Goal: Task Accomplishment & Management: Use online tool/utility

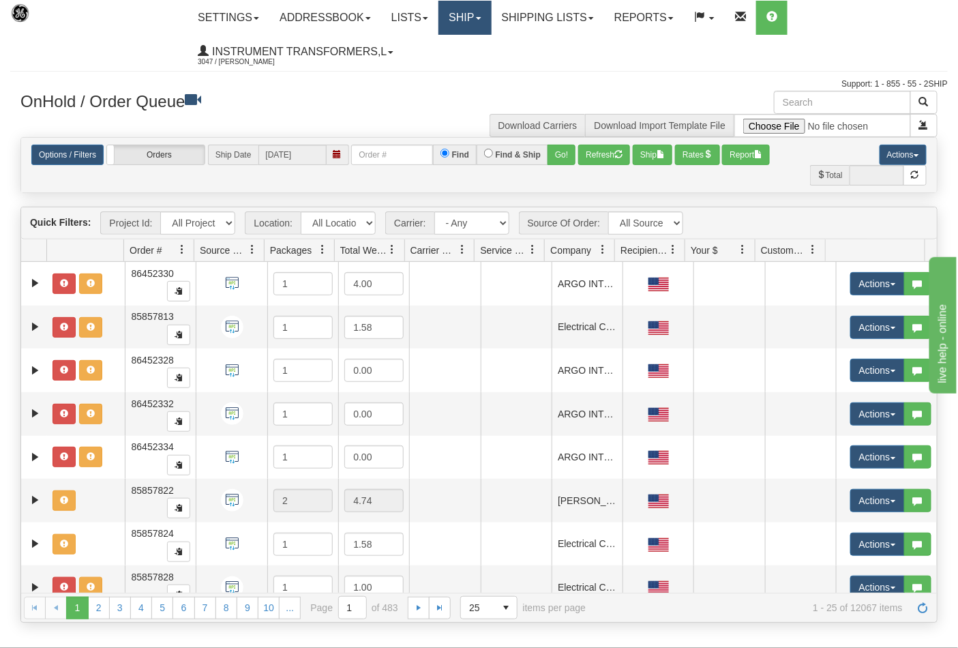
click at [479, 20] on link "Ship" at bounding box center [465, 18] width 53 height 34
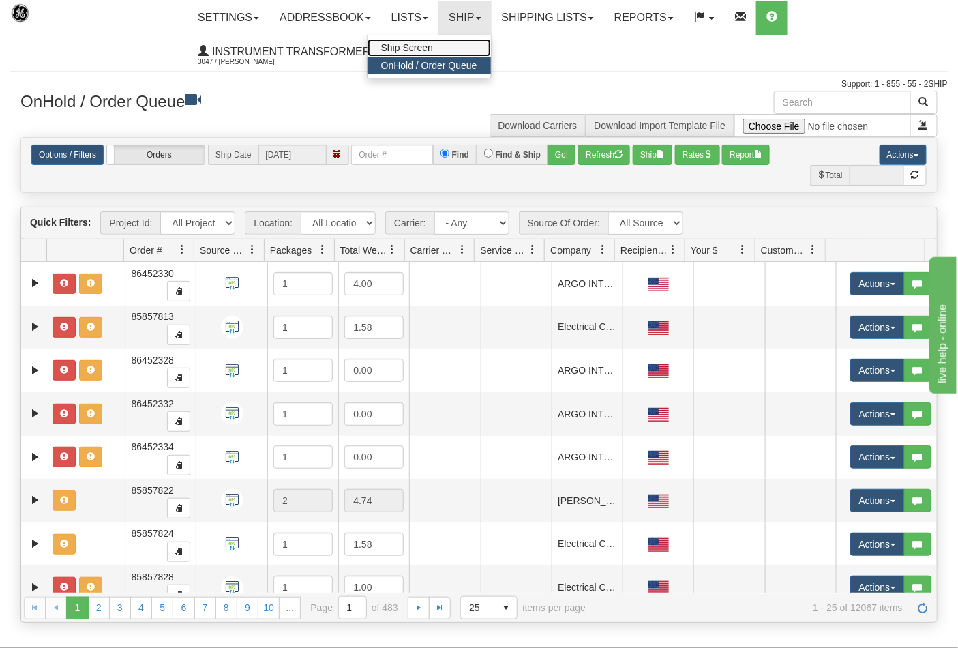
click at [448, 43] on link "Ship Screen" at bounding box center [429, 48] width 123 height 18
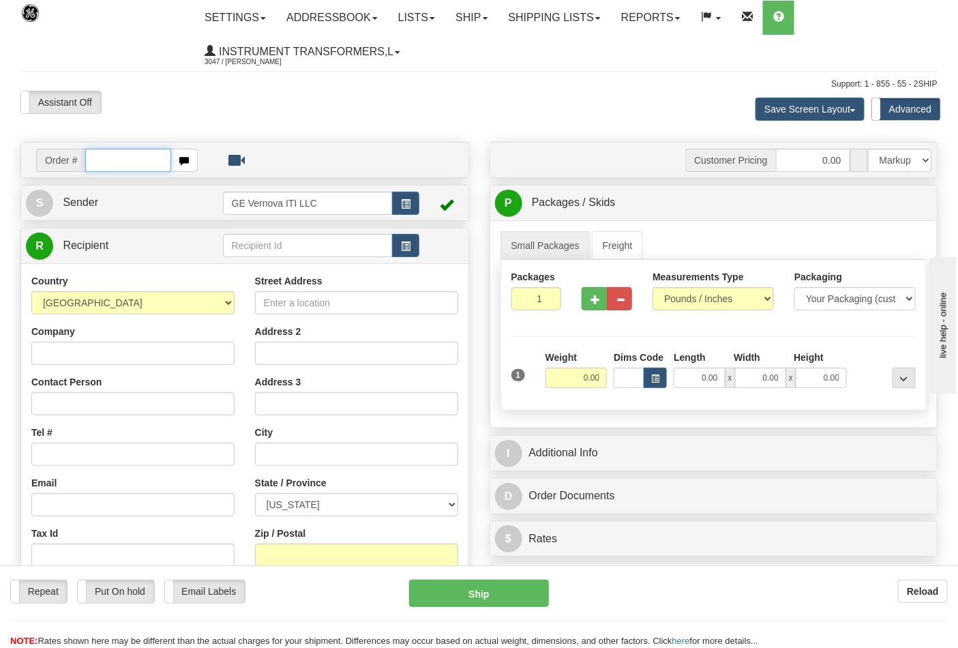
click at [99, 157] on input "text" at bounding box center [128, 160] width 86 height 23
type input "86707941"
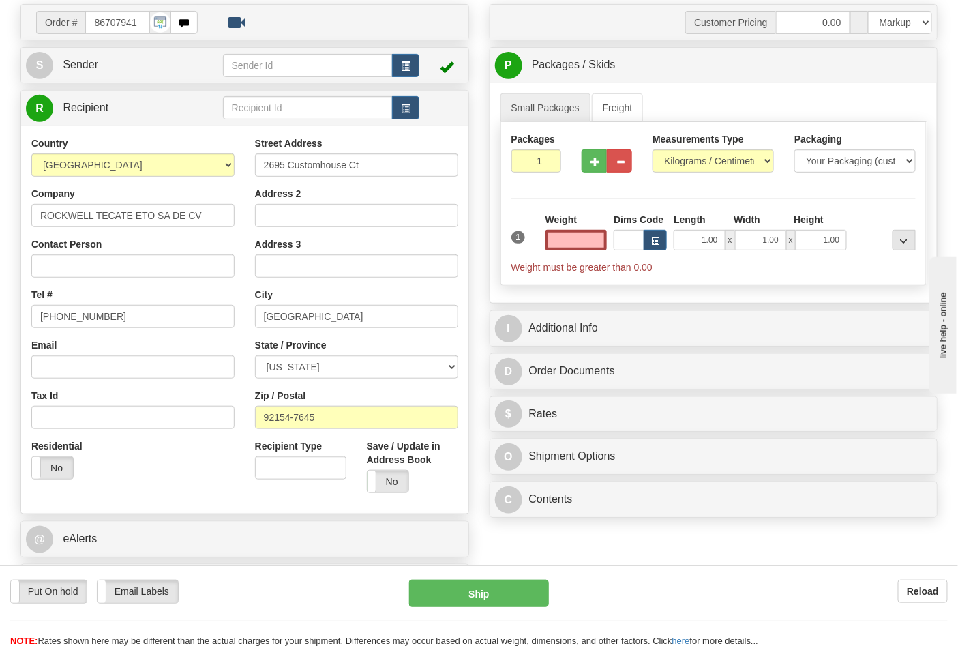
scroll to position [151, 0]
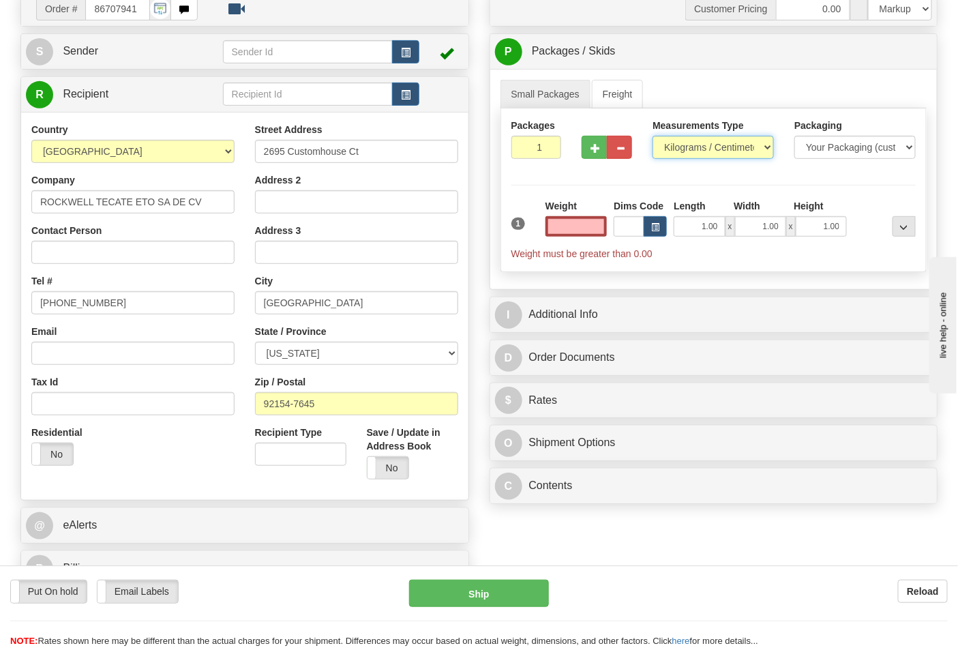
type input "0.00"
click at [743, 150] on select "Pounds / Inches Kilograms / Centimeters" at bounding box center [713, 147] width 121 height 23
select select "0"
click at [653, 136] on select "Pounds / Inches Kilograms / Centimeters" at bounding box center [713, 147] width 121 height 23
click at [564, 221] on input "0.00" at bounding box center [577, 226] width 62 height 20
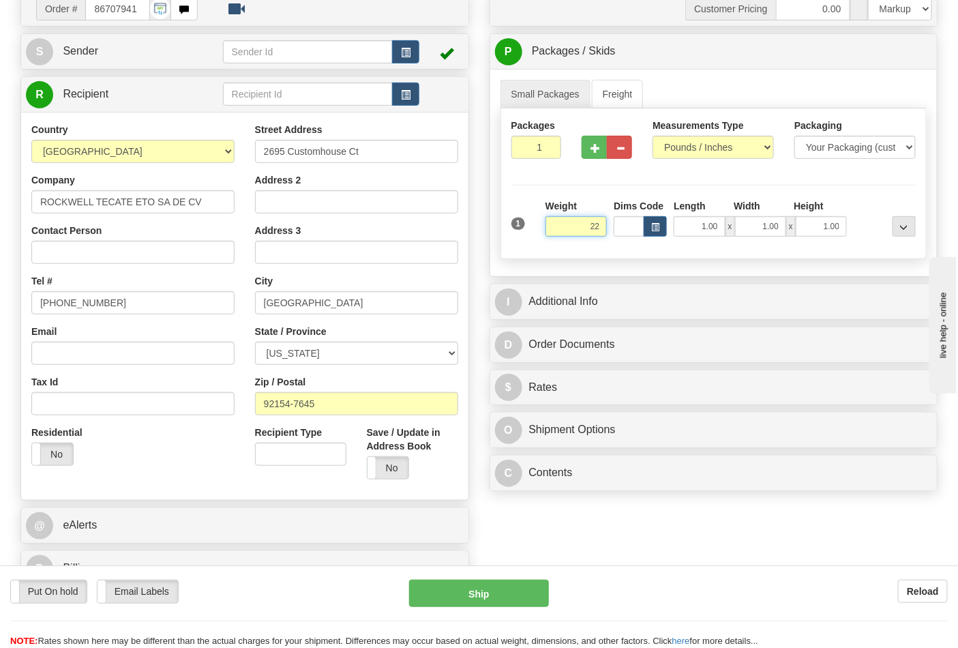
click button "Delete" at bounding box center [0, 0] width 0 height 0
type input "22.00"
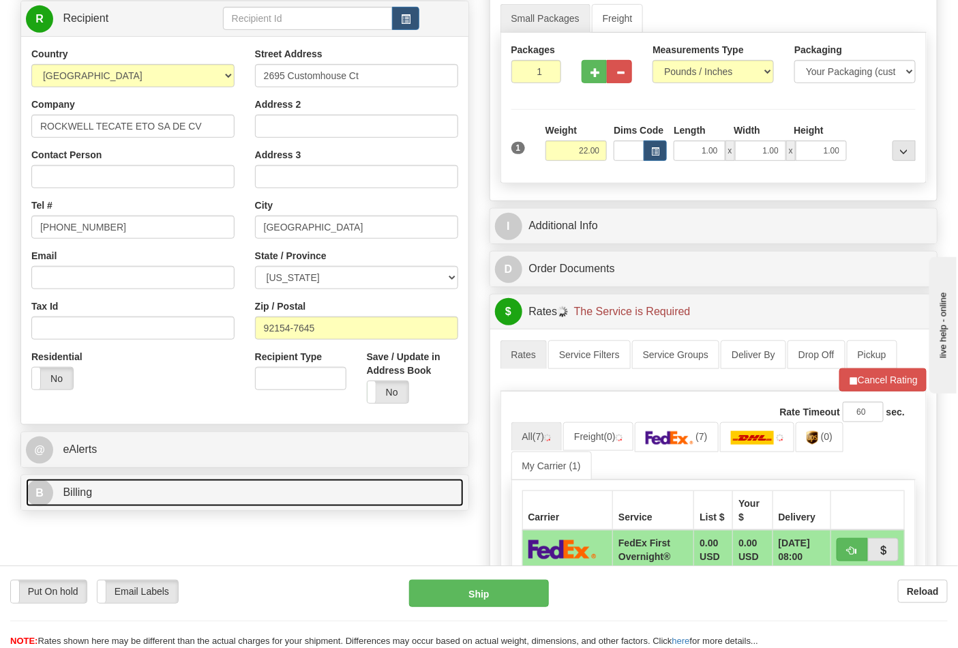
click at [148, 493] on link "B Billing" at bounding box center [245, 493] width 438 height 28
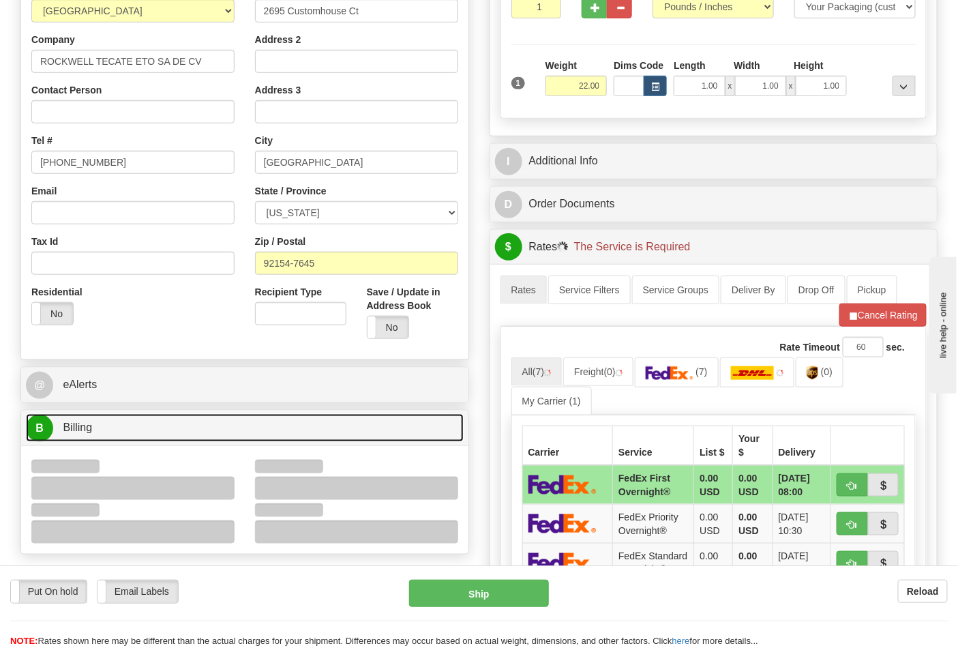
scroll to position [379, 0]
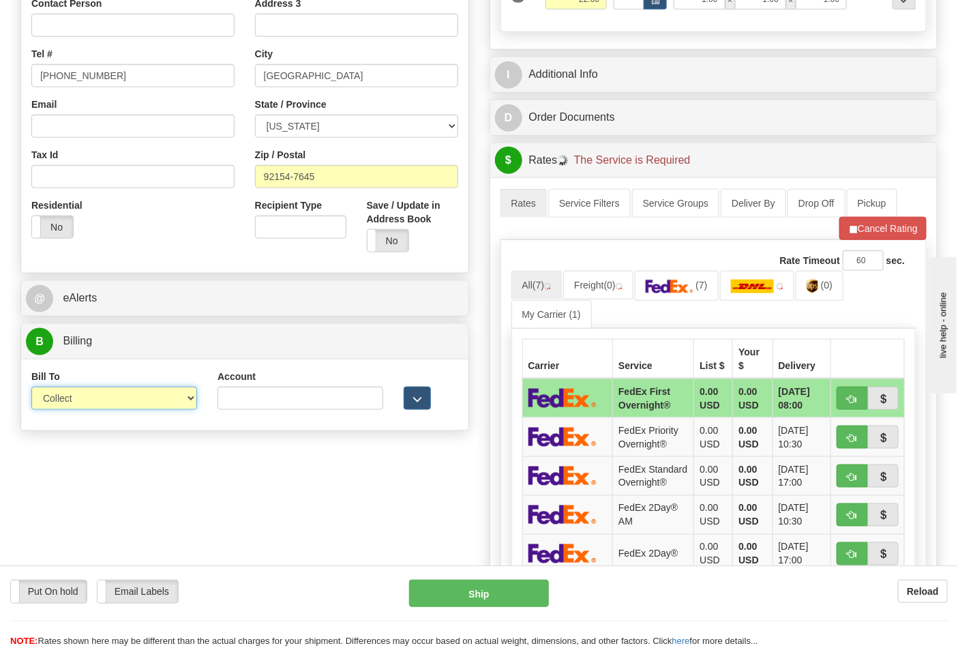
click at [161, 405] on select "Sender Recipient Third Party Collect" at bounding box center [114, 398] width 166 height 23
select select "2"
click at [31, 388] on select "Sender Recipient Third Party Collect" at bounding box center [114, 398] width 166 height 23
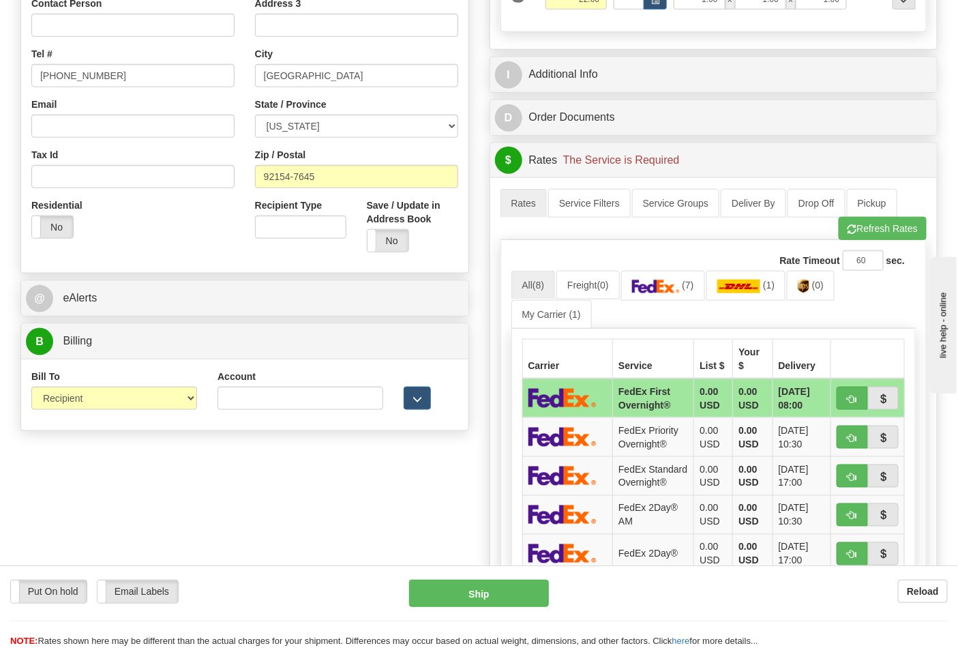
click at [635, 647] on div "NOTE: Rates shown here may be different than the actual charges for your shipme…" at bounding box center [479, 641] width 958 height 13
click at [293, 398] on input "Account" at bounding box center [301, 398] width 166 height 23
paste input "688W15"
type input "688W15"
click at [810, 292] on img at bounding box center [804, 287] width 12 height 14
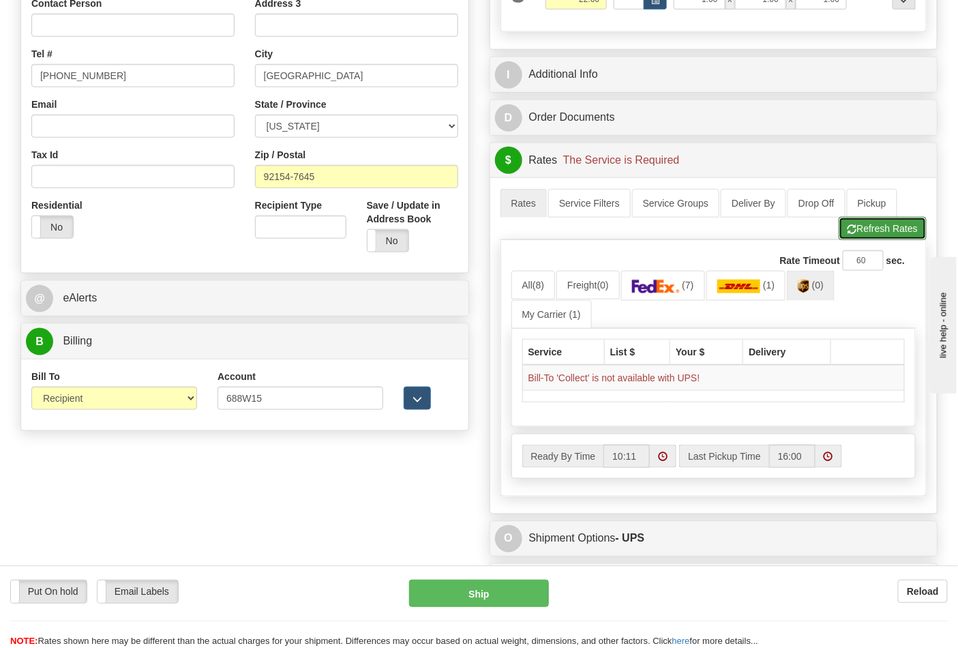
click at [867, 228] on button "Refresh Rates" at bounding box center [883, 228] width 88 height 23
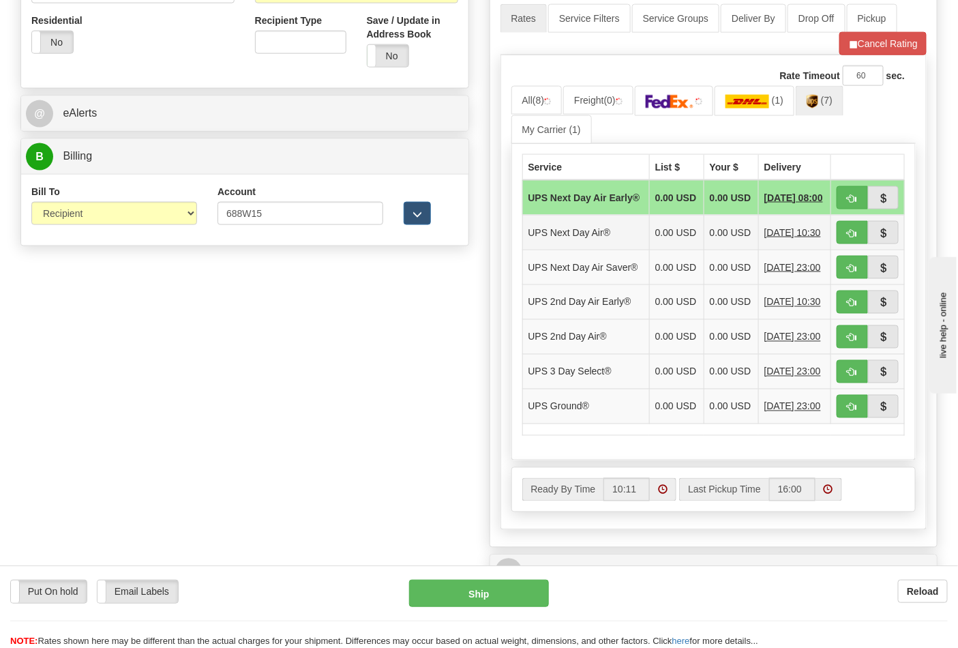
scroll to position [606, 0]
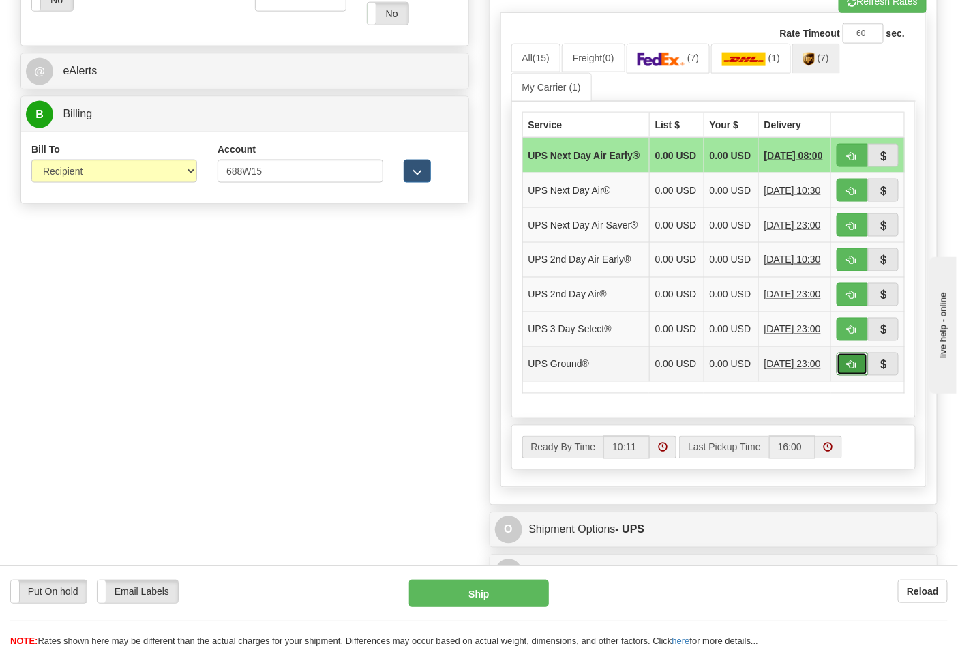
click at [850, 370] on span "button" at bounding box center [853, 365] width 10 height 9
type input "03"
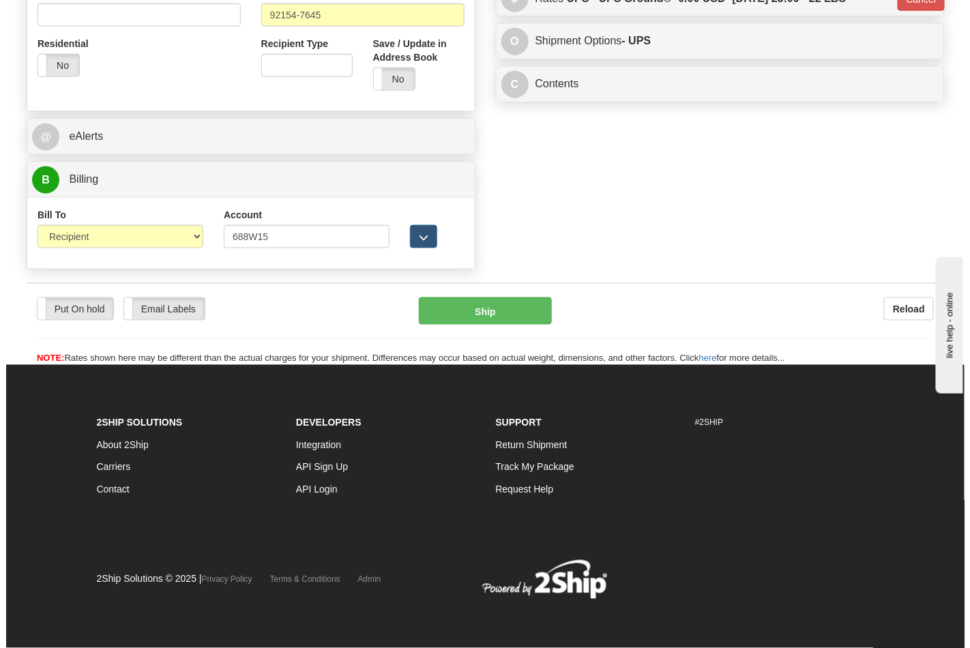
scroll to position [542, 0]
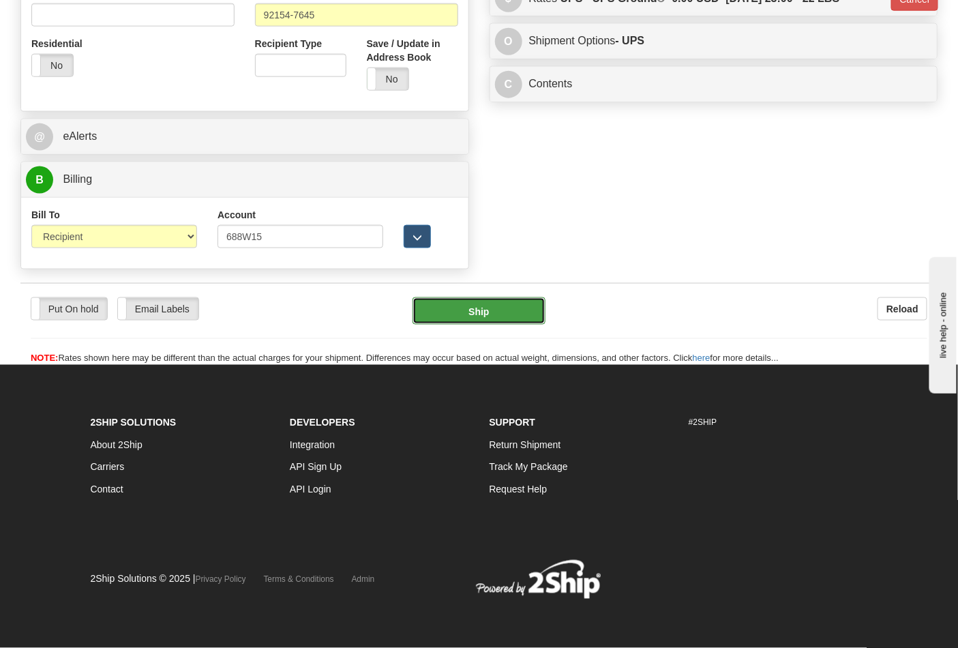
click at [496, 303] on button "Ship" at bounding box center [479, 310] width 132 height 27
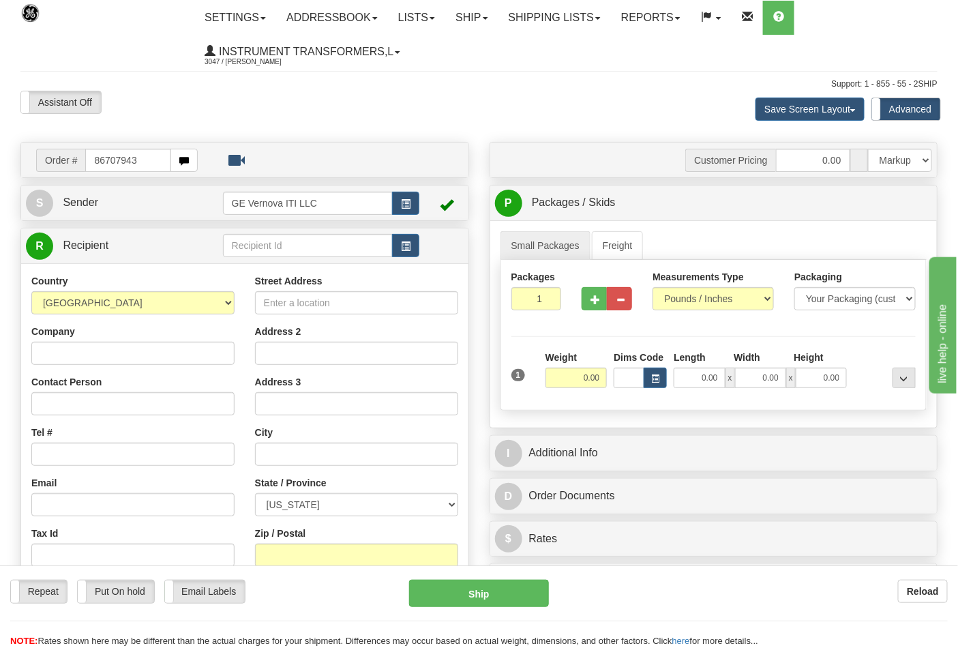
type input "86707943"
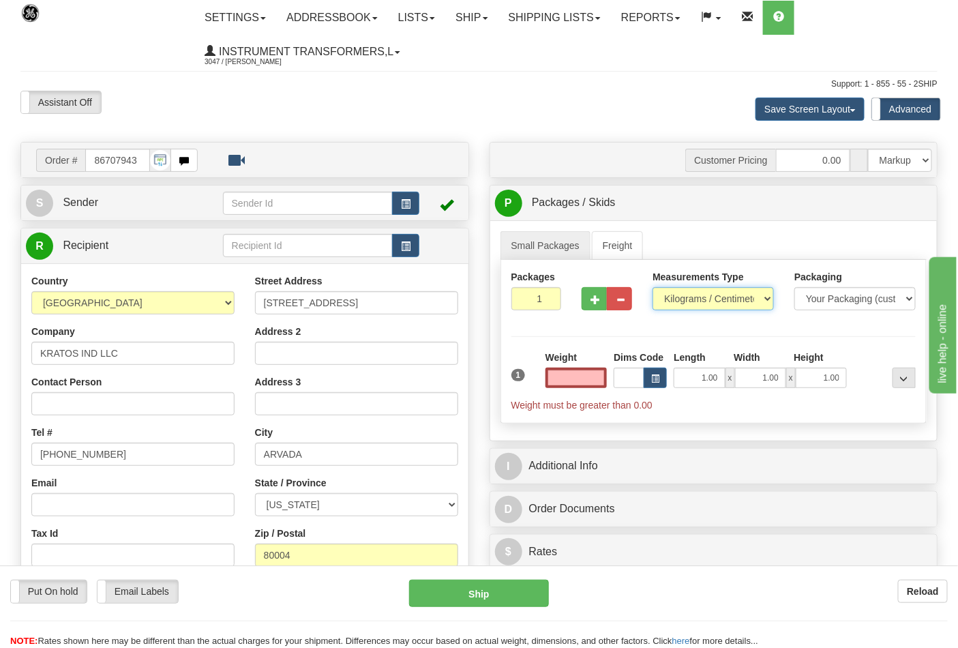
type input "0.00"
click at [730, 297] on select "Pounds / Inches Kilograms / Centimeters" at bounding box center [713, 298] width 121 height 23
select select "0"
click at [653, 288] on select "Pounds / Inches Kilograms / Centimeters" at bounding box center [713, 298] width 121 height 23
click at [569, 373] on input "0.00" at bounding box center [577, 378] width 62 height 20
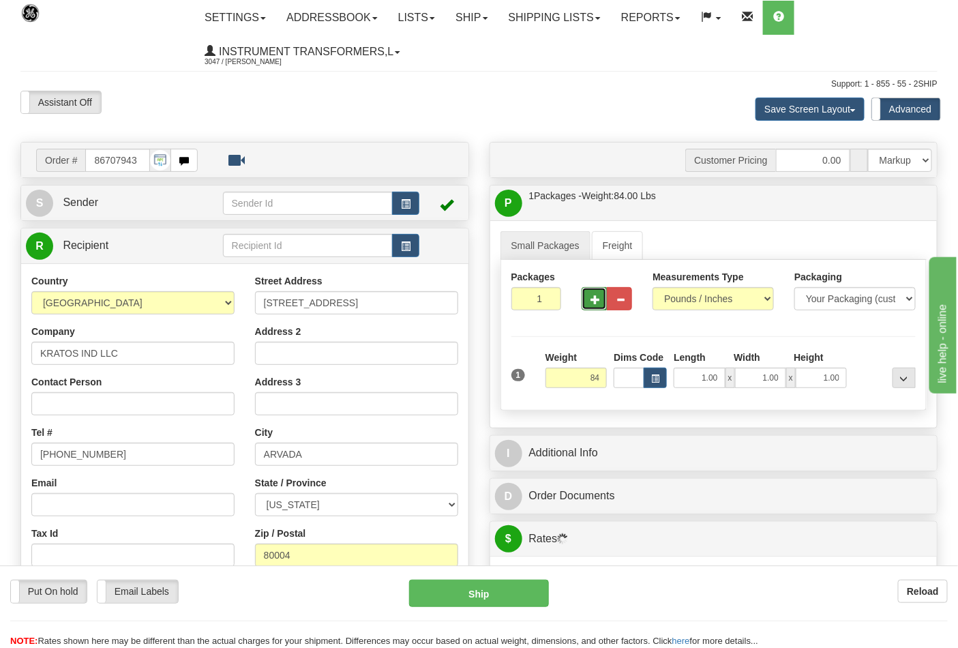
type input "84.00"
click at [602, 300] on button "button" at bounding box center [594, 298] width 25 height 23
type input "2"
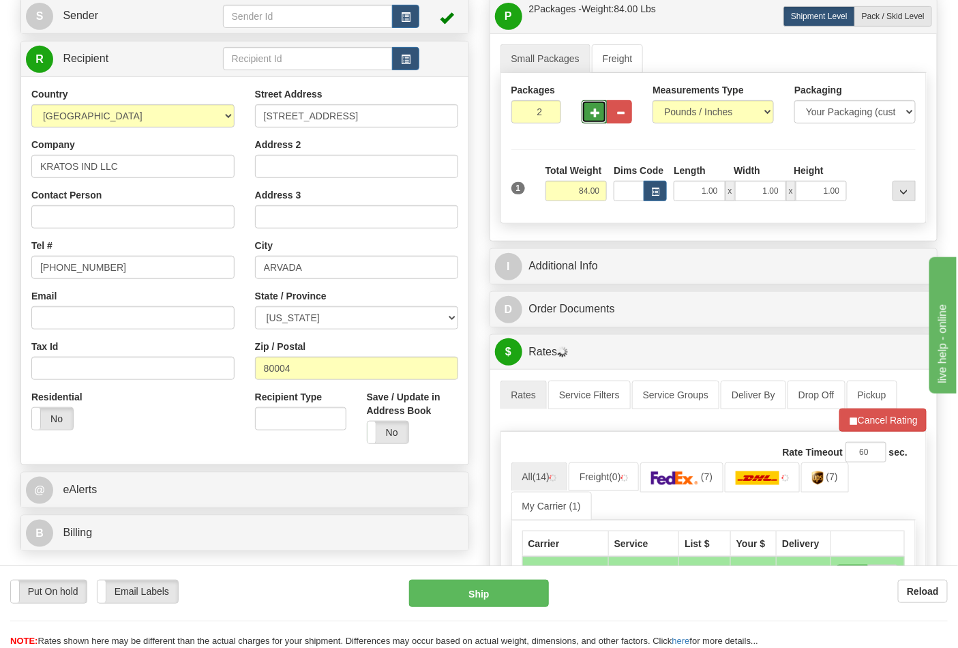
scroll to position [227, 0]
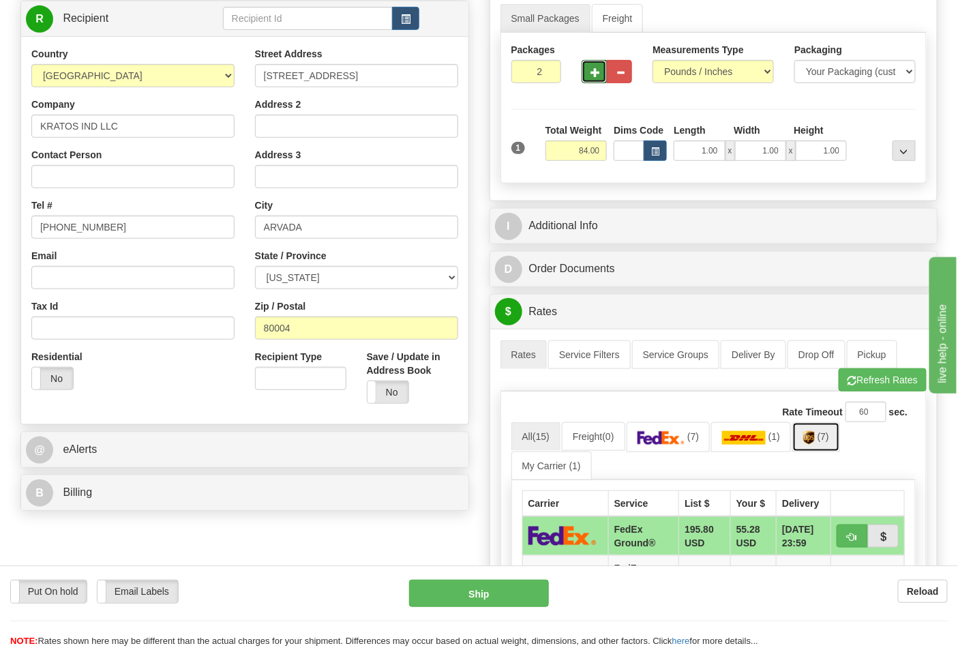
click at [812, 445] on img at bounding box center [809, 438] width 12 height 14
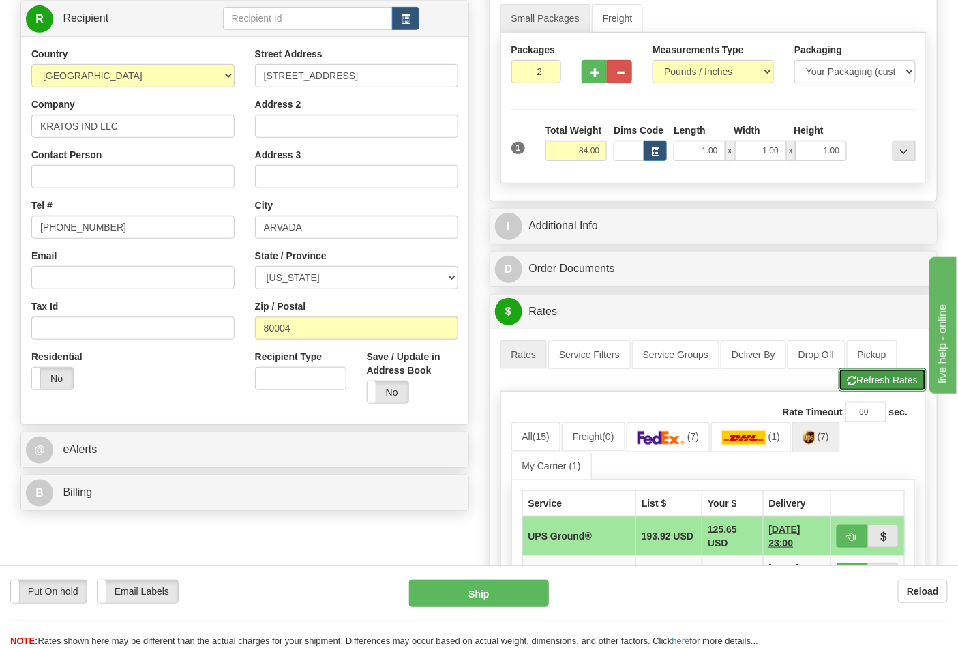
click at [868, 391] on button "Refresh Rates" at bounding box center [883, 379] width 88 height 23
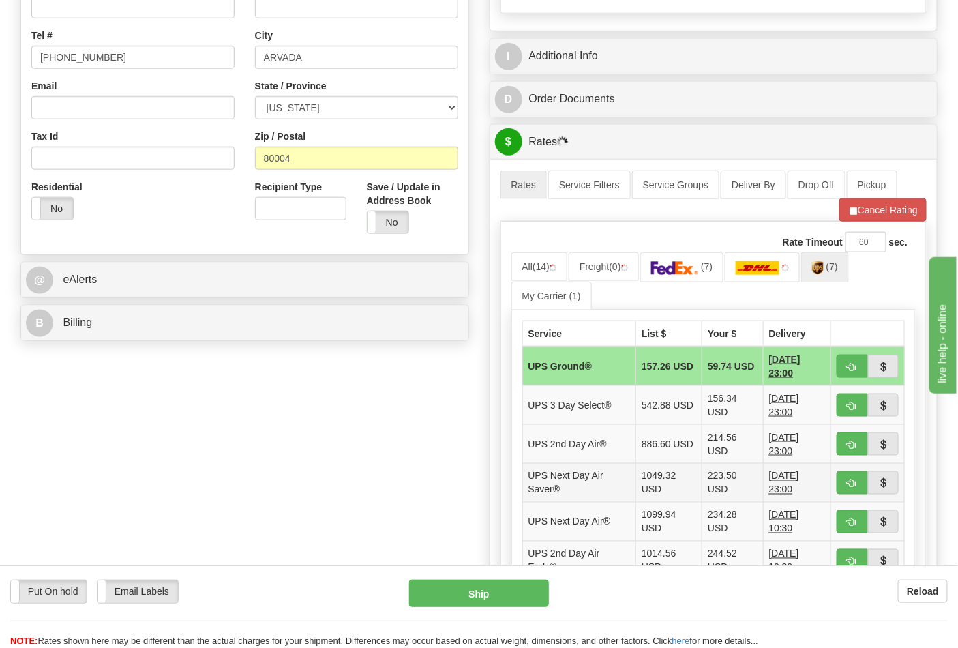
scroll to position [454, 0]
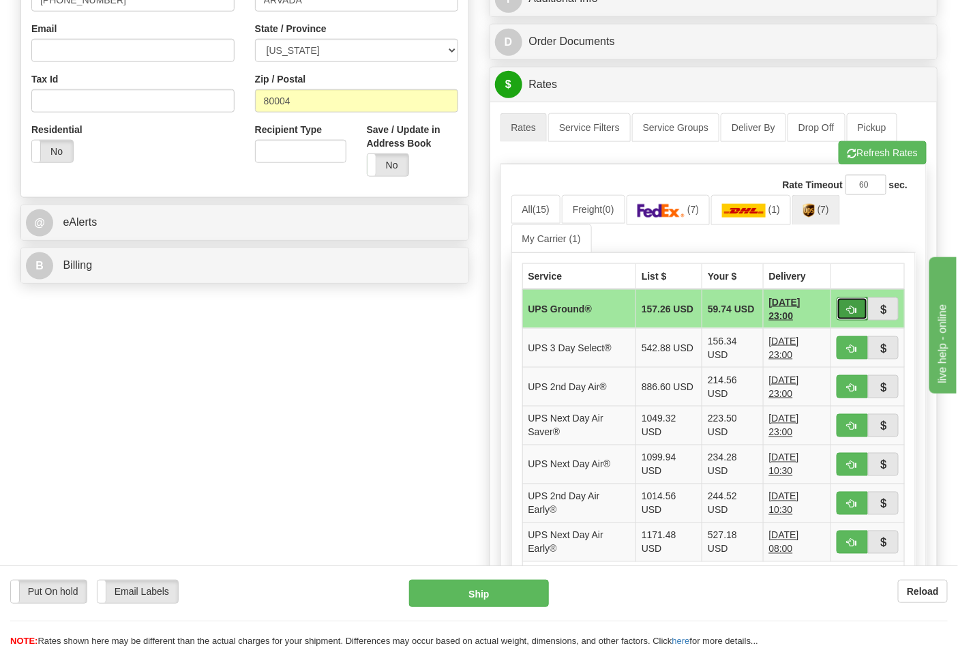
click at [855, 306] on span "button" at bounding box center [853, 310] width 10 height 9
type input "03"
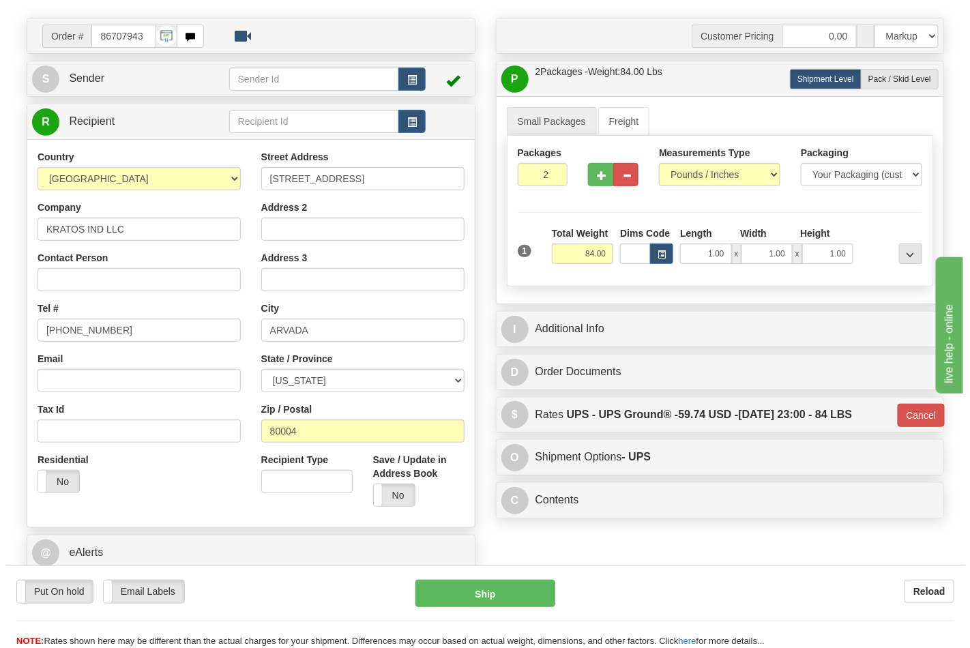
scroll to position [223, 0]
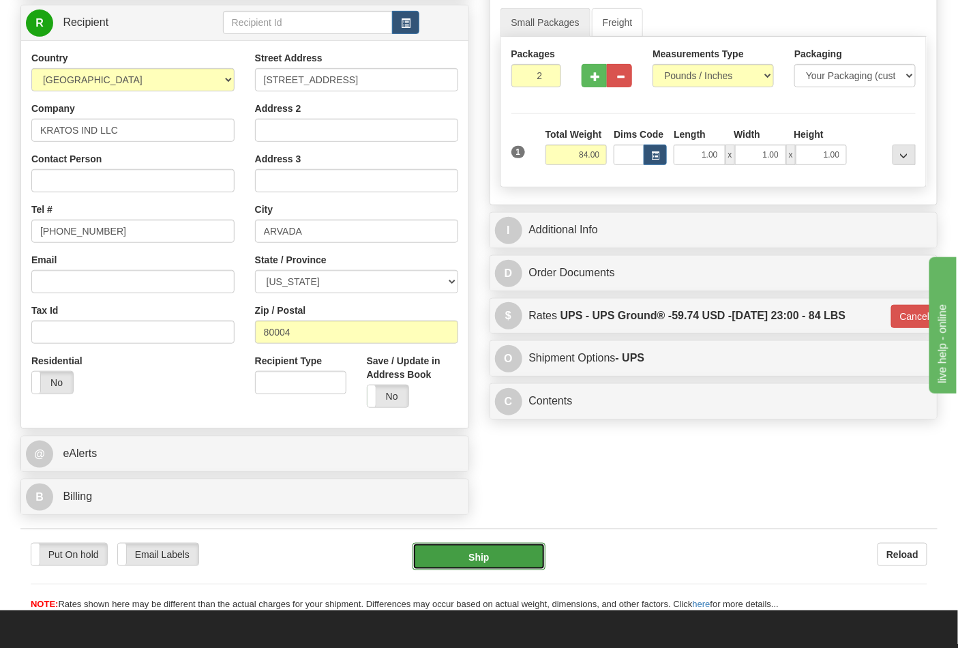
click at [508, 560] on button "Ship" at bounding box center [479, 556] width 132 height 27
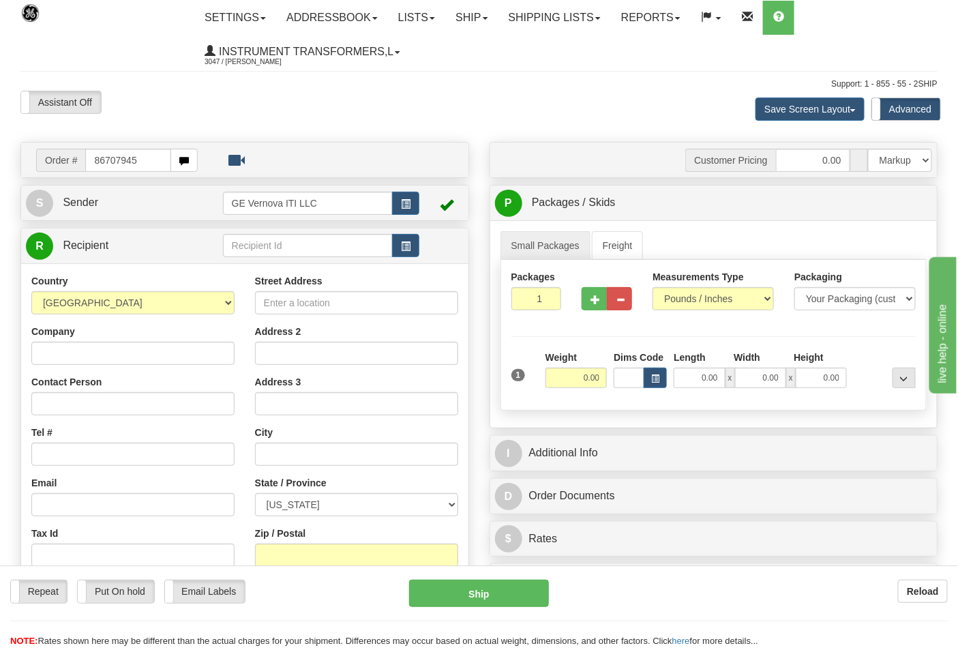
type input "86707945"
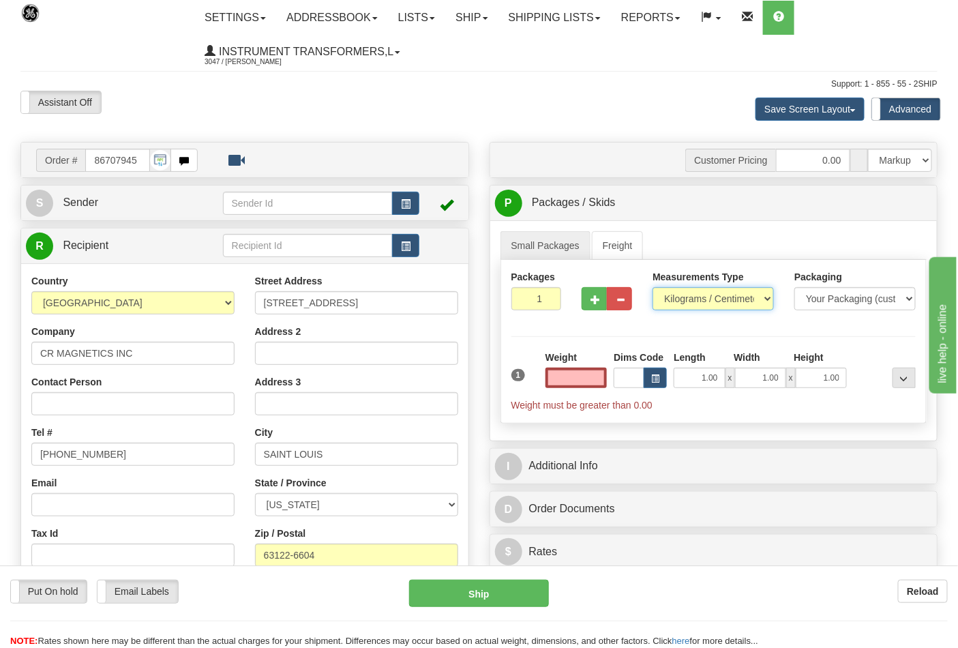
type input "0.00"
click at [682, 289] on select "Pounds / Inches Kilograms / Centimeters" at bounding box center [713, 298] width 121 height 23
select select "0"
click at [653, 288] on select "Pounds / Inches Kilograms / Centimeters" at bounding box center [713, 298] width 121 height 23
click at [592, 306] on button "button" at bounding box center [594, 298] width 25 height 23
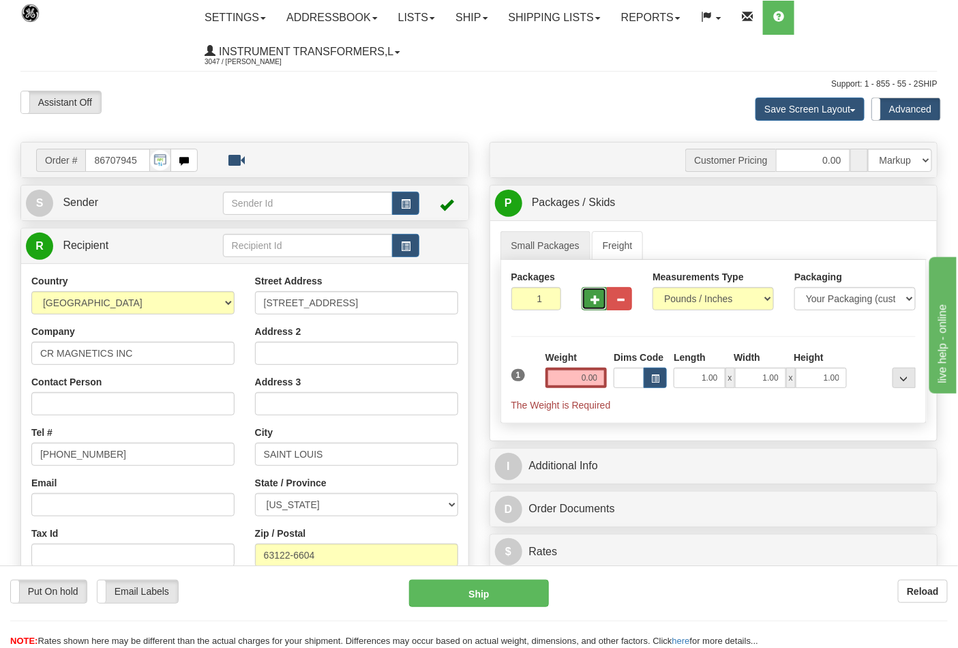
type input "2"
click at [580, 379] on input "0.00" at bounding box center [577, 378] width 62 height 20
type input "0.00"
click at [559, 370] on input "0.00" at bounding box center [577, 378] width 62 height 20
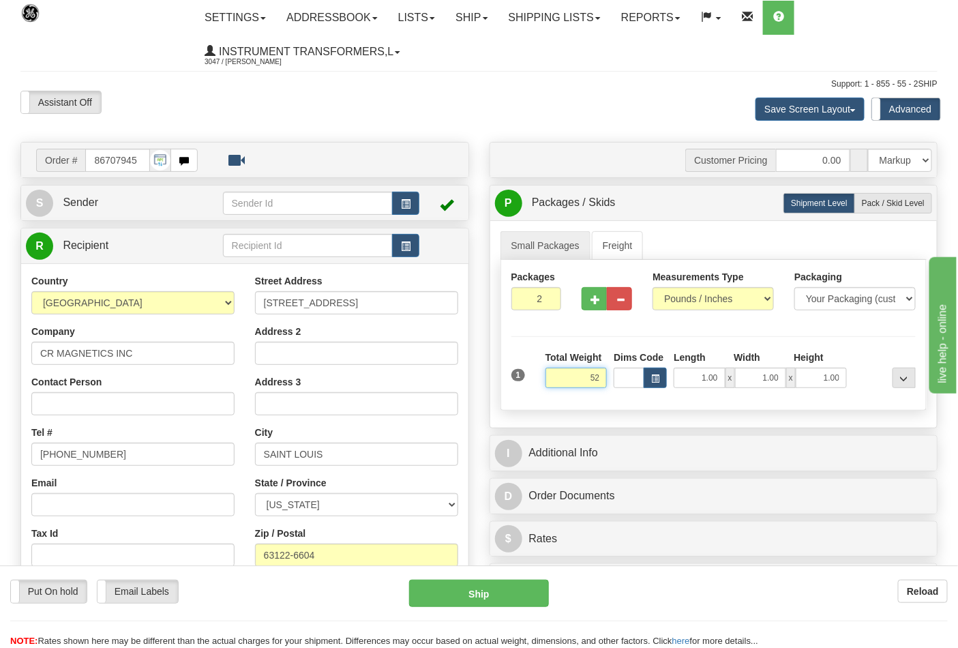
click button "Delete" at bounding box center [0, 0] width 0 height 0
type input "52.00"
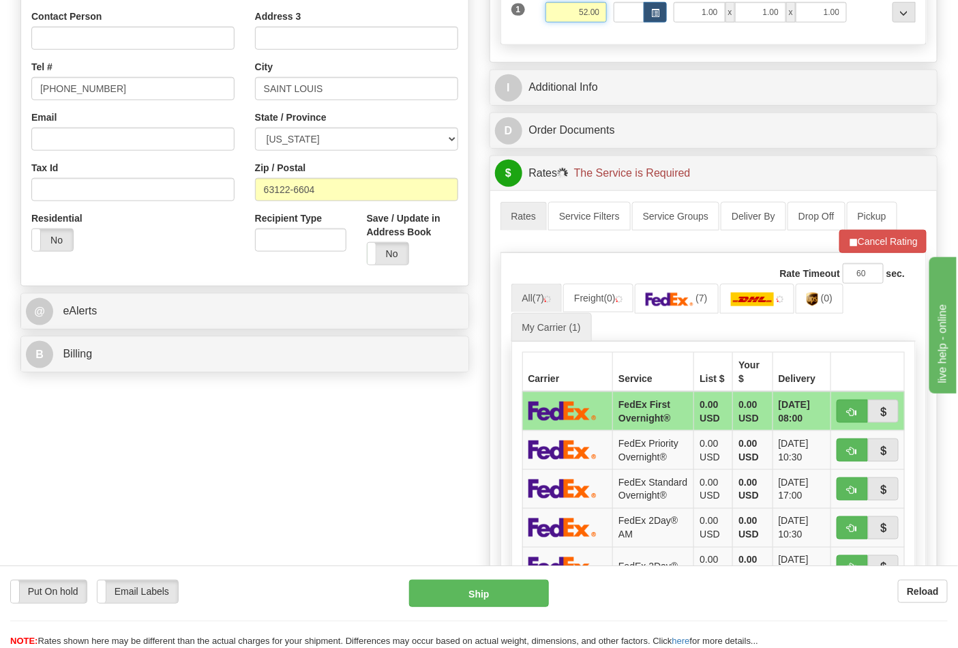
scroll to position [379, 0]
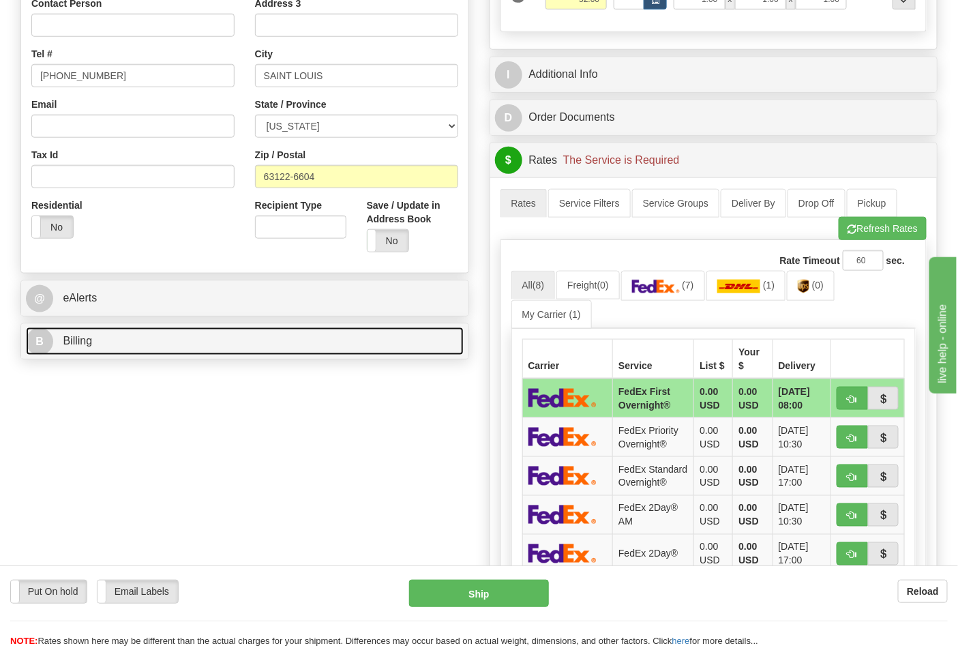
click at [119, 332] on link "B Billing" at bounding box center [245, 341] width 438 height 28
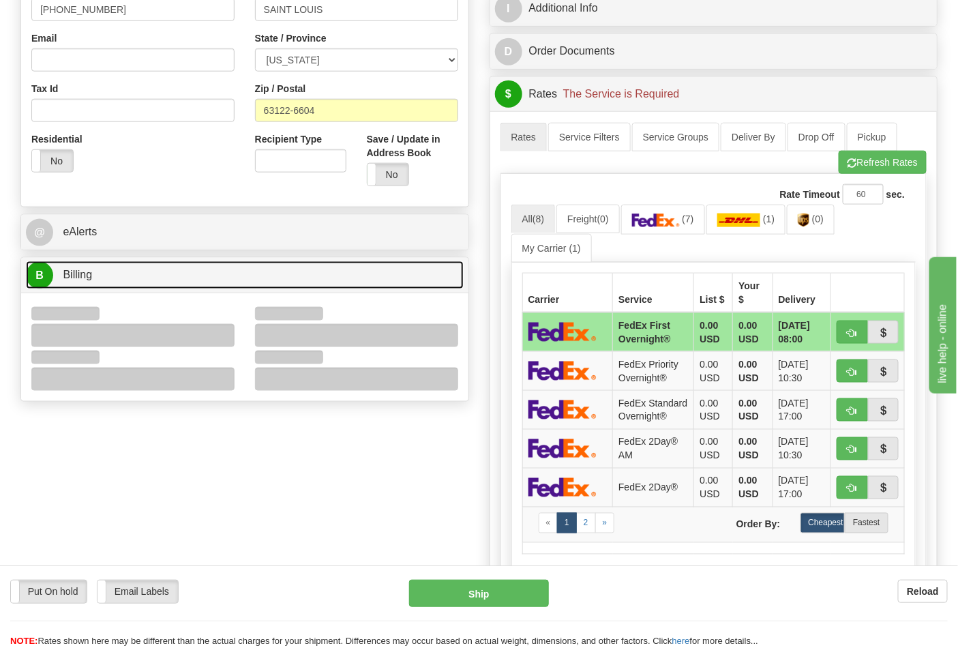
scroll to position [530, 0]
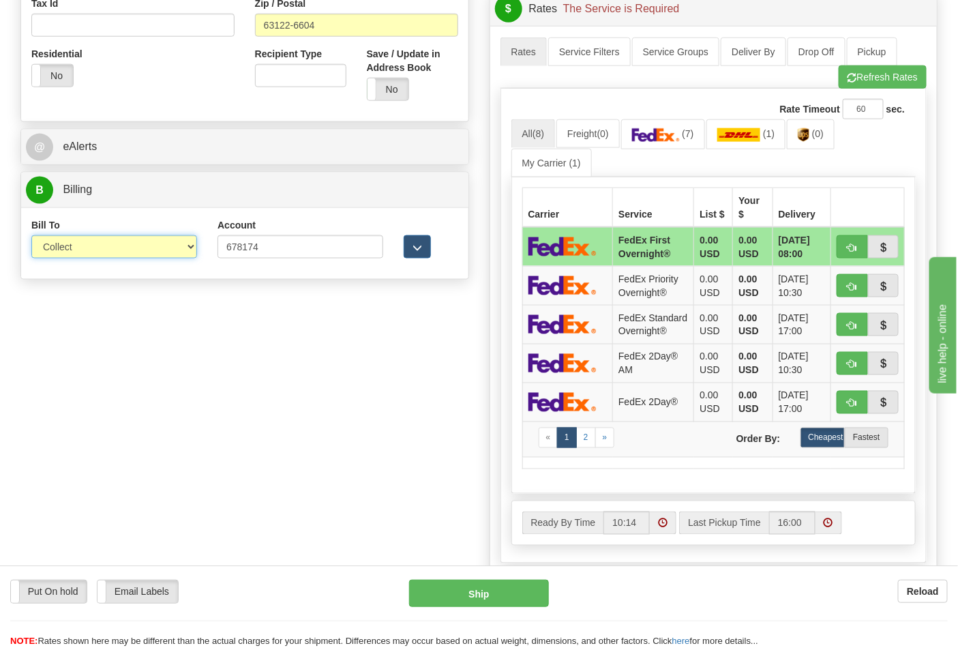
click at [186, 244] on select "Sender Recipient Third Party Collect" at bounding box center [114, 246] width 166 height 23
select select "2"
click at [31, 237] on select "Sender Recipient Third Party Collect" at bounding box center [114, 246] width 166 height 23
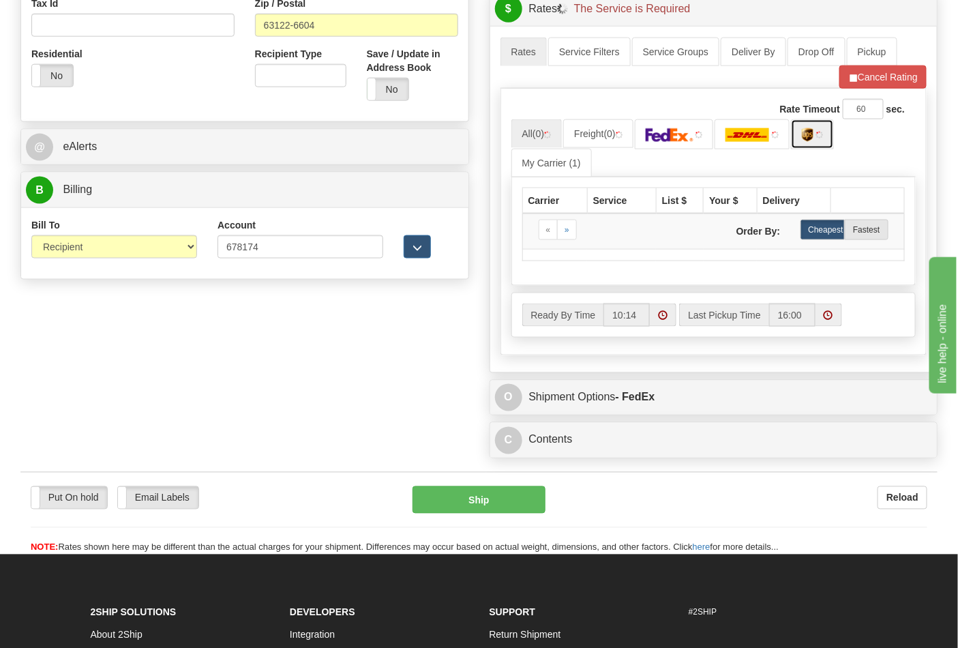
click at [807, 132] on link at bounding box center [812, 133] width 43 height 29
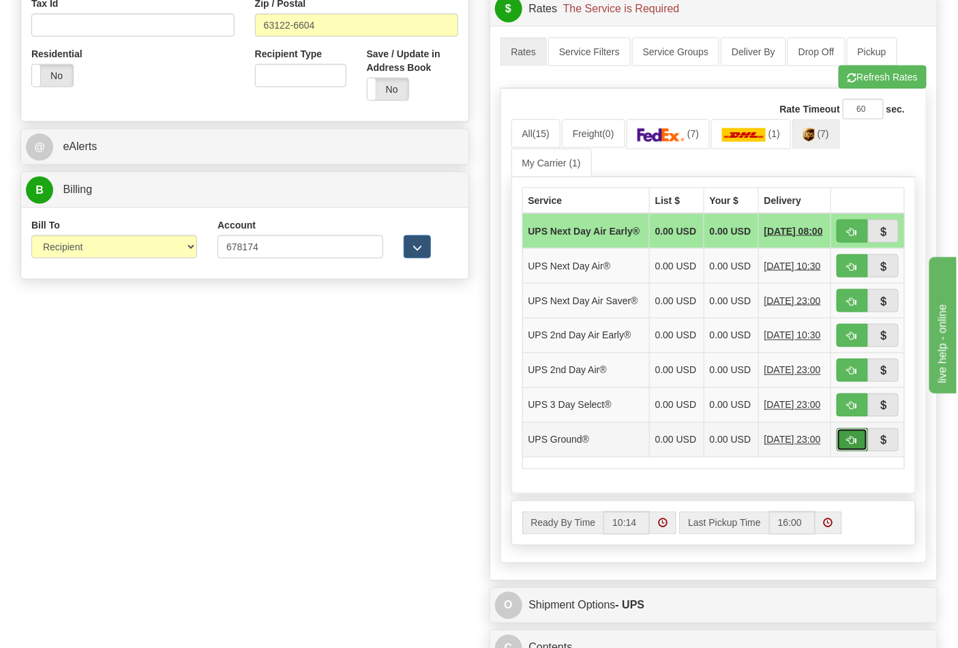
click at [857, 445] on span "button" at bounding box center [853, 441] width 10 height 9
type input "03"
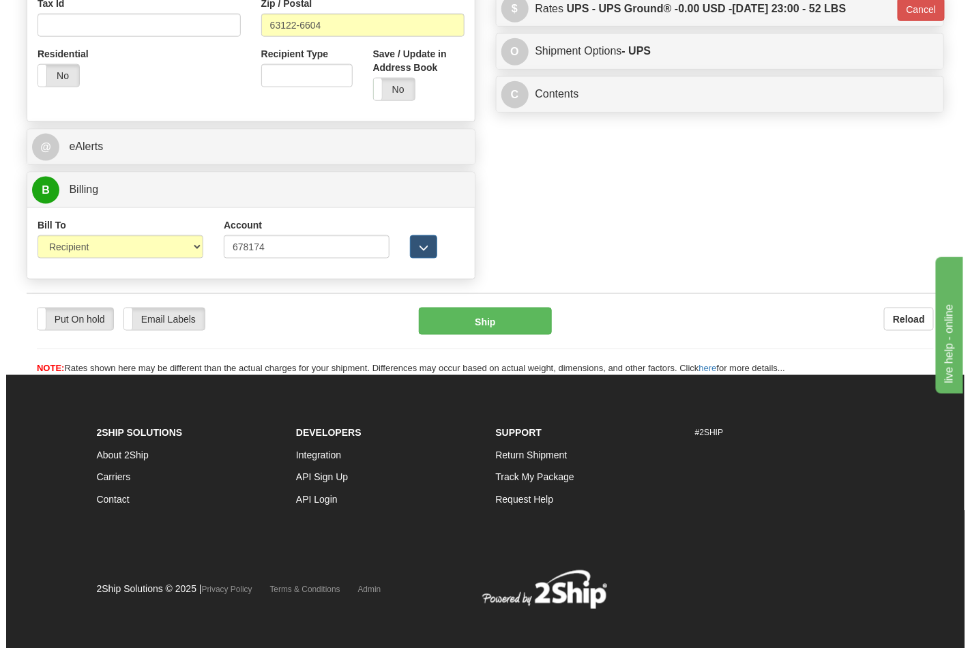
scroll to position [522, 0]
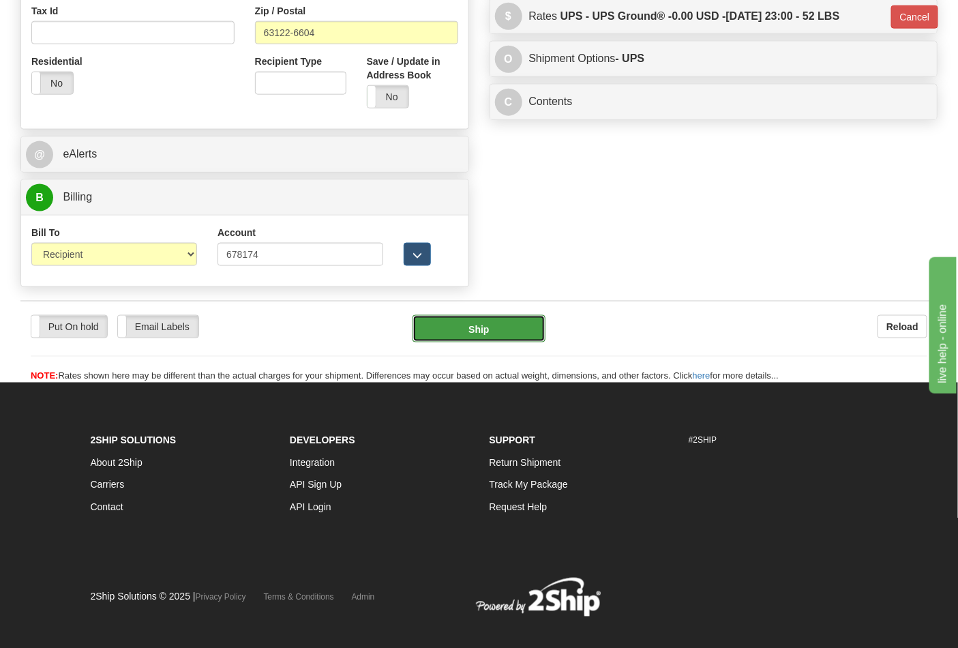
click at [502, 323] on button "Ship" at bounding box center [479, 328] width 132 height 27
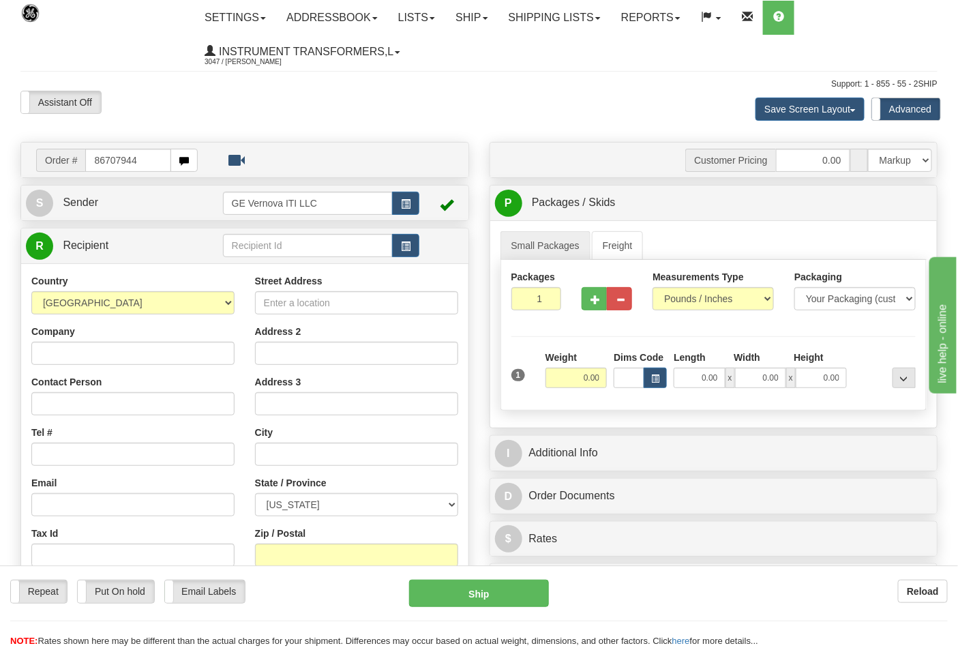
type input "86707944"
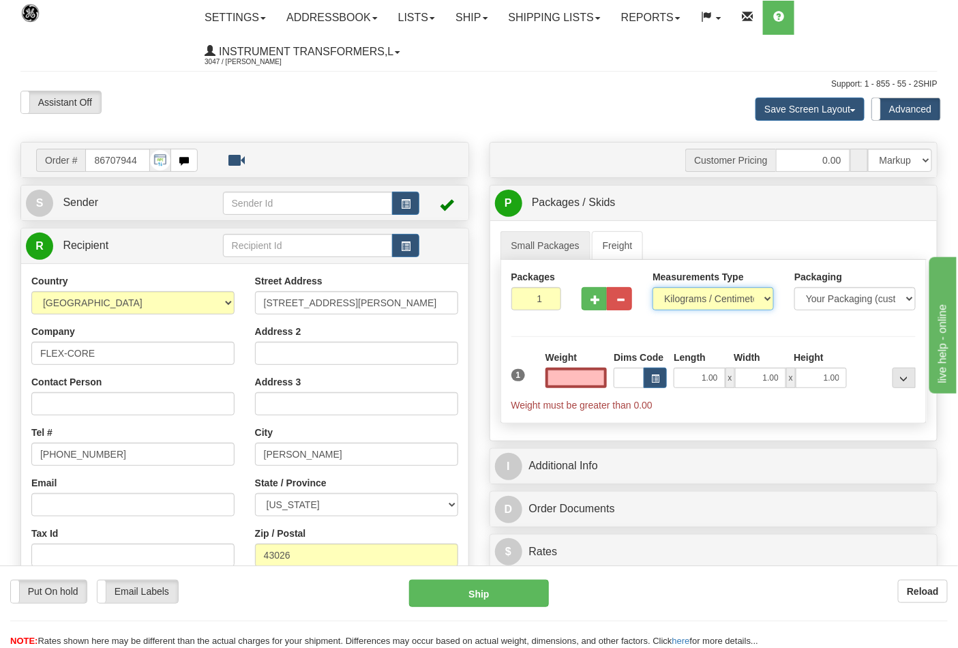
type input "0.00"
click at [668, 296] on select "Pounds / Inches Kilograms / Centimeters" at bounding box center [713, 298] width 121 height 23
select select "0"
click at [653, 288] on select "Pounds / Inches Kilograms / Centimeters" at bounding box center [713, 298] width 121 height 23
click at [573, 378] on input "0.00" at bounding box center [577, 378] width 62 height 20
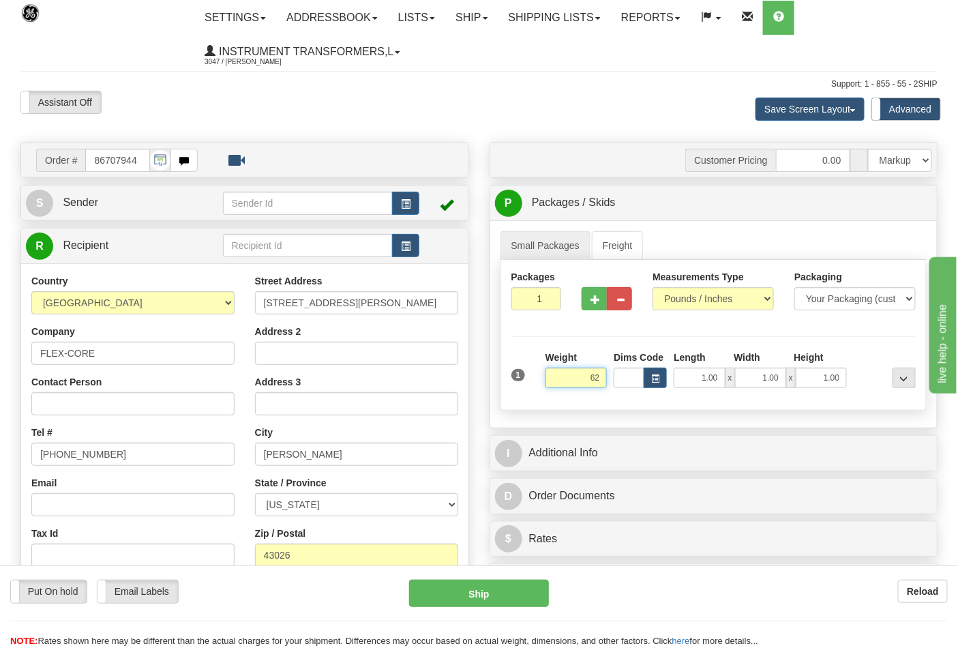
click button "Delete" at bounding box center [0, 0] width 0 height 0
type input "62.00"
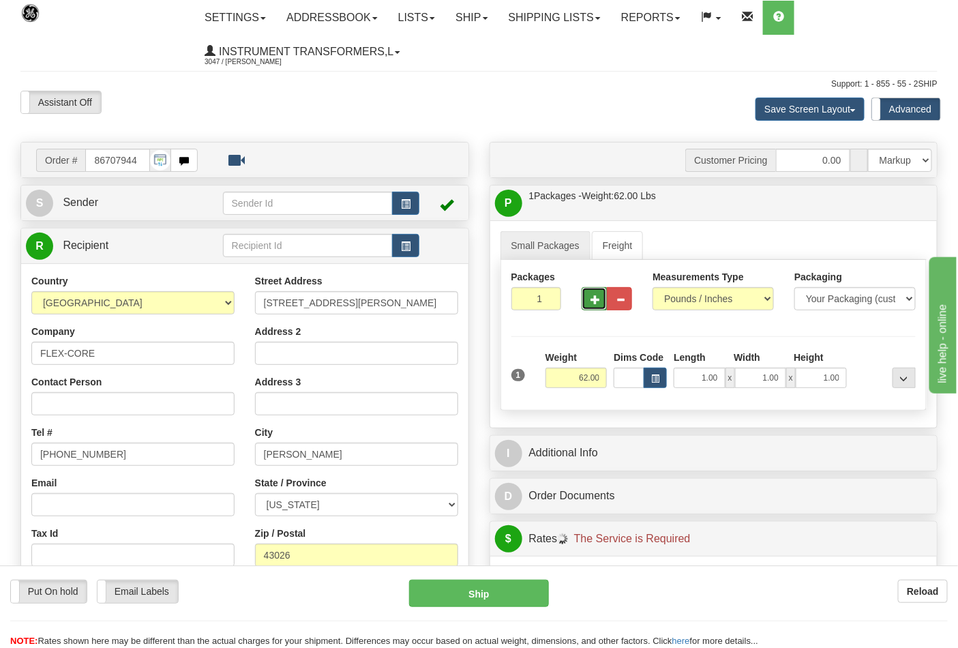
click at [595, 303] on span "button" at bounding box center [596, 299] width 10 height 9
type input "2"
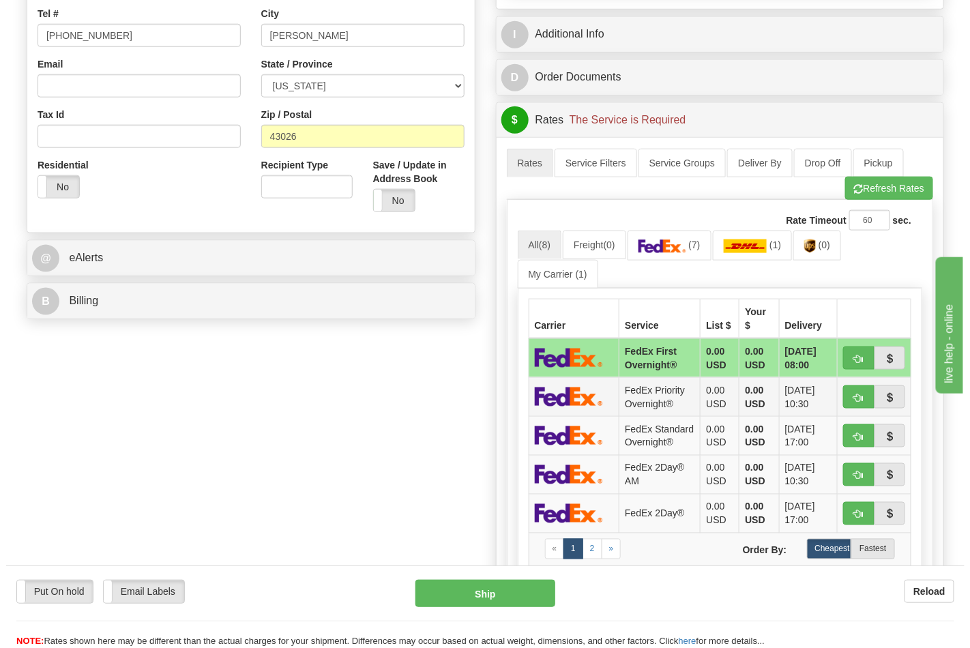
scroll to position [454, 0]
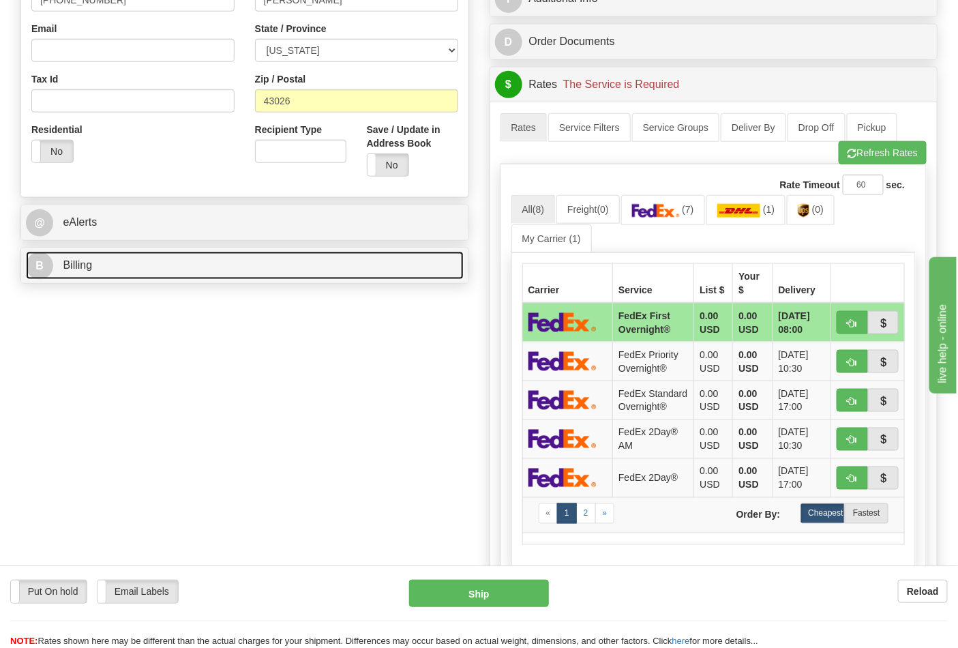
click at [321, 271] on link "B Billing" at bounding box center [245, 266] width 438 height 28
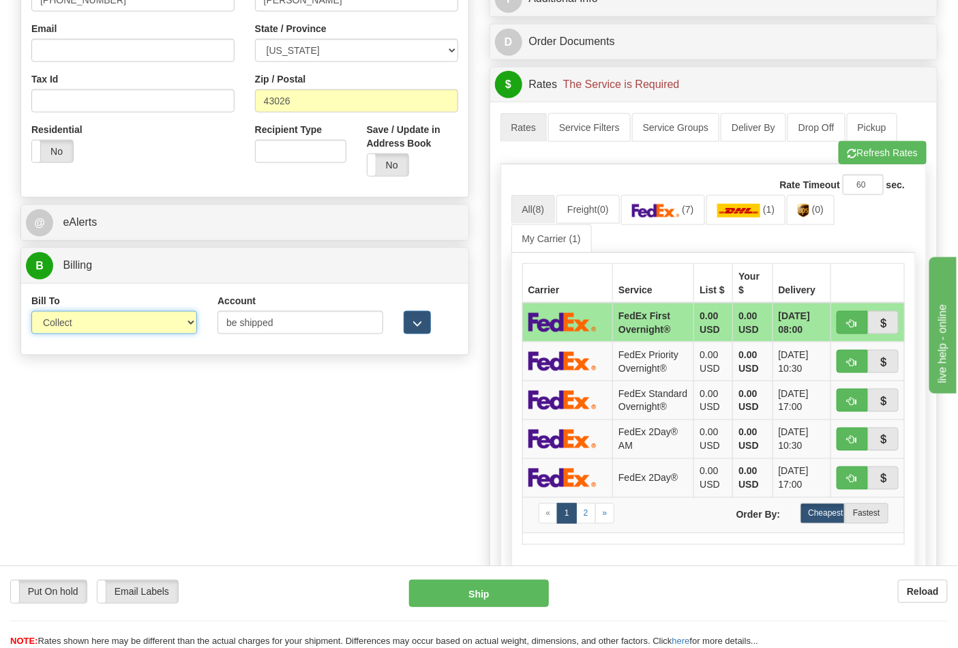
click at [162, 323] on select "Sender Recipient Third Party Collect" at bounding box center [114, 322] width 166 height 23
select select "2"
click at [31, 312] on select "Sender Recipient Third Party Collect" at bounding box center [114, 322] width 166 height 23
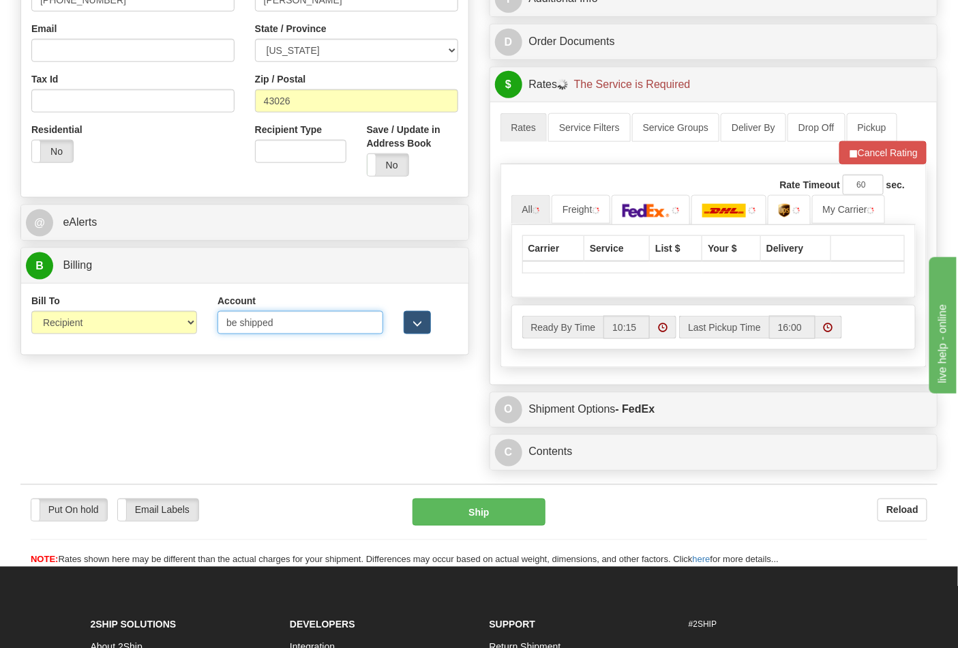
drag, startPoint x: 302, startPoint y: 323, endPoint x: 181, endPoint y: 329, distance: 120.9
click at [181, 329] on div "Bill To Sender Recipient Third Party Collect Account be shipped 3rd Party Accou…" at bounding box center [244, 319] width 447 height 50
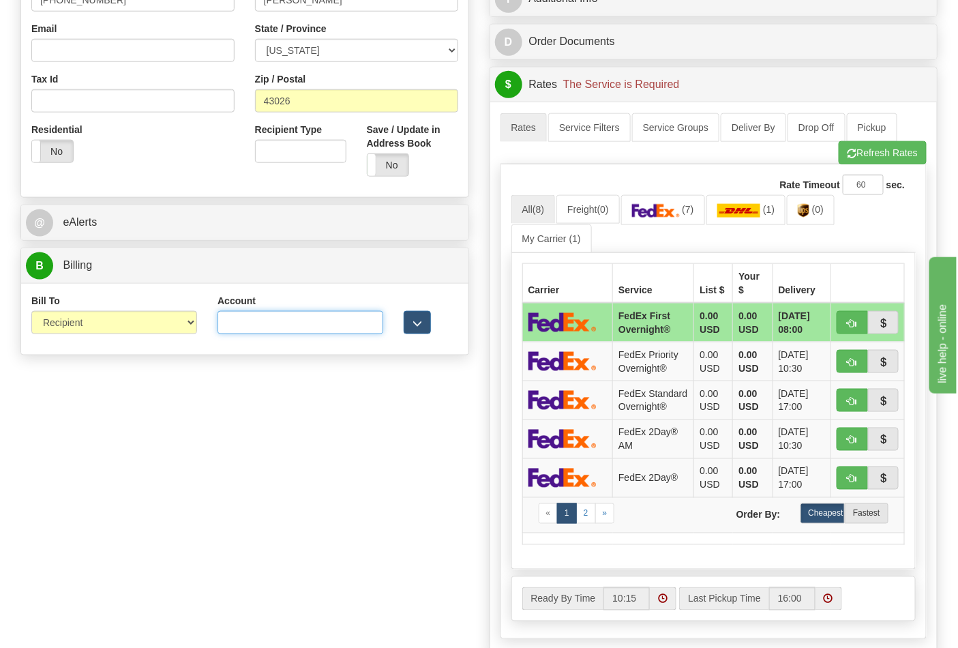
click at [280, 323] on input "Account" at bounding box center [301, 322] width 166 height 23
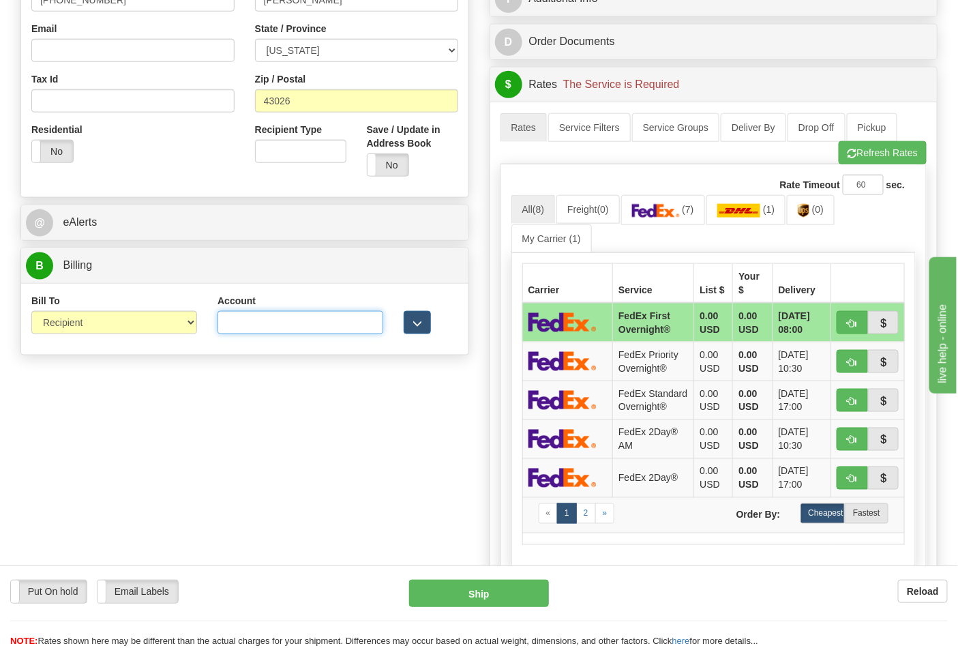
paste input "473367"
type input "473367"
click at [705, 212] on link "(7)" at bounding box center [663, 209] width 84 height 29
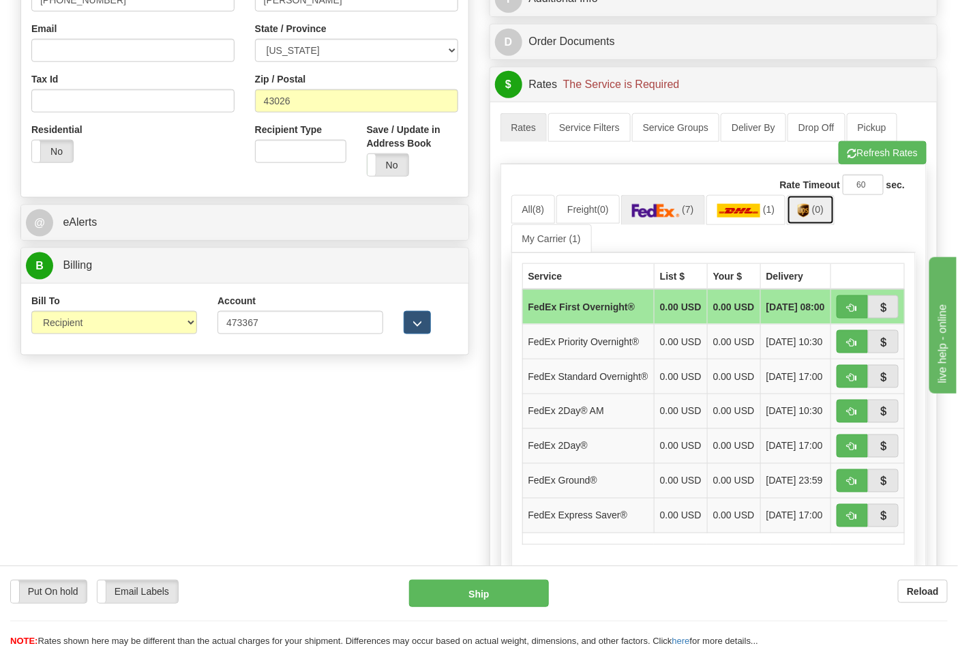
click at [816, 213] on link "(0)" at bounding box center [811, 209] width 48 height 29
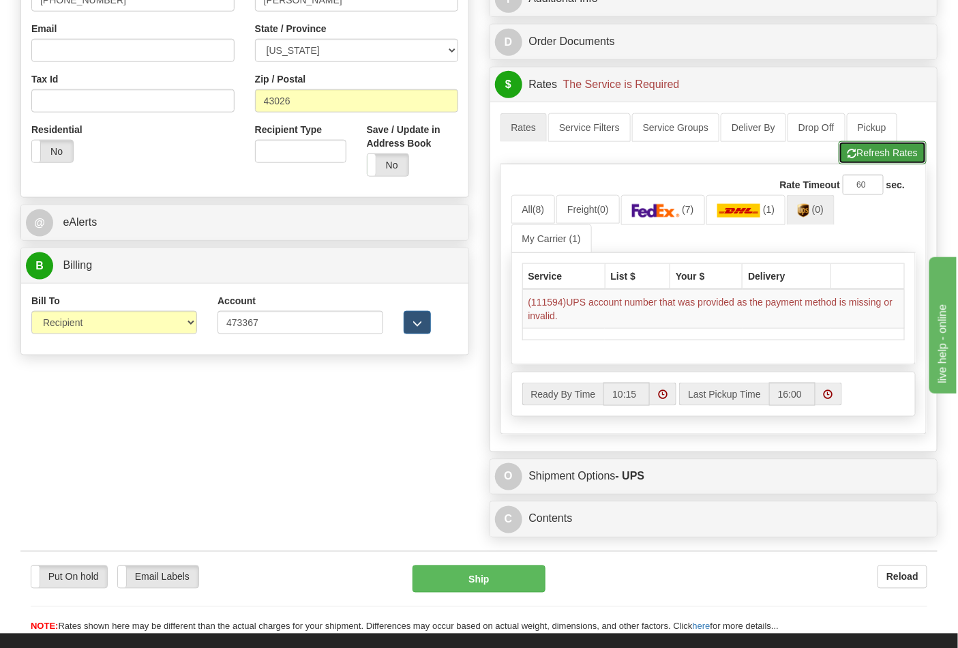
click at [874, 149] on button "Refresh Rates" at bounding box center [883, 152] width 88 height 23
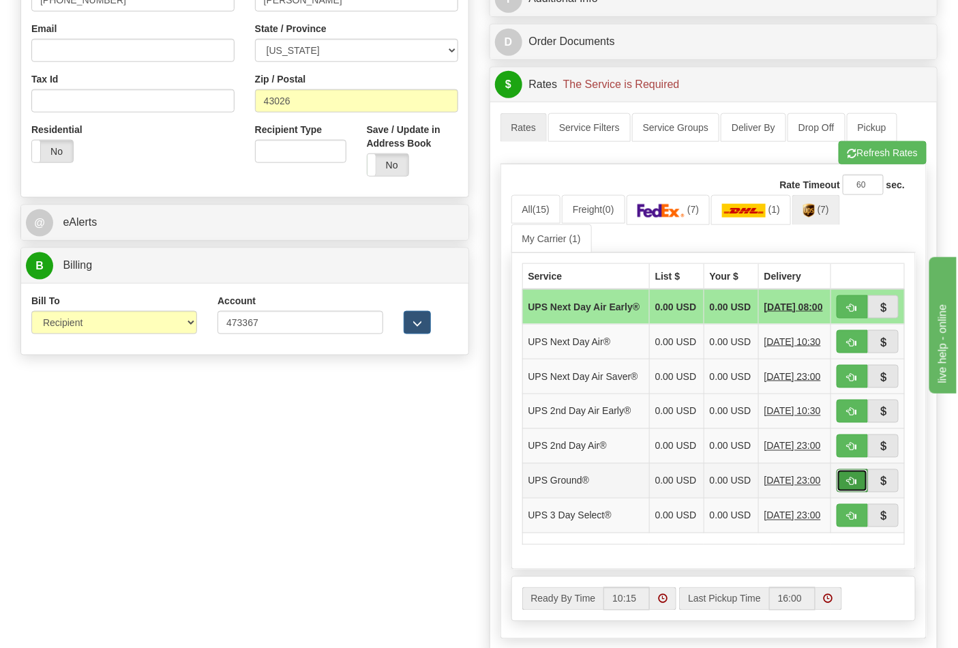
click at [848, 486] on span "button" at bounding box center [853, 481] width 10 height 9
type input "03"
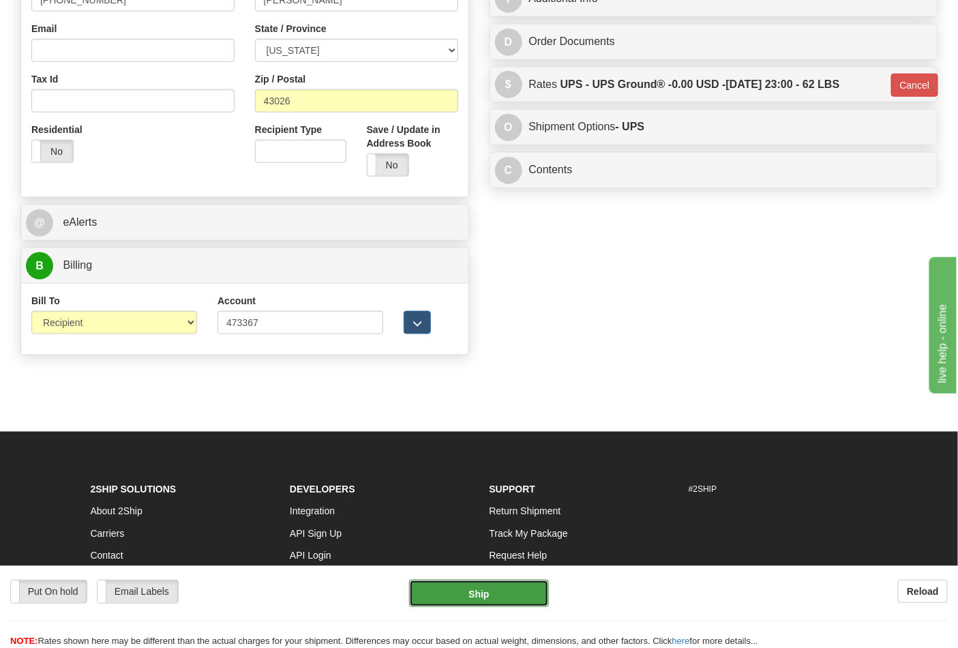
click at [510, 591] on button "Ship" at bounding box center [478, 593] width 139 height 27
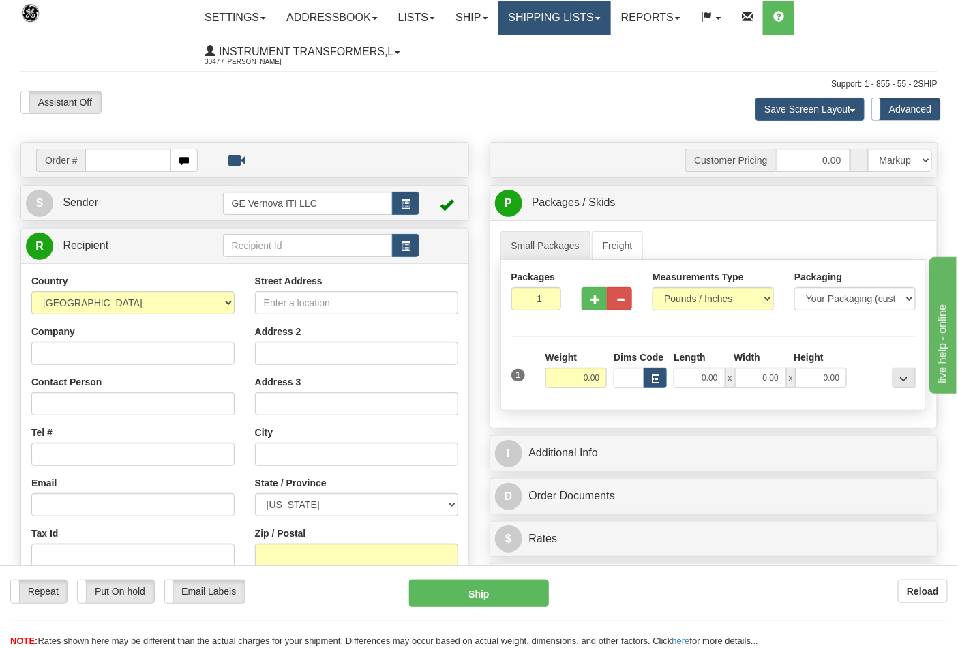
click at [611, 18] on link "Shipping lists" at bounding box center [555, 18] width 113 height 34
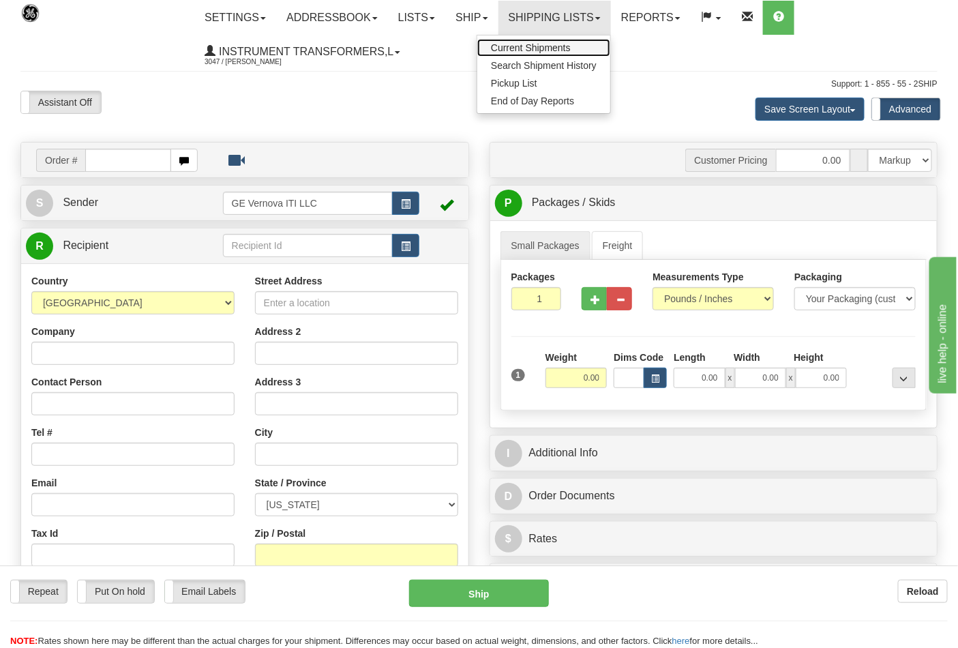
click at [555, 49] on span "Current Shipments" at bounding box center [531, 47] width 80 height 11
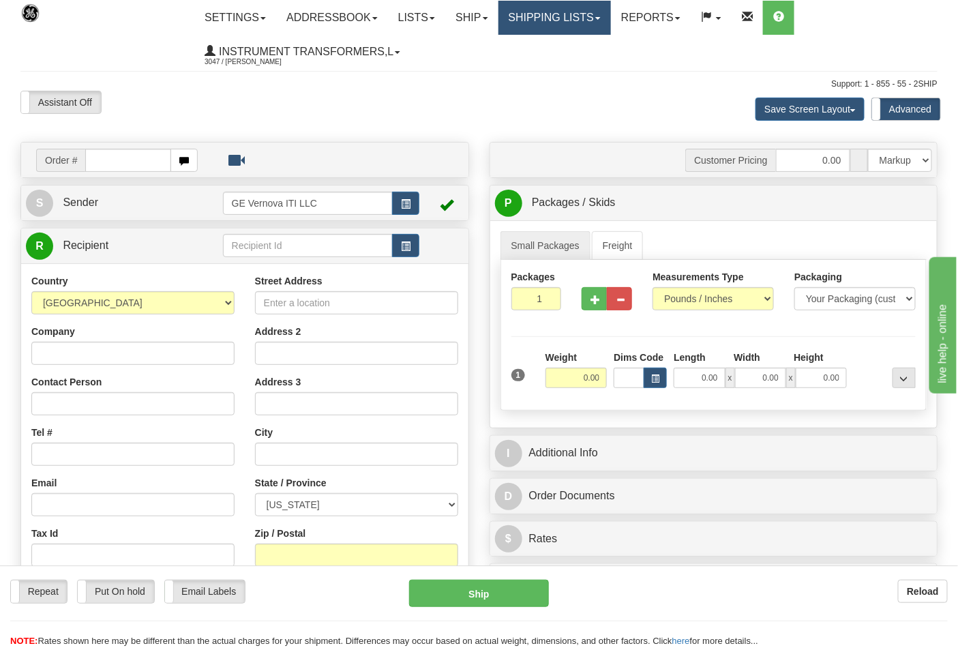
click at [599, 15] on link "Shipping lists" at bounding box center [555, 18] width 113 height 34
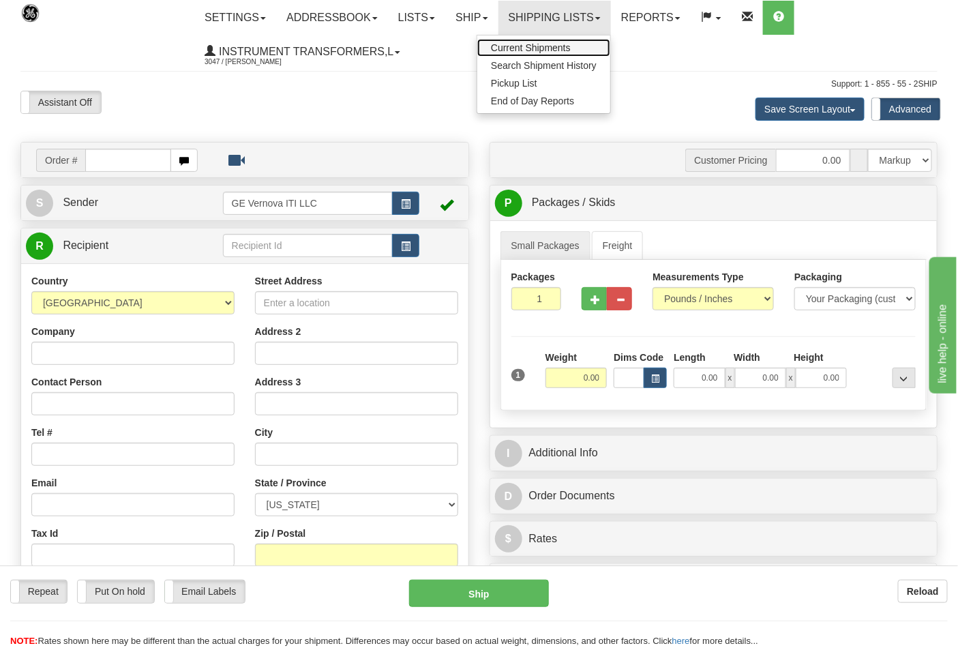
click at [571, 48] on span "Current Shipments" at bounding box center [531, 47] width 80 height 11
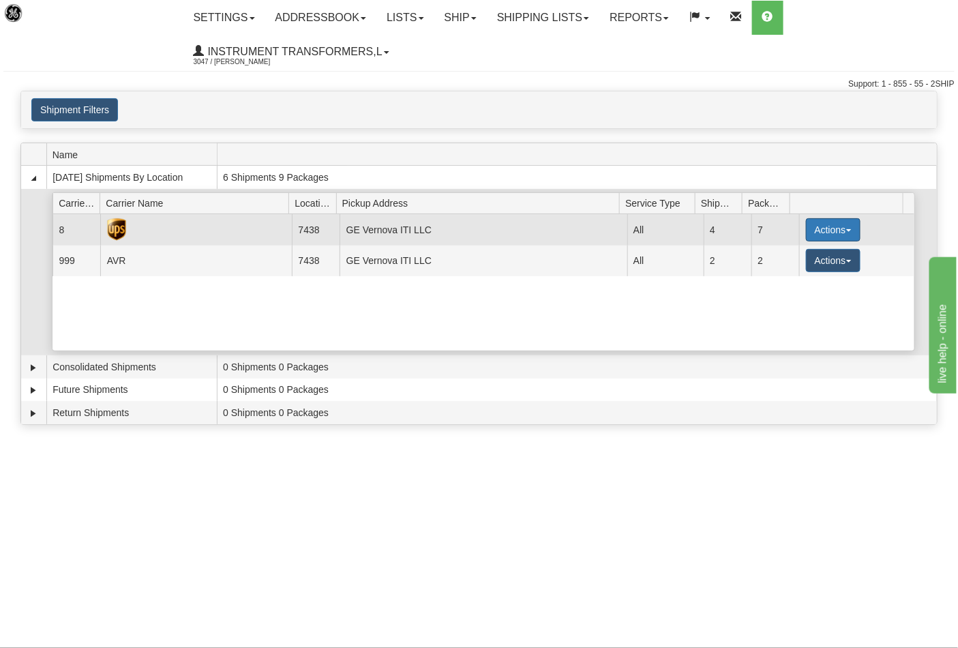
click at [835, 228] on button "Actions" at bounding box center [833, 229] width 55 height 23
click at [785, 261] on link "Details" at bounding box center [805, 256] width 109 height 18
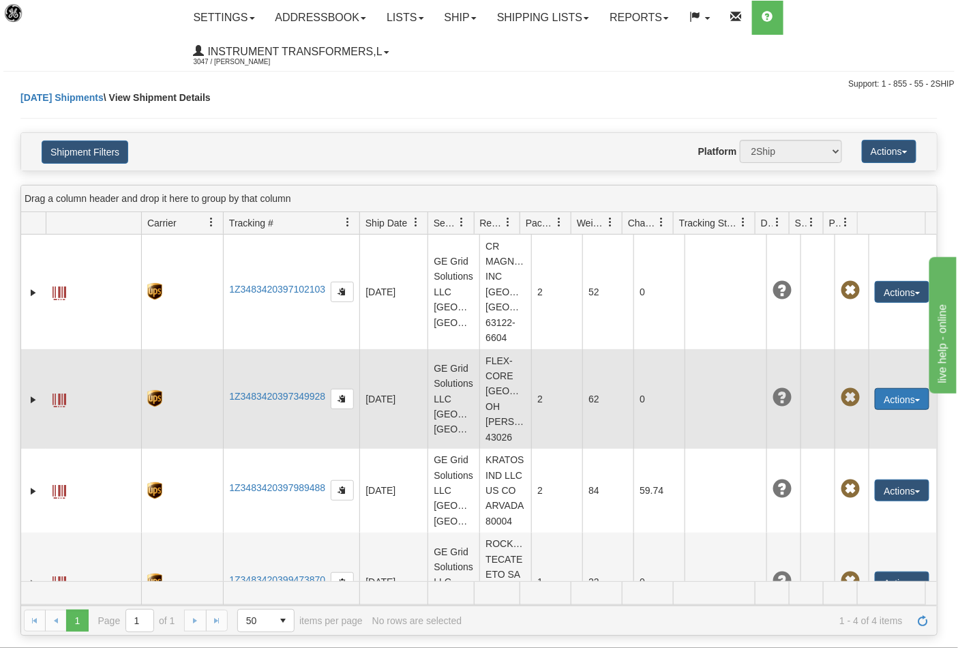
click at [910, 410] on button "Actions" at bounding box center [902, 399] width 55 height 22
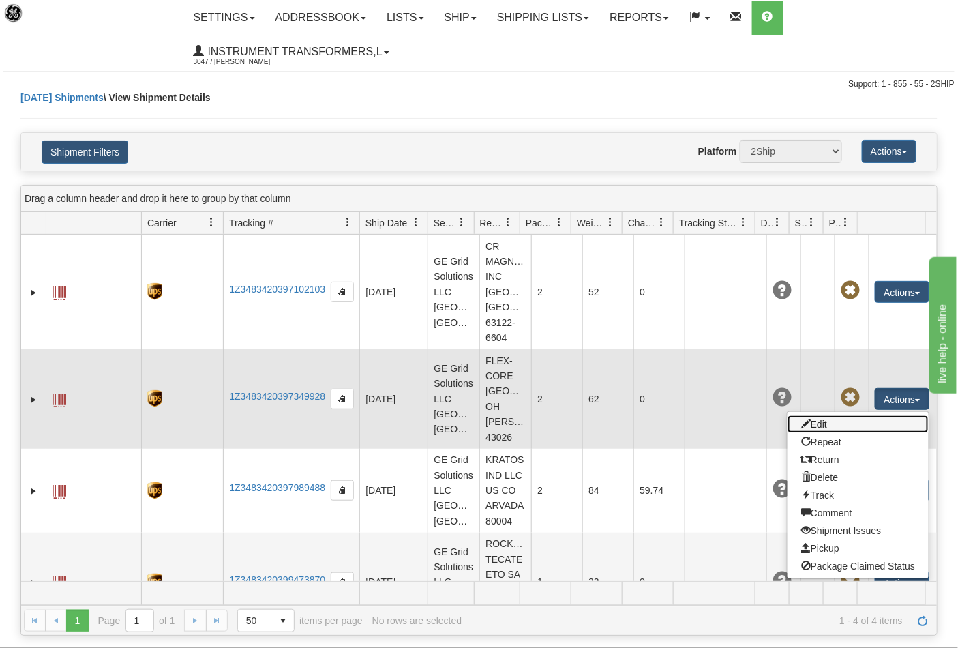
click at [823, 433] on link "Edit" at bounding box center [858, 424] width 141 height 18
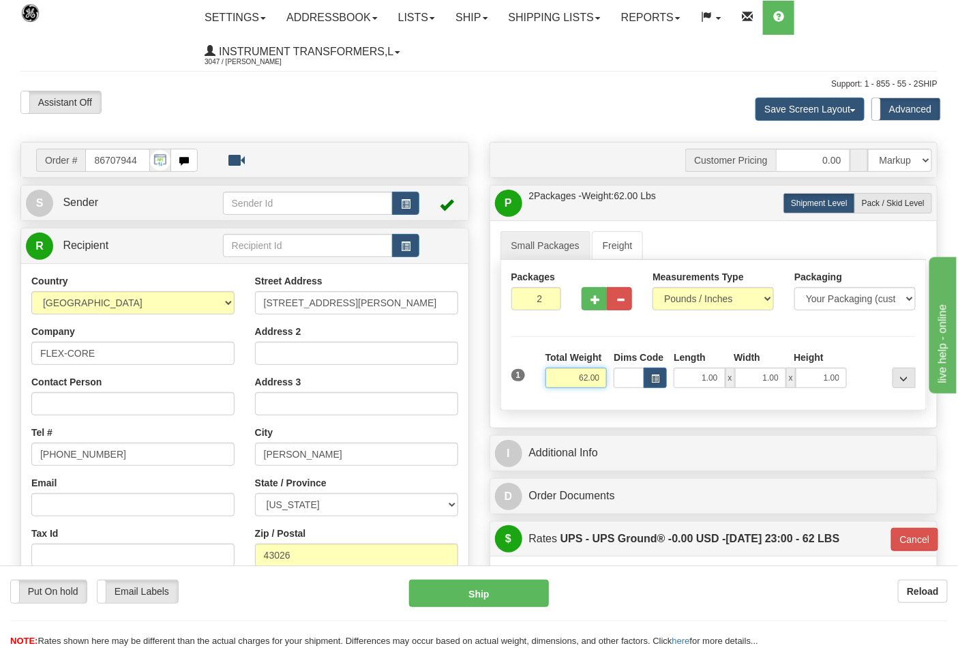
drag, startPoint x: 572, startPoint y: 381, endPoint x: 605, endPoint y: 381, distance: 33.4
click at [605, 381] on input "62.00" at bounding box center [577, 378] width 62 height 20
type input "37.00"
type input "03"
click at [896, 203] on span "Pack / Skid Level" at bounding box center [893, 203] width 63 height 10
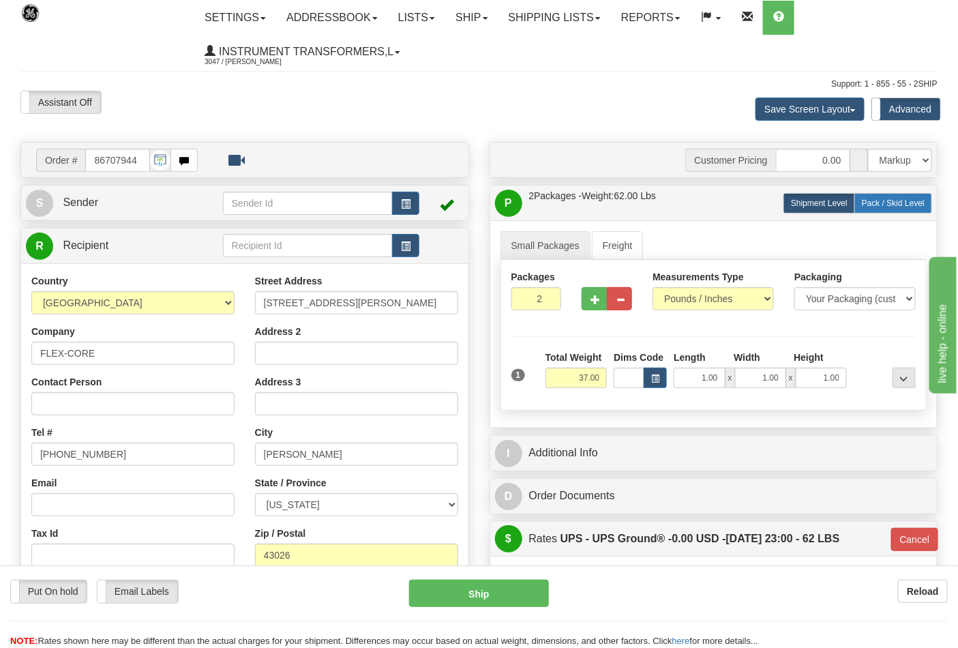
radio input "true"
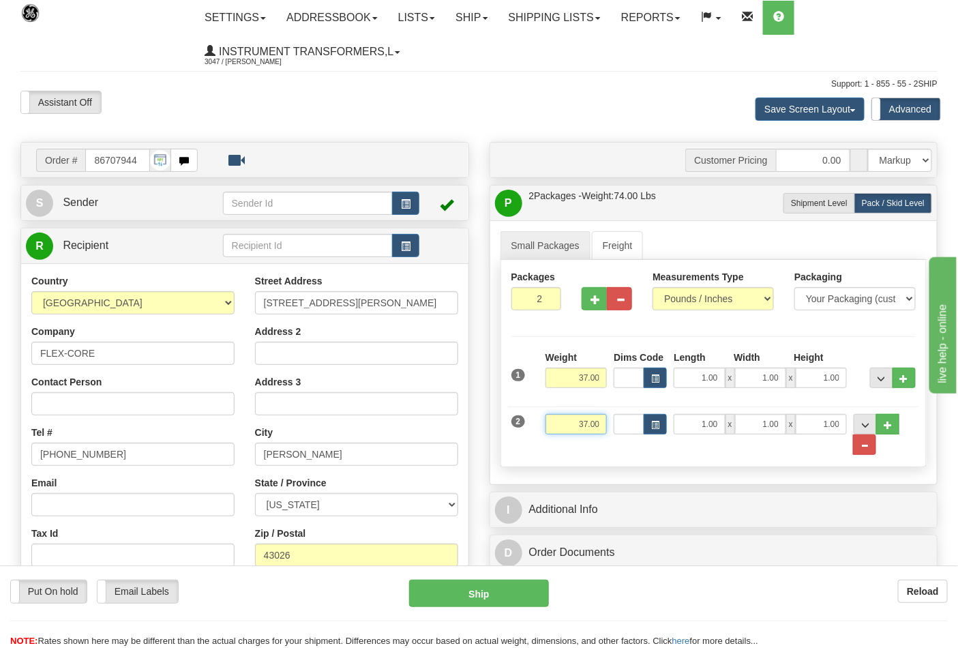
drag, startPoint x: 549, startPoint y: 426, endPoint x: 618, endPoint y: 412, distance: 70.2
click at [618, 412] on div "2 Weight 37.00 Dims Code Length Width Height" at bounding box center [714, 428] width 412 height 56
type input "25"
click button "Delete" at bounding box center [0, 0] width 0 height 0
type input "03"
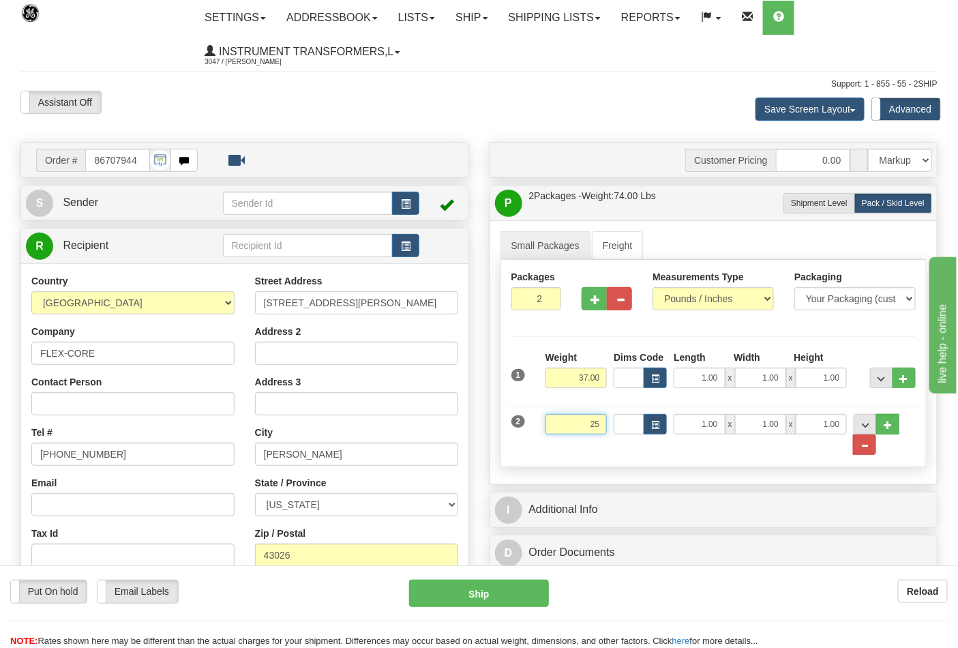
type input "25.00"
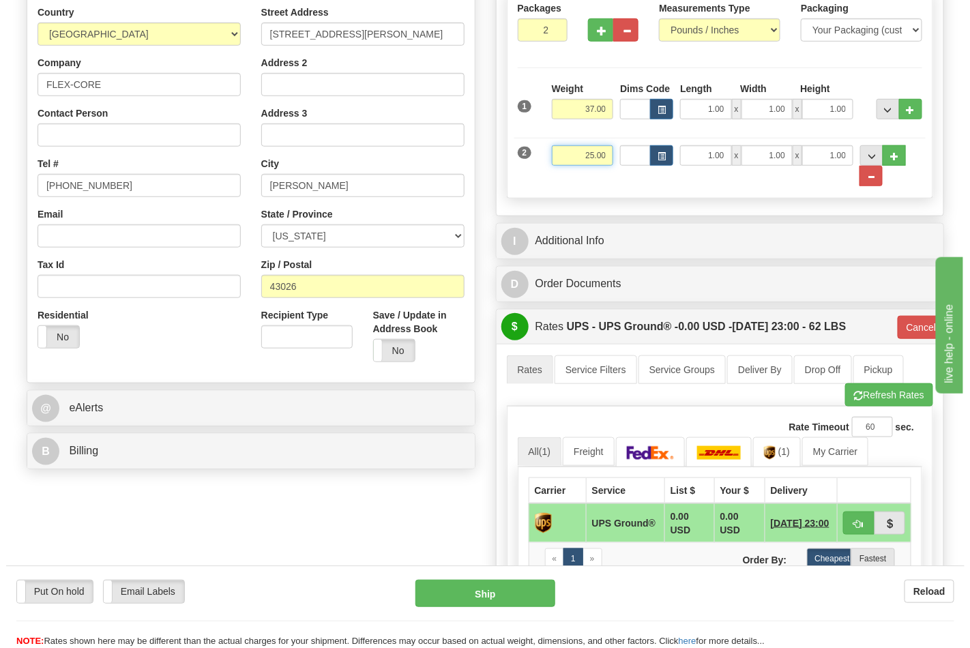
scroll to position [303, 0]
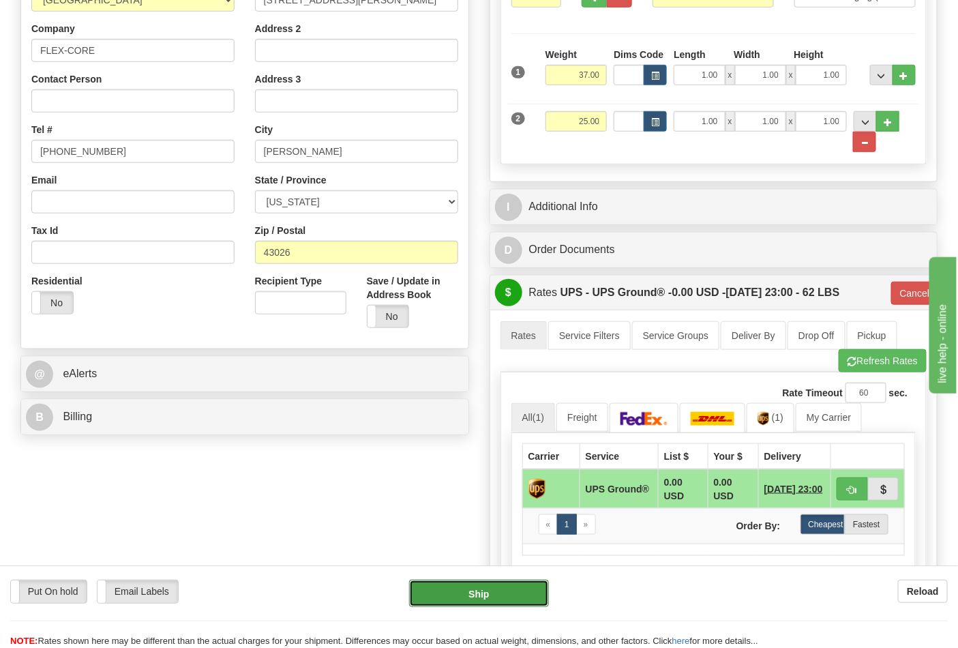
click at [503, 595] on button "Ship" at bounding box center [478, 593] width 139 height 27
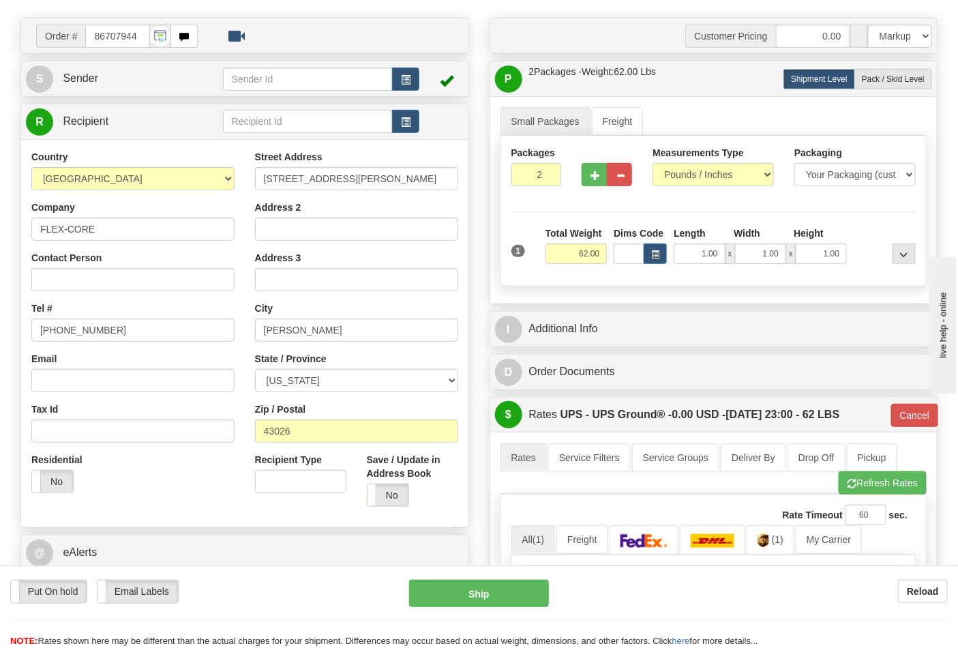
scroll to position [151, 0]
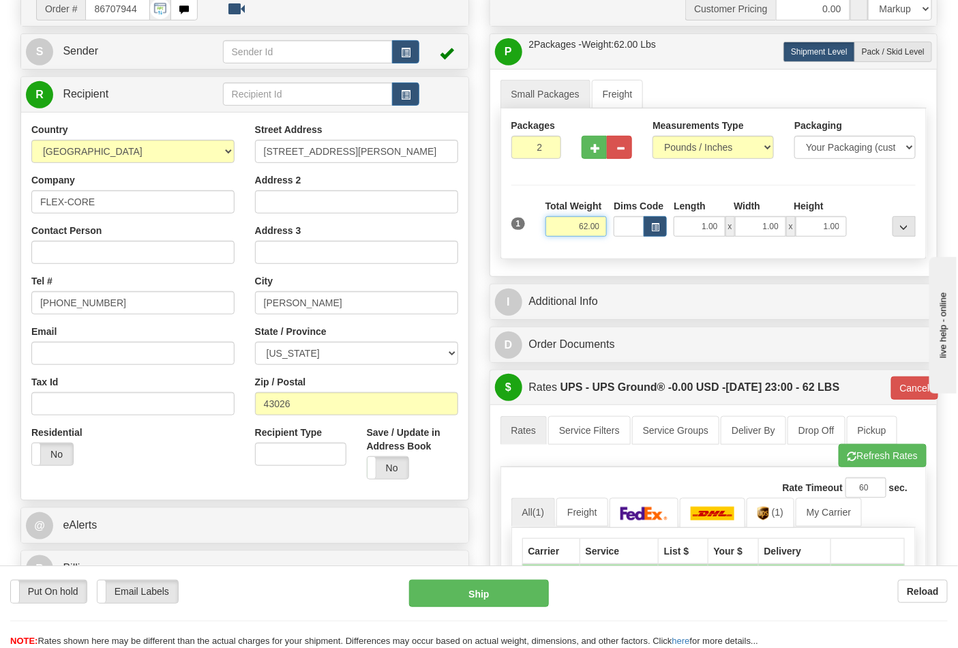
drag, startPoint x: 570, startPoint y: 230, endPoint x: 606, endPoint y: 235, distance: 35.8
click at [606, 235] on input "62.00" at bounding box center [577, 226] width 62 height 20
type input "37.00"
type input "03"
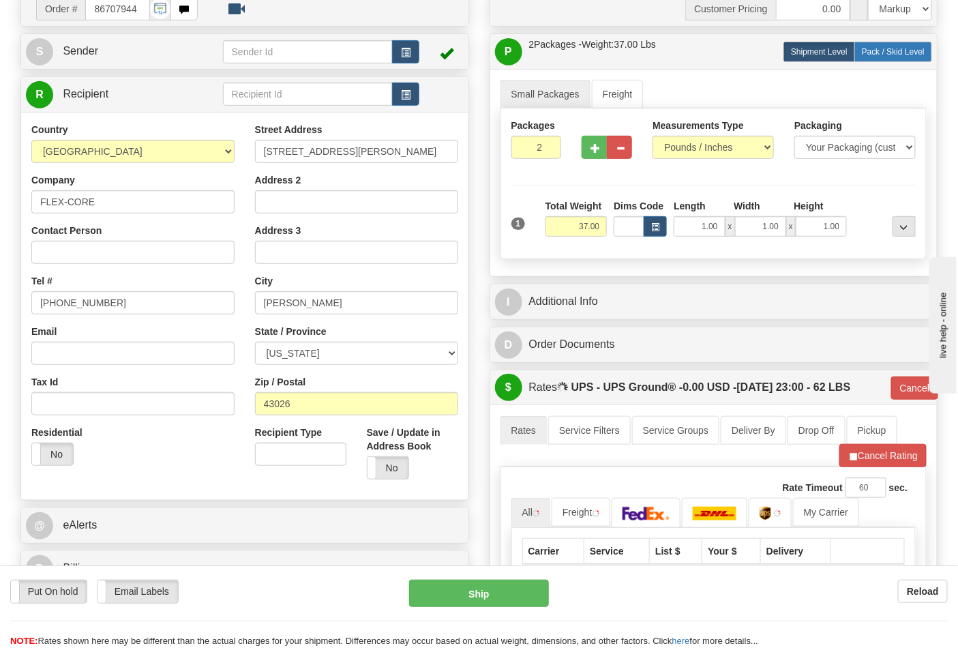
click at [868, 62] on label "Pack / Skid Level Pack.." at bounding box center [894, 52] width 78 height 20
radio input "true"
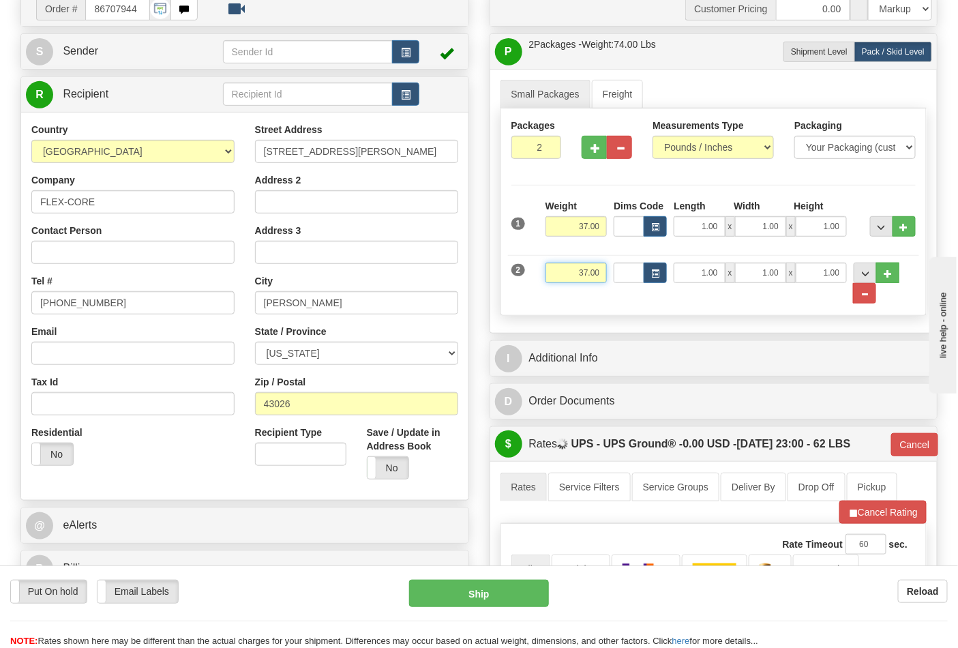
drag, startPoint x: 580, startPoint y: 271, endPoint x: 604, endPoint y: 275, distance: 24.8
click at [604, 275] on input "37.00" at bounding box center [577, 273] width 62 height 20
type input "25"
click button "Delete" at bounding box center [0, 0] width 0 height 0
type input "03"
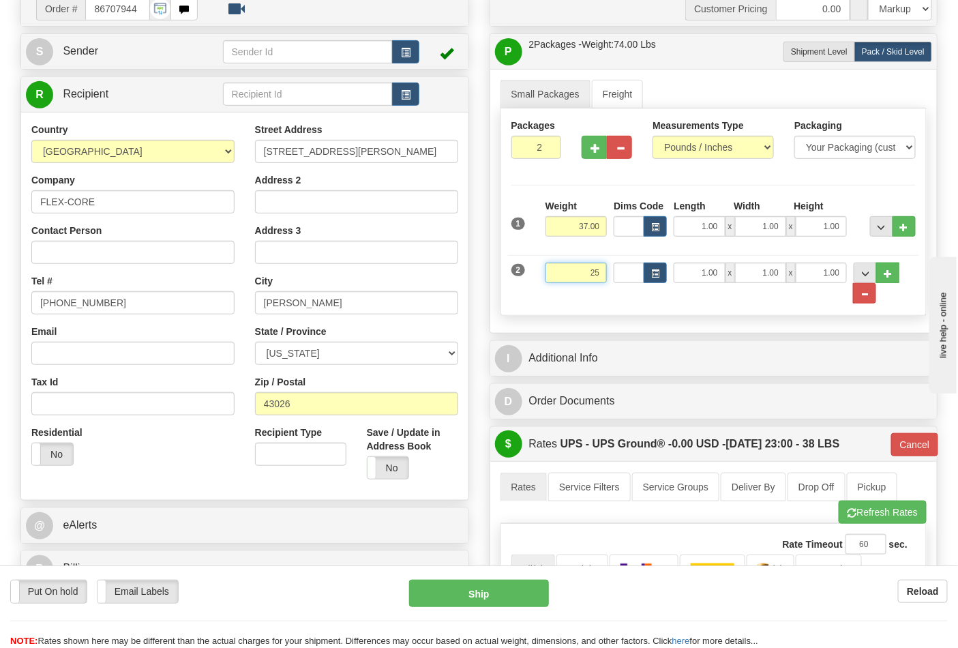
type input "25.00"
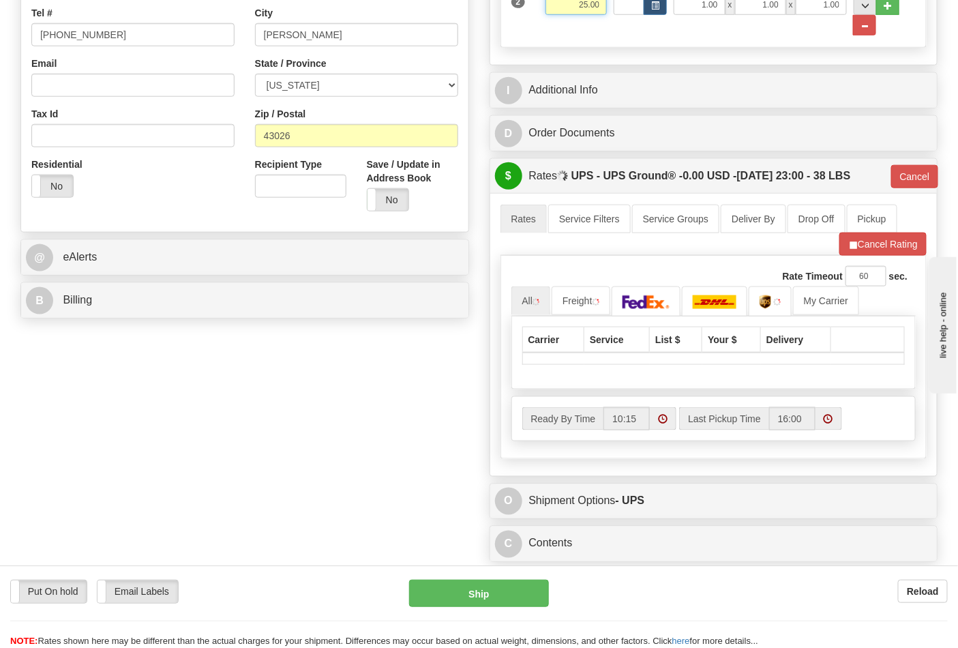
scroll to position [454, 0]
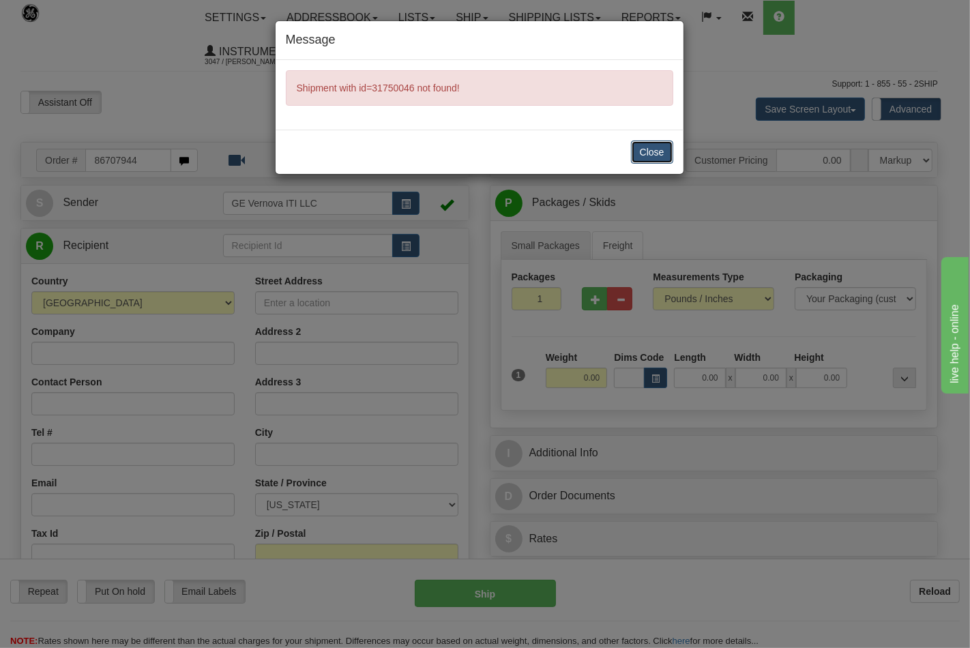
click at [660, 153] on button "Close" at bounding box center [652, 151] width 42 height 23
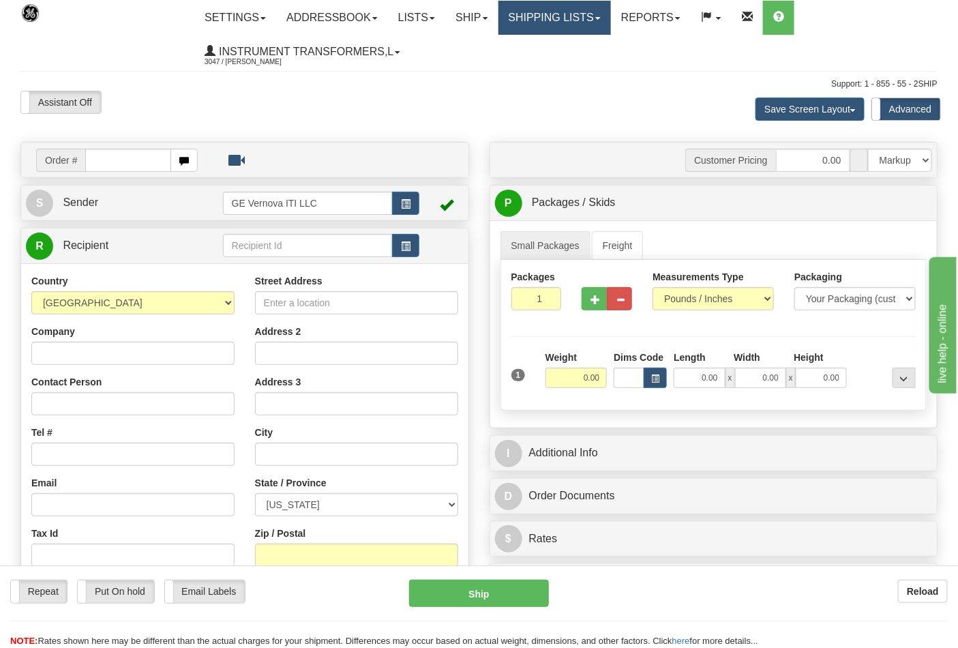
click at [598, 10] on link "Shipping lists" at bounding box center [555, 18] width 113 height 34
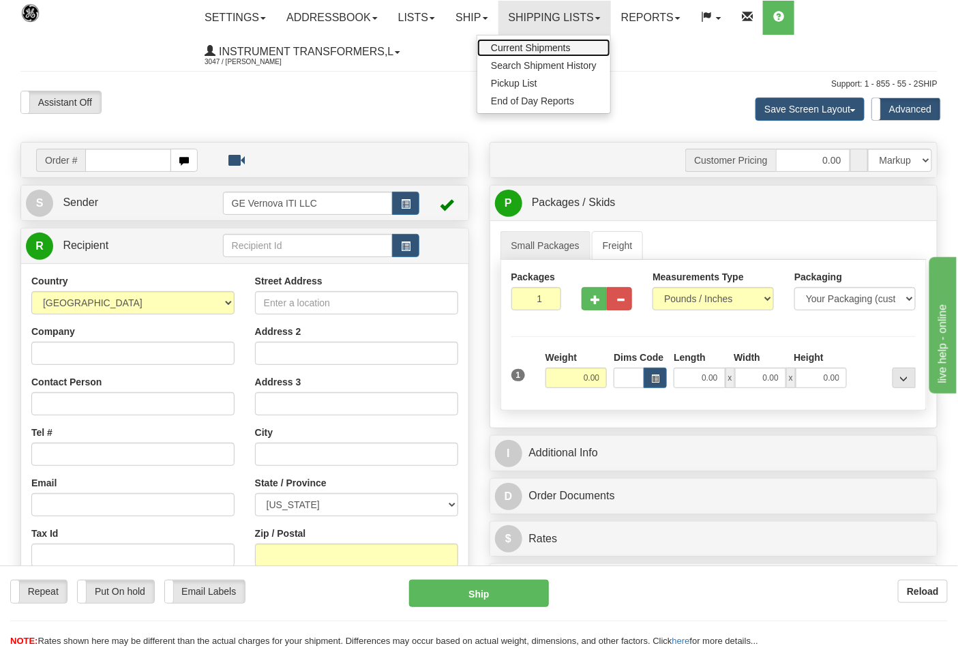
click at [571, 48] on span "Current Shipments" at bounding box center [531, 47] width 80 height 11
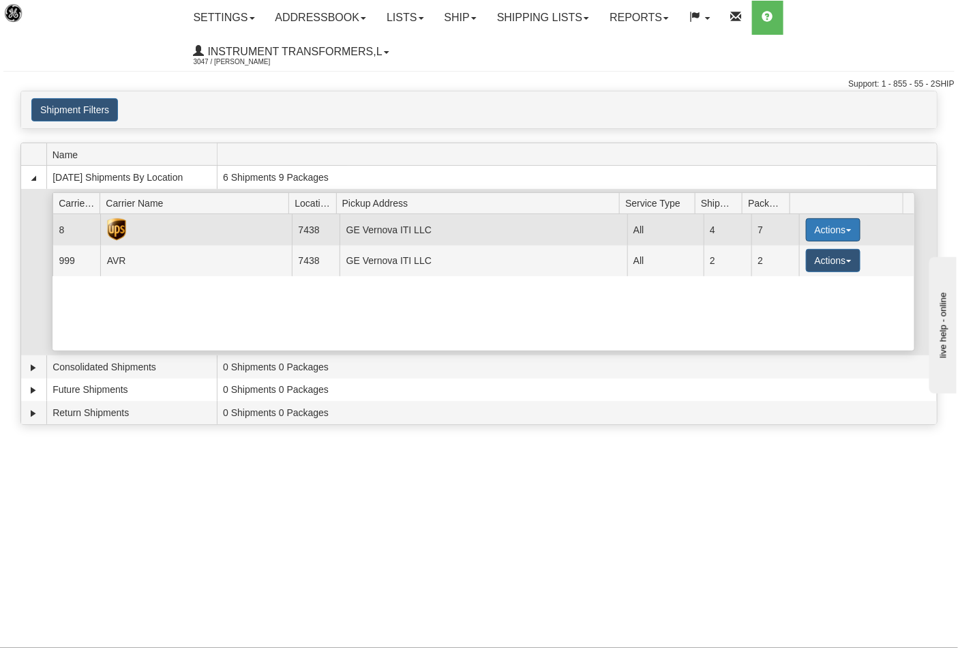
click at [848, 229] on button "Actions" at bounding box center [833, 229] width 55 height 23
click at [780, 273] on span "Close" at bounding box center [780, 273] width 31 height 10
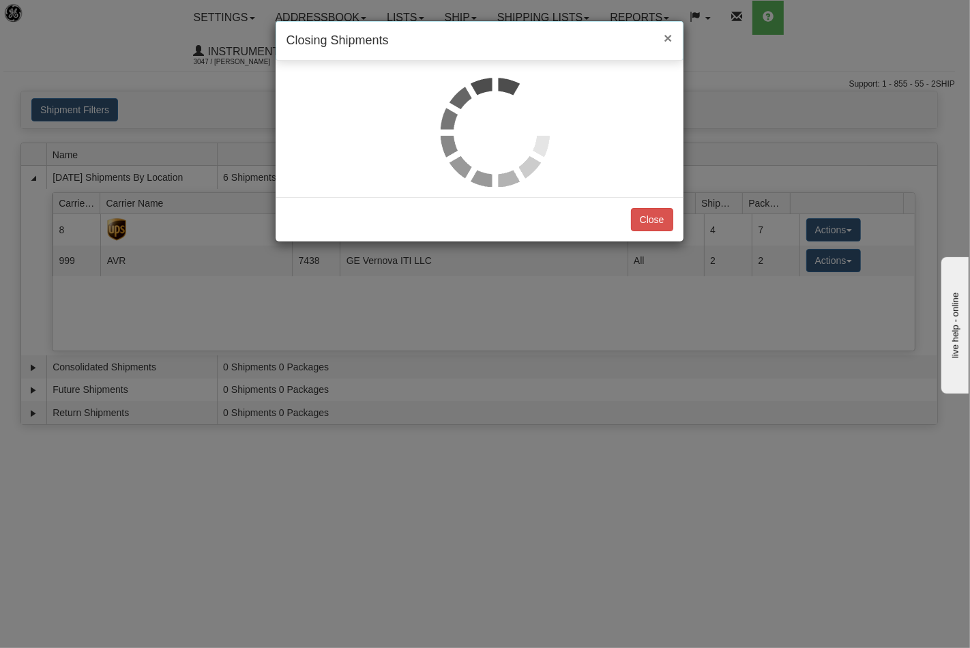
click at [668, 39] on span "×" at bounding box center [668, 38] width 8 height 16
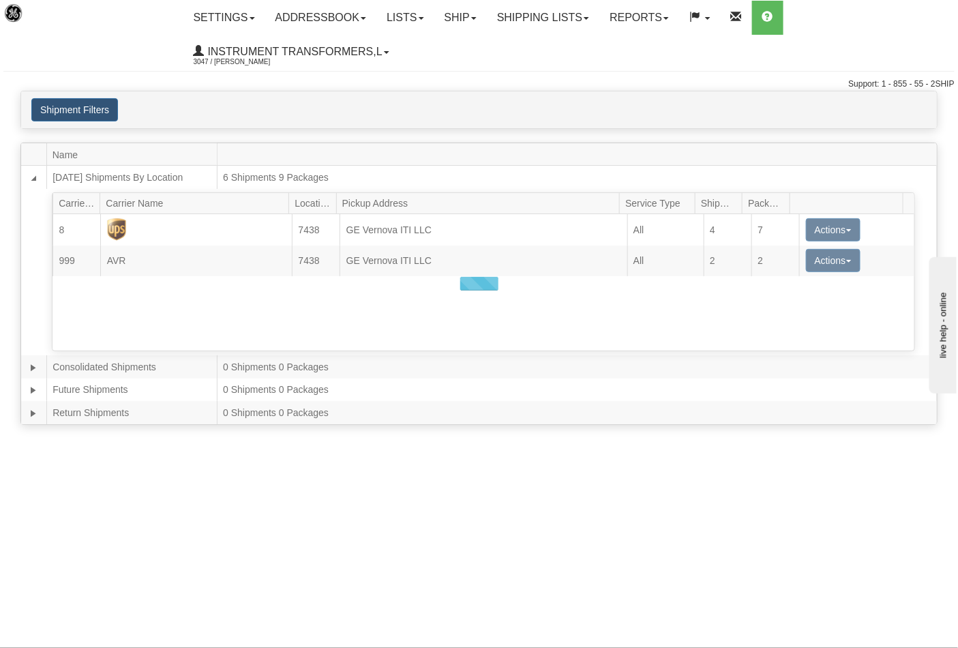
click at [838, 228] on div at bounding box center [479, 283] width 916 height 281
click at [840, 228] on div at bounding box center [479, 283] width 916 height 281
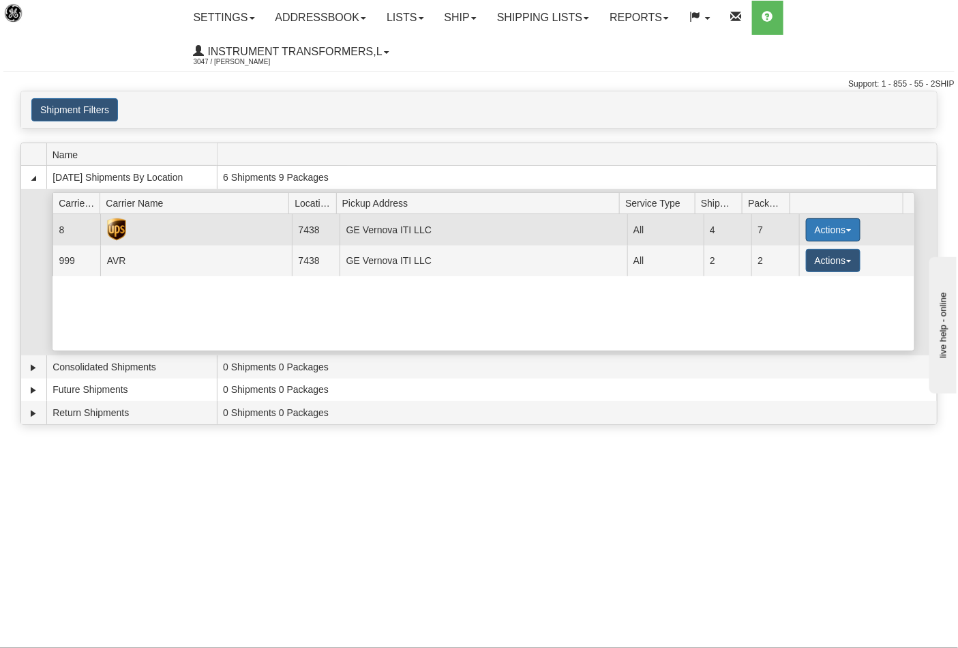
click at [846, 230] on span "button" at bounding box center [848, 230] width 5 height 3
click at [805, 258] on link "Details" at bounding box center [805, 256] width 109 height 18
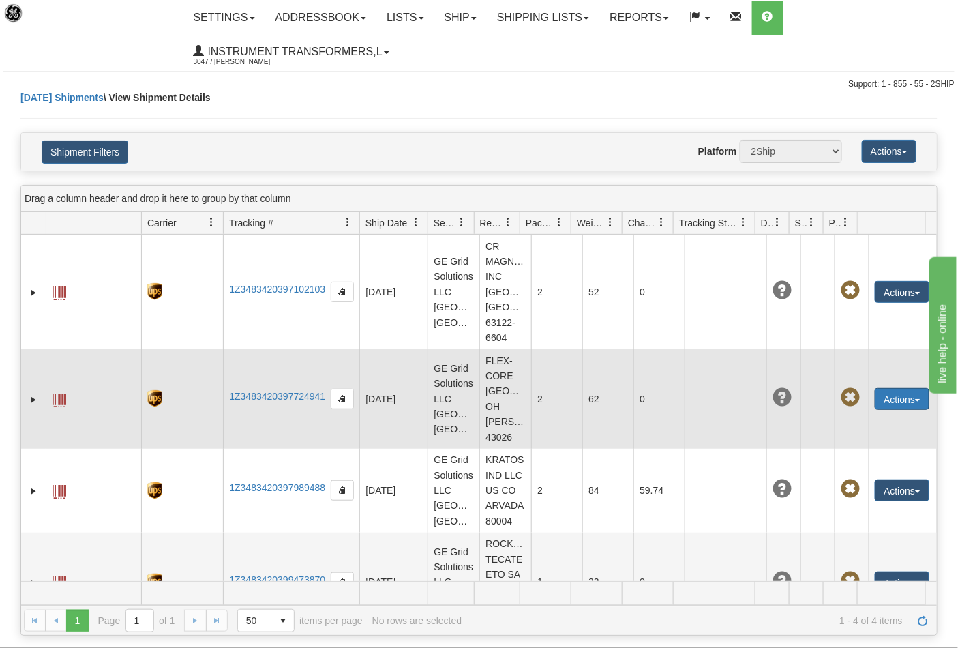
click at [915, 402] on span "button" at bounding box center [917, 400] width 5 height 3
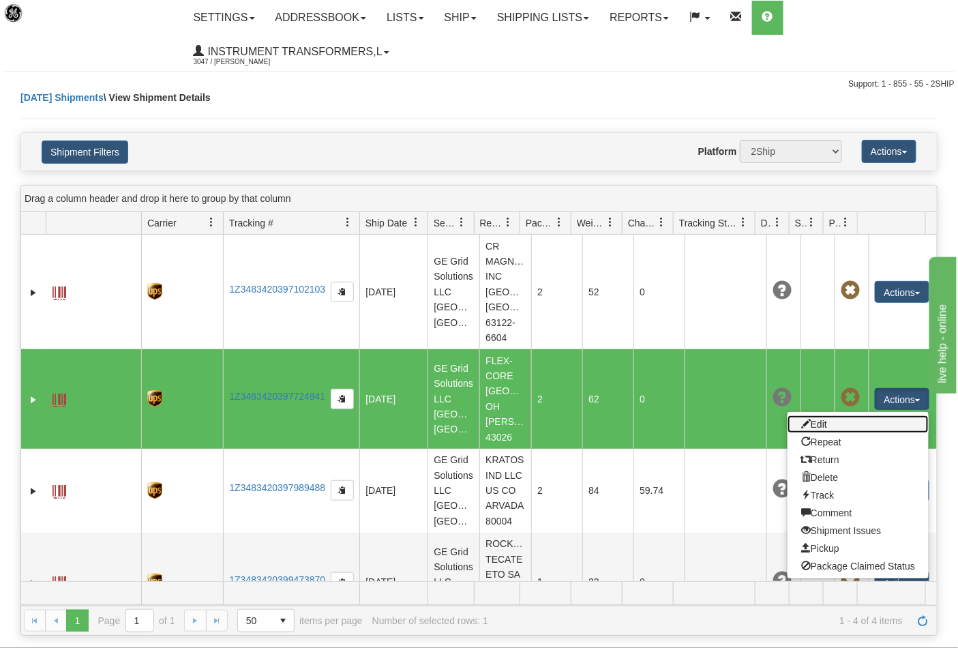
click at [807, 433] on link "Edit" at bounding box center [858, 424] width 141 height 18
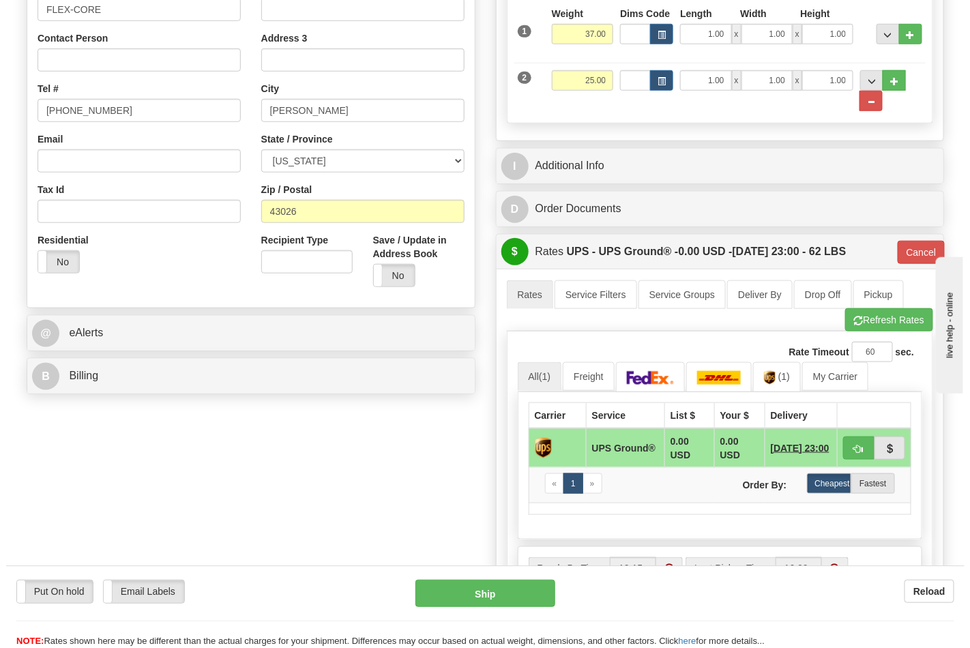
scroll to position [379, 0]
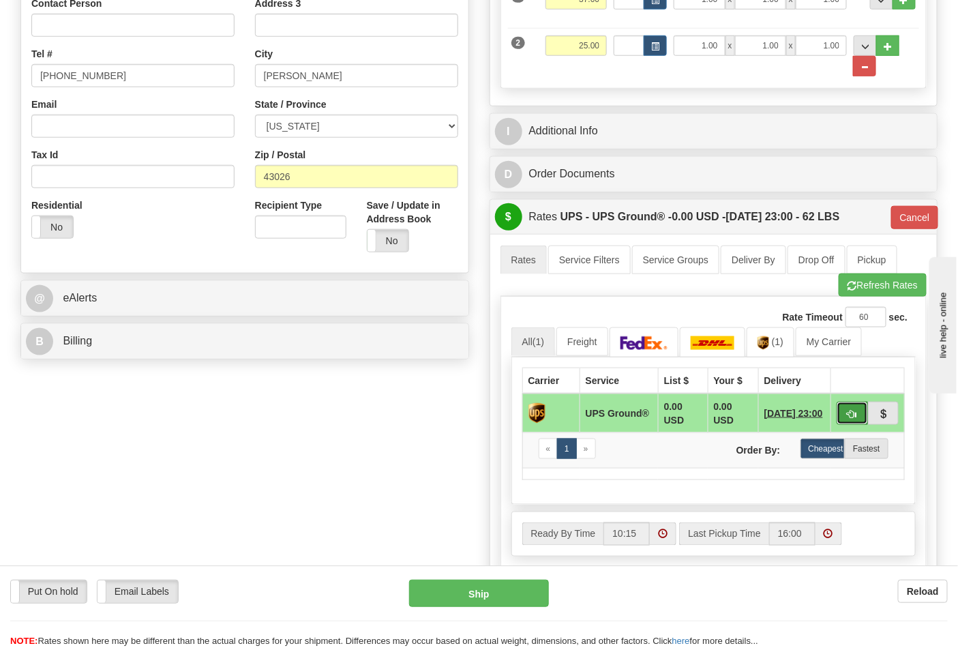
click at [846, 415] on button "button" at bounding box center [852, 413] width 31 height 23
click at [486, 589] on button "Ship" at bounding box center [478, 593] width 139 height 27
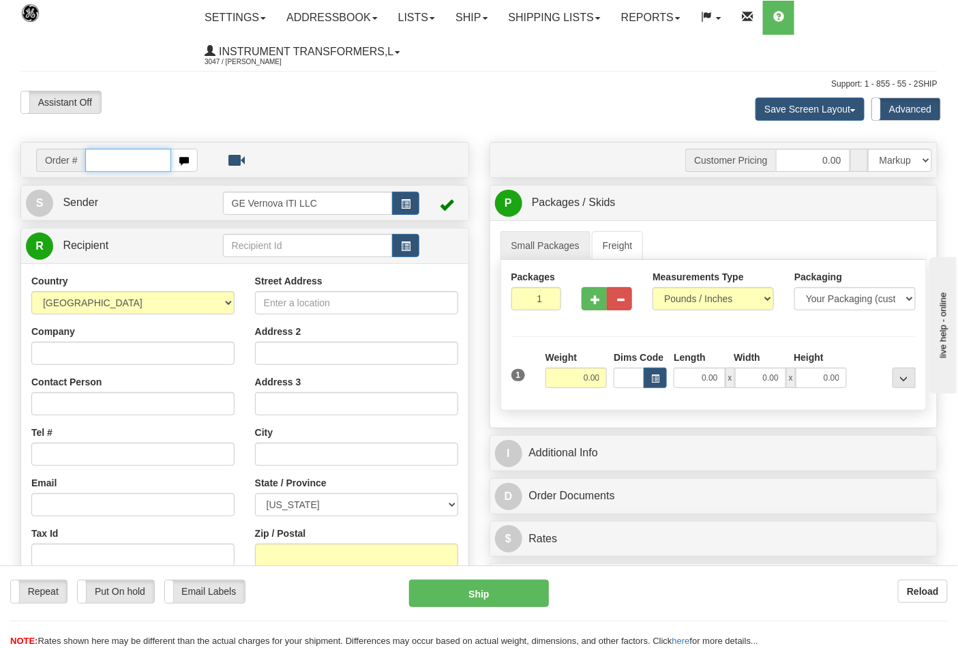
click at [93, 154] on input "text" at bounding box center [128, 160] width 86 height 23
type input "86707938"
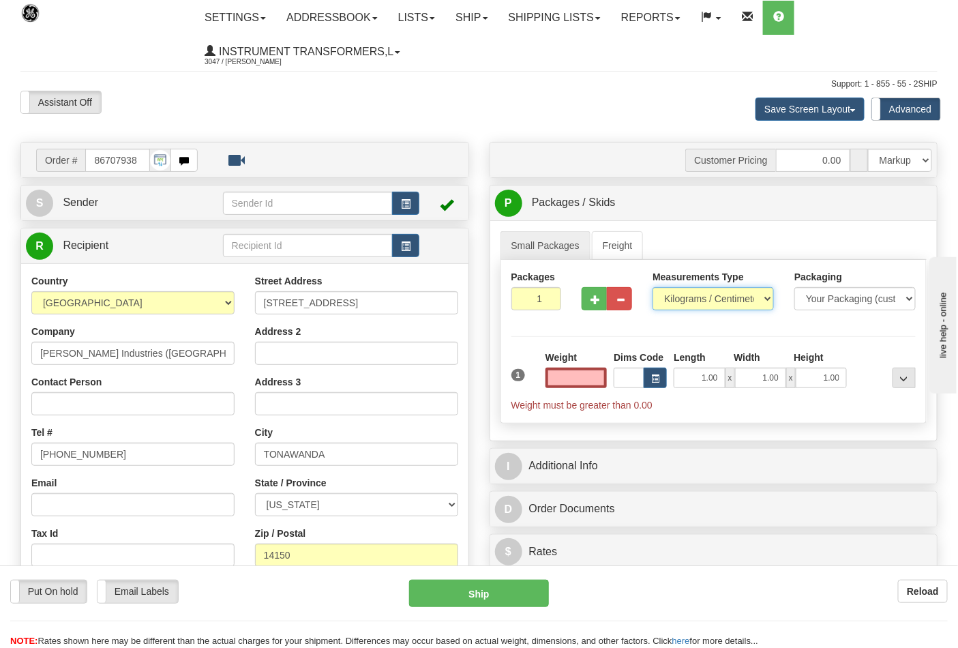
type input "0.00"
click at [707, 289] on select "Pounds / Inches Kilograms / Centimeters" at bounding box center [713, 298] width 121 height 23
select select "0"
click at [653, 288] on select "Pounds / Inches Kilograms / Centimeters" at bounding box center [713, 298] width 121 height 23
click at [541, 385] on div "1 Weight 0.00 Dims Code 1.00" at bounding box center [714, 381] width 412 height 61
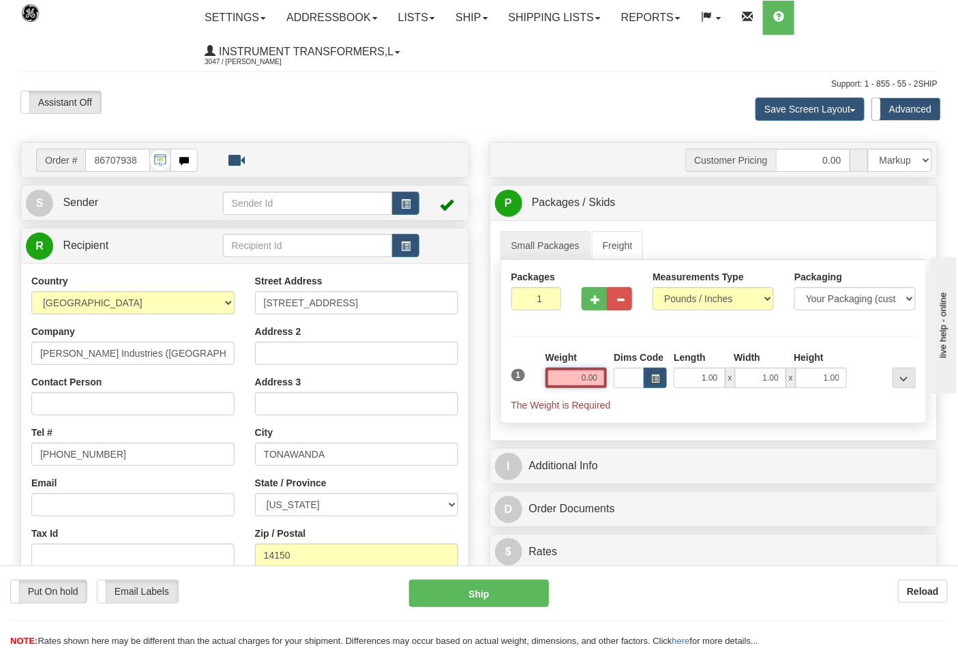
click at [564, 380] on input "0.00" at bounding box center [577, 378] width 62 height 20
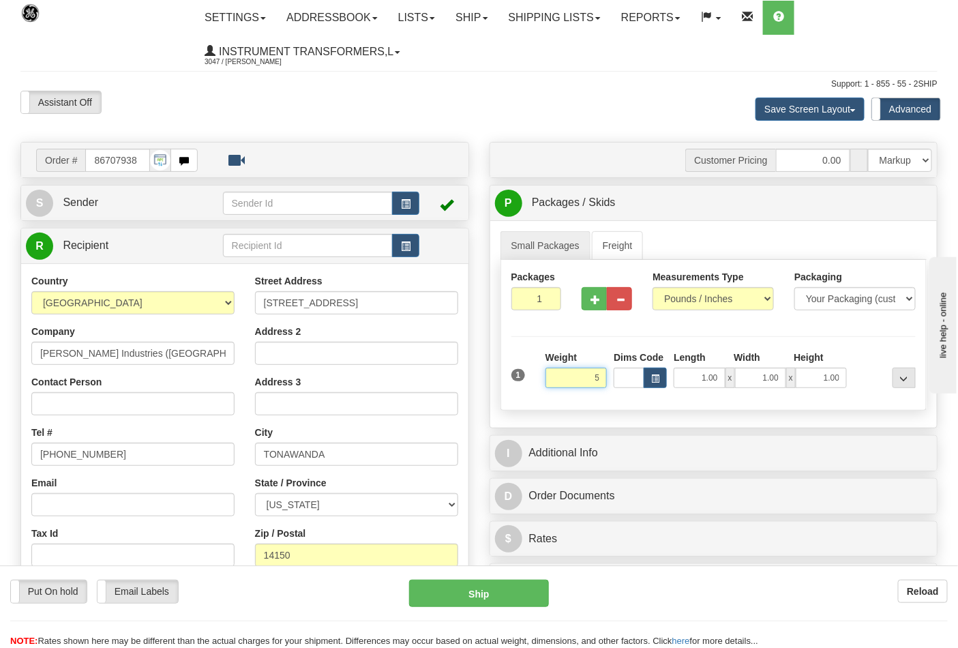
click button "Delete" at bounding box center [0, 0] width 0 height 0
type input "5.00"
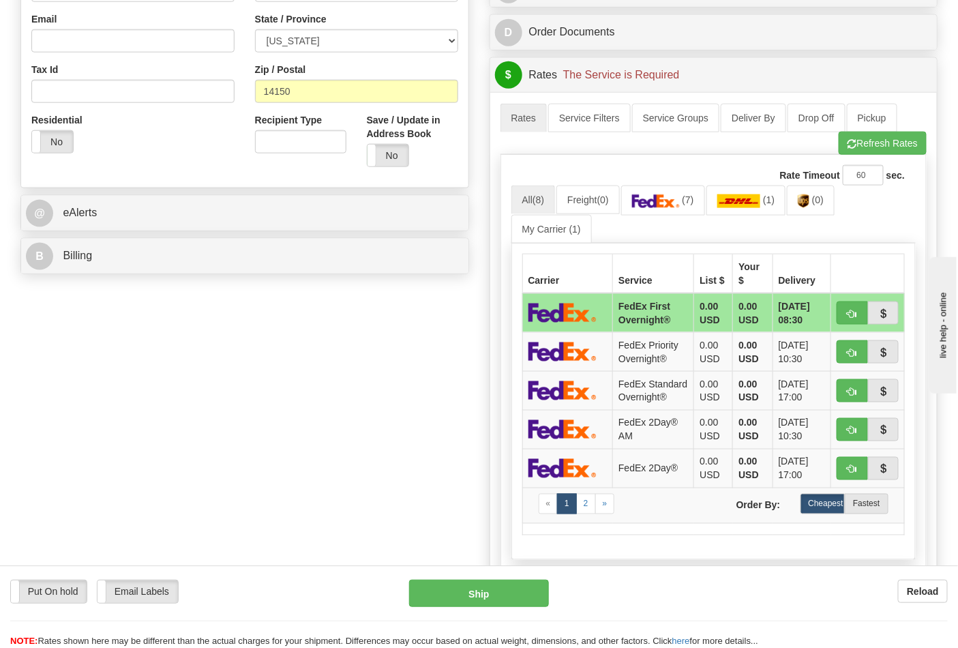
scroll to position [606, 0]
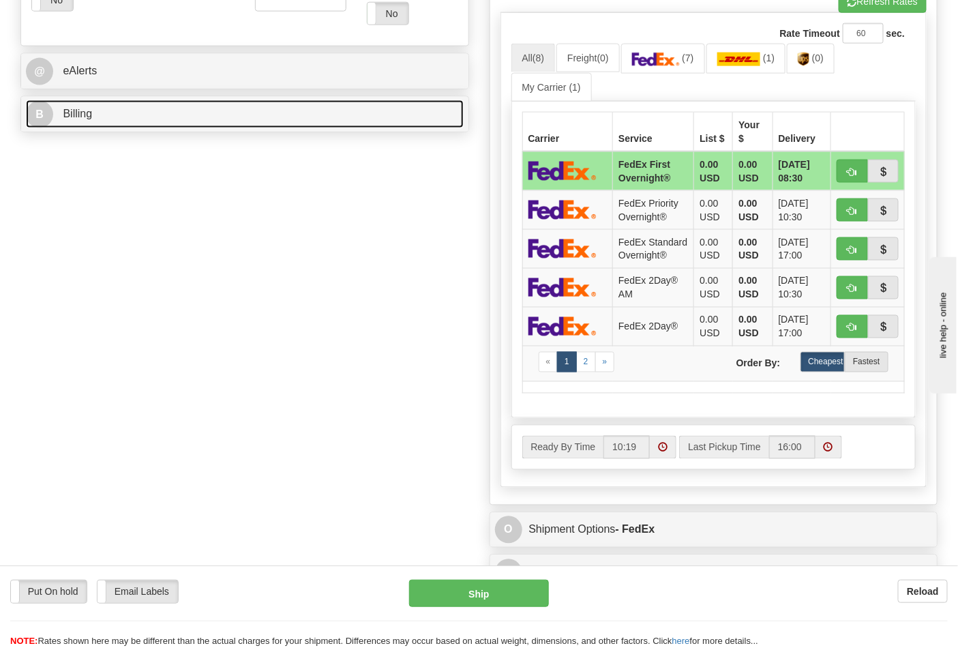
click at [364, 109] on link "B Billing" at bounding box center [245, 114] width 438 height 28
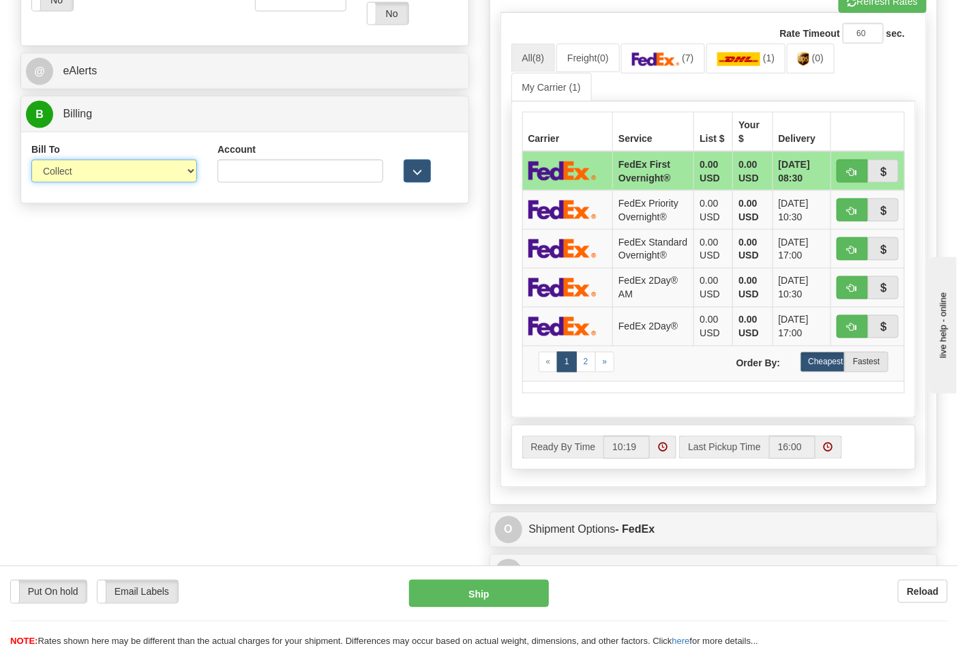
click at [187, 175] on select "Sender Recipient Third Party Collect" at bounding box center [114, 171] width 166 height 23
select select "2"
click at [31, 161] on select "Sender Recipient Third Party Collect" at bounding box center [114, 171] width 166 height 23
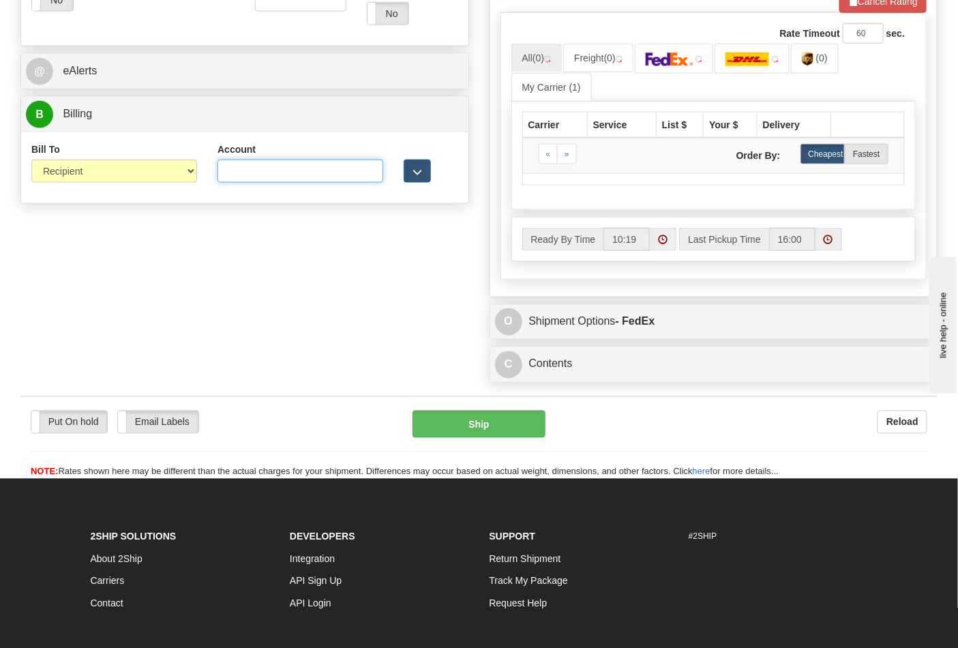
click at [232, 173] on input "Account" at bounding box center [301, 171] width 166 height 23
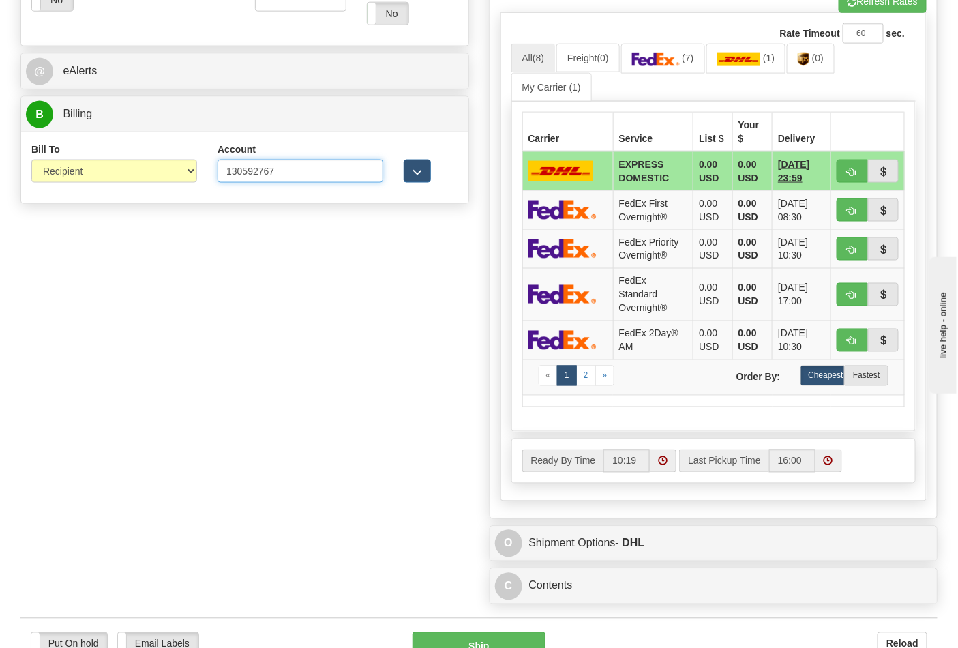
type input "130592767"
click button "Delete" at bounding box center [0, 0] width 0 height 0
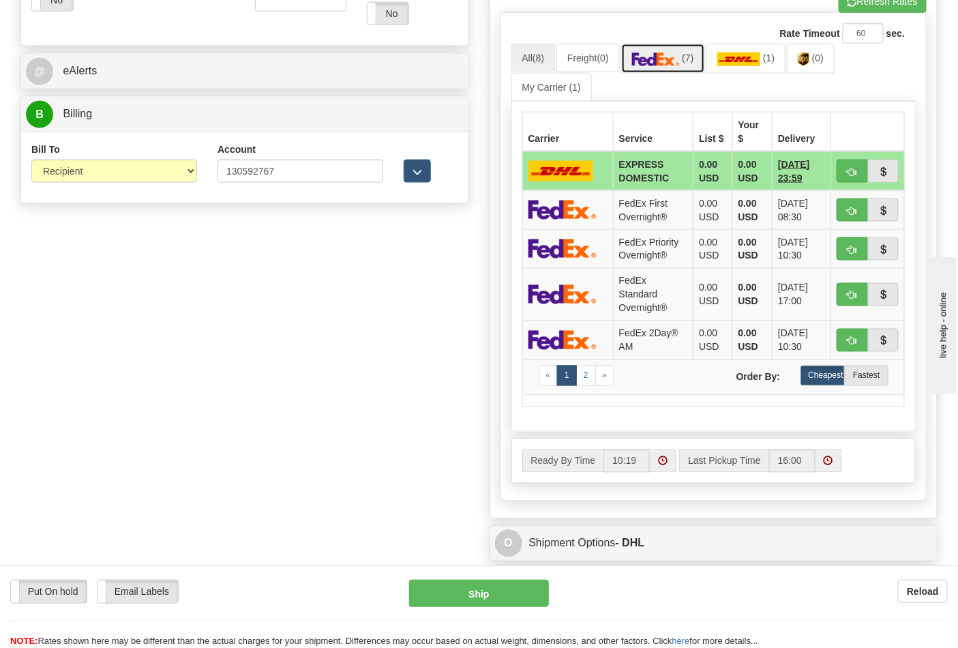
click at [660, 63] on img at bounding box center [656, 60] width 48 height 14
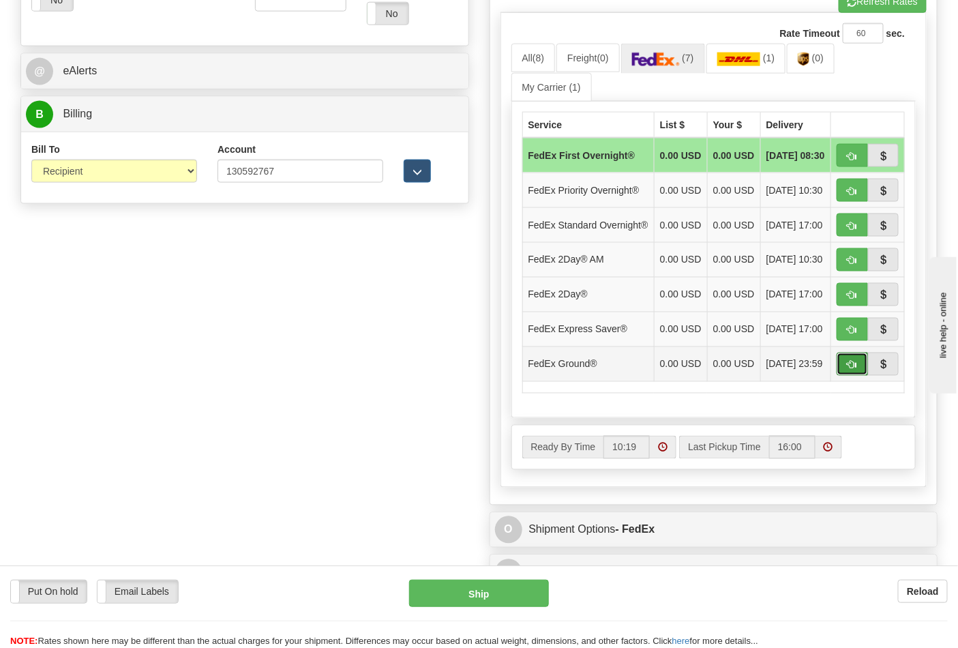
click at [858, 376] on button "button" at bounding box center [852, 364] width 31 height 23
type input "92"
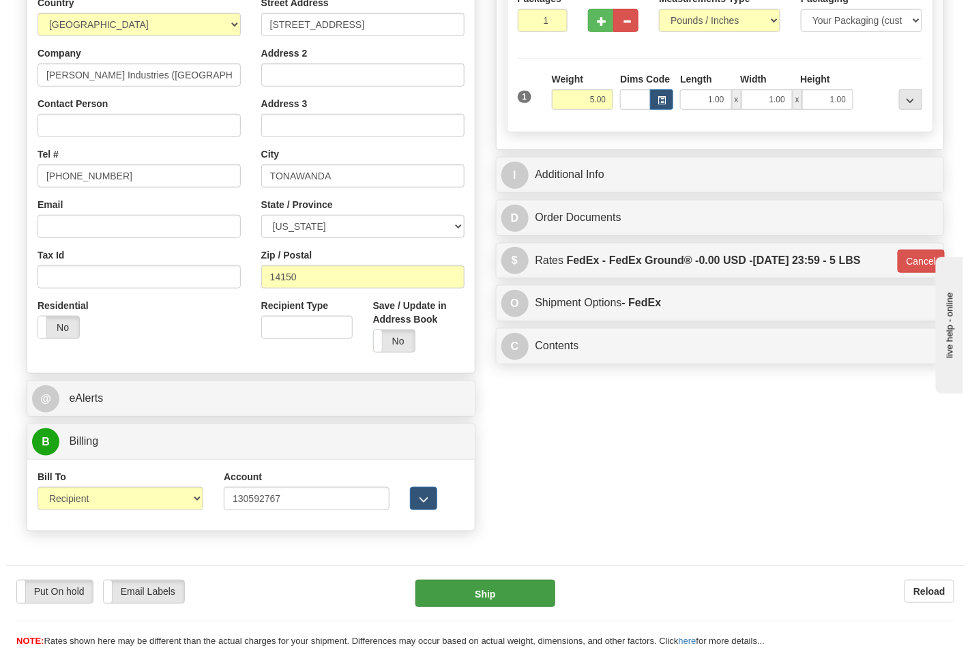
scroll to position [239, 0]
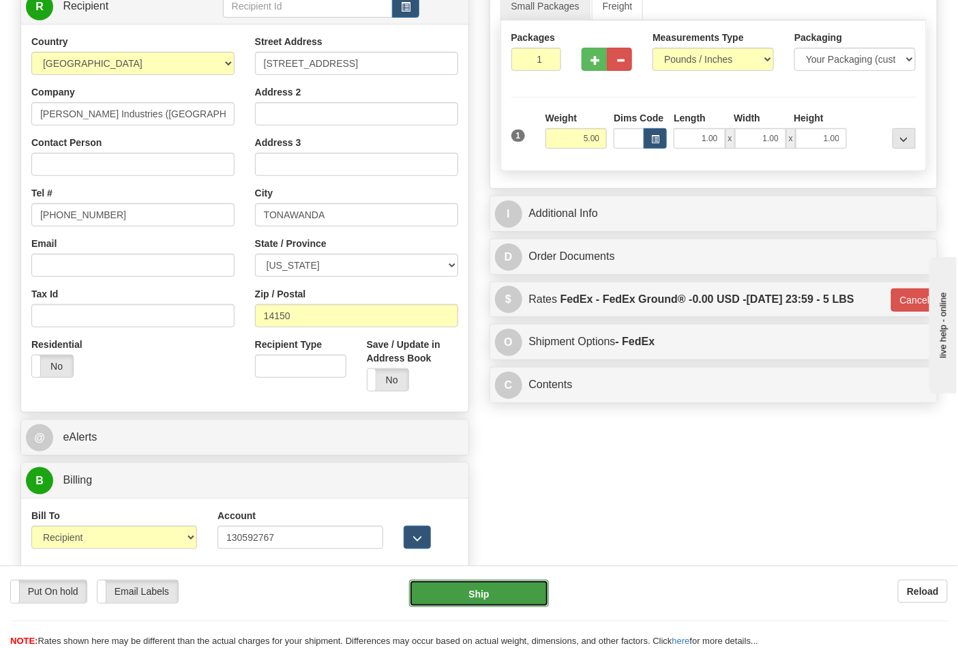
click at [533, 590] on button "Ship" at bounding box center [478, 593] width 139 height 27
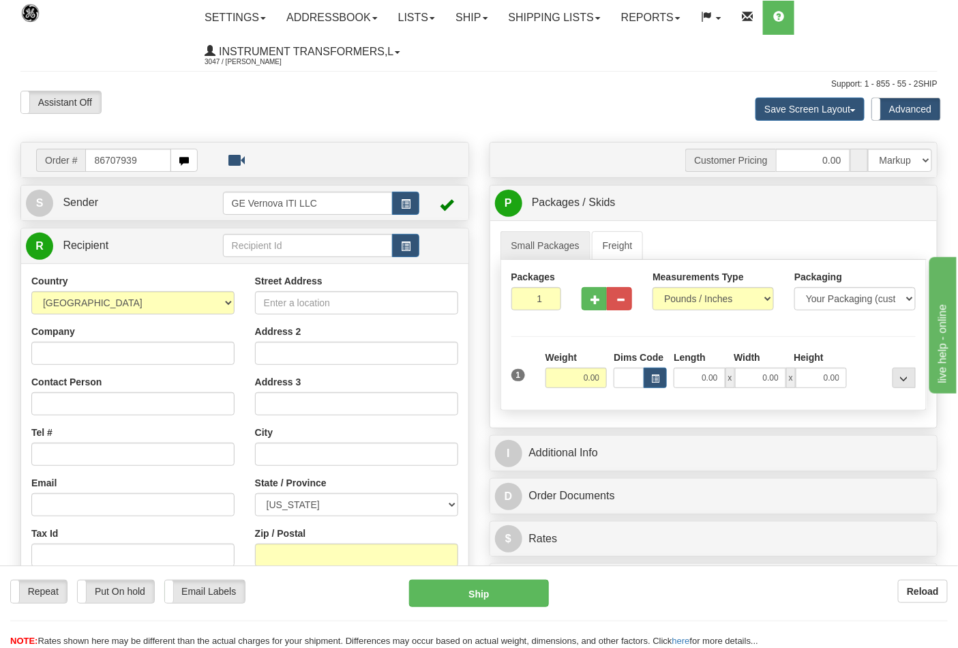
type input "86707939"
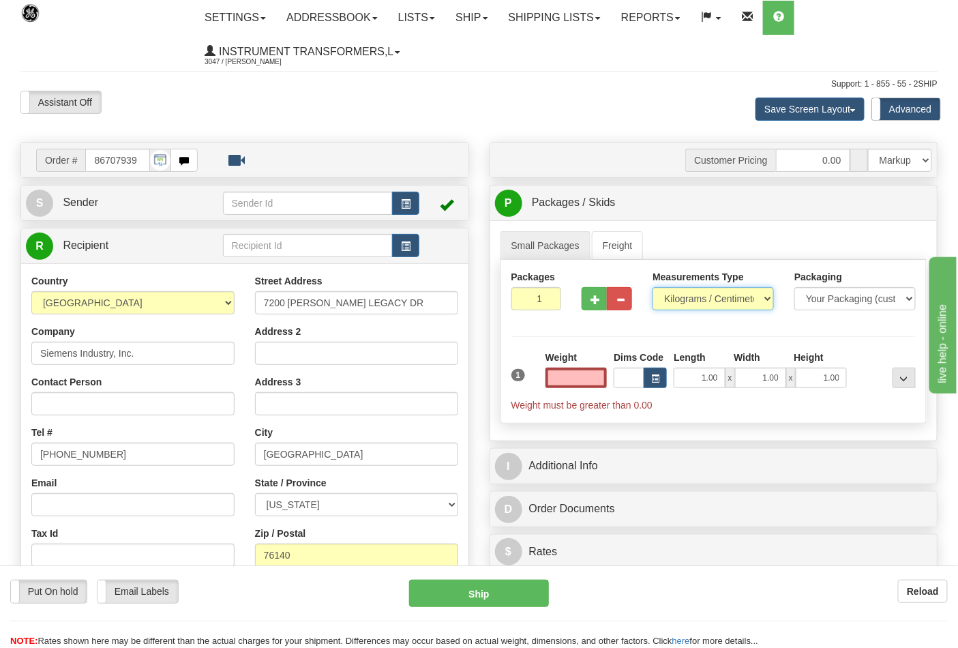
type input "0.00"
click at [758, 296] on select "Pounds / Inches Kilograms / Centimeters" at bounding box center [713, 298] width 121 height 23
select select "0"
click at [653, 288] on select "Pounds / Inches Kilograms / Centimeters" at bounding box center [713, 298] width 121 height 23
drag, startPoint x: 576, startPoint y: 375, endPoint x: 625, endPoint y: 375, distance: 49.8
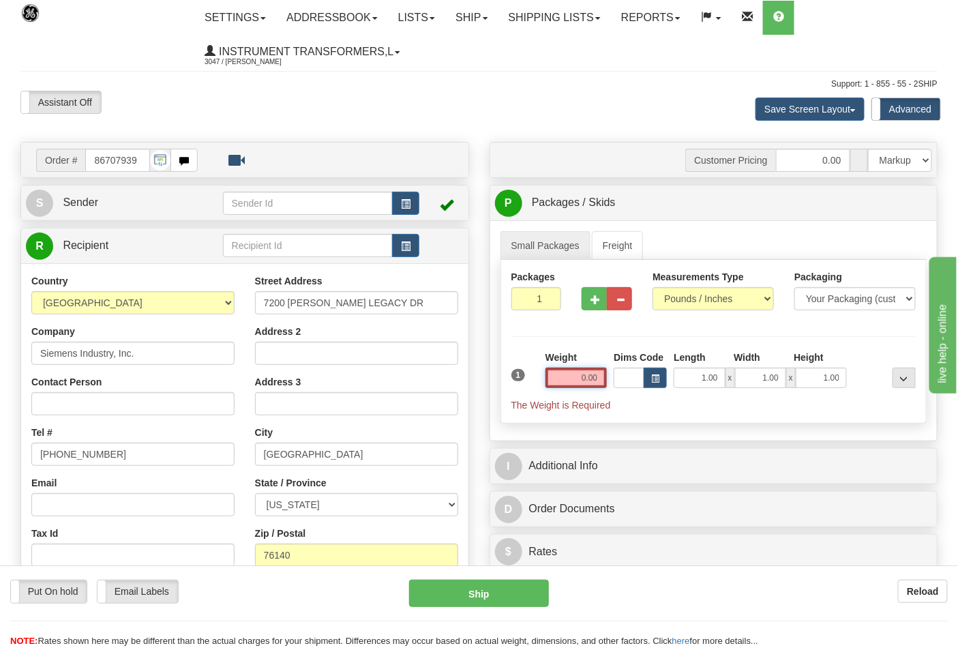
click at [625, 375] on div "1 Weight 0.00 Dims Code 1.00" at bounding box center [714, 381] width 412 height 61
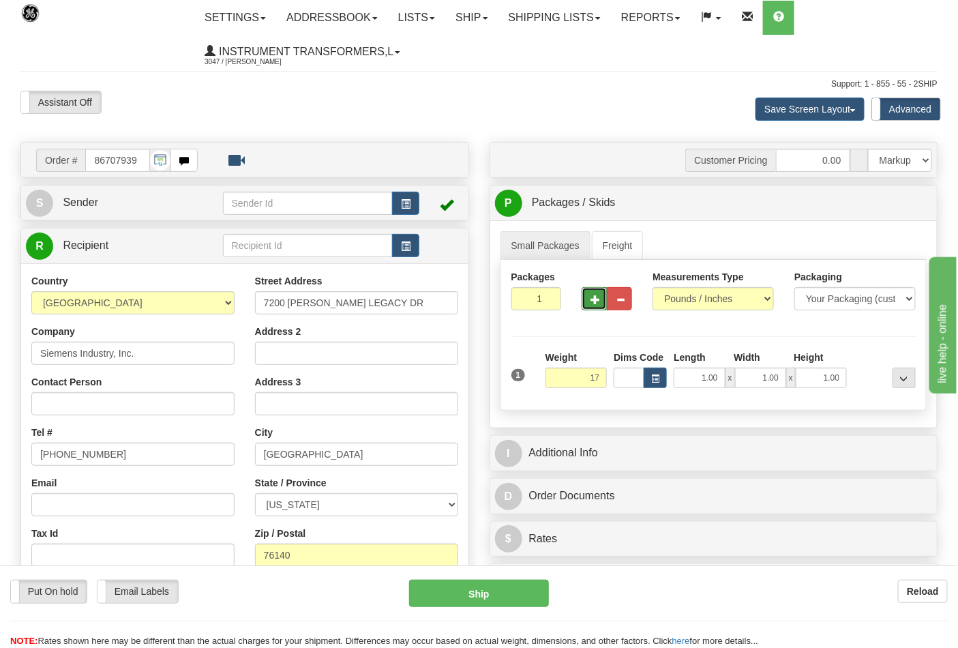
type input "17.00"
click at [598, 300] on span "button" at bounding box center [596, 299] width 10 height 9
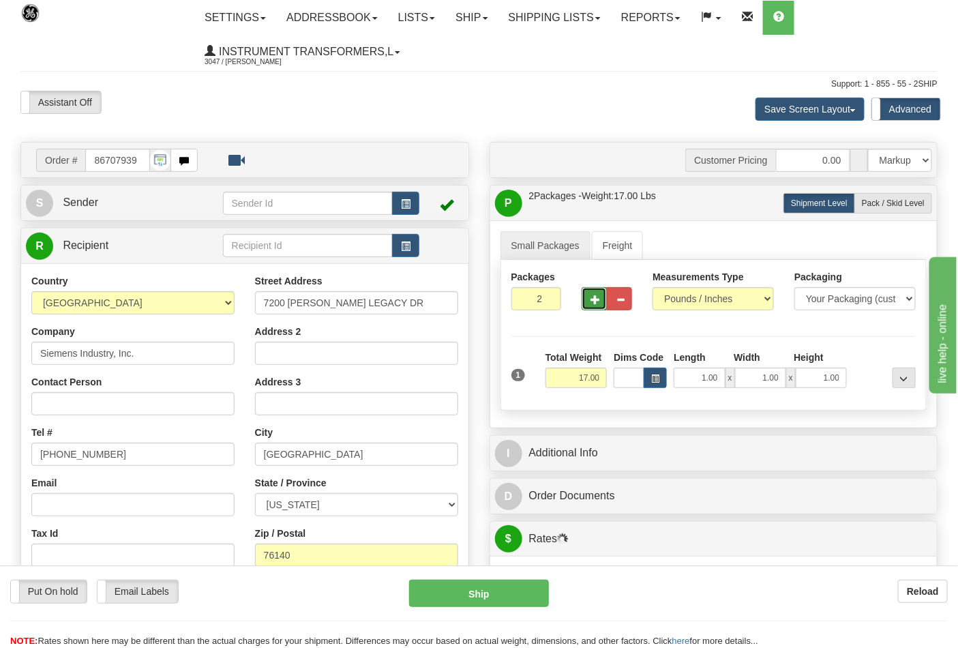
click at [598, 300] on span "button" at bounding box center [596, 299] width 10 height 9
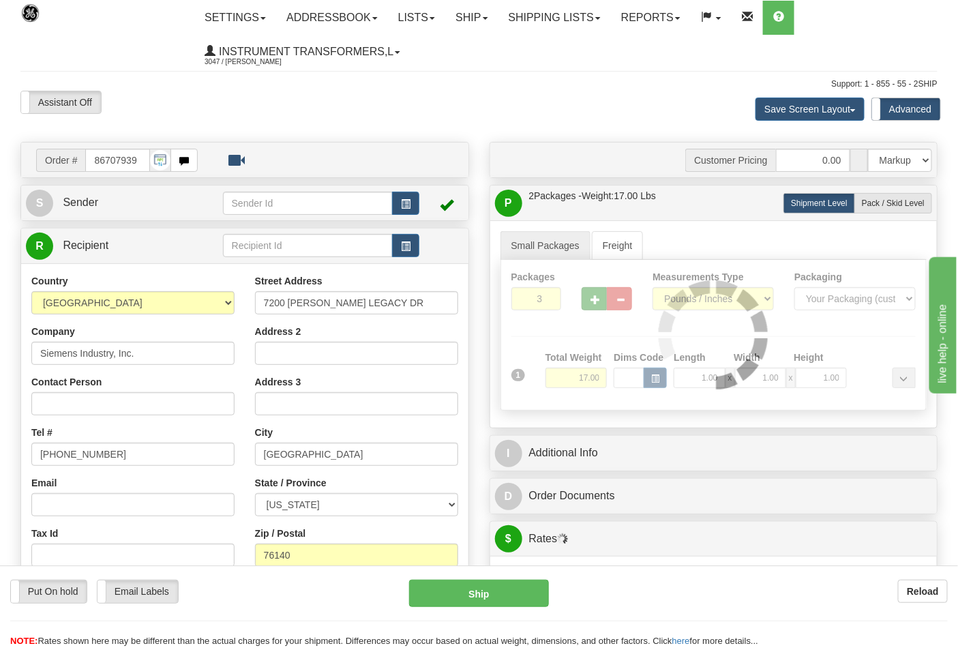
click at [598, 300] on div at bounding box center [714, 335] width 426 height 150
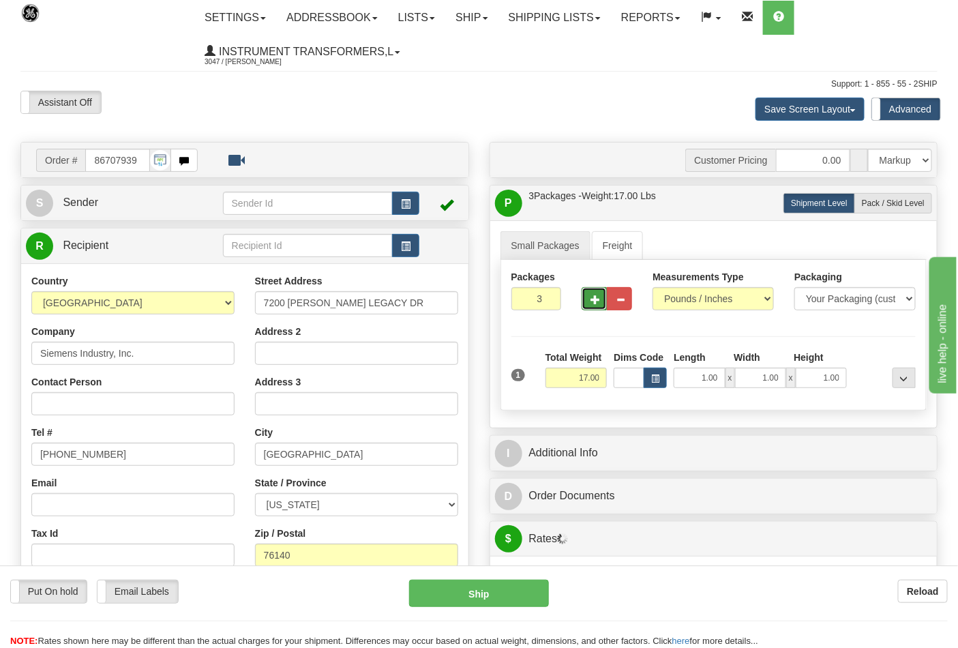
click at [598, 300] on span "button" at bounding box center [596, 299] width 10 height 9
type input "5"
click at [891, 205] on span "Pack / Skid Level" at bounding box center [893, 203] width 63 height 10
radio input "true"
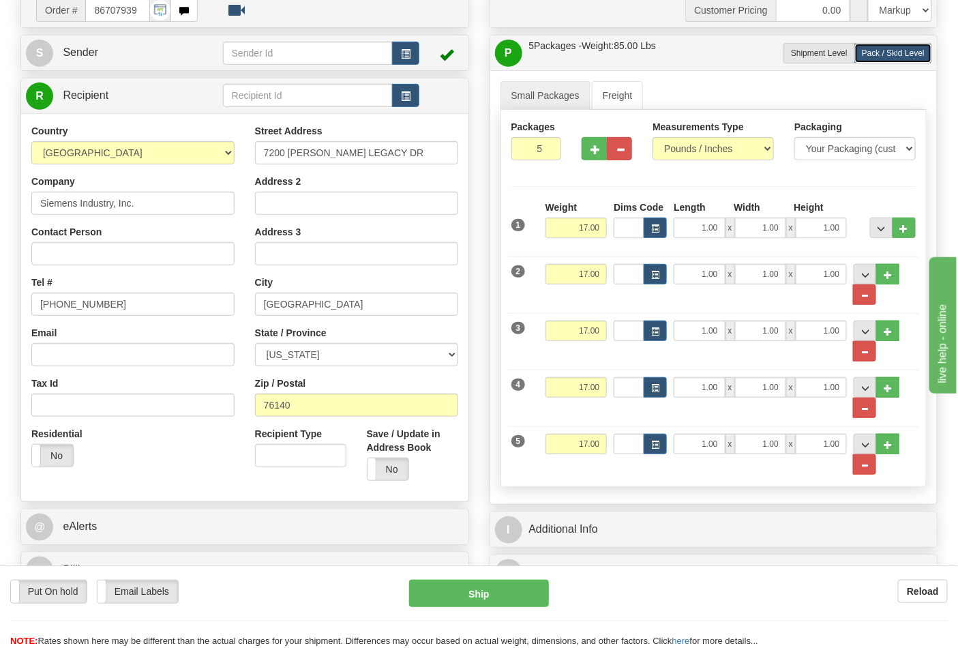
scroll to position [151, 0]
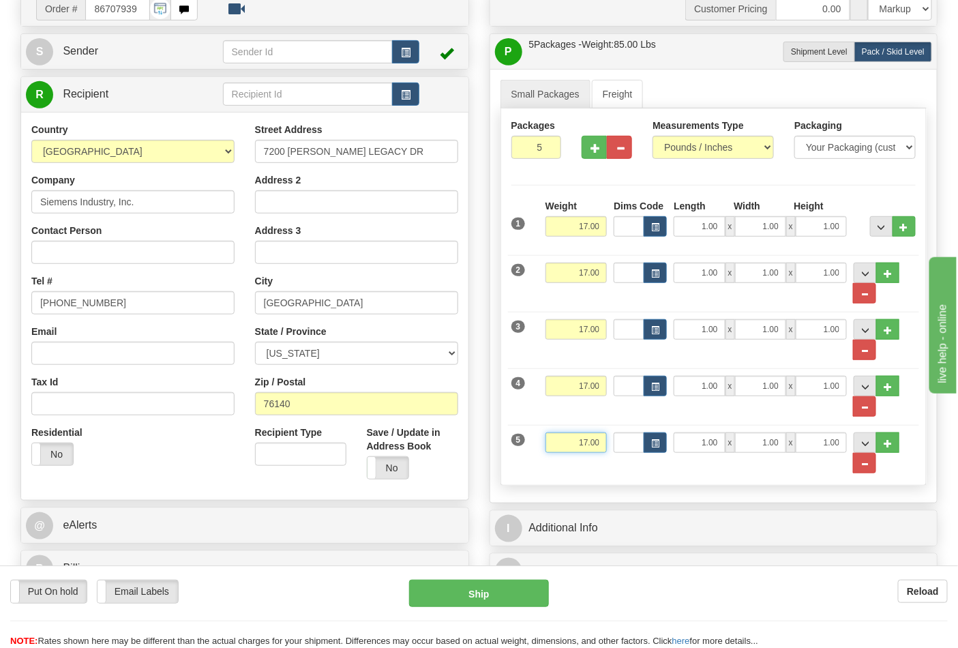
drag, startPoint x: 577, startPoint y: 445, endPoint x: 601, endPoint y: 447, distance: 24.0
click at [601, 447] on input "17.00" at bounding box center [577, 442] width 62 height 20
click button "Delete" at bounding box center [0, 0] width 0 height 0
type input "16.00"
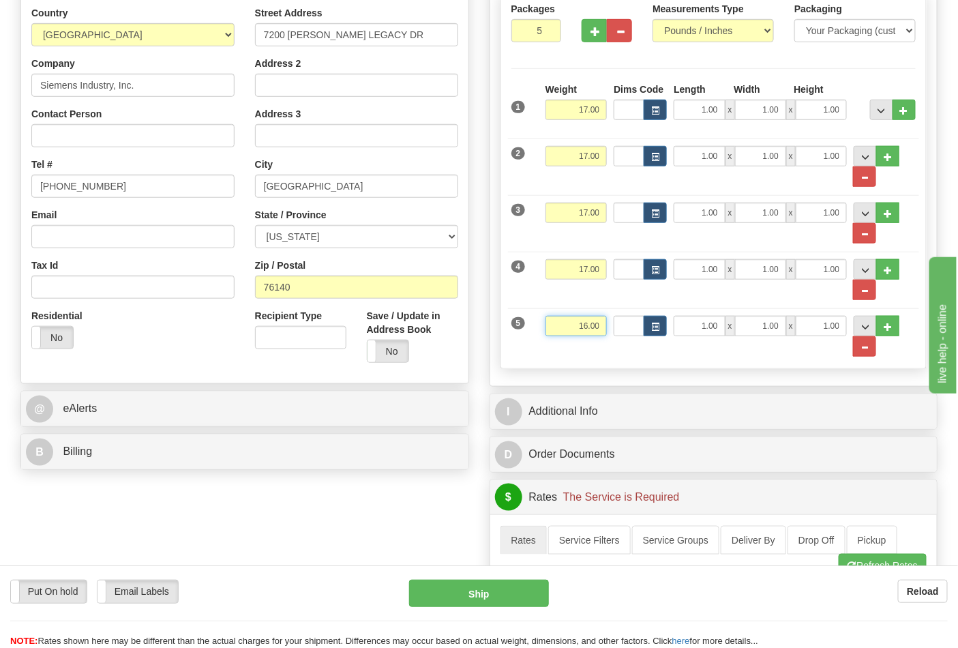
scroll to position [303, 0]
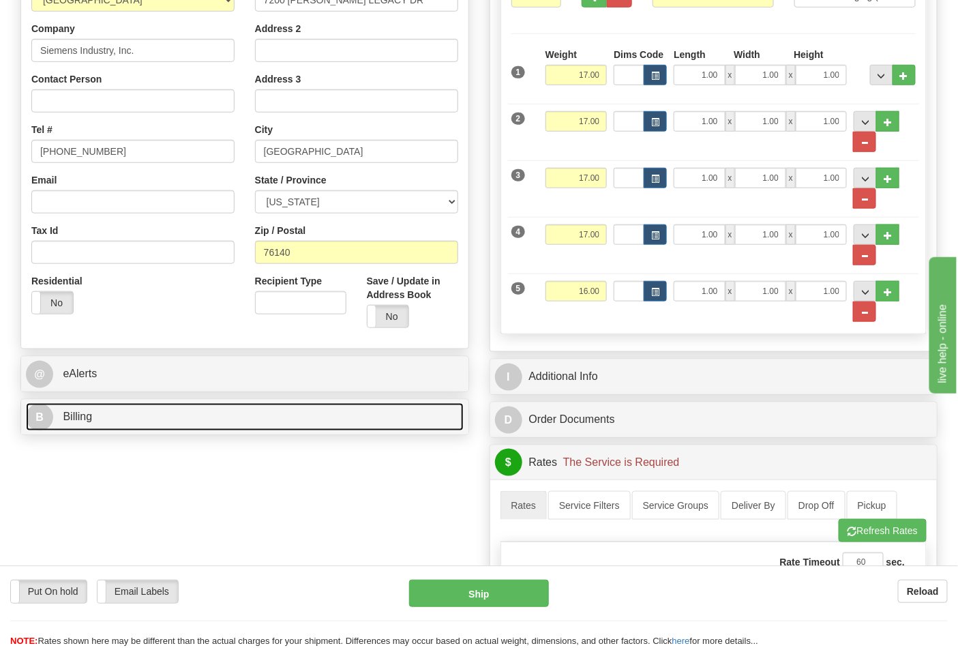
click at [230, 416] on link "B Billing" at bounding box center [245, 417] width 438 height 28
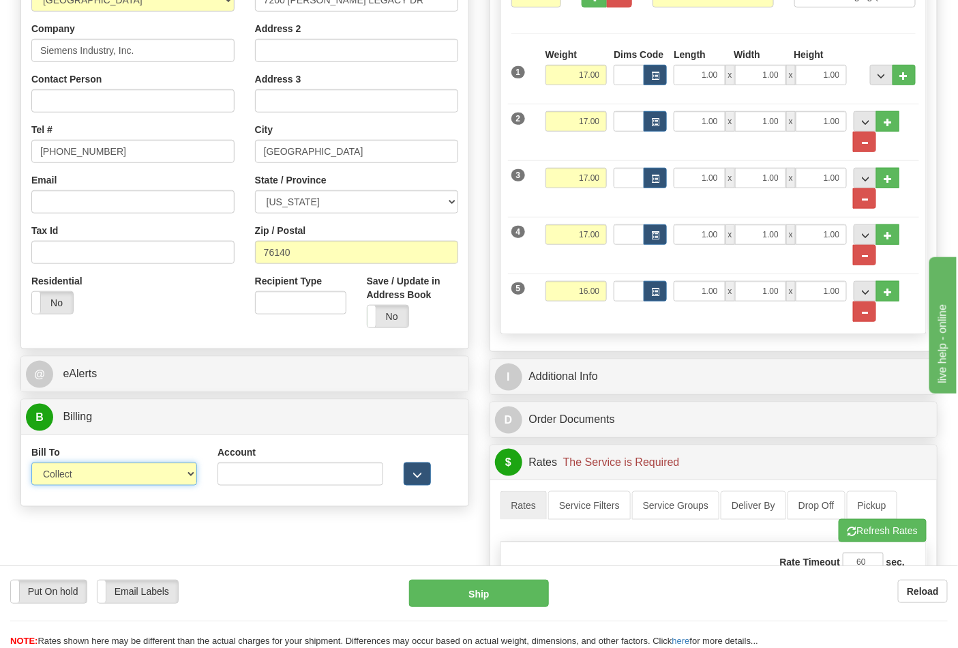
click at [181, 478] on select "Sender Recipient Third Party Collect" at bounding box center [114, 473] width 166 height 23
select select "2"
click at [31, 464] on select "Sender Recipient Third Party Collect" at bounding box center [114, 473] width 166 height 23
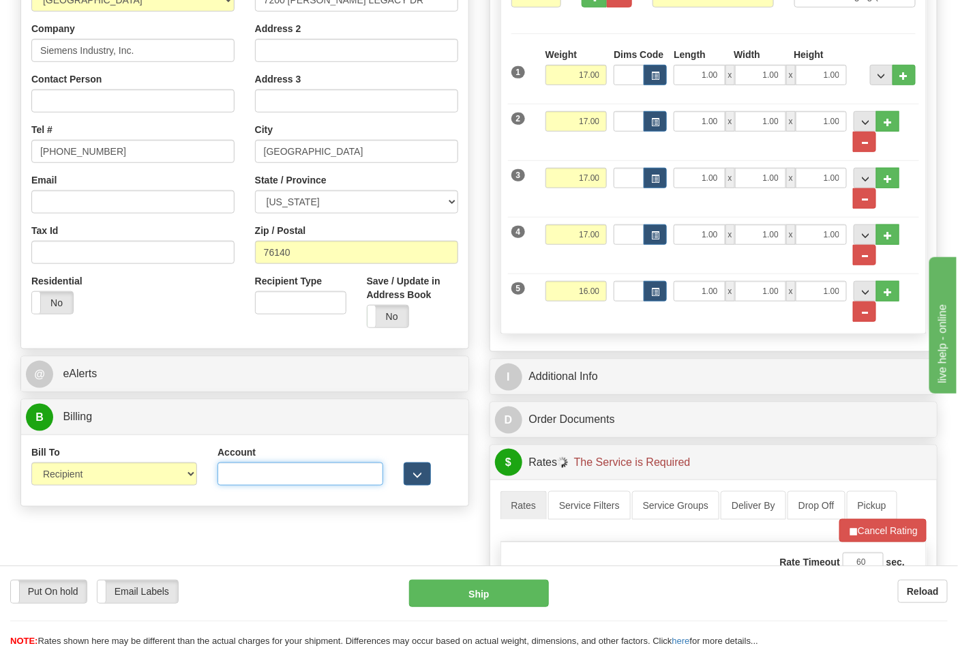
click at [237, 473] on input "Account" at bounding box center [301, 473] width 166 height 23
paste input "244984347"
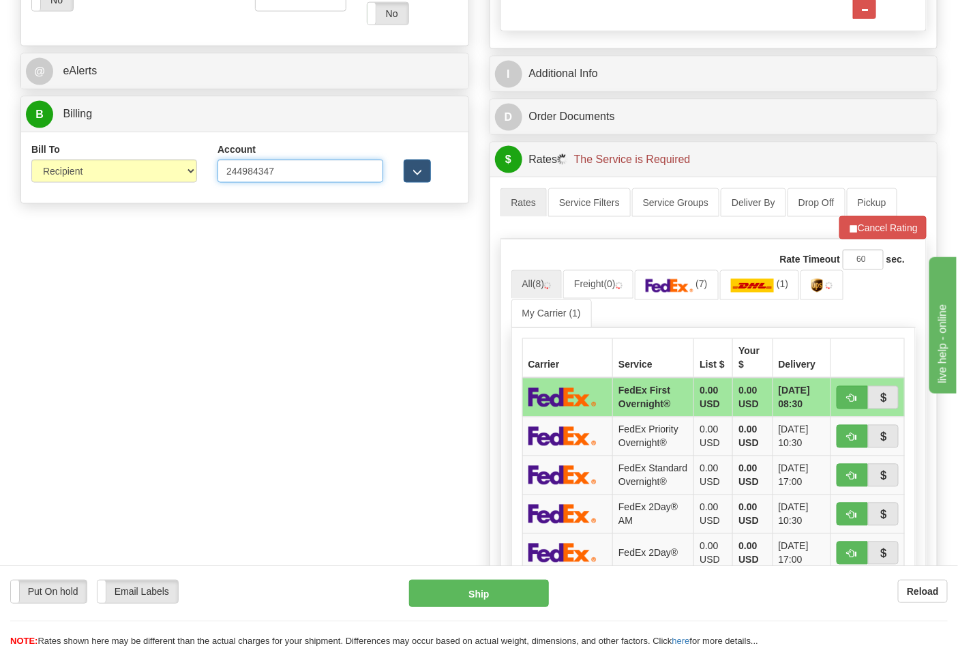
scroll to position [682, 0]
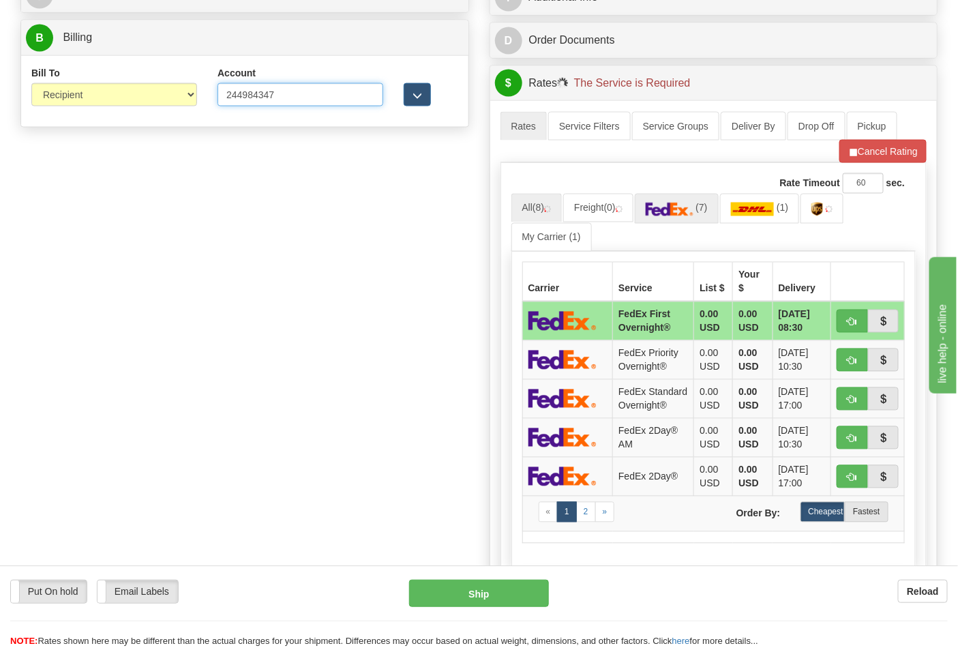
type input "244984347"
click at [719, 203] on link "(7)" at bounding box center [677, 208] width 84 height 29
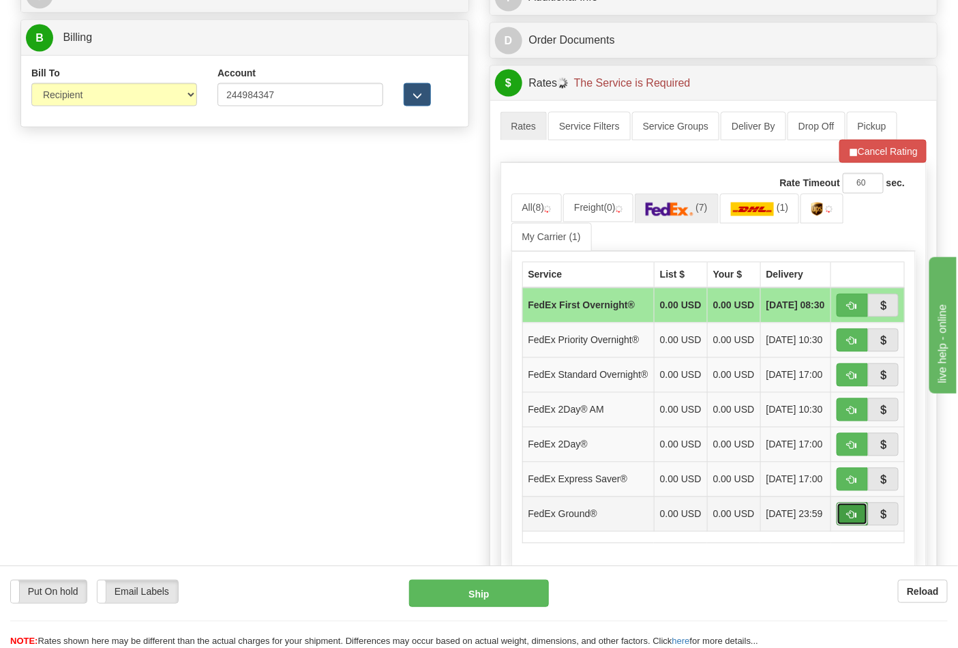
click at [844, 526] on button "button" at bounding box center [852, 514] width 31 height 23
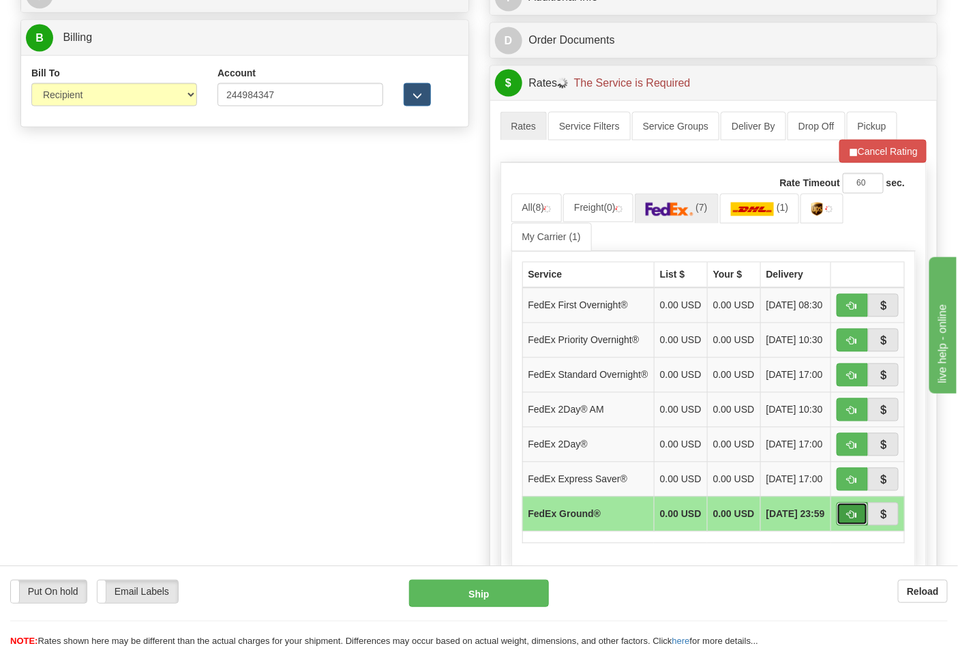
click at [849, 520] on span "button" at bounding box center [853, 515] width 10 height 9
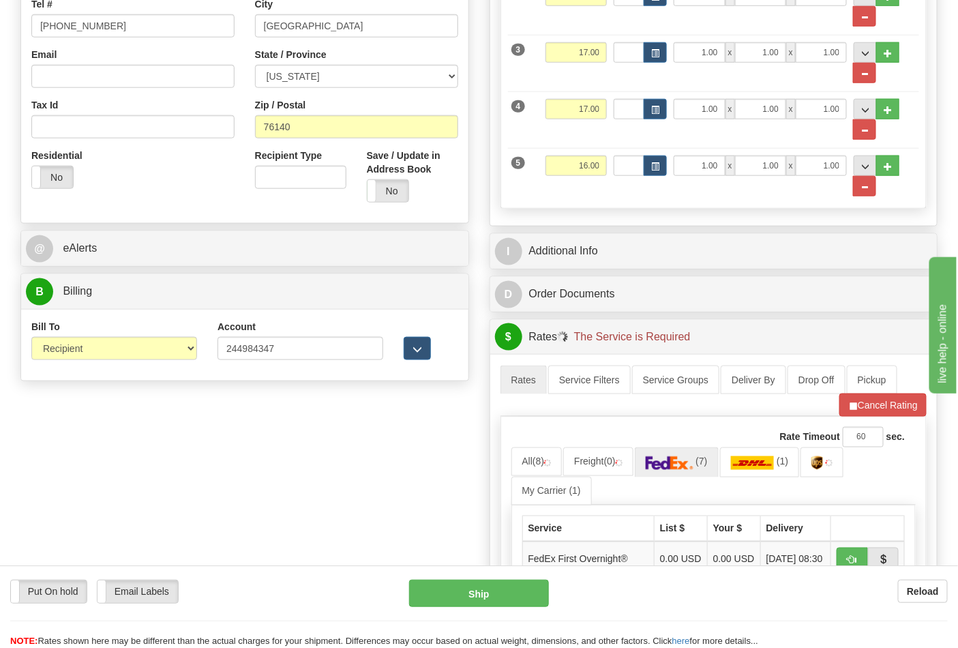
scroll to position [379, 0]
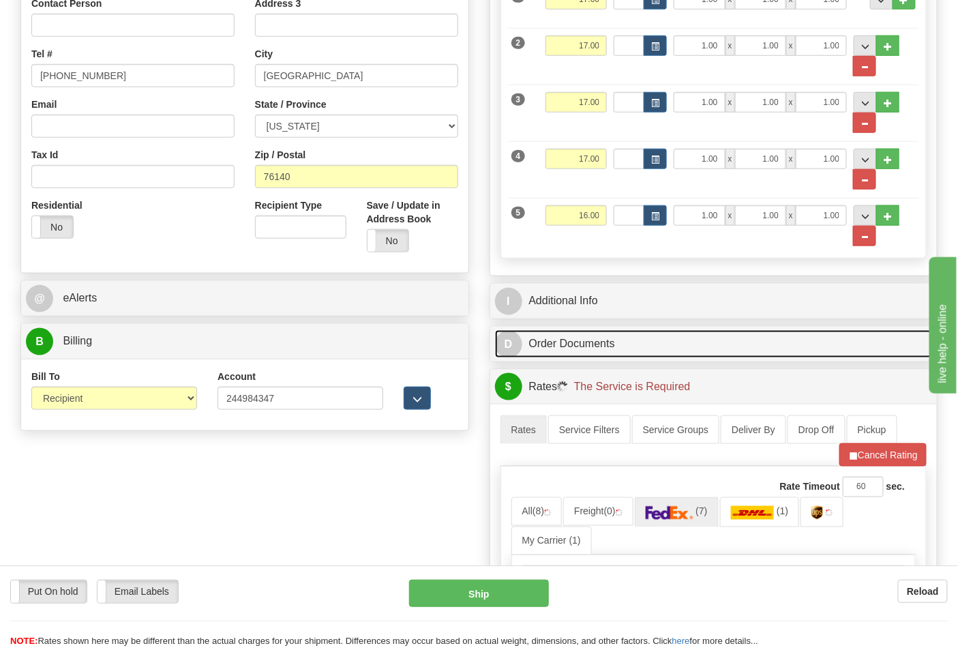
click at [860, 337] on link "D Order Documents" at bounding box center [714, 344] width 438 height 28
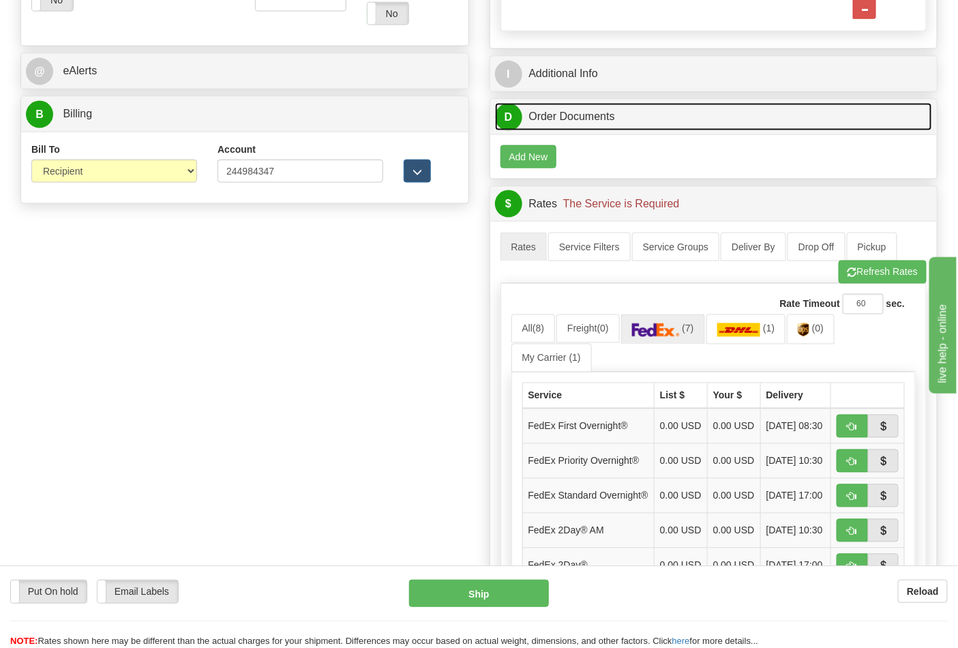
scroll to position [833, 0]
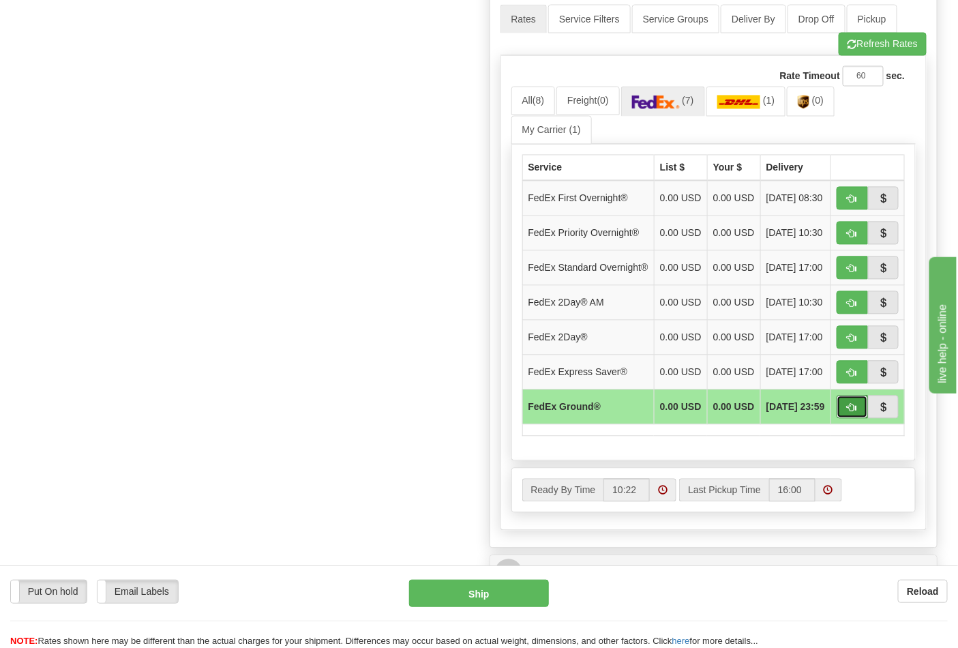
click at [862, 419] on button "button" at bounding box center [852, 407] width 31 height 23
type input "92"
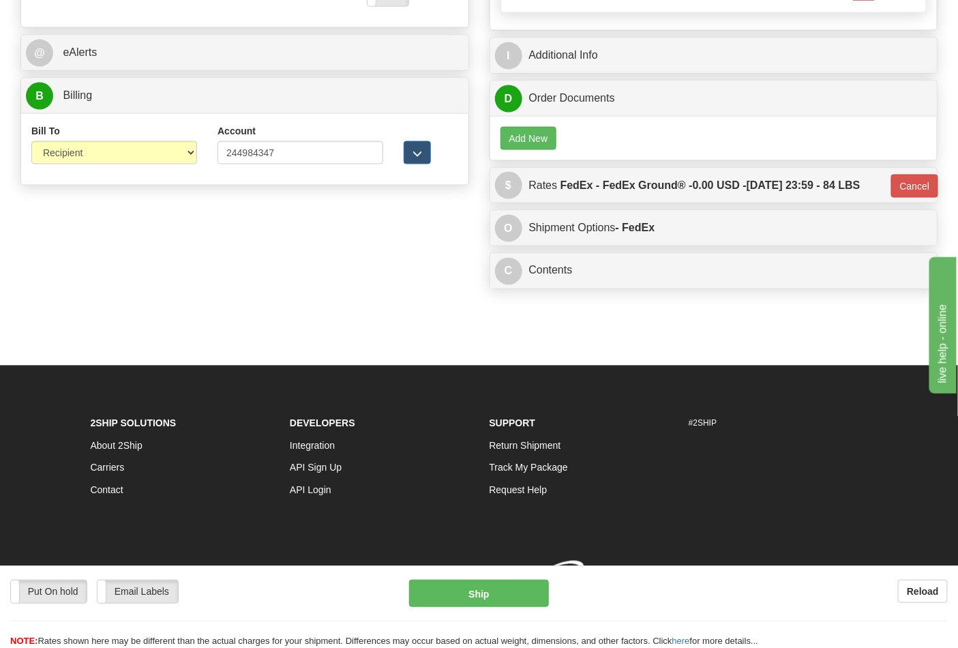
scroll to position [649, 0]
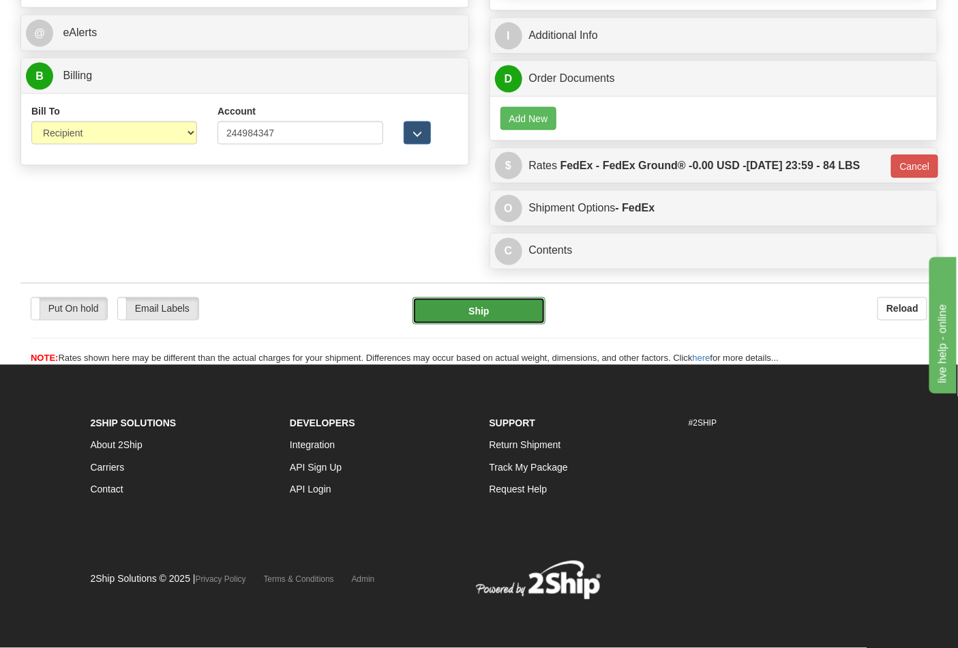
click at [509, 304] on button "Ship" at bounding box center [479, 310] width 132 height 27
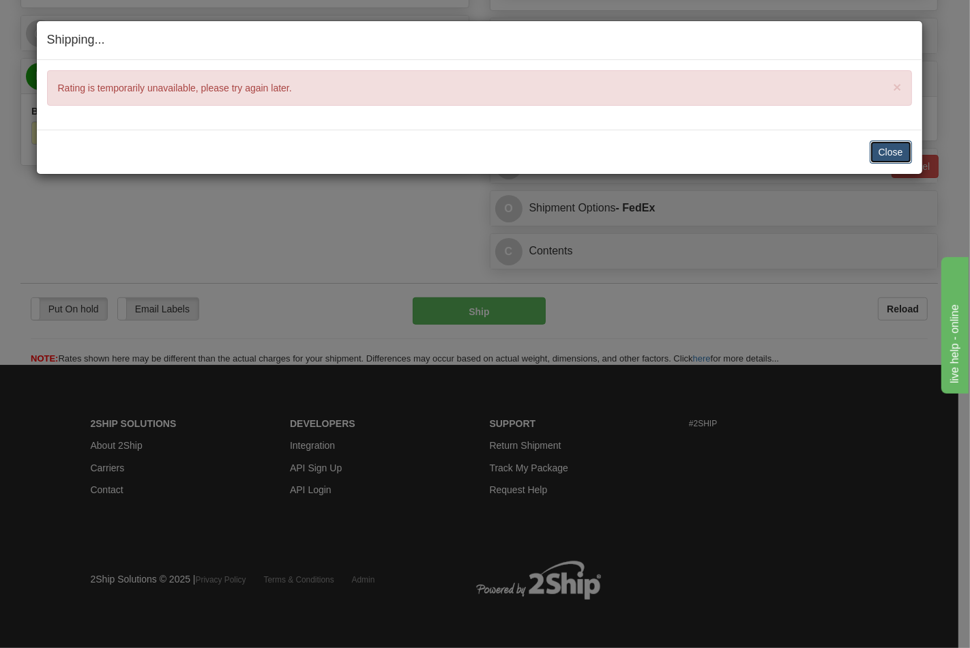
click at [885, 156] on button "Close" at bounding box center [891, 151] width 42 height 23
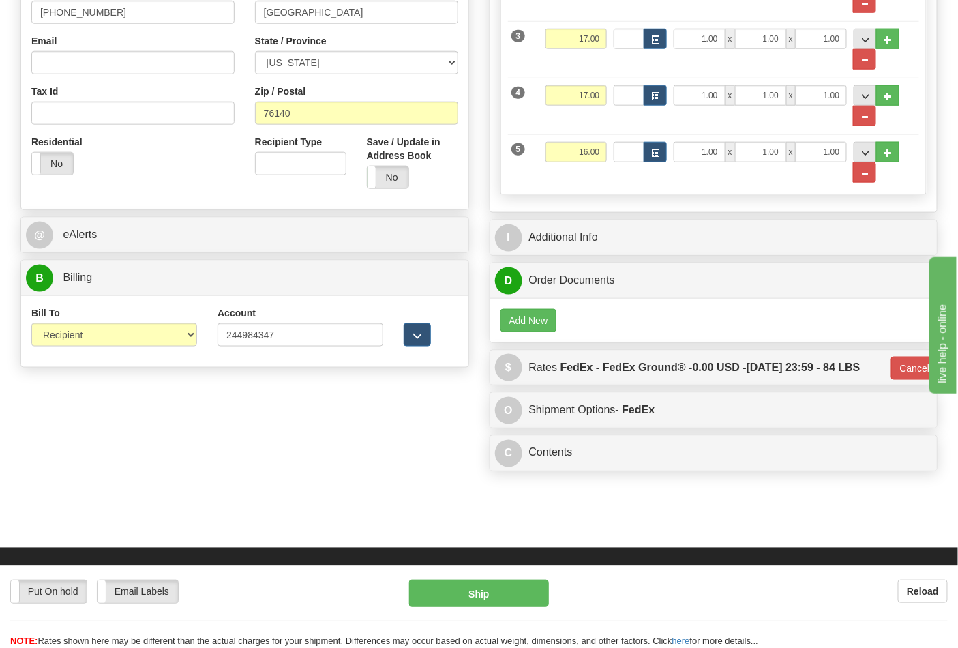
scroll to position [498, 0]
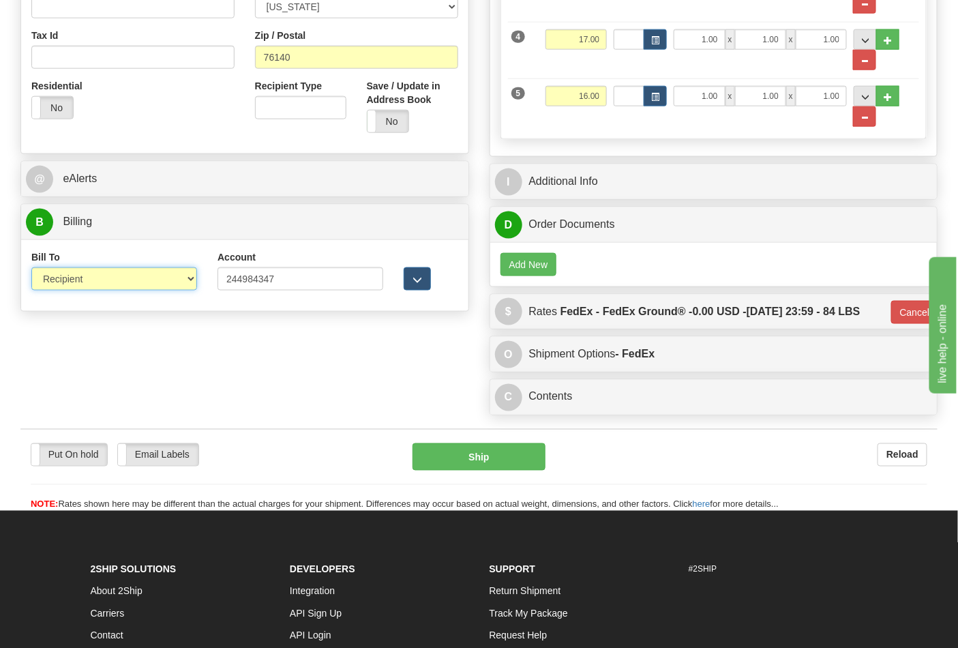
click at [150, 274] on select "Sender Recipient Third Party Collect" at bounding box center [114, 278] width 166 height 23
select select "4"
click at [31, 269] on select "Sender Recipient Third Party Collect" at bounding box center [114, 278] width 166 height 23
type input "92"
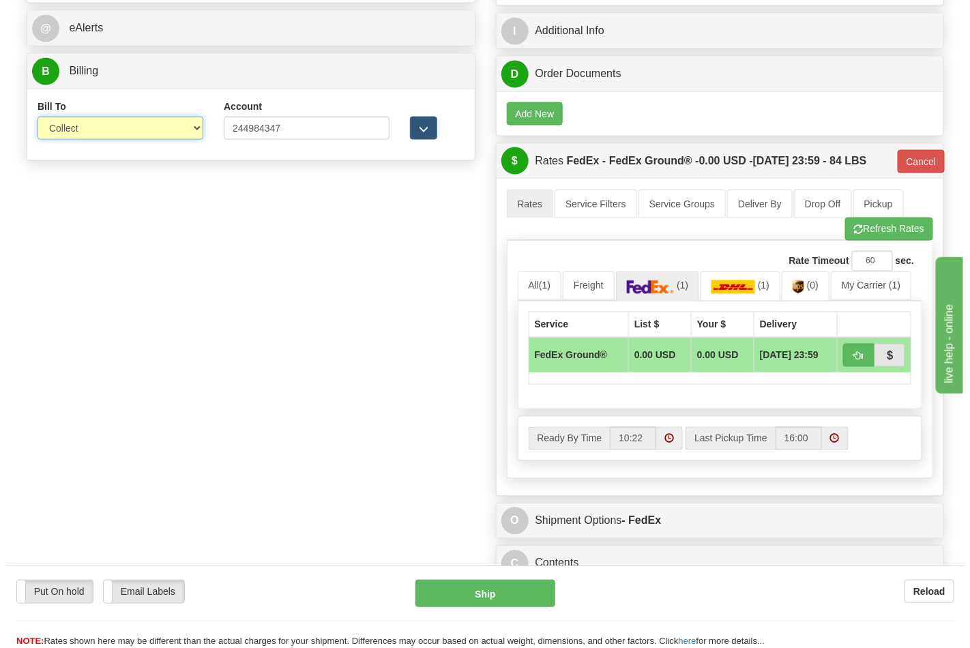
scroll to position [725, 0]
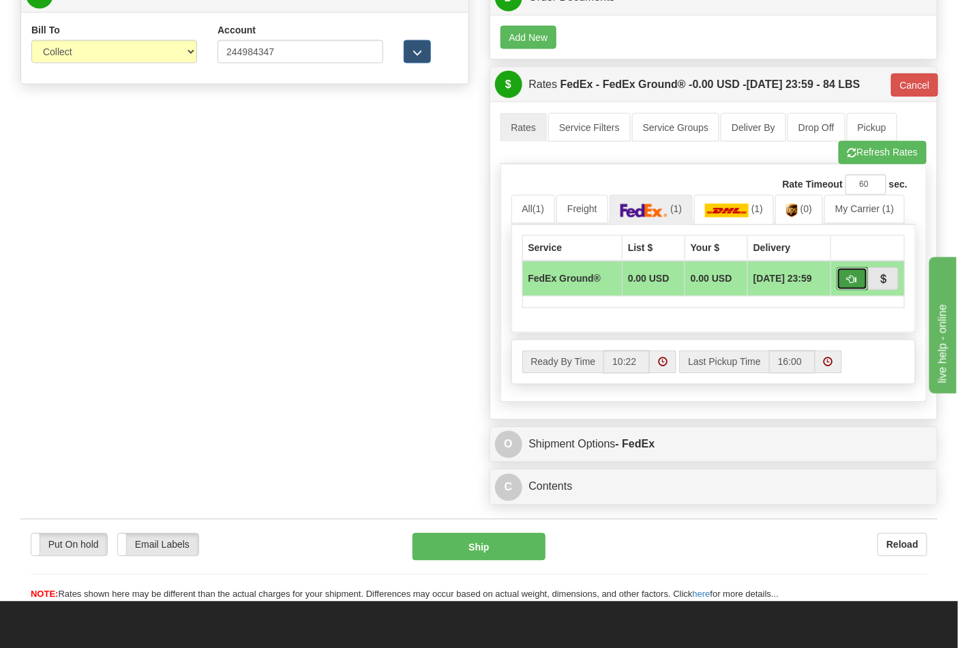
click at [853, 280] on span "button" at bounding box center [853, 280] width 10 height 9
click at [441, 551] on button "Ship" at bounding box center [479, 546] width 132 height 27
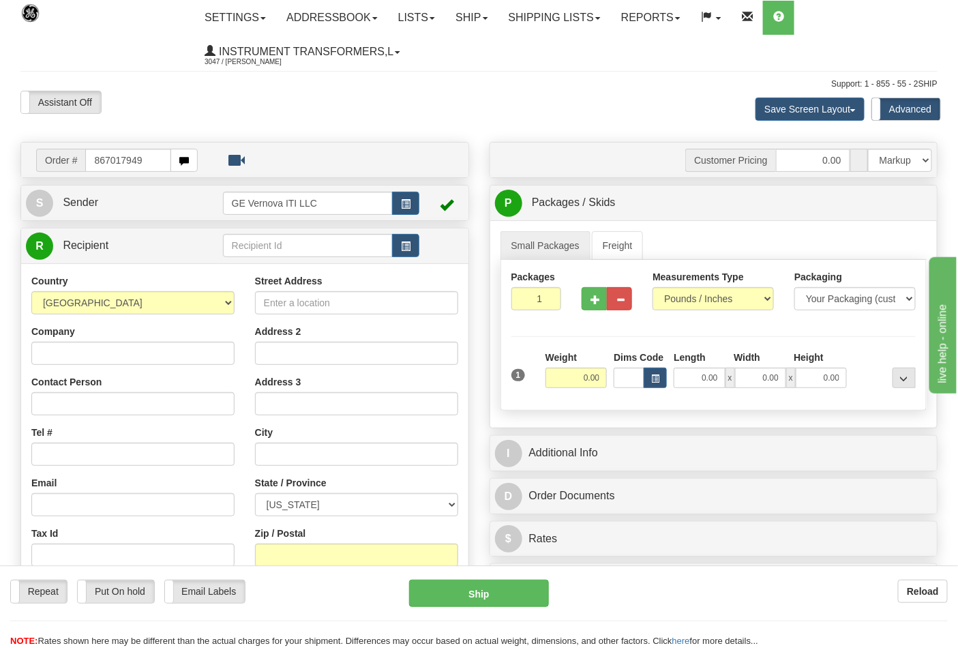
type input "867017949"
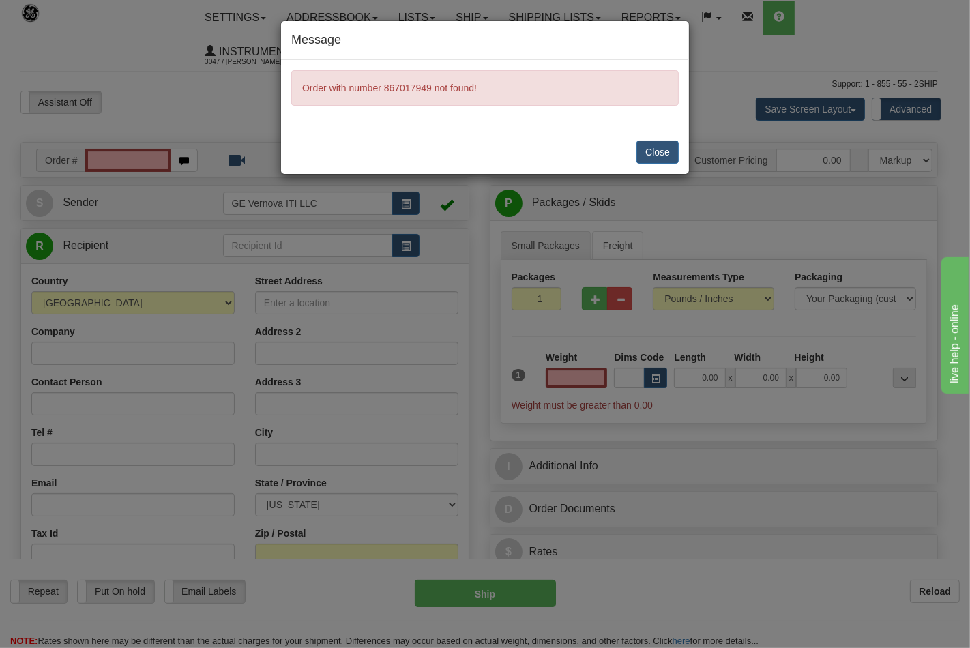
type input "0.00"
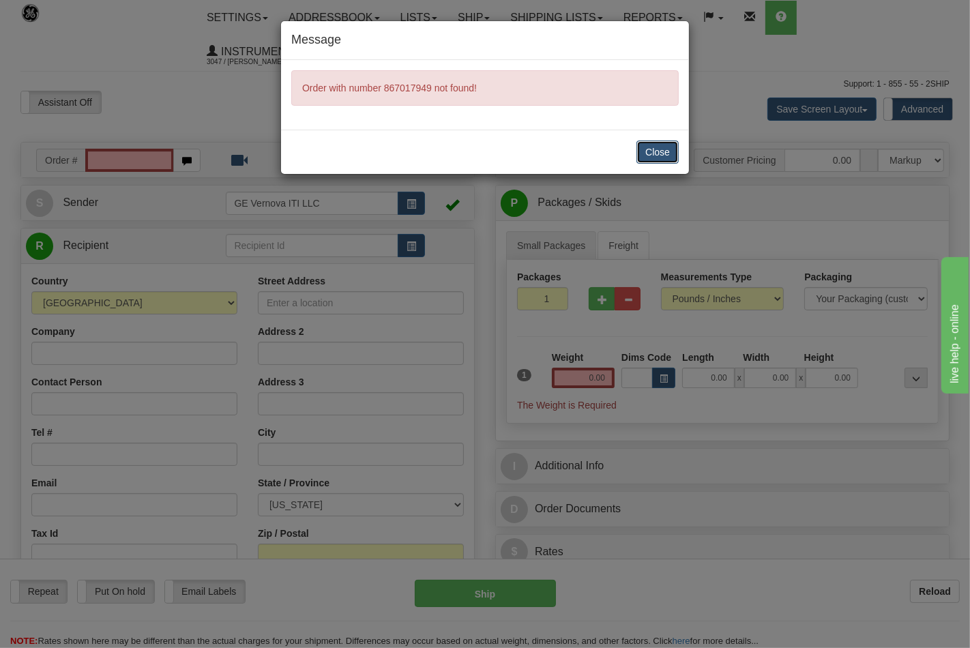
click at [653, 148] on button "Close" at bounding box center [657, 151] width 42 height 23
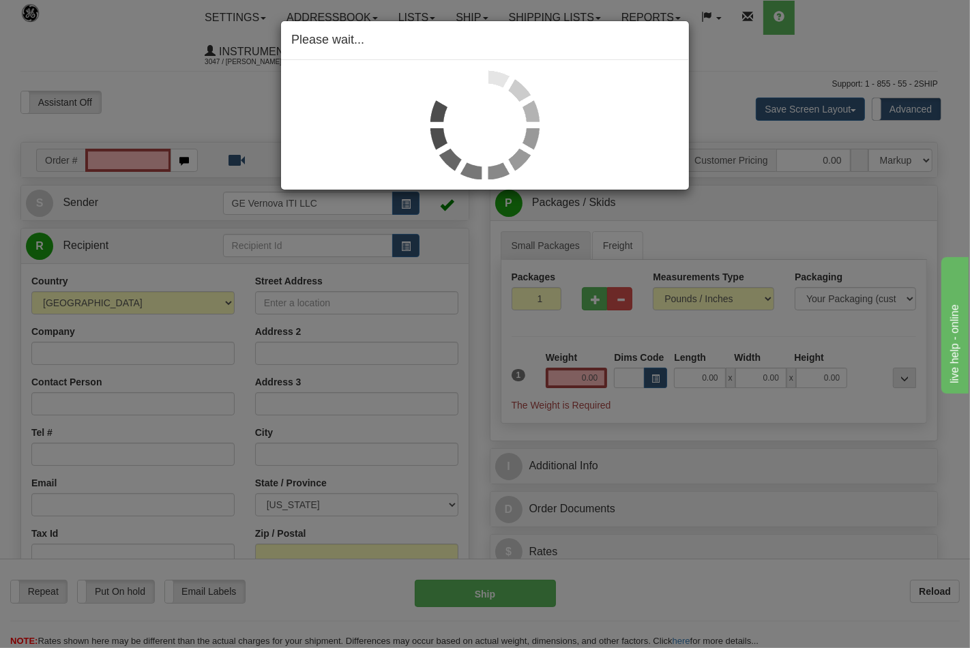
click at [226, 93] on div "Please wait..." at bounding box center [485, 324] width 970 height 648
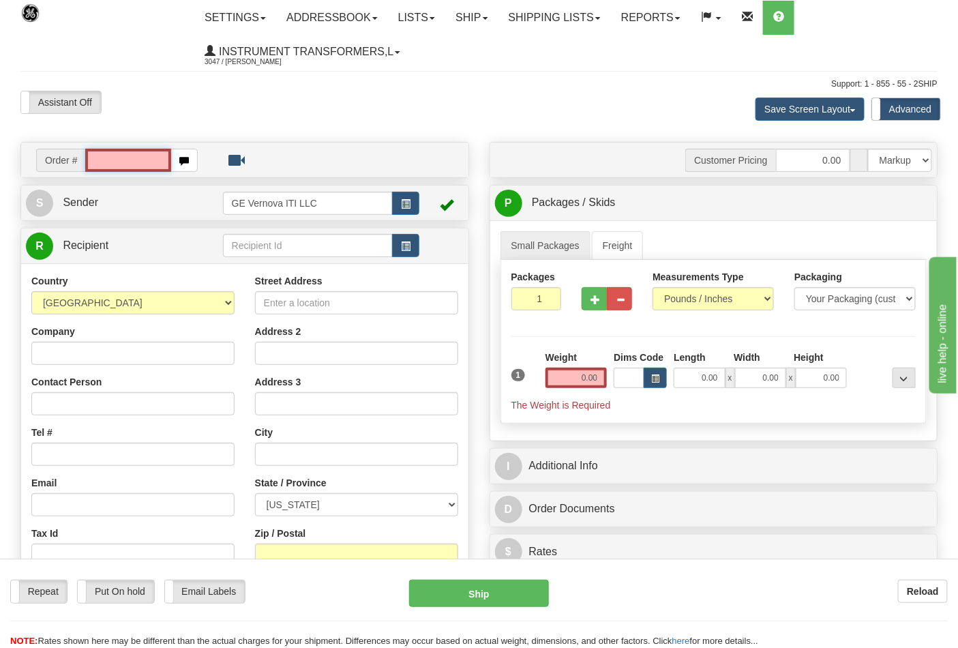
click at [125, 162] on input "text" at bounding box center [128, 160] width 86 height 23
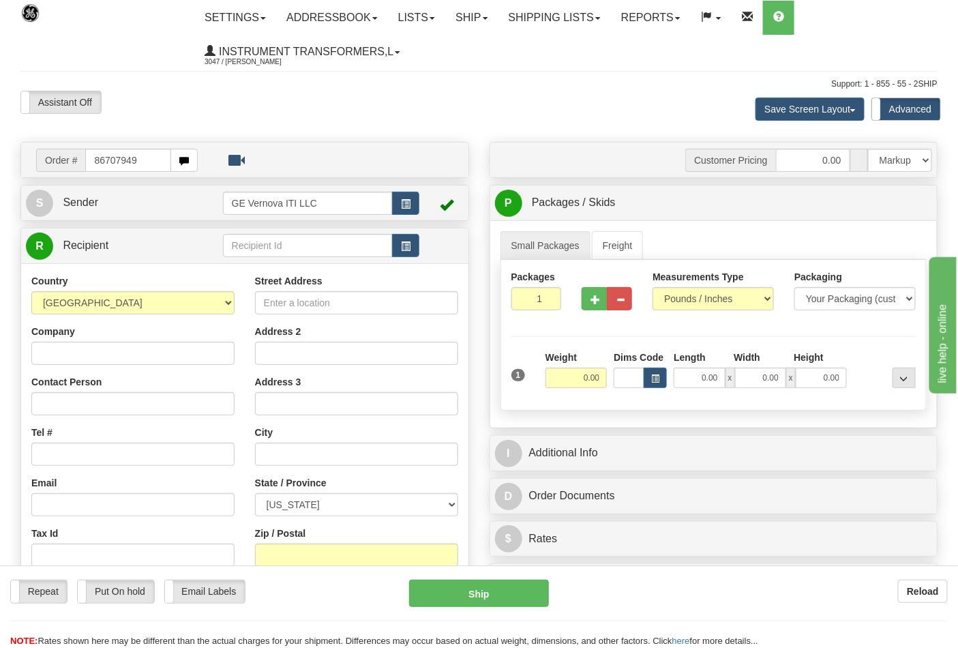
type input "86707949"
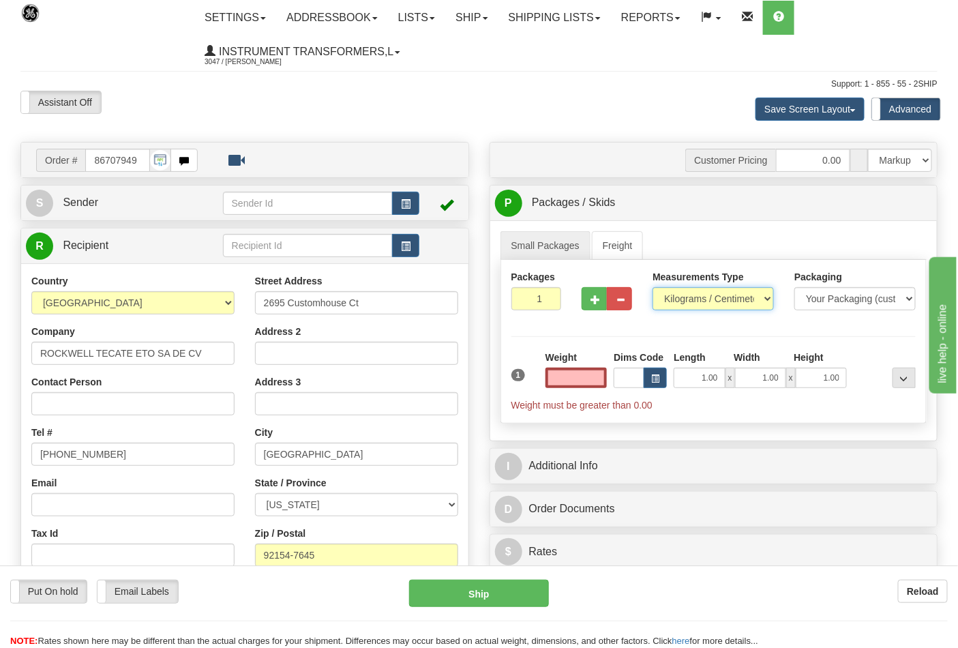
type input "0.00"
click at [673, 302] on select "Pounds / Inches Kilograms / Centimeters" at bounding box center [713, 298] width 121 height 23
select select "0"
click at [653, 288] on select "Pounds / Inches Kilograms / Centimeters" at bounding box center [713, 298] width 121 height 23
click at [574, 379] on input "0.00" at bounding box center [577, 378] width 62 height 20
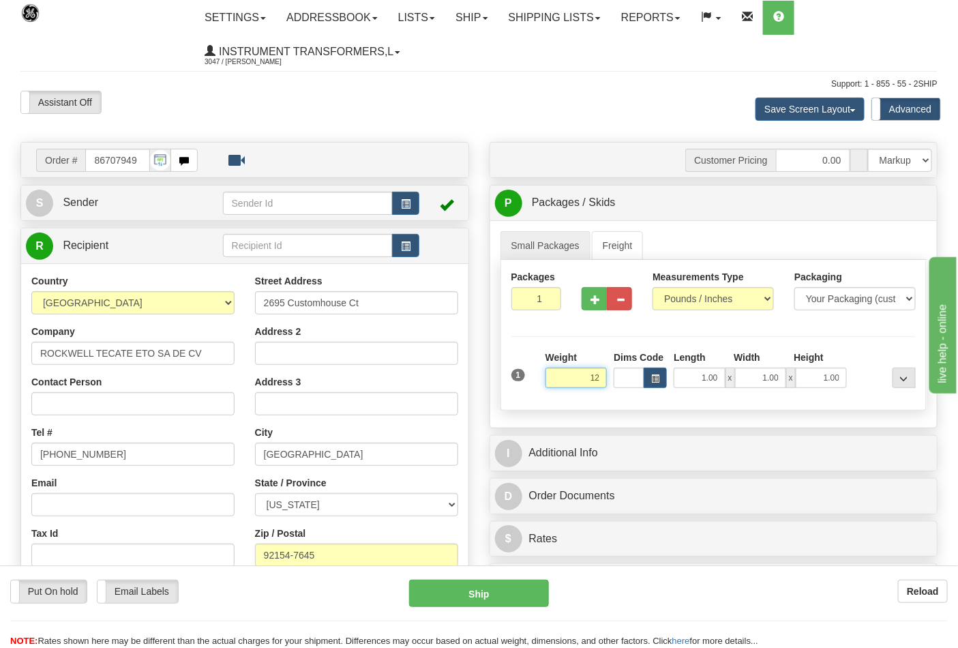
click button "Delete" at bounding box center [0, 0] width 0 height 0
type input "12.00"
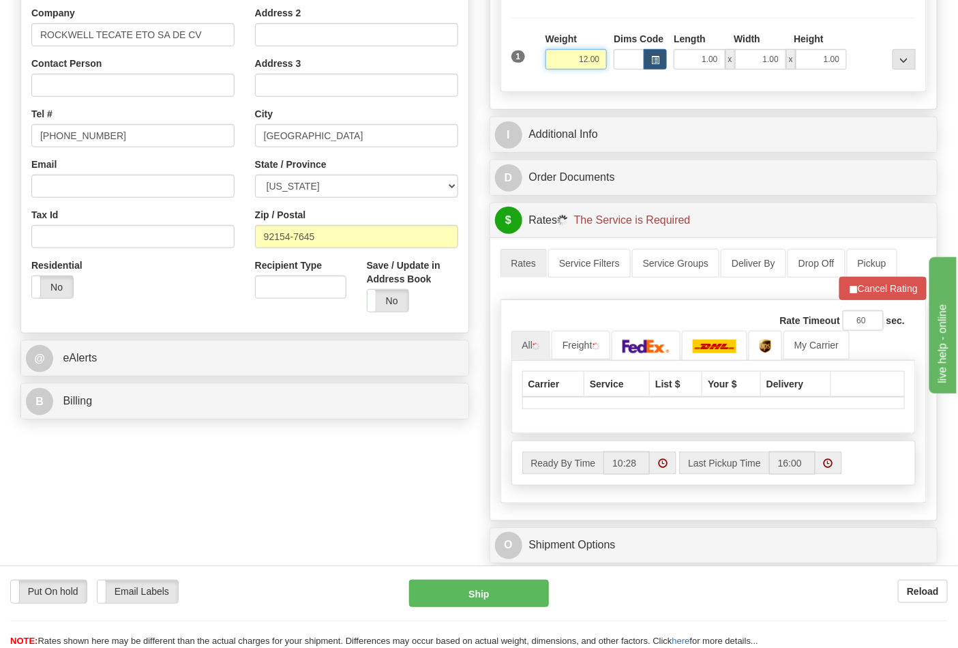
scroll to position [379, 0]
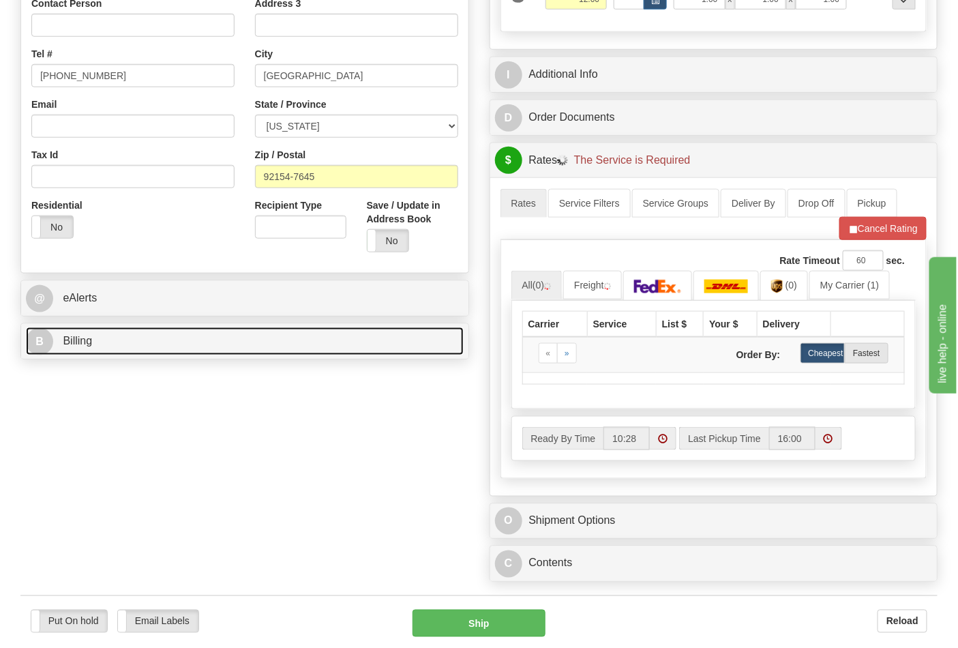
click at [424, 345] on link "B Billing" at bounding box center [245, 341] width 438 height 28
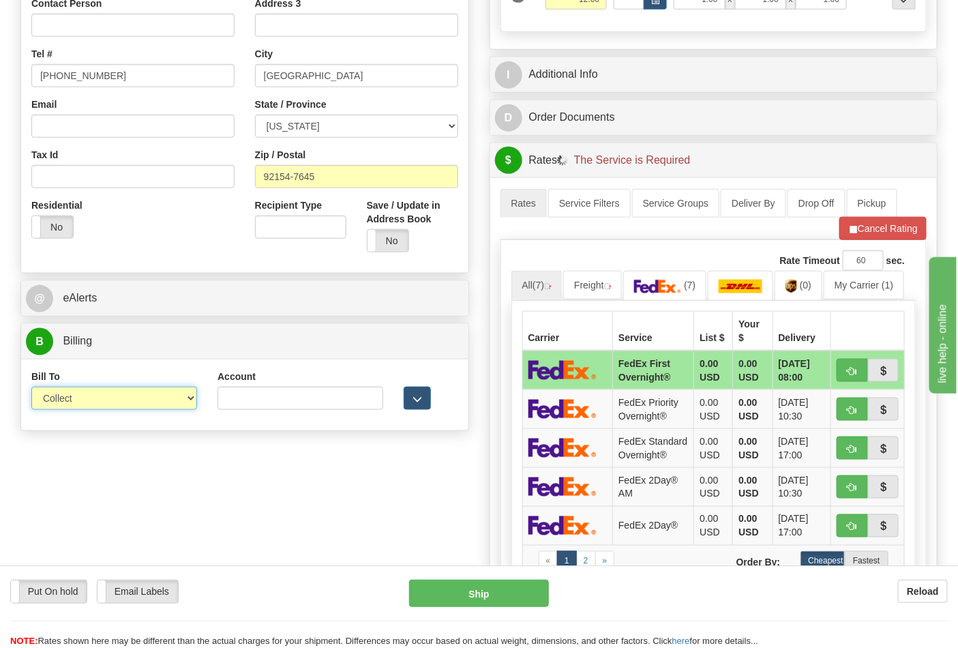
click at [186, 400] on select "Sender Recipient Third Party Collect" at bounding box center [114, 398] width 166 height 23
select select "2"
click at [31, 388] on select "Sender Recipient Third Party Collect" at bounding box center [114, 398] width 166 height 23
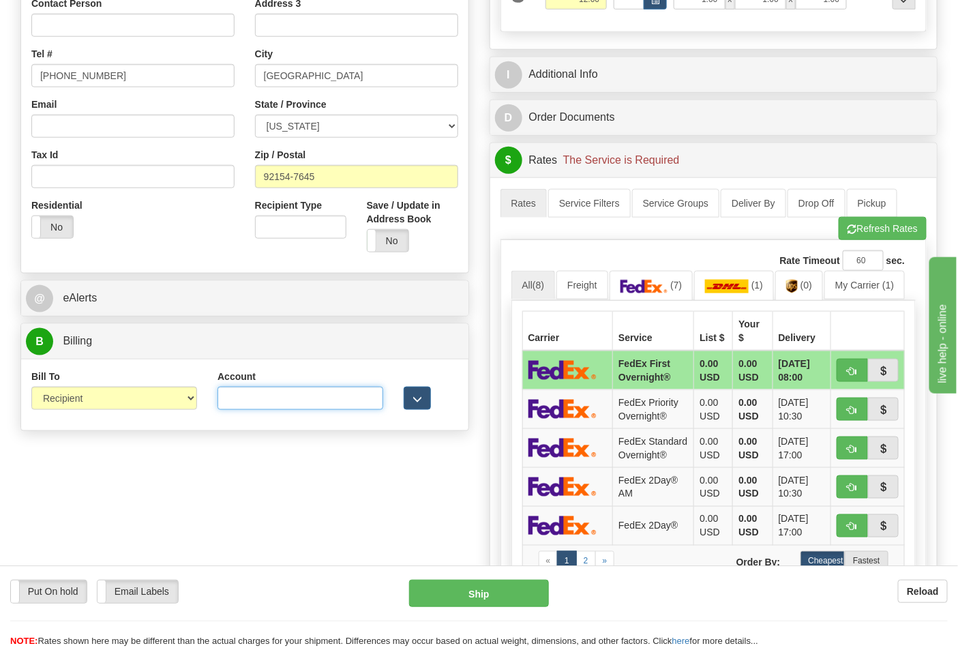
click at [252, 402] on input "Account" at bounding box center [301, 398] width 166 height 23
paste input "688W15"
type input "688W15"
click at [810, 283] on span "(0)" at bounding box center [807, 285] width 12 height 11
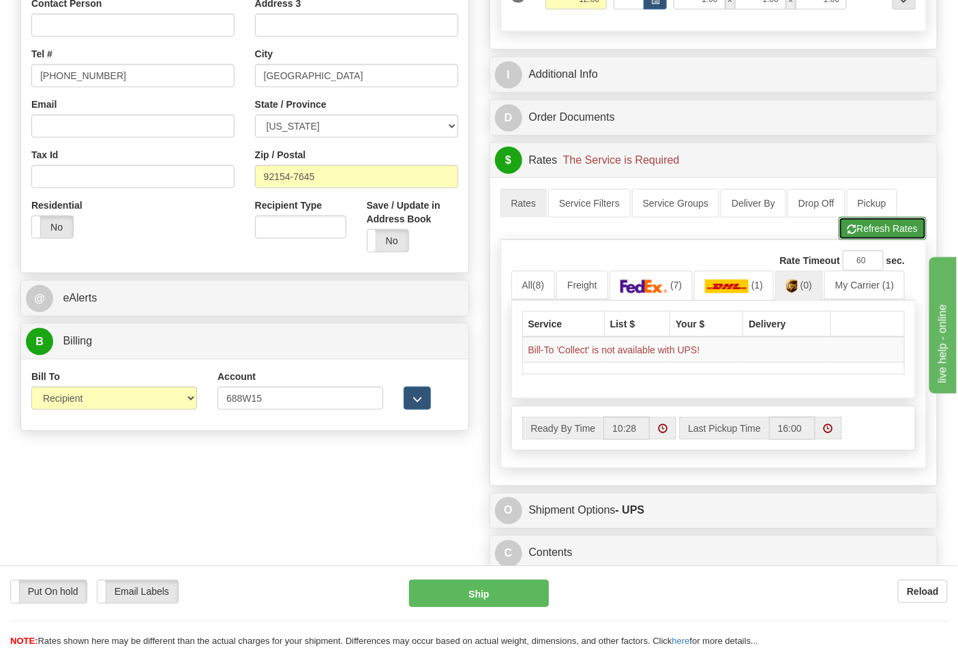
click at [876, 237] on button "Refresh Rates" at bounding box center [883, 228] width 88 height 23
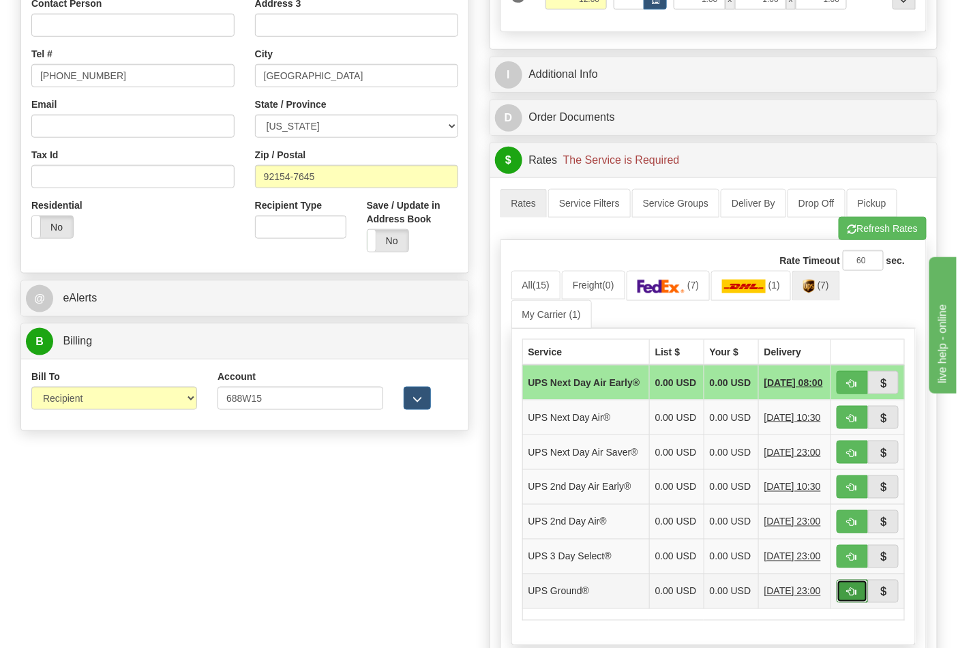
click at [846, 603] on button "button" at bounding box center [852, 591] width 31 height 23
type input "03"
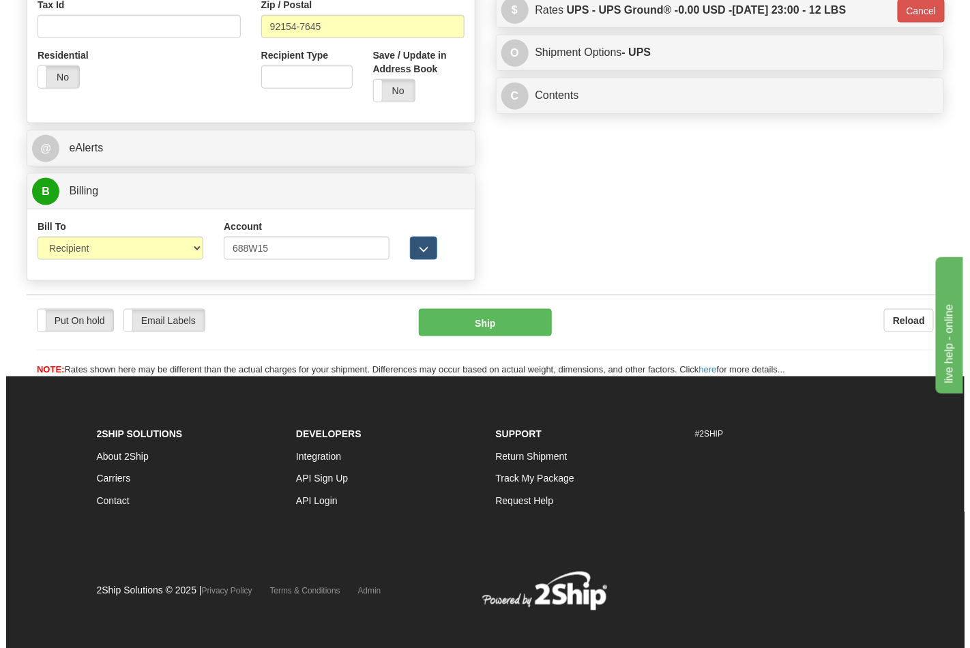
scroll to position [542, 0]
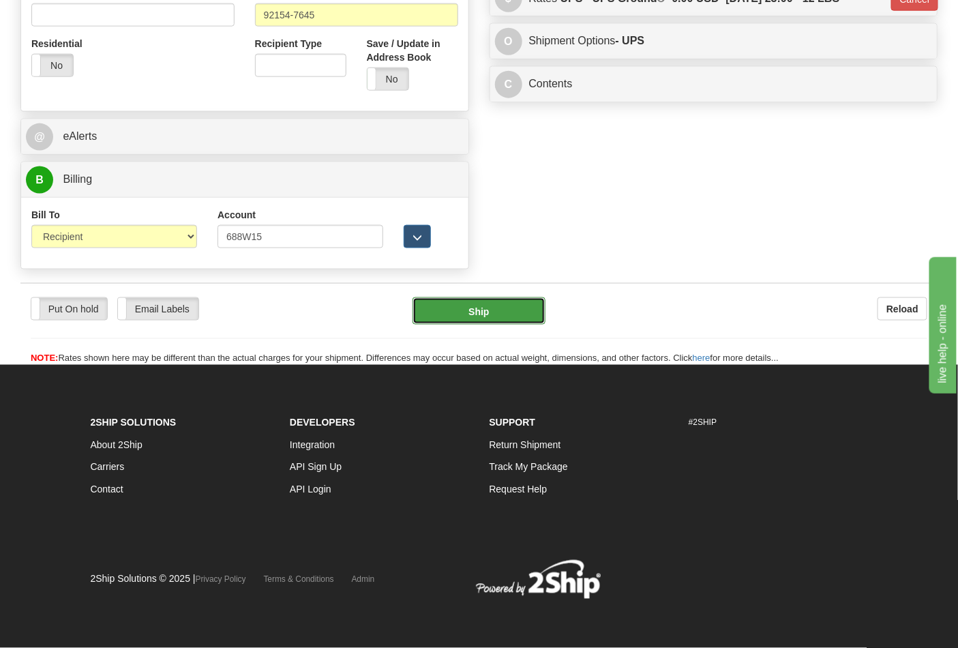
click at [477, 308] on button "Ship" at bounding box center [479, 310] width 132 height 27
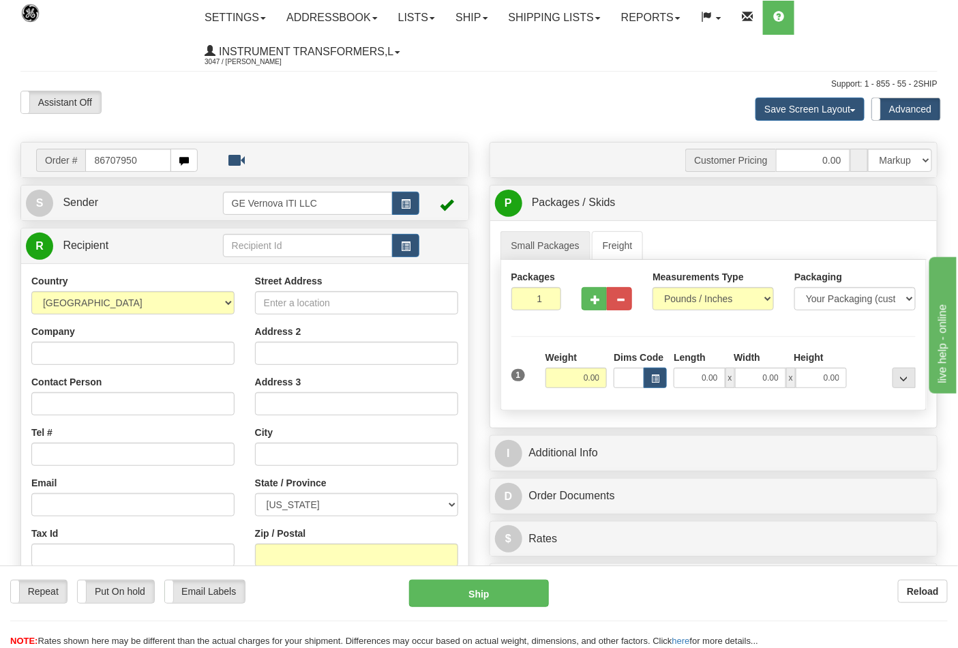
type input "86707950"
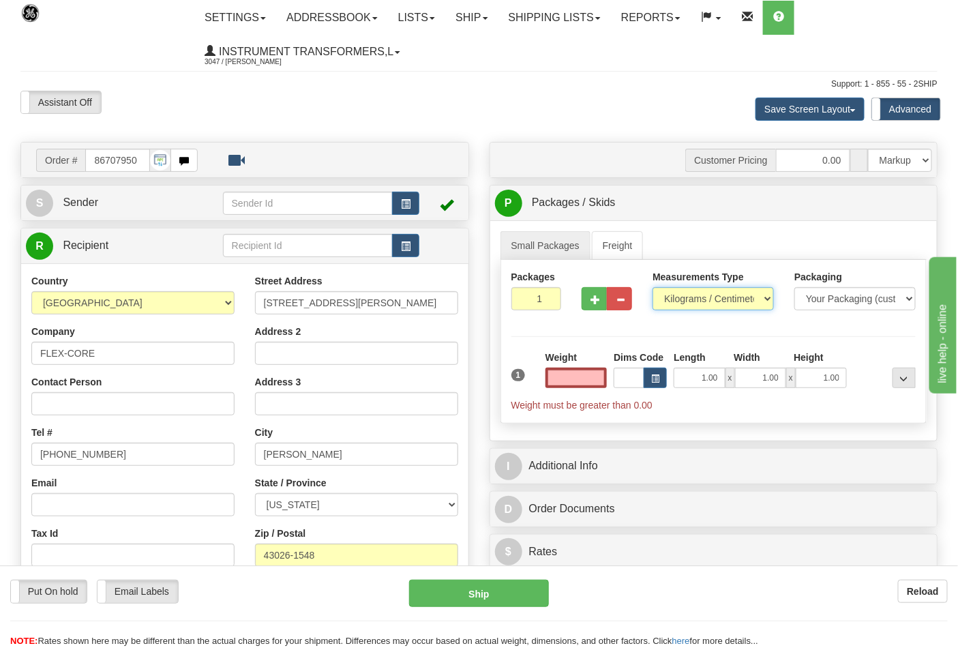
type input "0.00"
click at [683, 289] on select "Pounds / Inches Kilograms / Centimeters" at bounding box center [713, 298] width 121 height 23
select select "0"
click at [653, 288] on select "Pounds / Inches Kilograms / Centimeters" at bounding box center [713, 298] width 121 height 23
click at [554, 385] on input "0.00" at bounding box center [577, 378] width 62 height 20
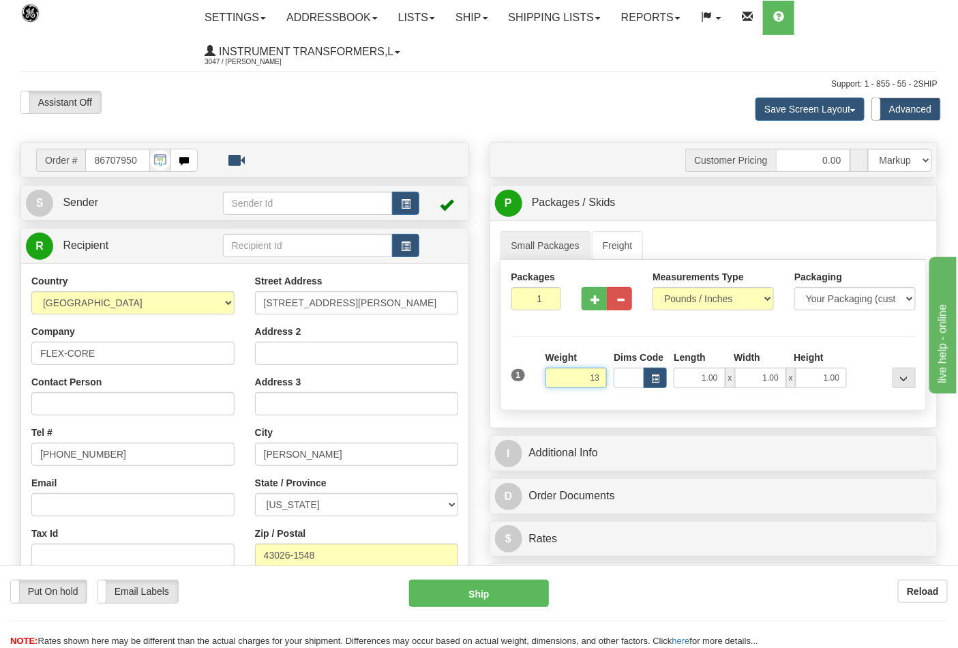
click button "Delete" at bounding box center [0, 0] width 0 height 0
type input "13.00"
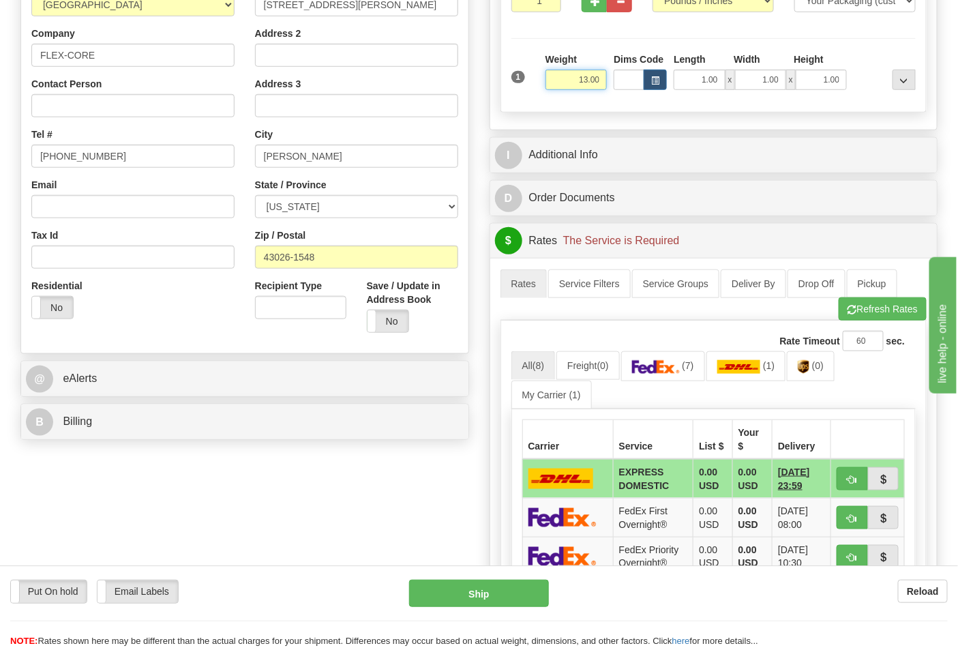
scroll to position [303, 0]
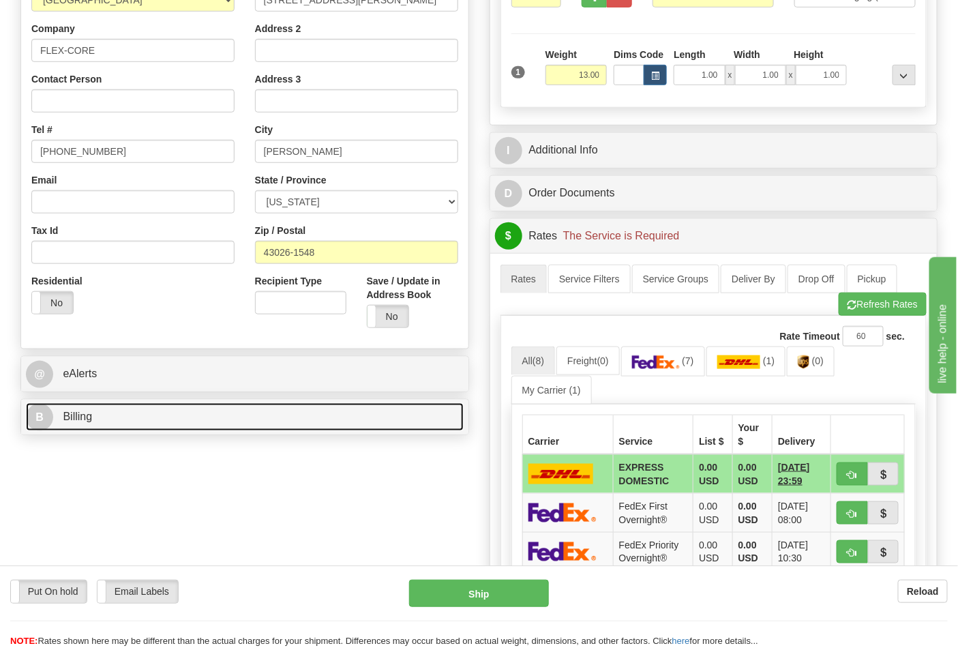
click at [220, 427] on link "B Billing" at bounding box center [245, 417] width 438 height 28
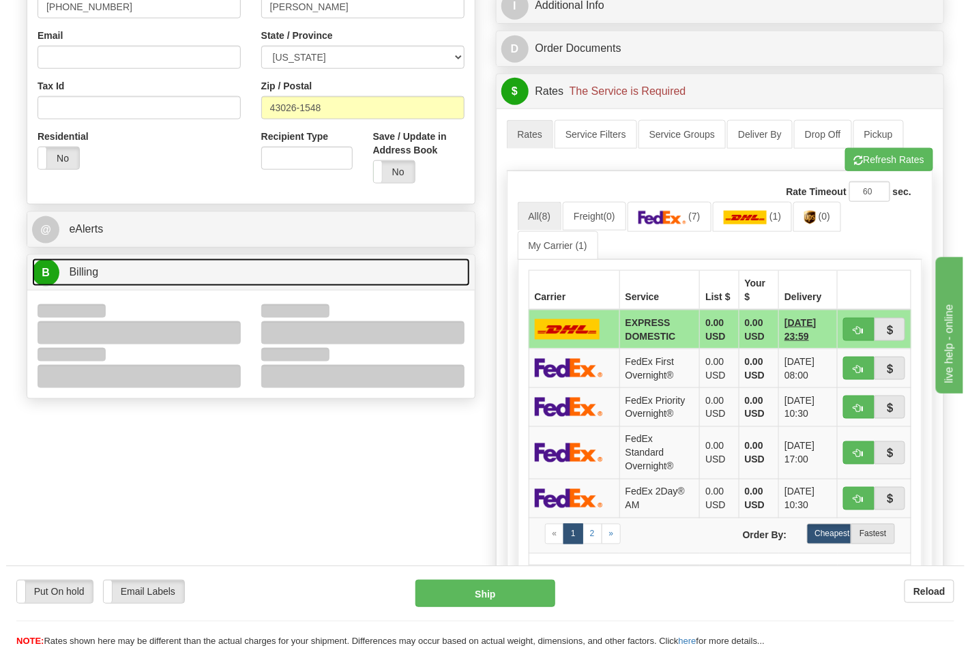
scroll to position [454, 0]
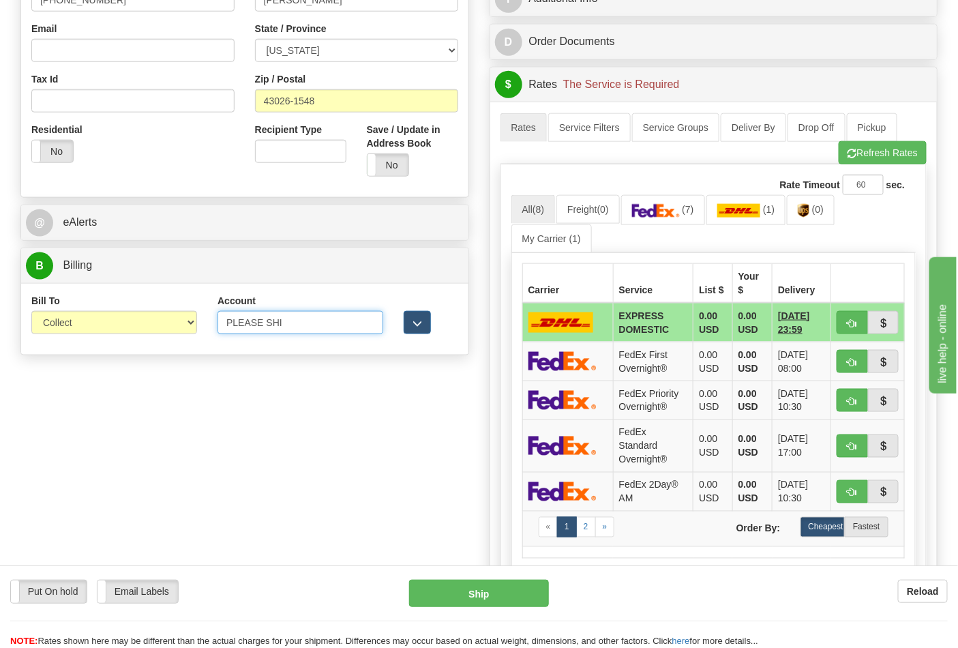
drag, startPoint x: 301, startPoint y: 325, endPoint x: 201, endPoint y: 358, distance: 105.7
click at [193, 350] on div "Bill To Sender Recipient Third Party Collect Account PLEASE SHI 3rd Party Accou…" at bounding box center [244, 319] width 447 height 72
paste input "473367"
type input "473367"
drag, startPoint x: 180, startPoint y: 325, endPoint x: 175, endPoint y: 335, distance: 10.7
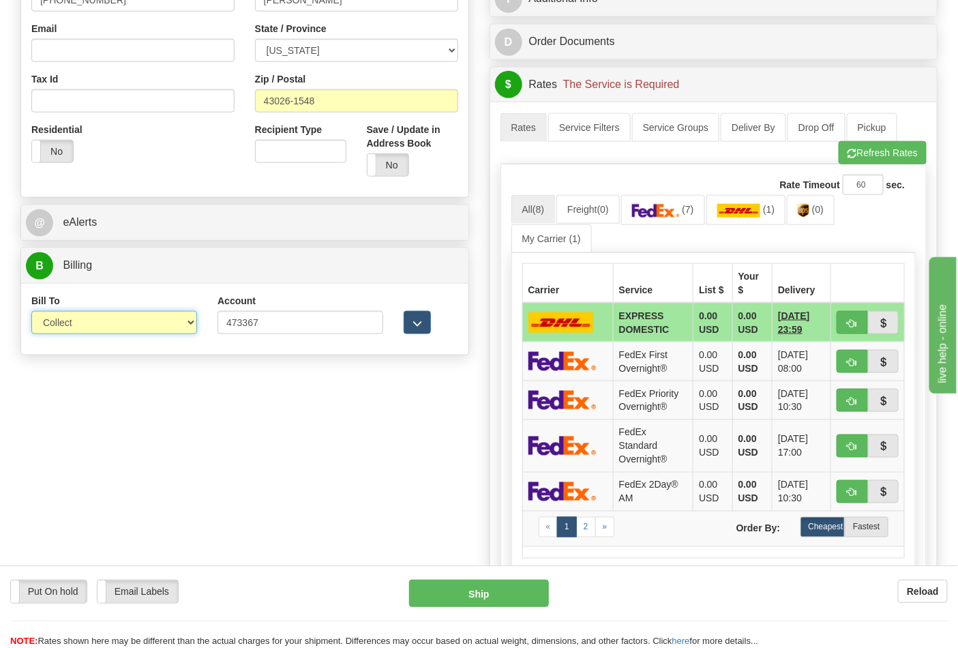
click at [179, 328] on select "Sender Recipient Third Party Collect" at bounding box center [114, 322] width 166 height 23
select select "2"
click at [31, 312] on select "Sender Recipient Third Party Collect" at bounding box center [114, 322] width 166 height 23
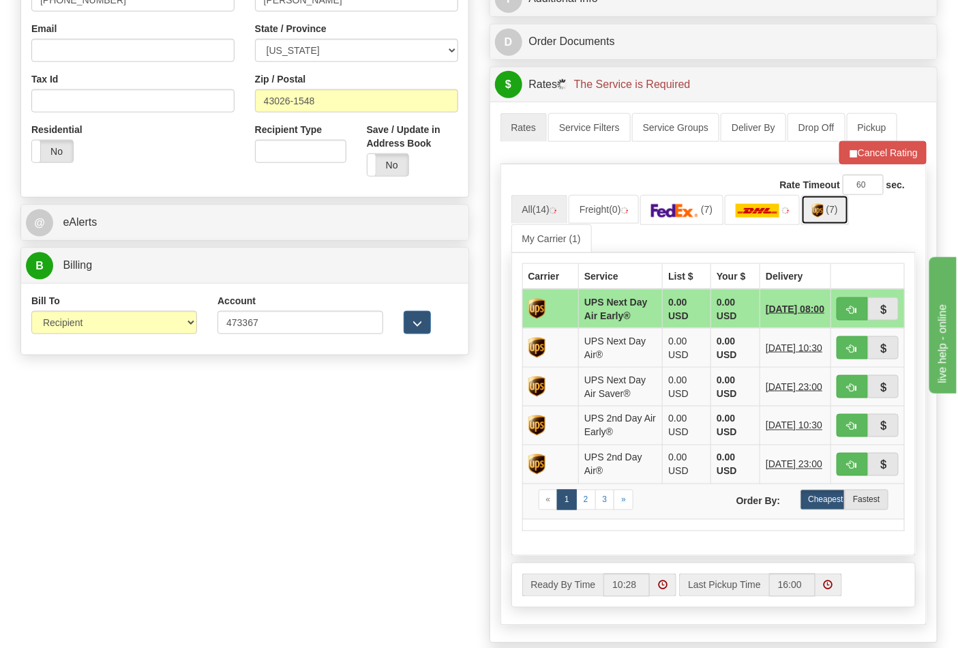
click at [812, 217] on link "(7)" at bounding box center [825, 209] width 48 height 29
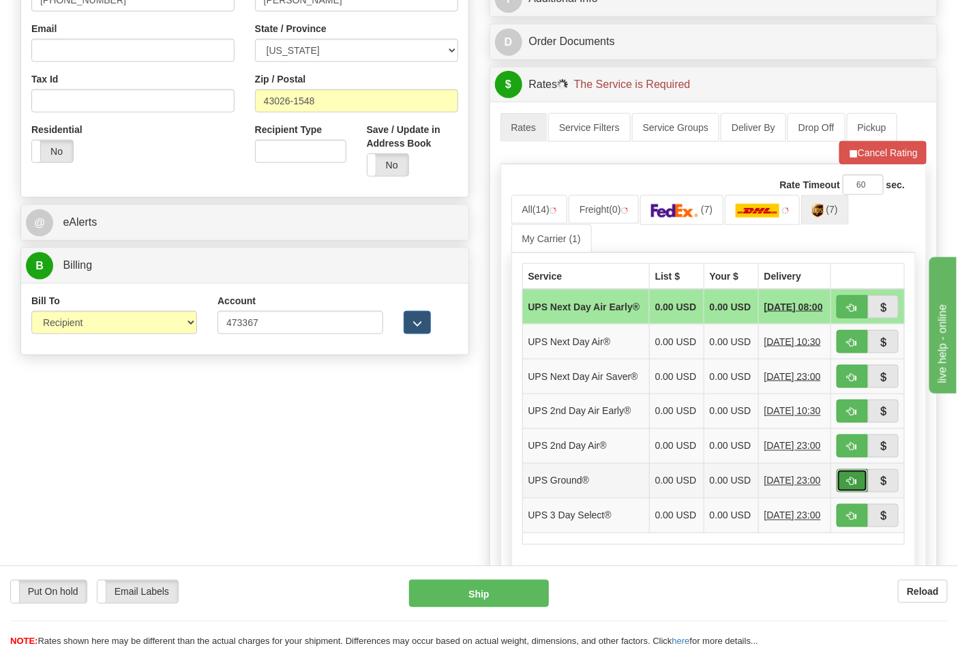
click at [856, 486] on span "button" at bounding box center [853, 481] width 10 height 9
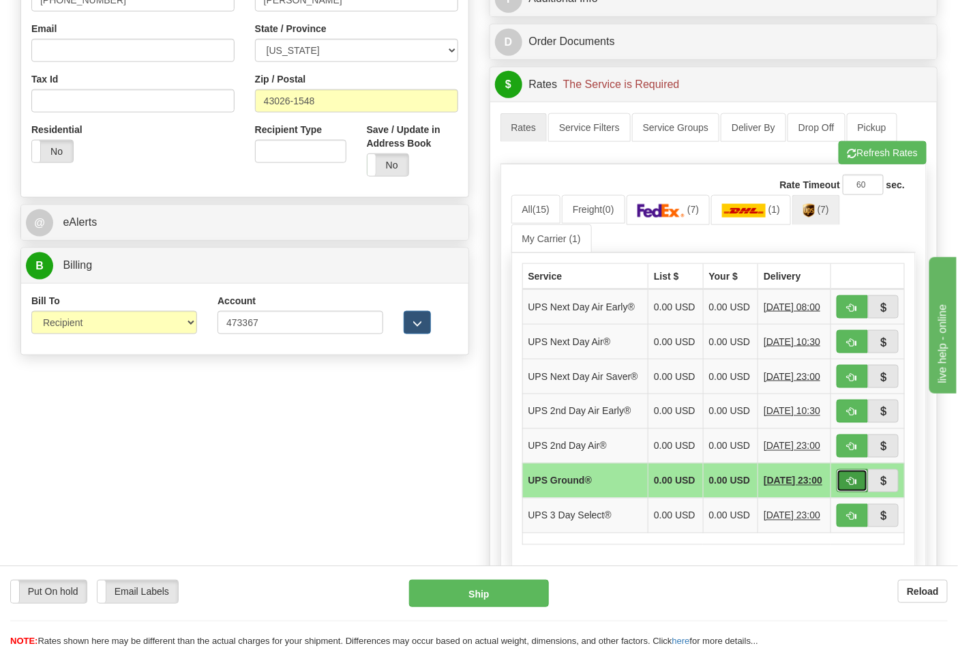
click at [850, 486] on span "button" at bounding box center [853, 481] width 10 height 9
type input "03"
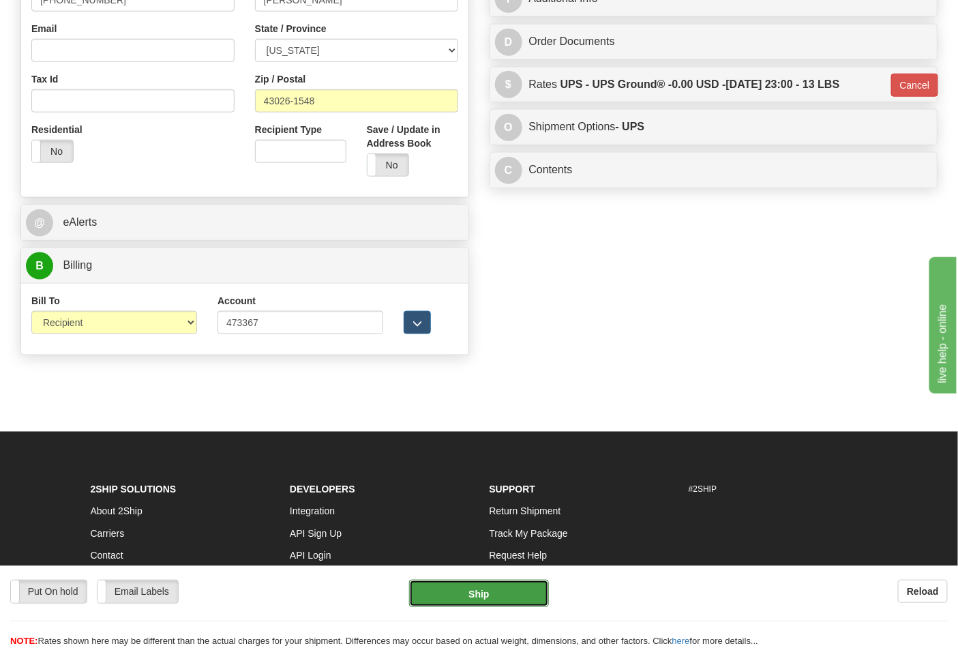
click at [519, 589] on button "Ship" at bounding box center [478, 593] width 139 height 27
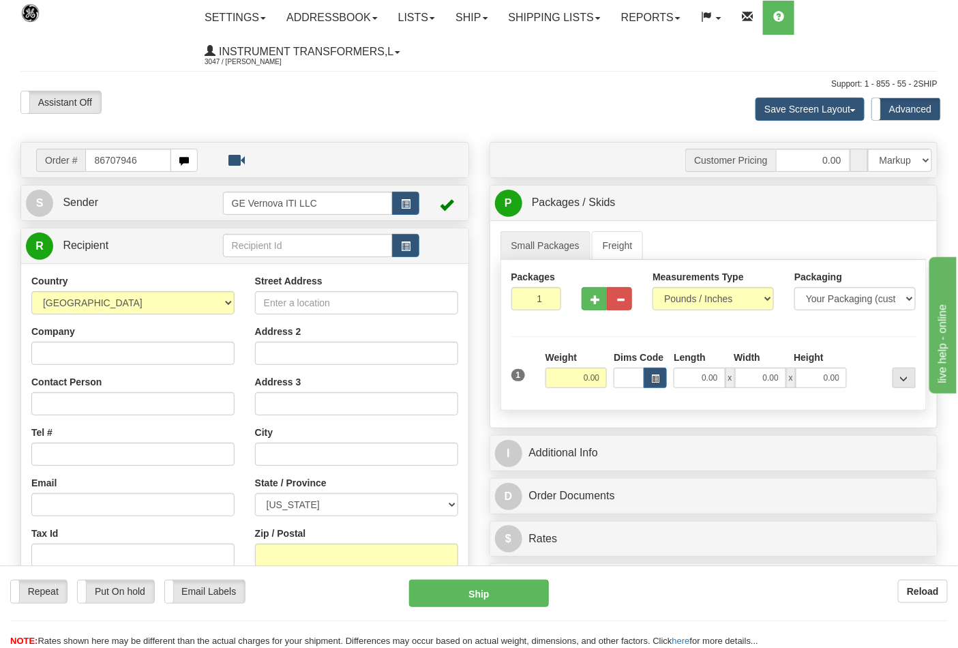
type input "86707946"
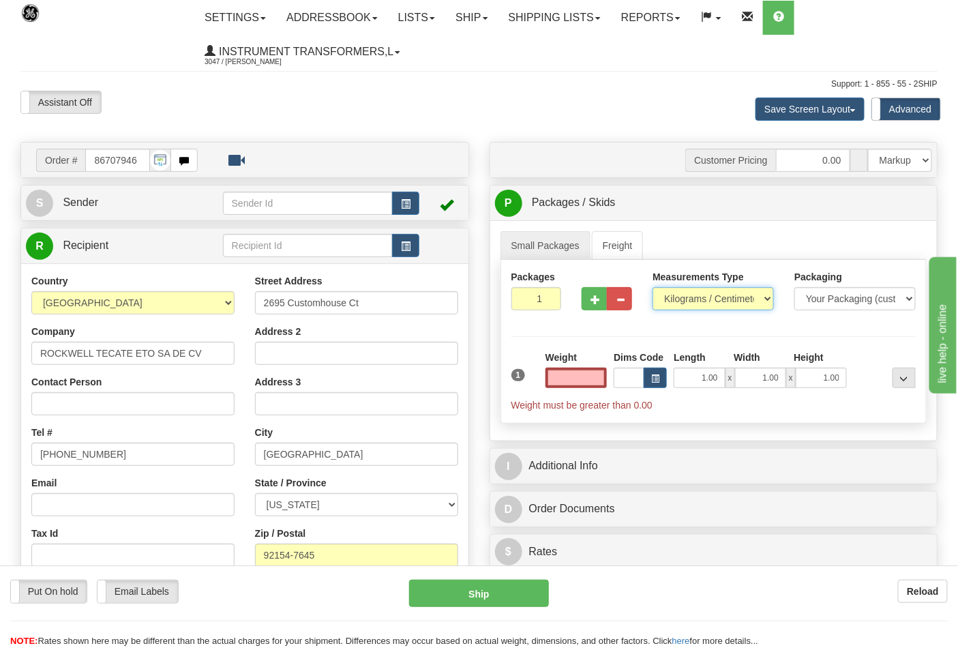
type input "0.00"
click at [687, 297] on select "Pounds / Inches Kilograms / Centimeters" at bounding box center [713, 298] width 121 height 23
select select "0"
click at [653, 288] on select "Pounds / Inches Kilograms / Centimeters" at bounding box center [713, 298] width 121 height 23
click at [559, 374] on input "0.00" at bounding box center [577, 378] width 62 height 20
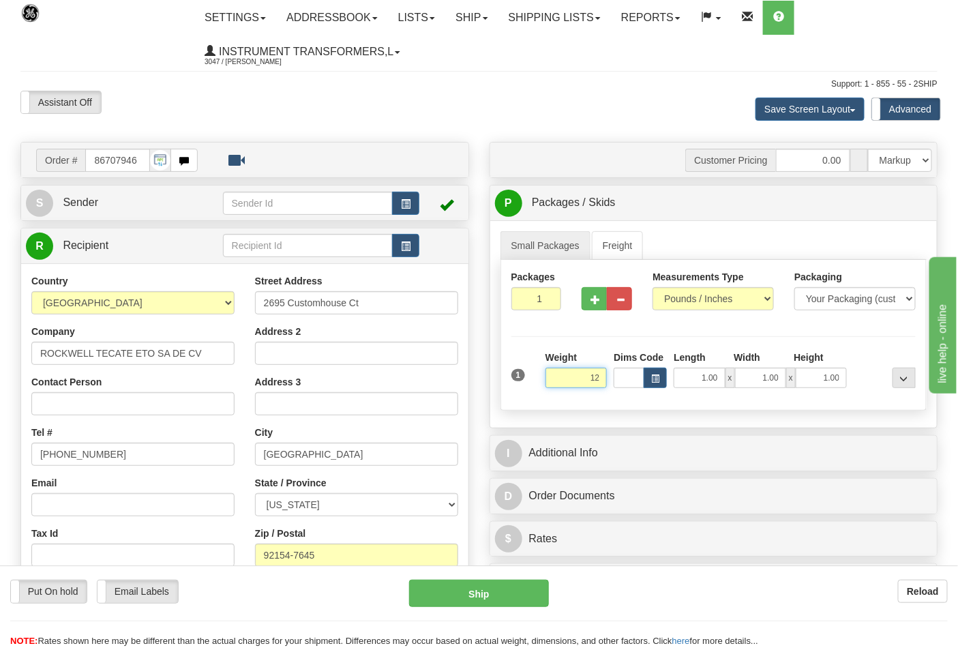
click button "Delete" at bounding box center [0, 0] width 0 height 0
type input "12.00"
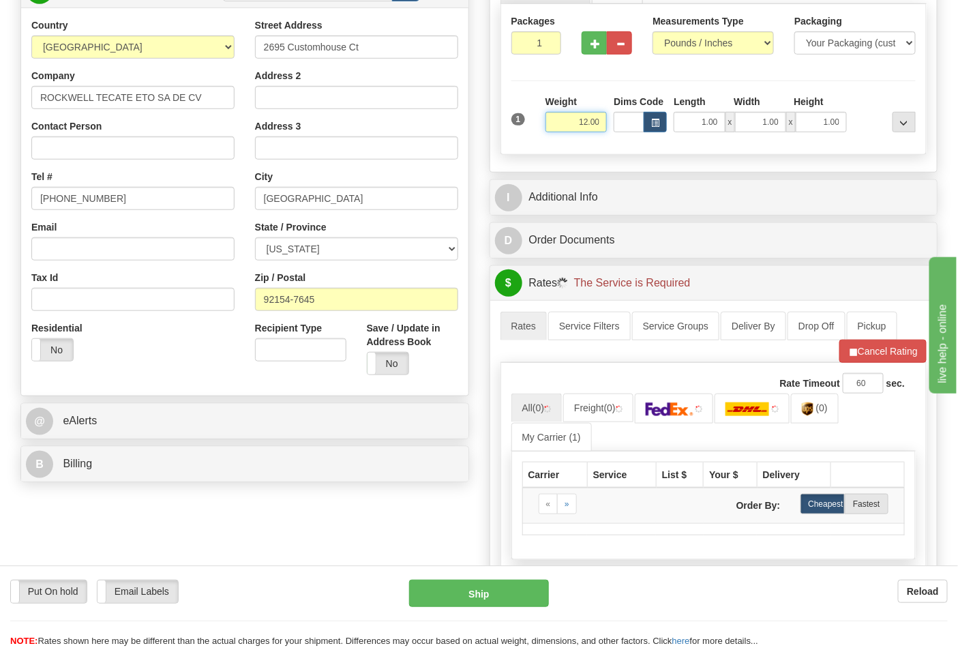
scroll to position [379, 0]
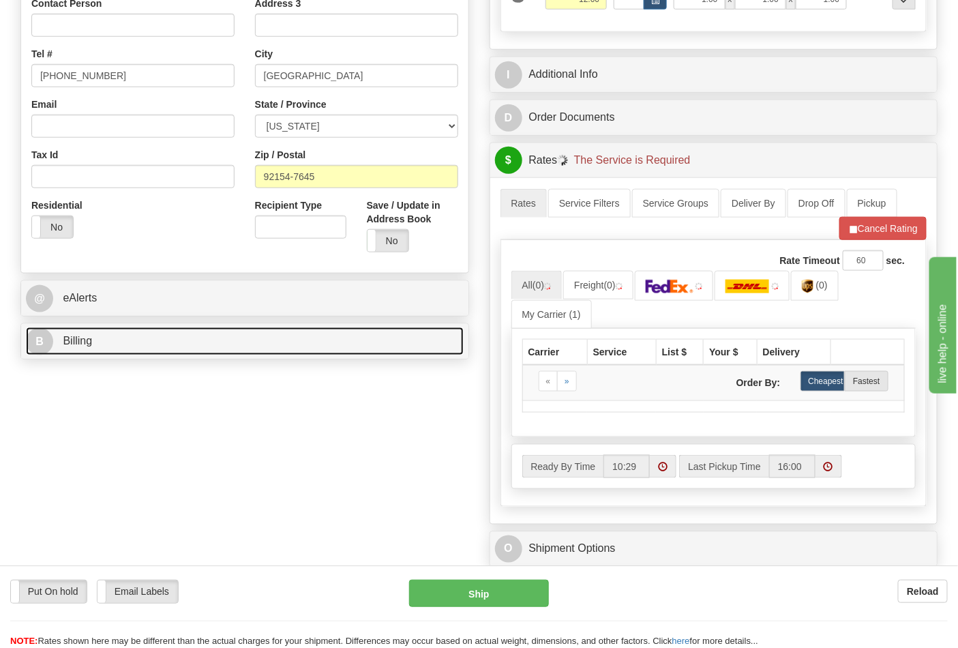
click at [413, 337] on link "B Billing" at bounding box center [245, 341] width 438 height 28
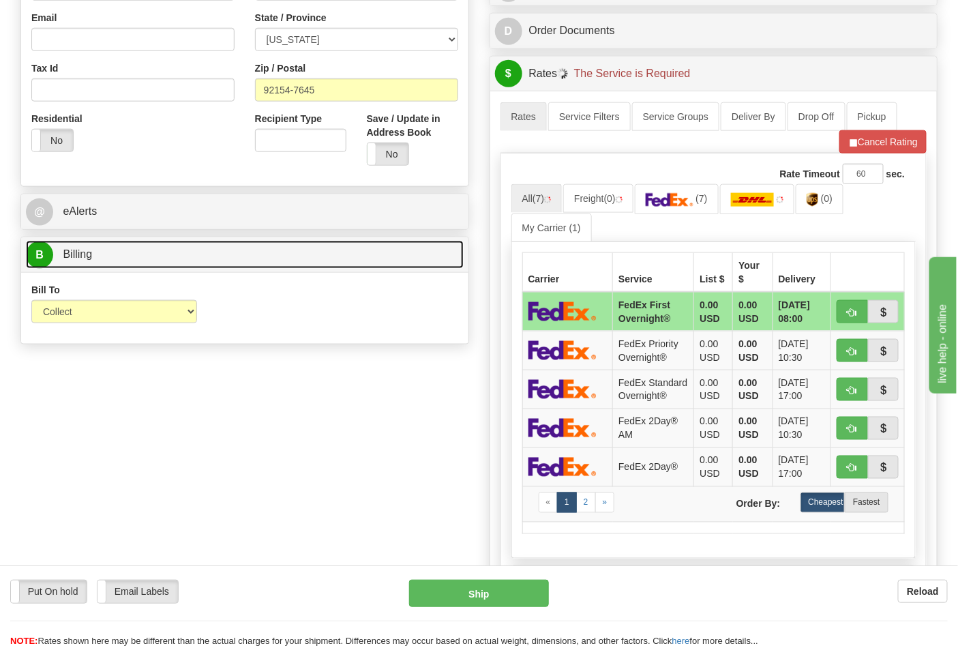
scroll to position [606, 0]
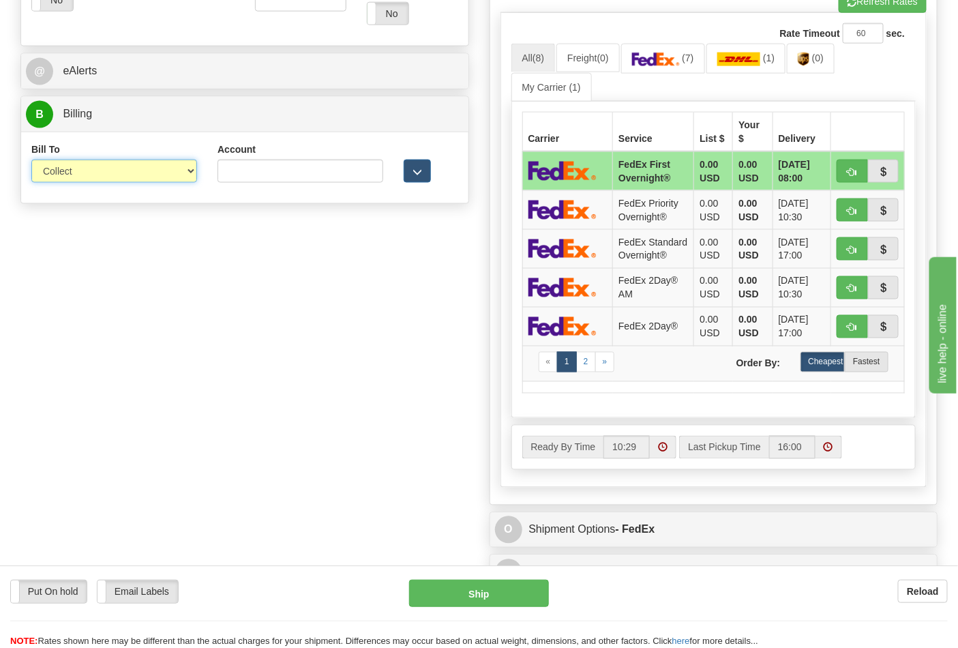
click at [182, 168] on select "Sender Recipient Third Party Collect" at bounding box center [114, 171] width 166 height 23
select select "2"
click at [31, 161] on select "Sender Recipient Third Party Collect" at bounding box center [114, 171] width 166 height 23
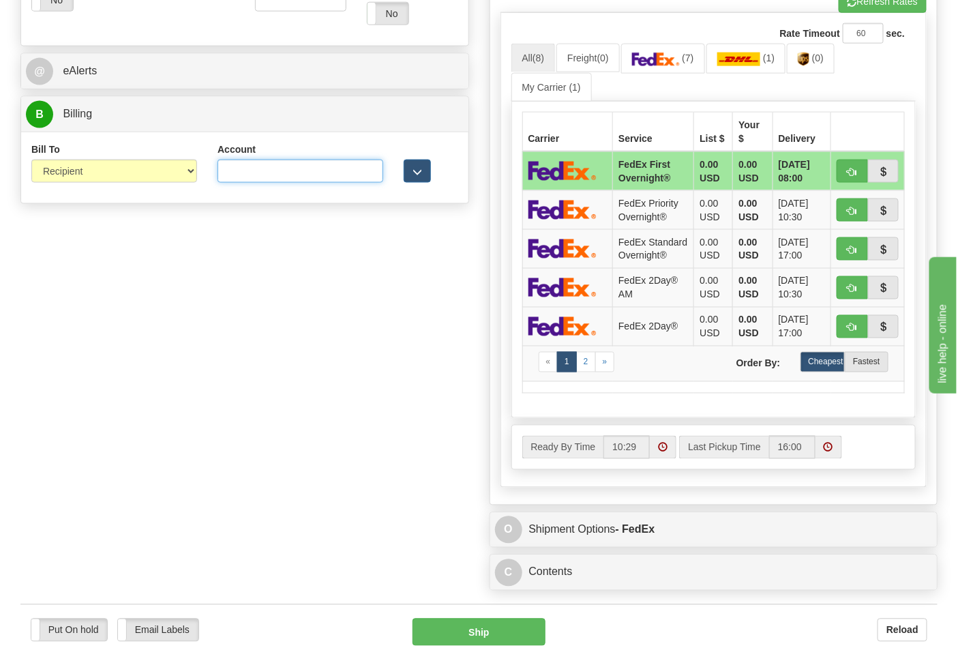
click at [343, 173] on input "Account" at bounding box center [301, 171] width 166 height 23
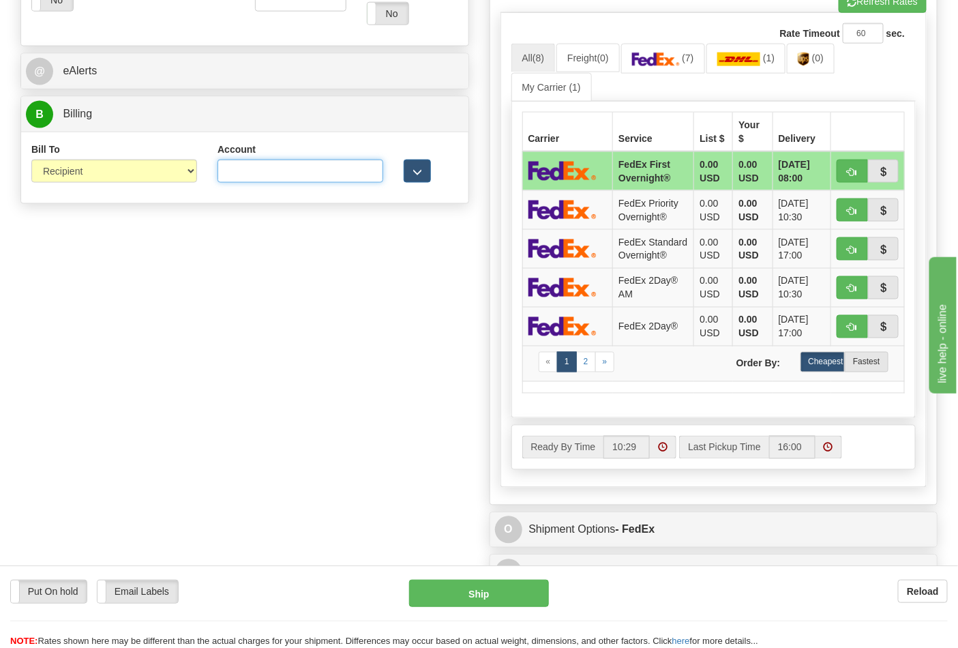
paste input "688W15"
type input "688W15"
click at [821, 59] on span "(0)" at bounding box center [818, 58] width 12 height 11
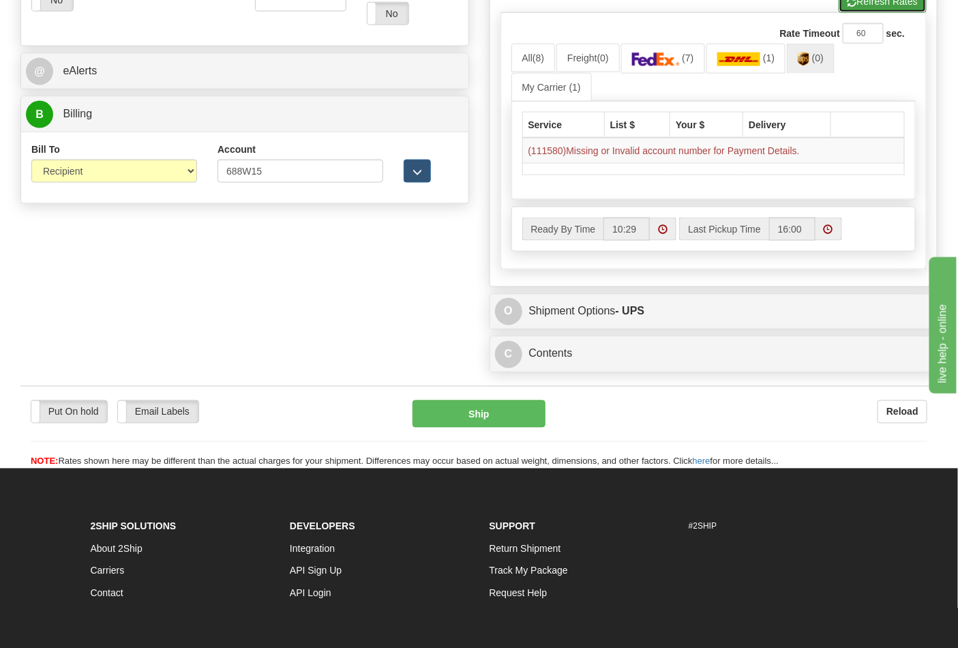
click at [882, 8] on button "Refresh Rates" at bounding box center [883, 1] width 88 height 23
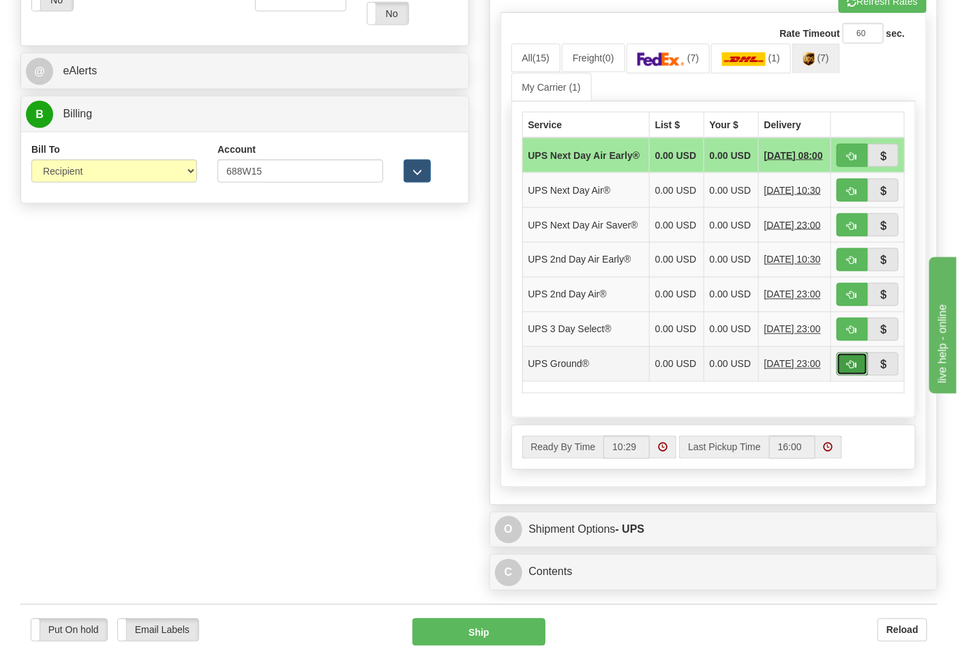
click at [860, 376] on button "button" at bounding box center [852, 364] width 31 height 23
type input "03"
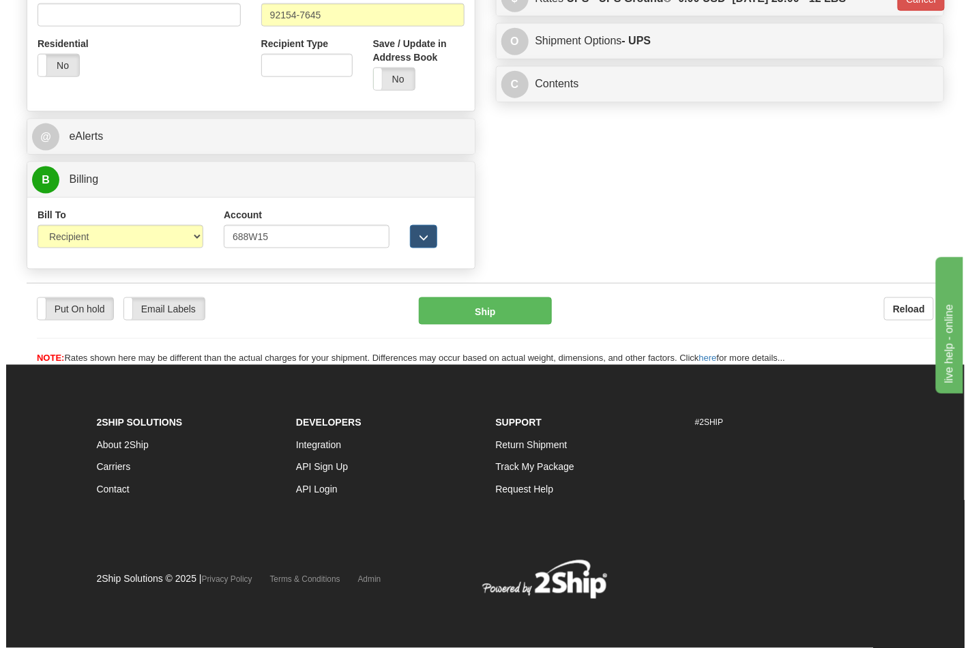
scroll to position [542, 0]
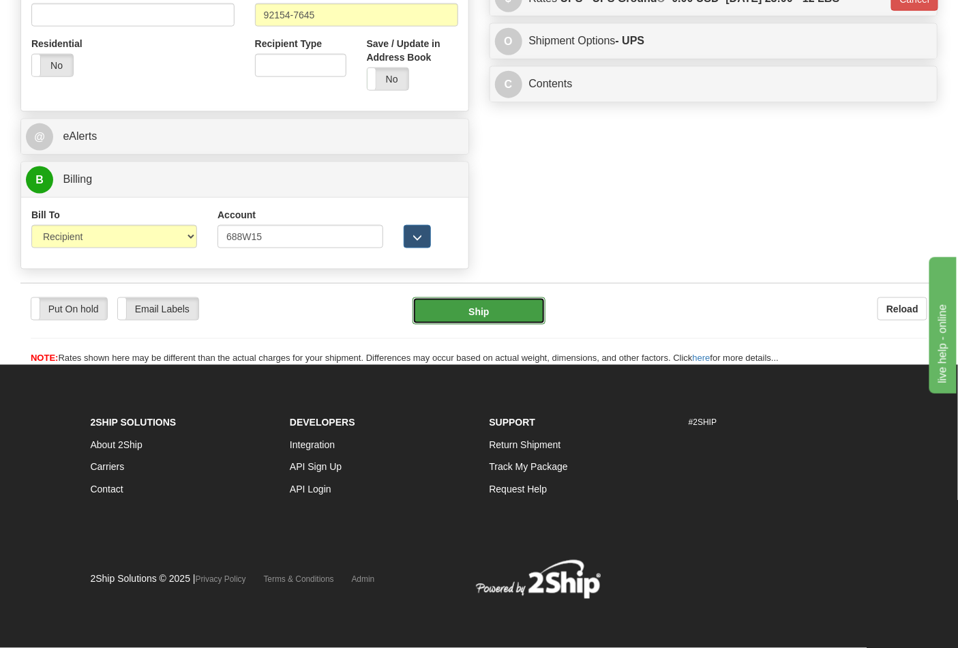
click at [454, 308] on button "Ship" at bounding box center [479, 310] width 132 height 27
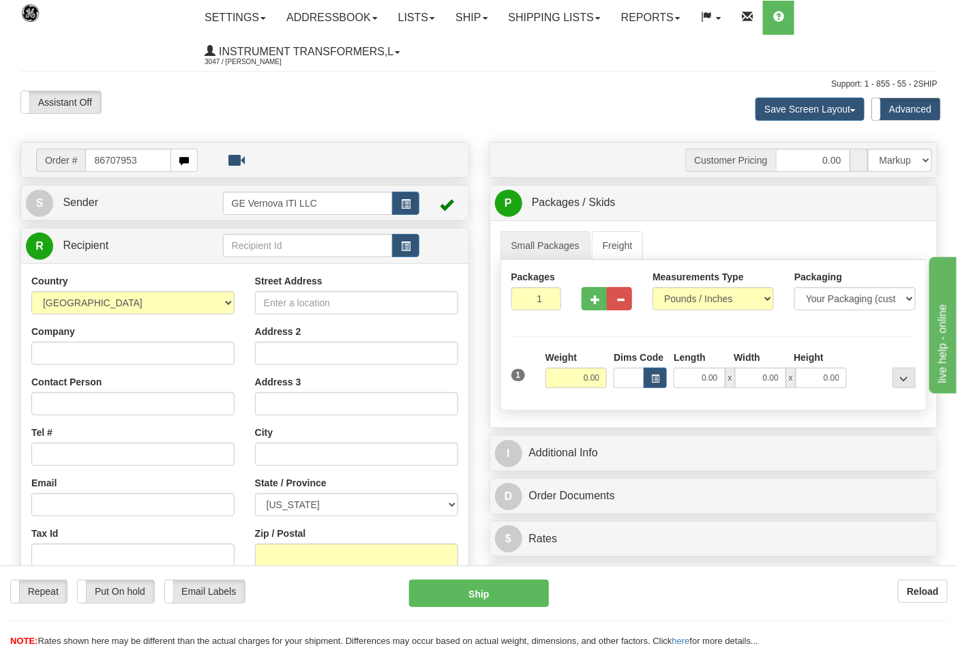
type input "86707953"
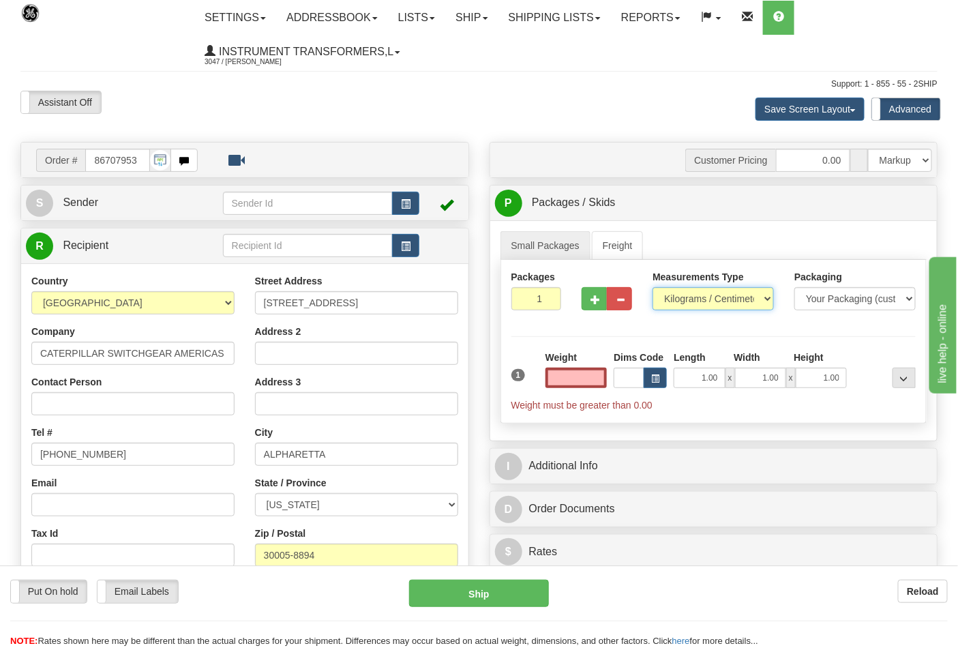
type input "0.00"
click at [673, 304] on select "Pounds / Inches Kilograms / Centimeters" at bounding box center [713, 298] width 121 height 23
select select "0"
click at [653, 288] on select "Pounds / Inches Kilograms / Centimeters" at bounding box center [713, 298] width 121 height 23
click at [580, 376] on input "0.00" at bounding box center [577, 378] width 62 height 20
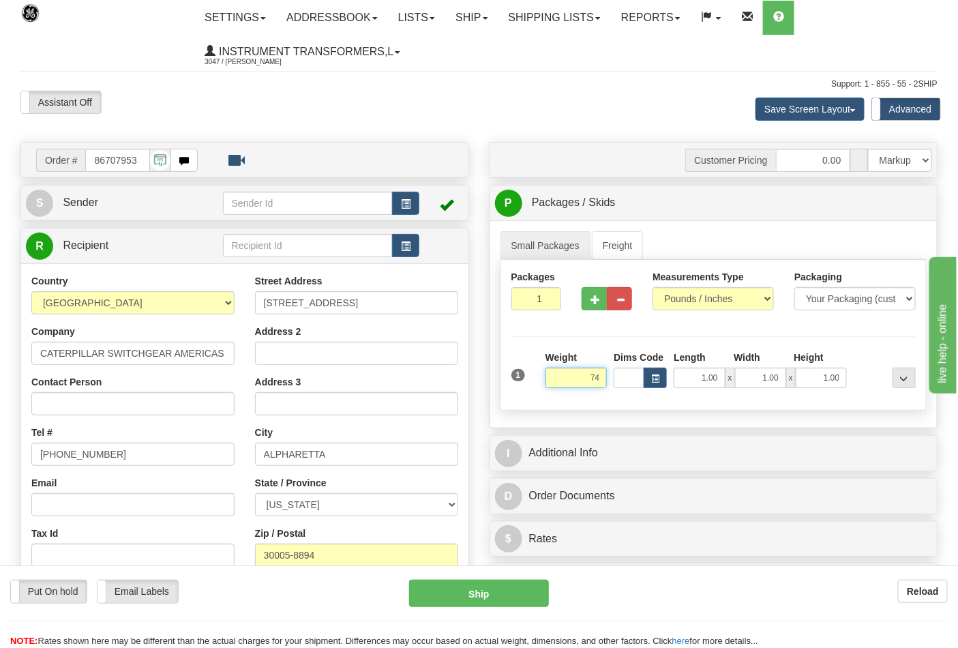
click button "Delete" at bounding box center [0, 0] width 0 height 0
type input "74.00"
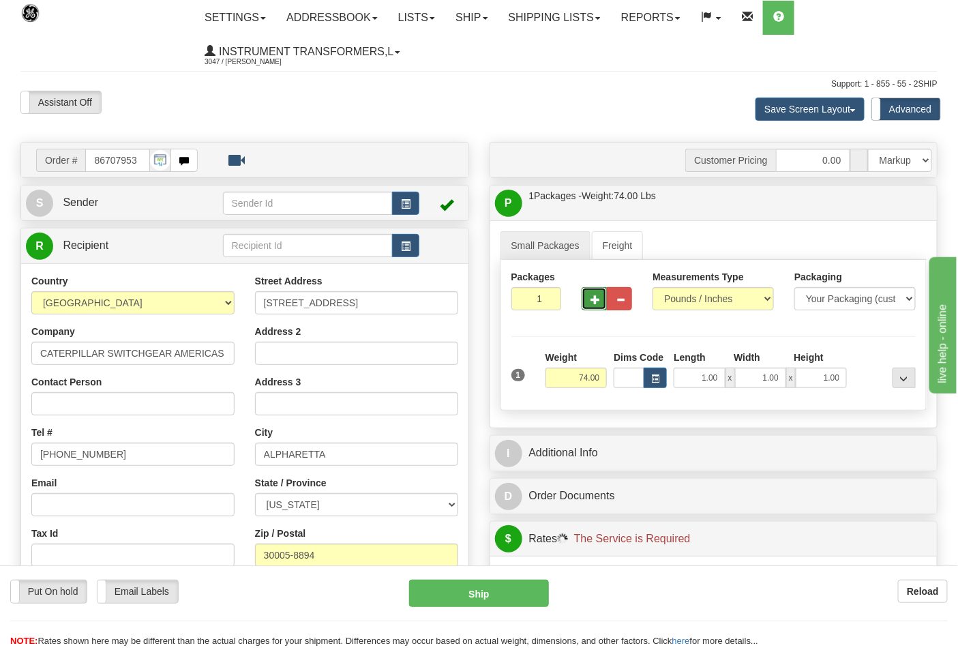
click at [596, 310] on button "button" at bounding box center [594, 298] width 25 height 23
type input "2"
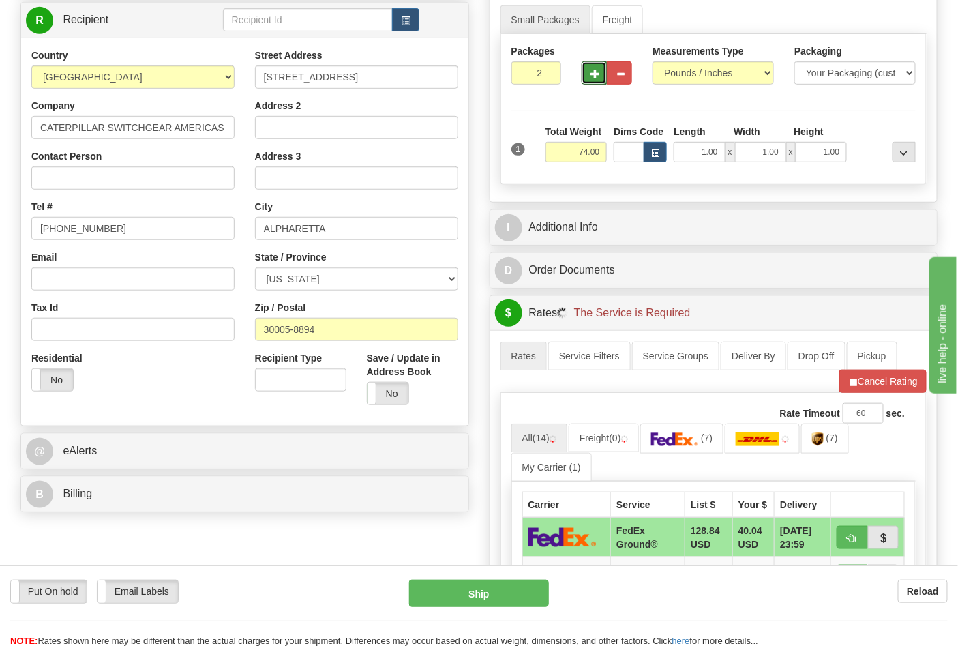
scroll to position [227, 0]
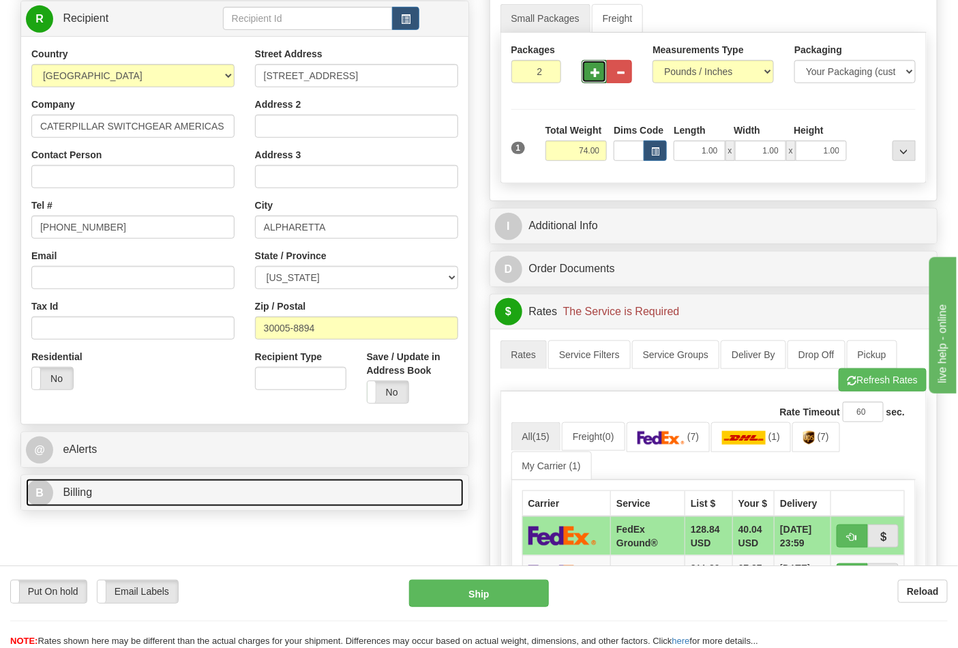
click at [208, 502] on link "B Billing" at bounding box center [245, 493] width 438 height 28
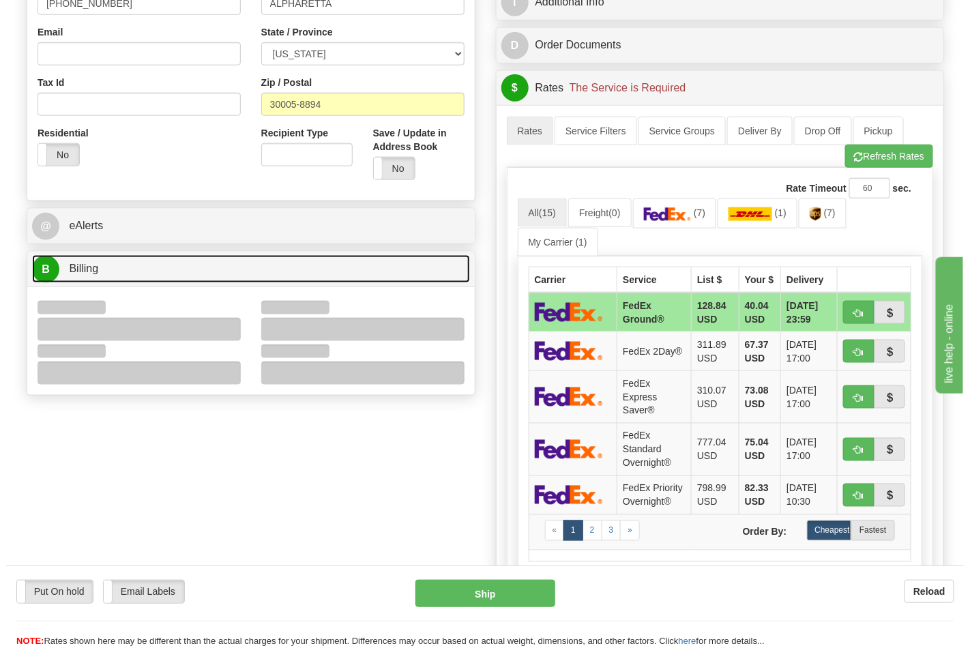
scroll to position [454, 0]
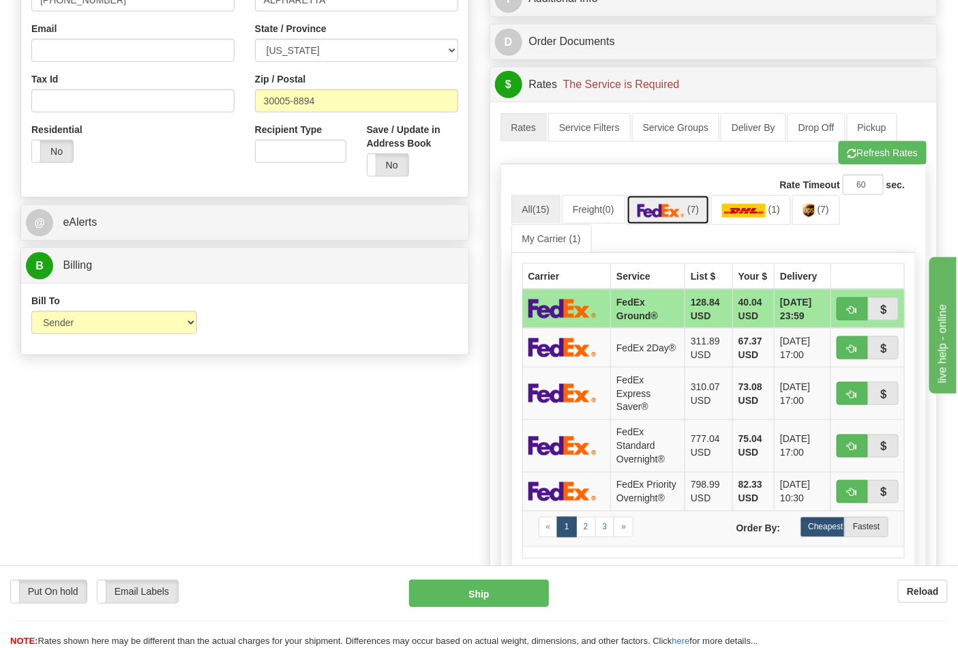
click at [657, 205] on img at bounding box center [662, 211] width 48 height 14
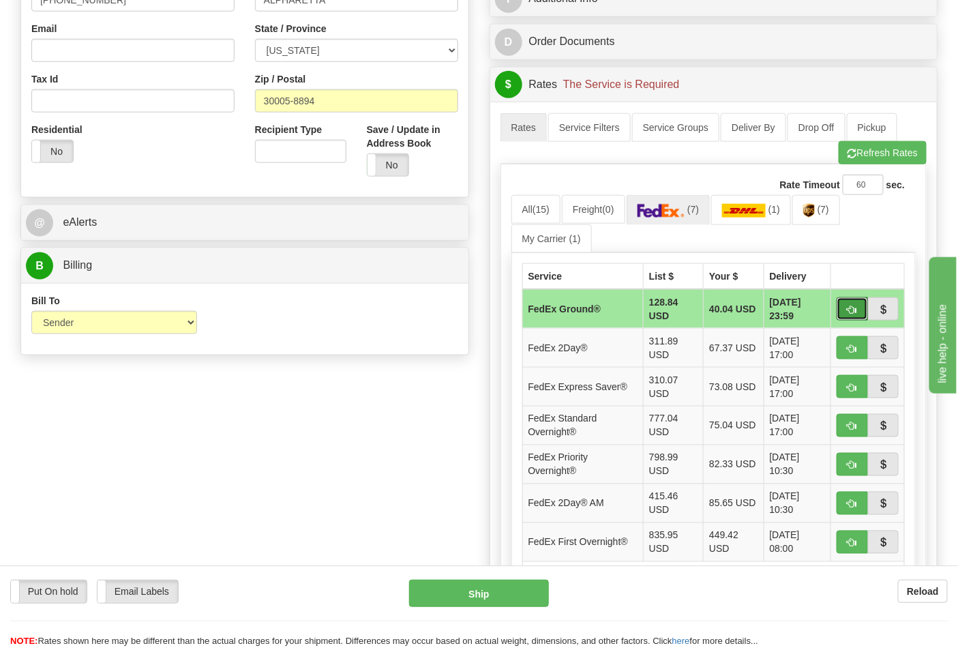
click at [846, 304] on button "button" at bounding box center [852, 308] width 31 height 23
type input "92"
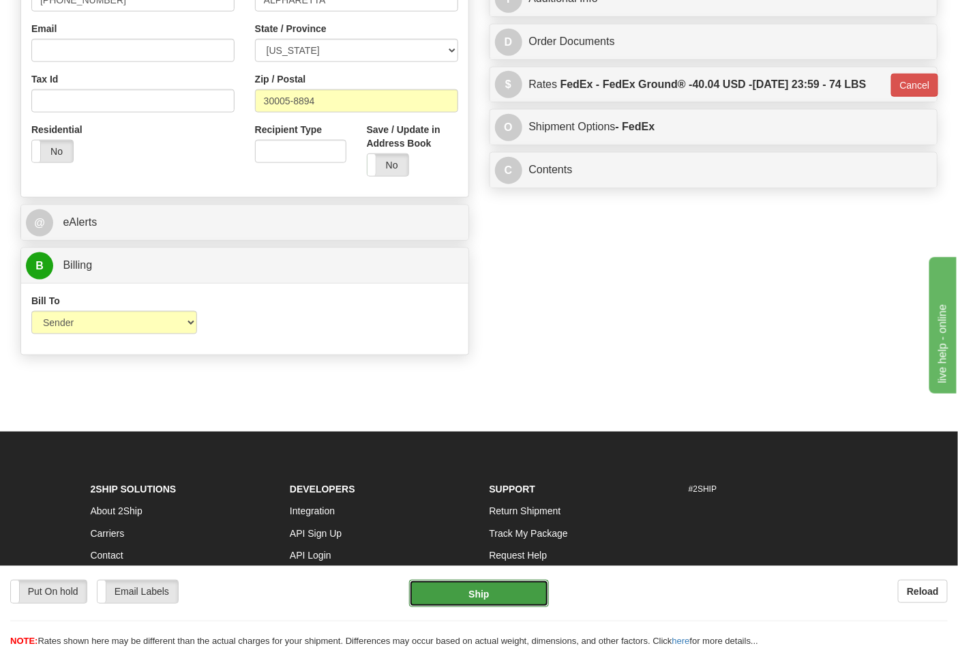
click at [454, 596] on button "Ship" at bounding box center [478, 593] width 139 height 27
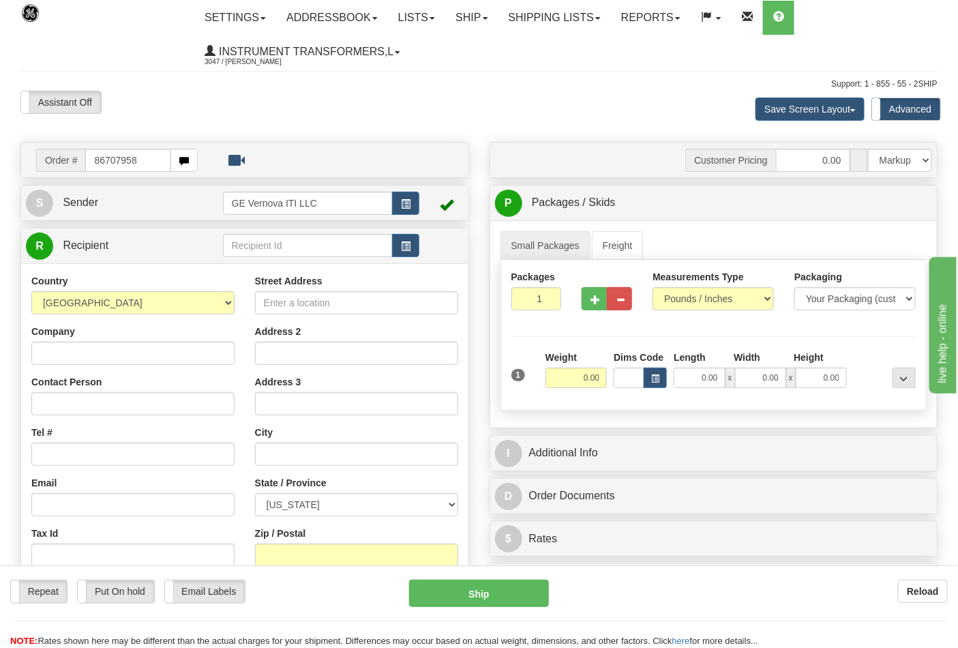
type input "86707958"
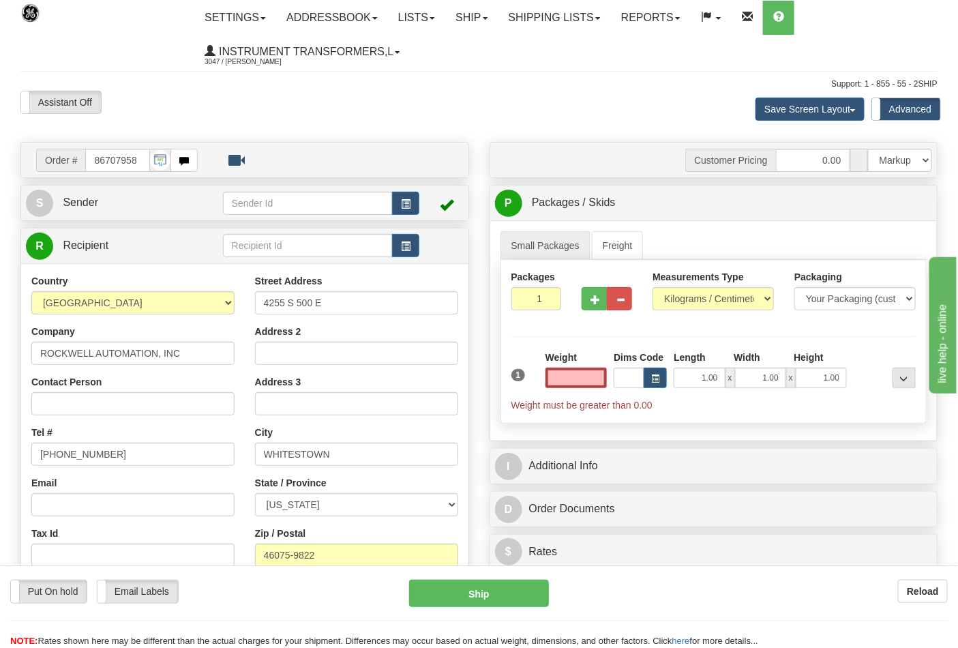
click at [582, 372] on input "text" at bounding box center [577, 378] width 62 height 20
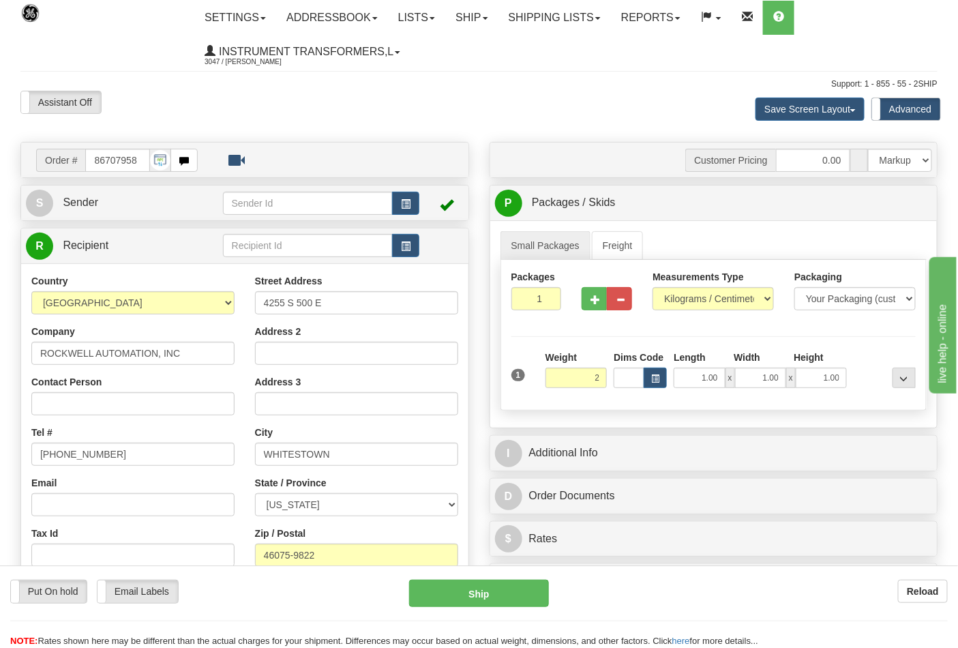
click button "Delete" at bounding box center [0, 0] width 0 height 0
type input "2.00"
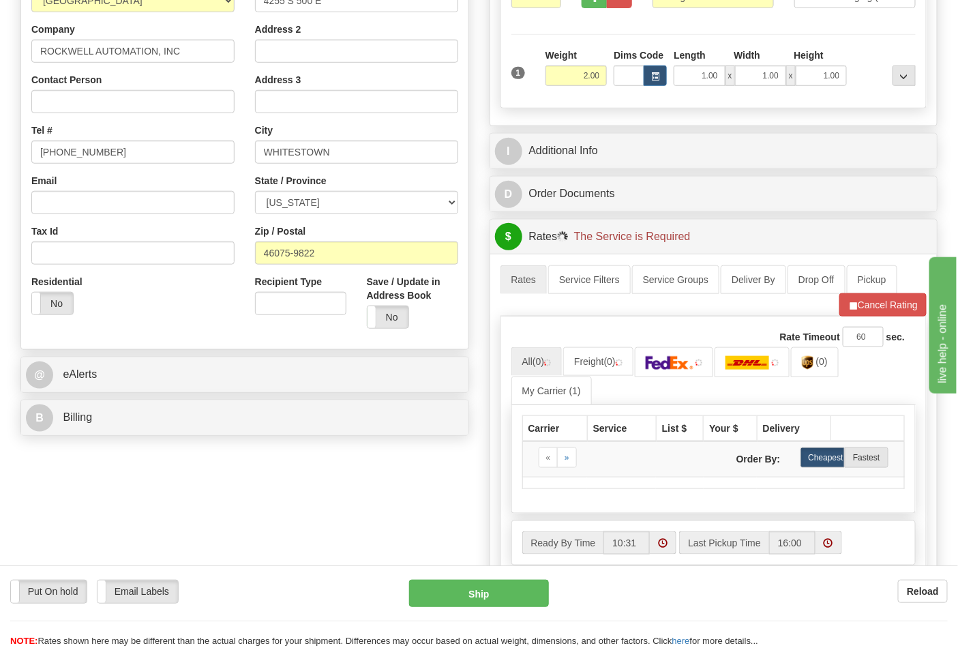
scroll to position [303, 0]
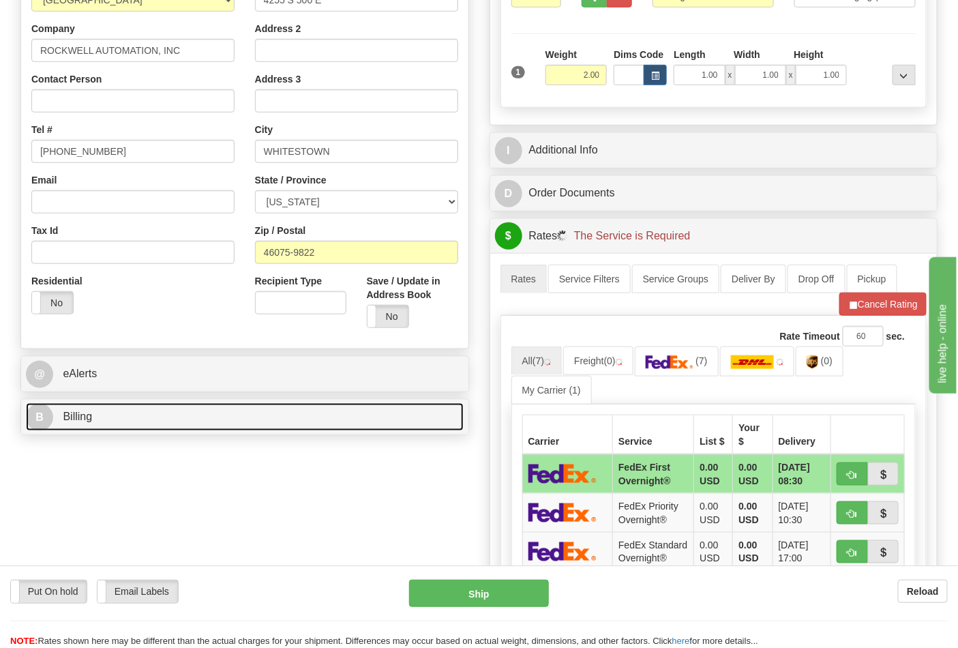
click at [409, 418] on link "B Billing" at bounding box center [245, 417] width 438 height 28
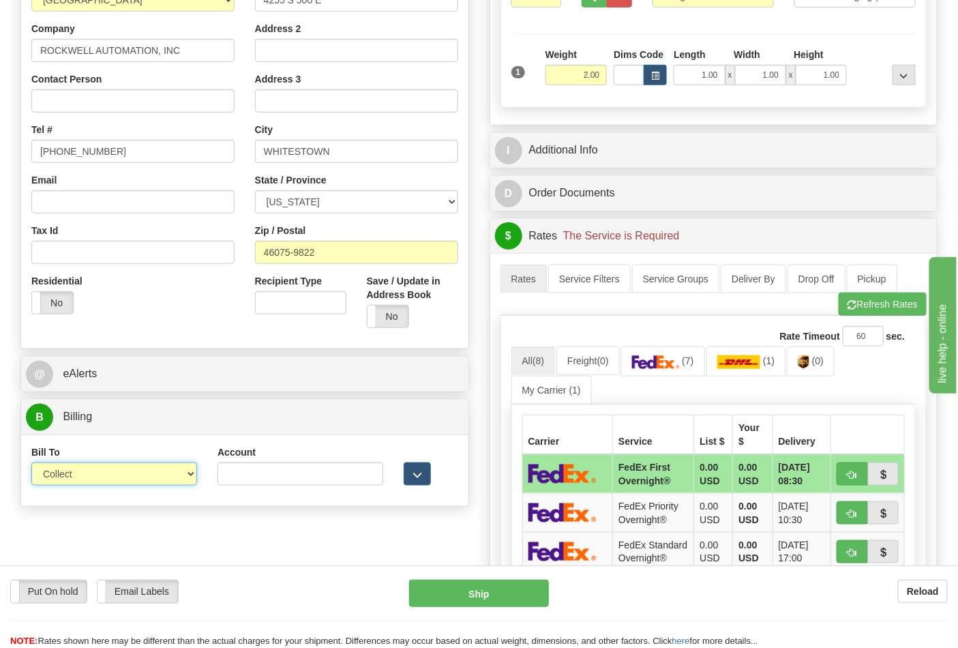
drag, startPoint x: 200, startPoint y: 473, endPoint x: 176, endPoint y: 478, distance: 24.5
click at [176, 478] on select "Sender Recipient Third Party Collect" at bounding box center [114, 473] width 166 height 23
select select "2"
click at [31, 464] on select "Sender Recipient Third Party Collect" at bounding box center [114, 473] width 166 height 23
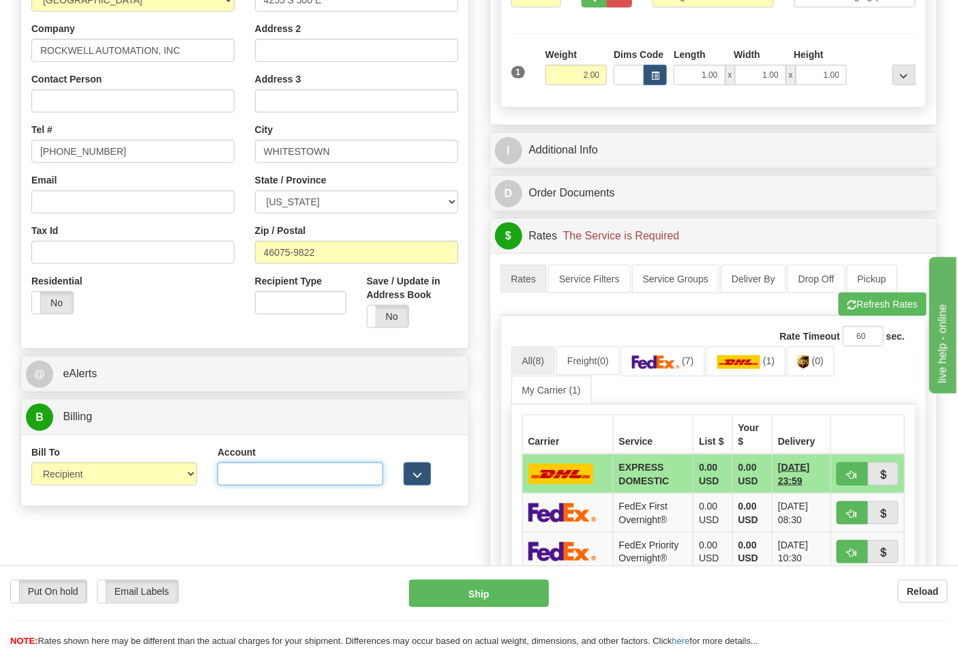
click at [319, 473] on input "Account" at bounding box center [301, 473] width 166 height 23
paste input "587102"
type input "587102"
click at [810, 364] on img at bounding box center [804, 362] width 12 height 14
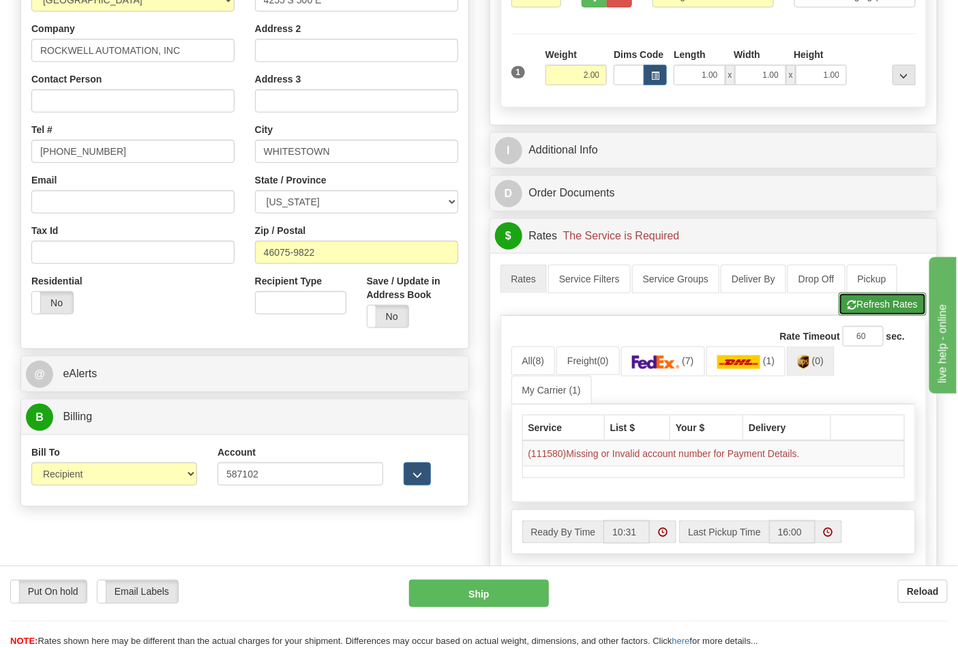
click at [885, 308] on button "Refresh Rates" at bounding box center [883, 304] width 88 height 23
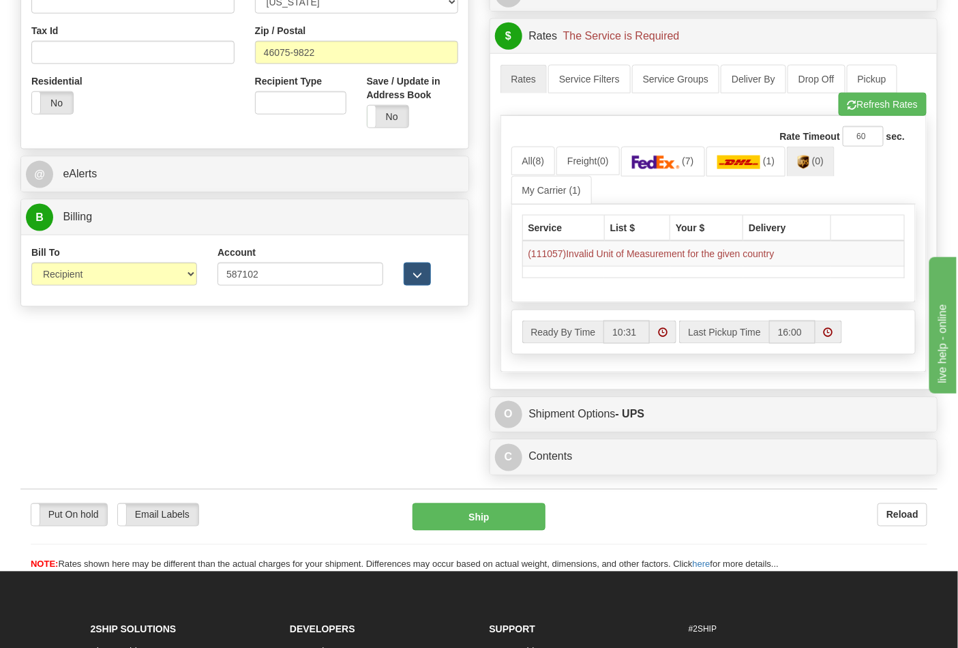
scroll to position [530, 0]
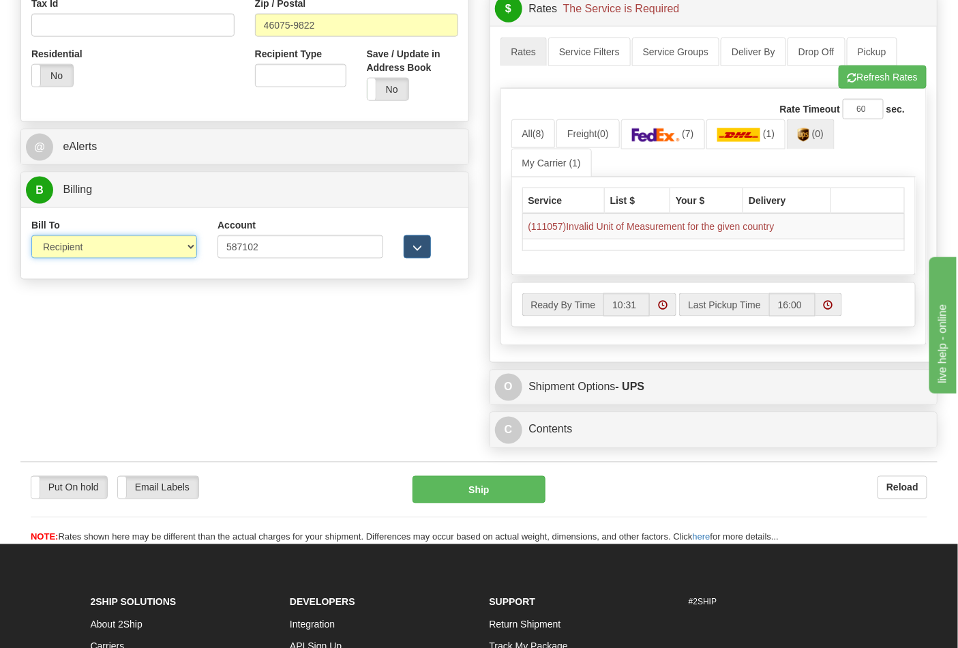
click at [181, 241] on select "Sender Recipient Third Party Collect" at bounding box center [114, 246] width 166 height 23
click at [31, 237] on select "Sender Recipient Third Party Collect" at bounding box center [114, 246] width 166 height 23
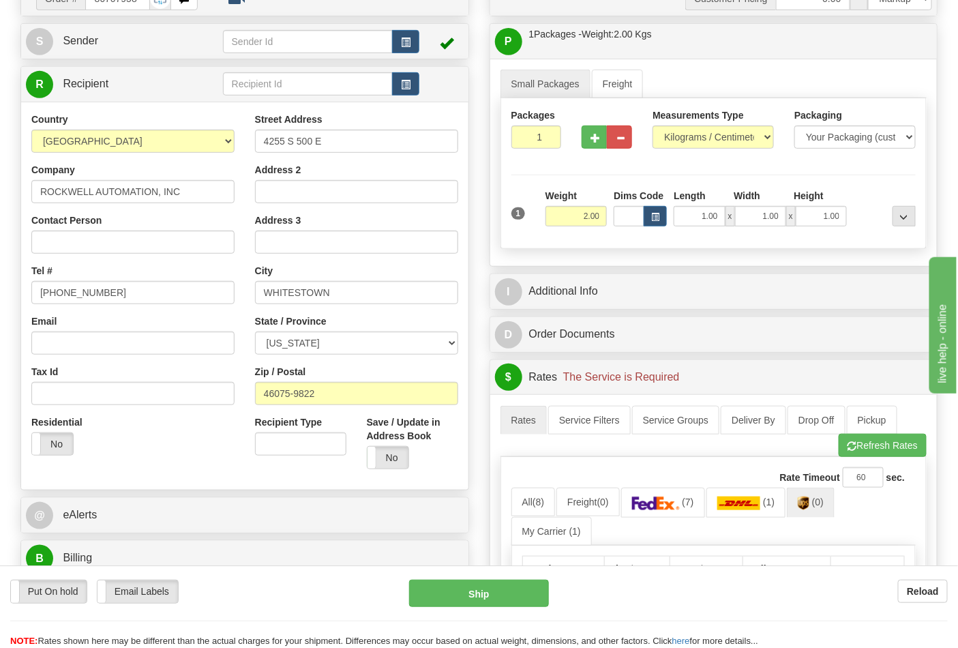
scroll to position [379, 0]
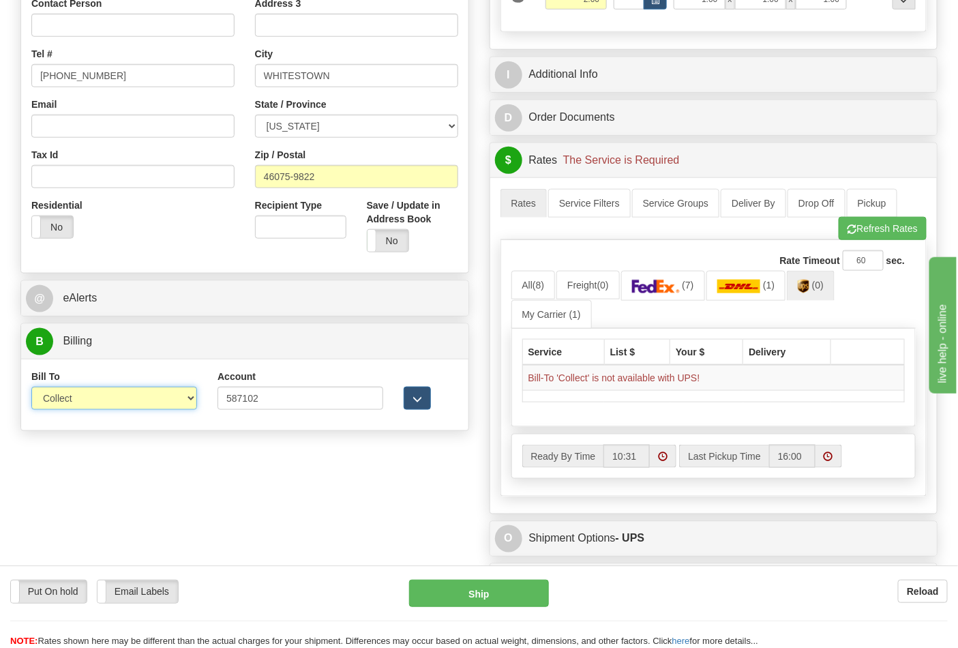
click at [177, 404] on select "Sender Recipient Third Party Collect" at bounding box center [114, 398] width 166 height 23
select select "2"
click at [31, 388] on select "Sender Recipient Third Party Collect" at bounding box center [114, 398] width 166 height 23
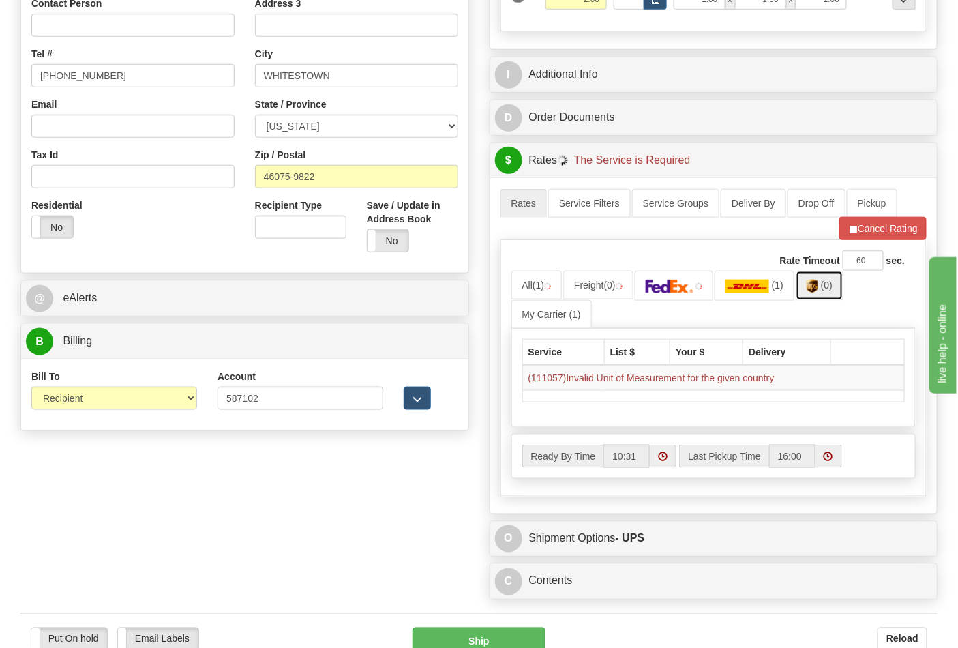
click at [818, 284] on img at bounding box center [813, 287] width 12 height 14
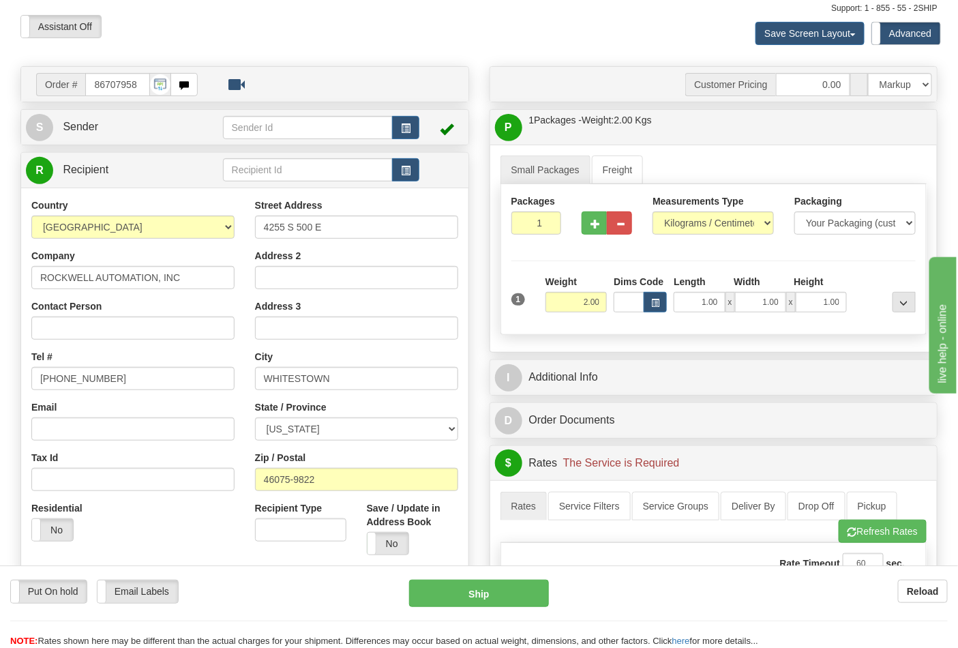
scroll to position [151, 0]
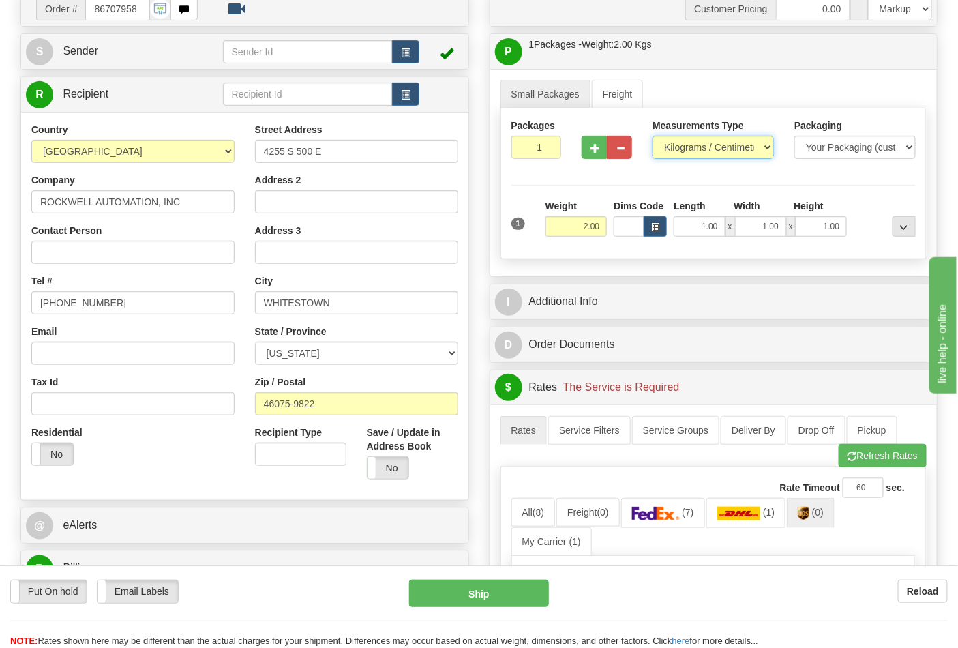
click at [702, 148] on select "Pounds / Inches Kilograms / Centimeters" at bounding box center [713, 147] width 121 height 23
select select "0"
click at [653, 136] on select "Pounds / Inches Kilograms / Centimeters" at bounding box center [713, 147] width 121 height 23
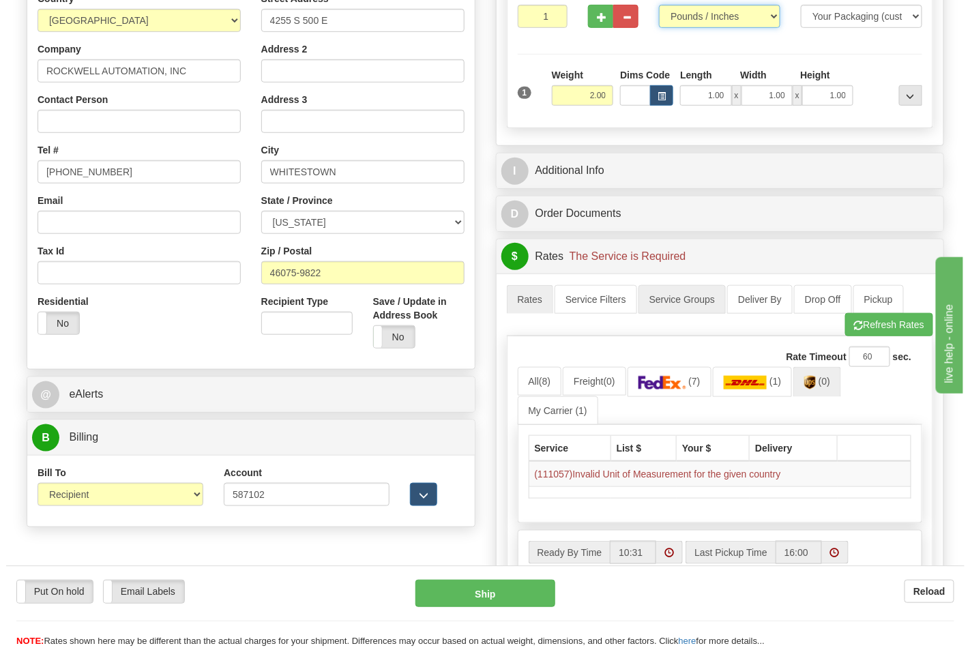
scroll to position [454, 0]
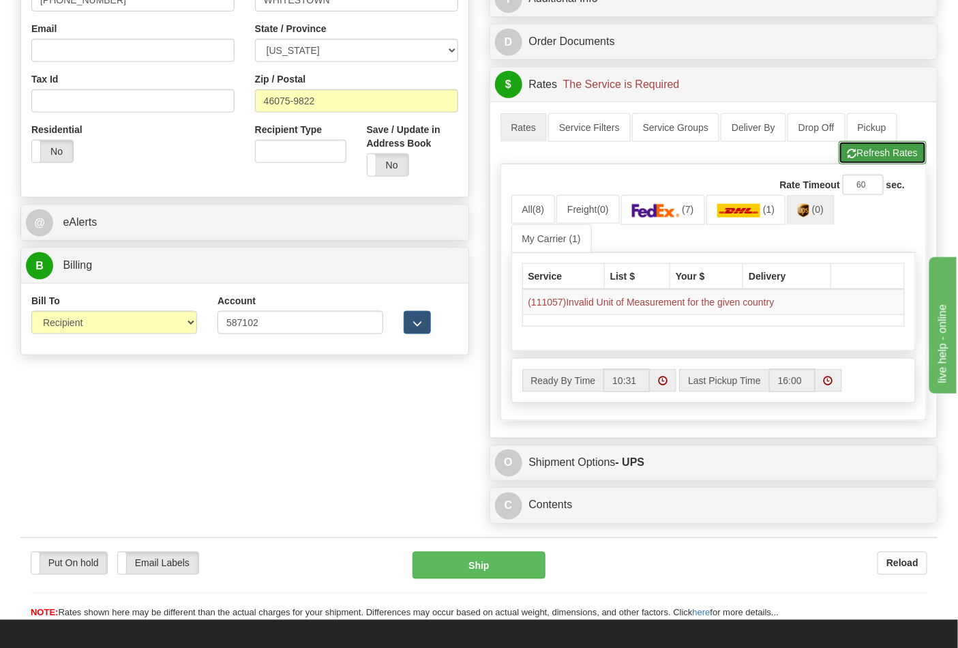
click at [868, 153] on button "Refresh Rates" at bounding box center [883, 152] width 88 height 23
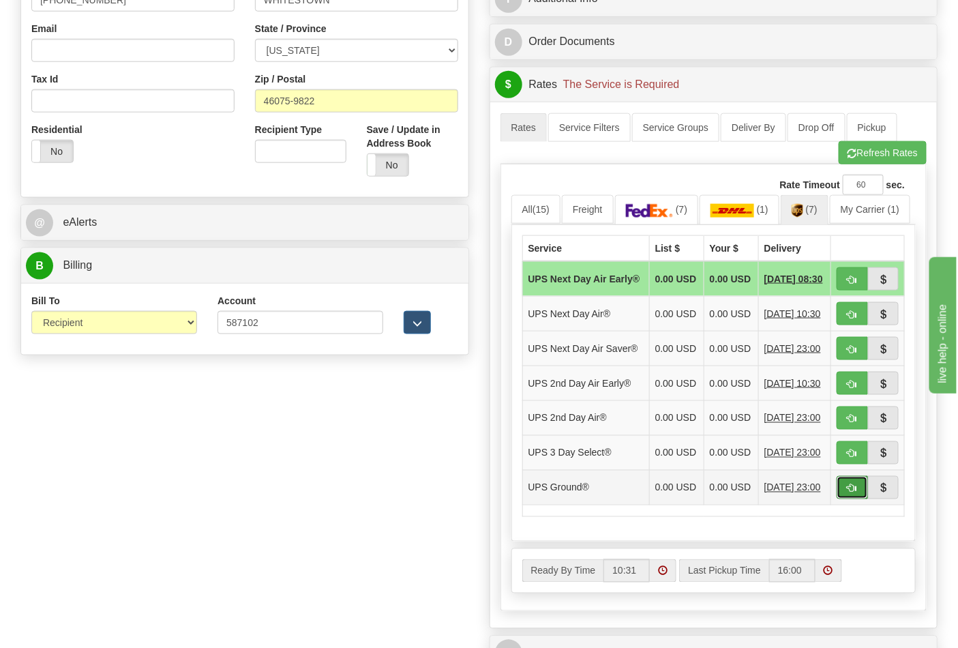
click at [851, 493] on span "button" at bounding box center [853, 488] width 10 height 9
type input "03"
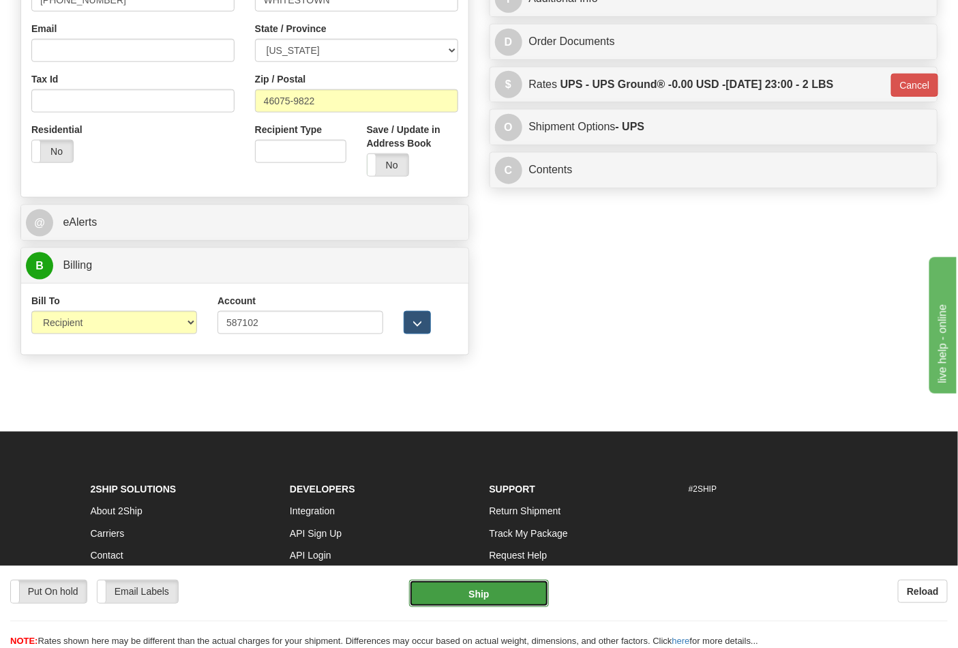
click at [482, 582] on button "Ship" at bounding box center [478, 593] width 139 height 27
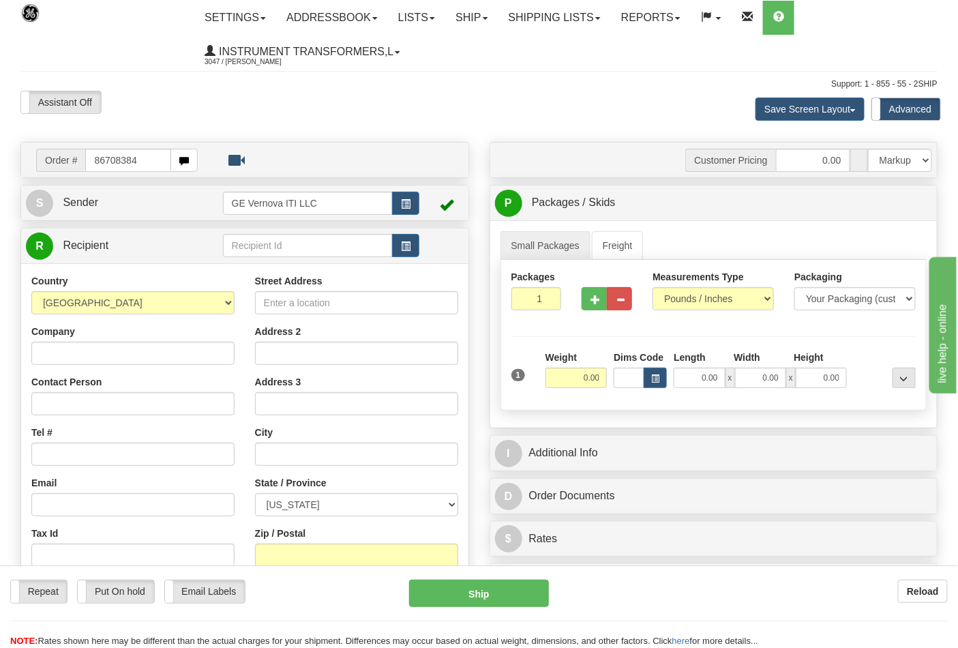
type input "86708384"
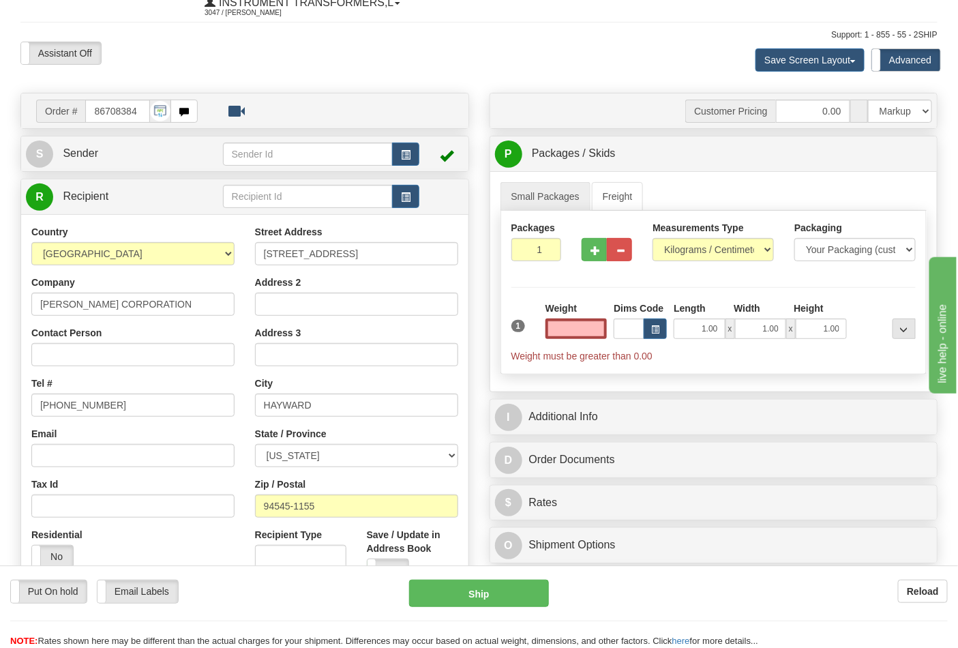
scroll to position [76, 0]
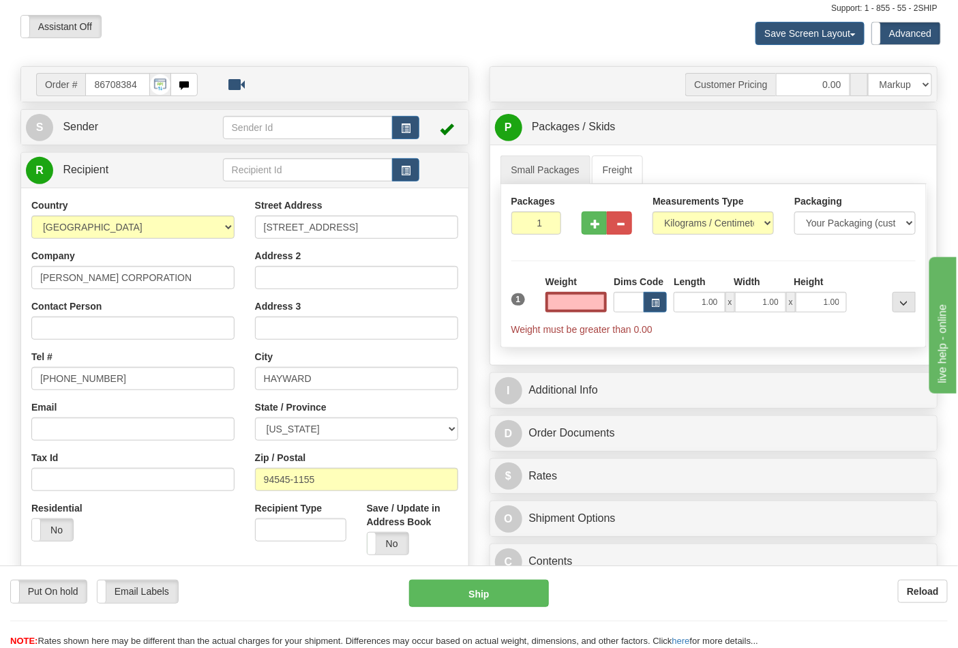
type input "0.00"
click at [692, 201] on label "Measurements Type" at bounding box center [698, 201] width 91 height 14
click at [692, 211] on select "Pounds / Inches Kilograms / Centimeters" at bounding box center [713, 222] width 121 height 23
click at [691, 218] on select "Pounds / Inches Kilograms / Centimeters" at bounding box center [713, 222] width 121 height 23
select select "0"
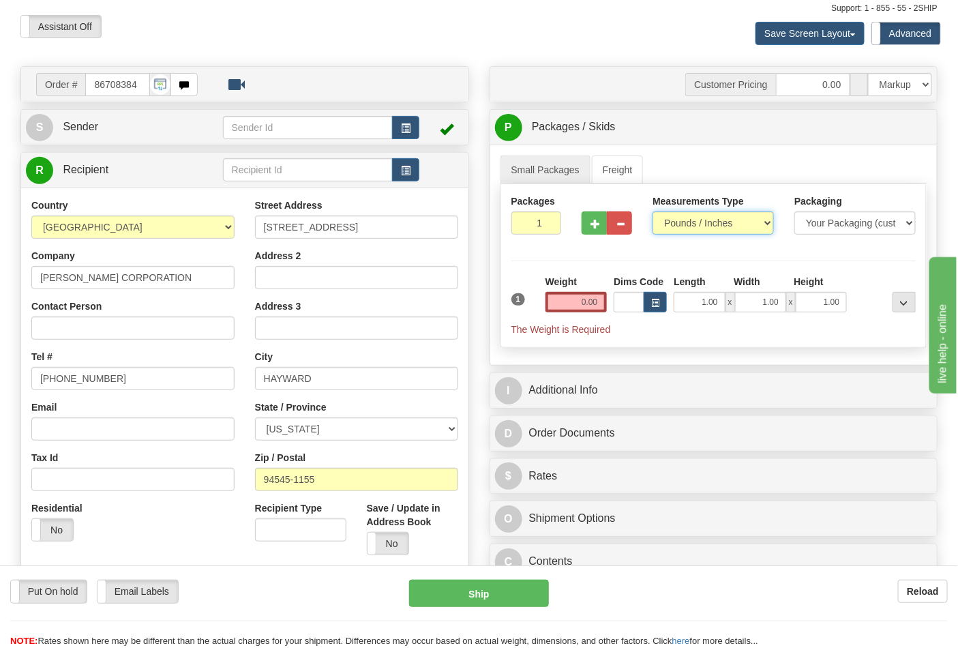
click at [653, 212] on select "Pounds / Inches Kilograms / Centimeters" at bounding box center [713, 222] width 121 height 23
click at [574, 301] on input "0.00" at bounding box center [577, 302] width 62 height 20
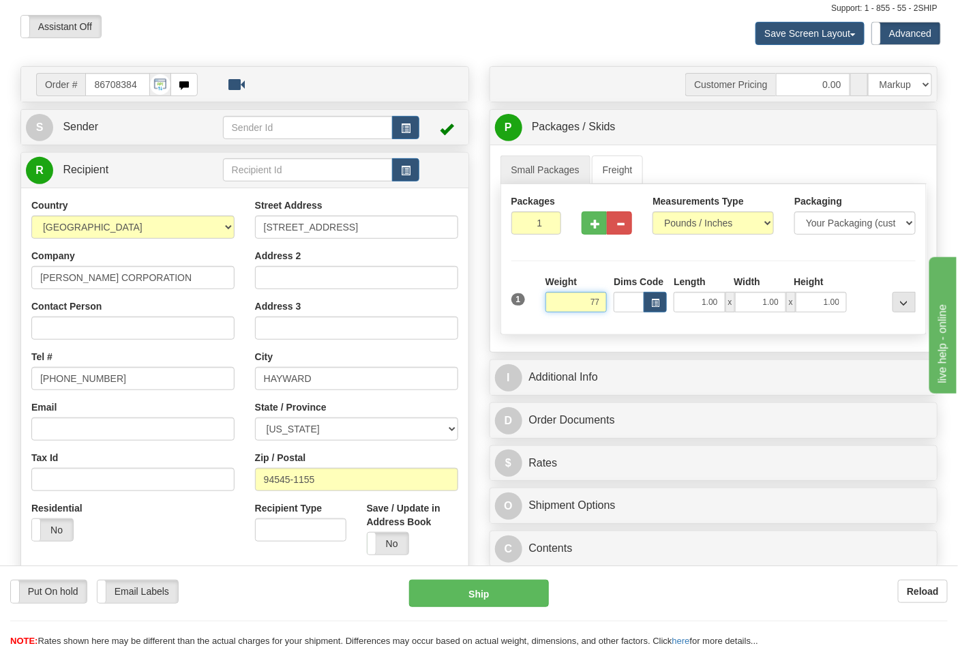
type input "7"
type input "27.00"
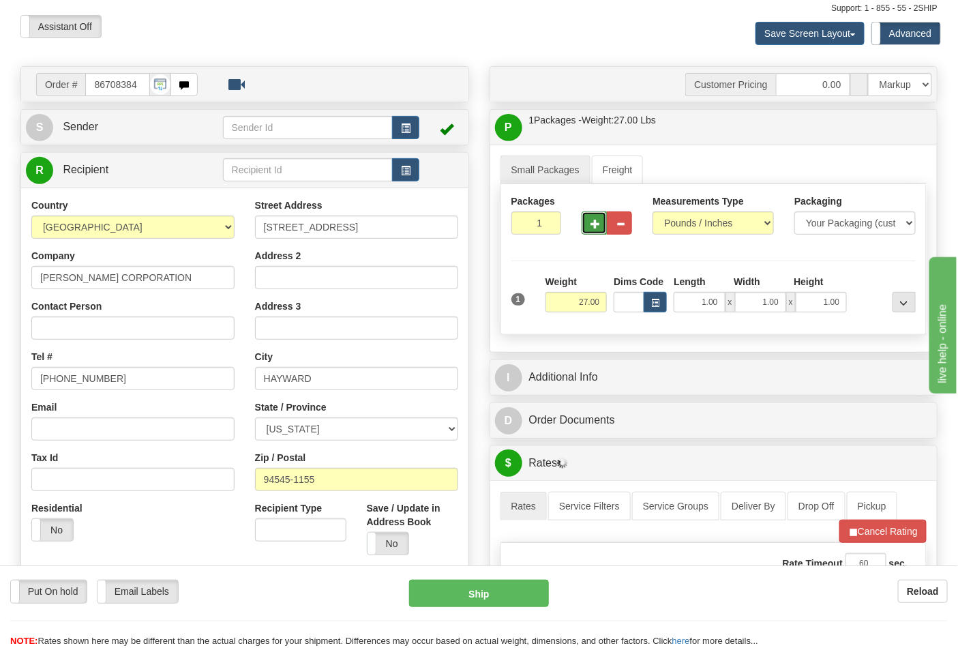
click at [595, 224] on span "button" at bounding box center [596, 224] width 10 height 9
type input "2"
click at [892, 128] on span "Pack / Skid Level" at bounding box center [893, 128] width 63 height 10
radio input "true"
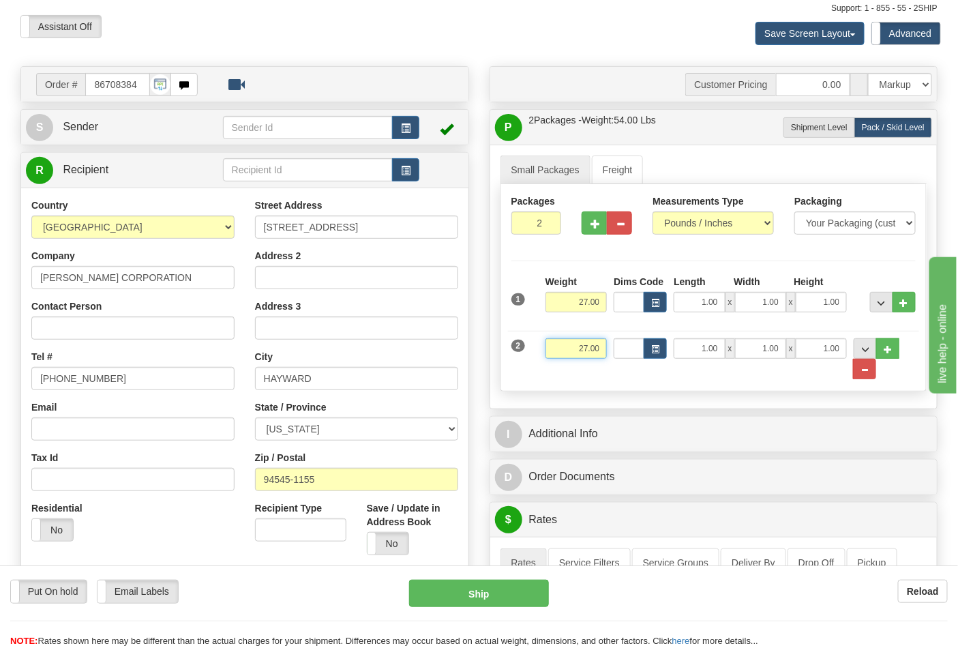
click at [566, 349] on input "27.00" at bounding box center [577, 348] width 62 height 20
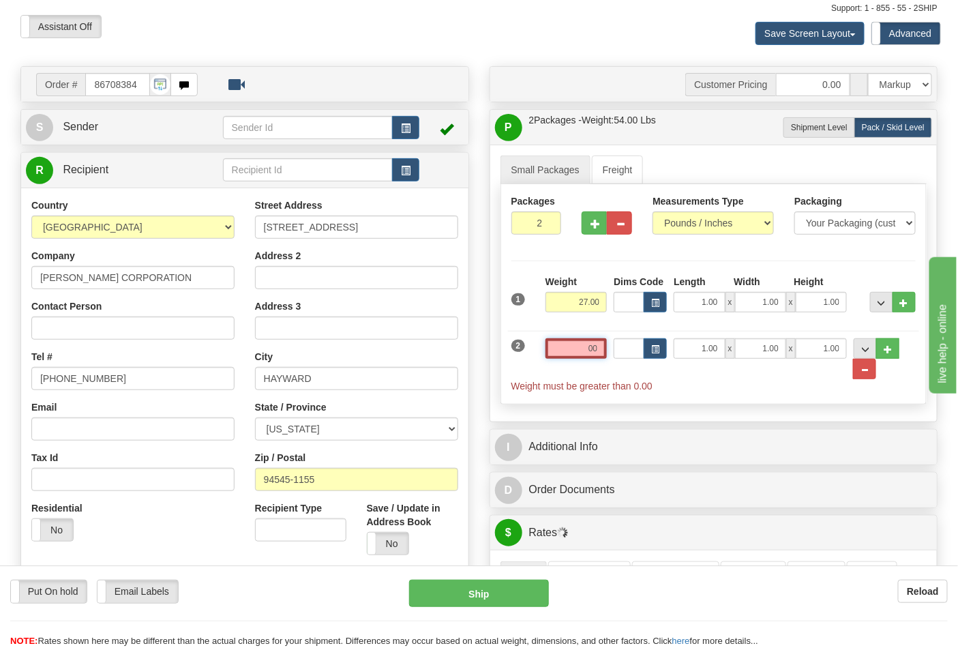
type input "0"
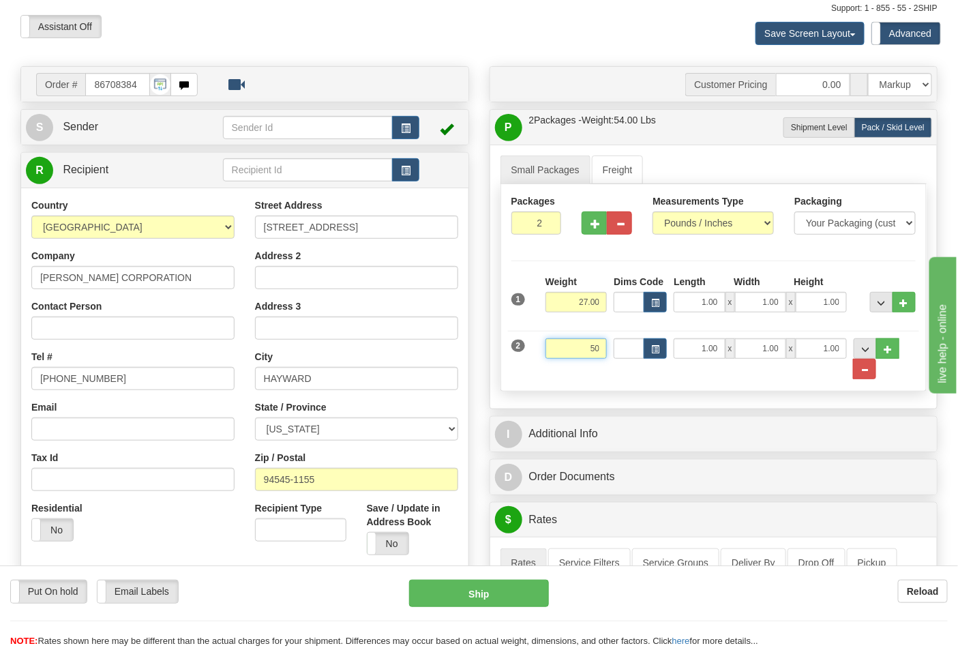
click button "Delete" at bounding box center [0, 0] width 0 height 0
type input "50.00"
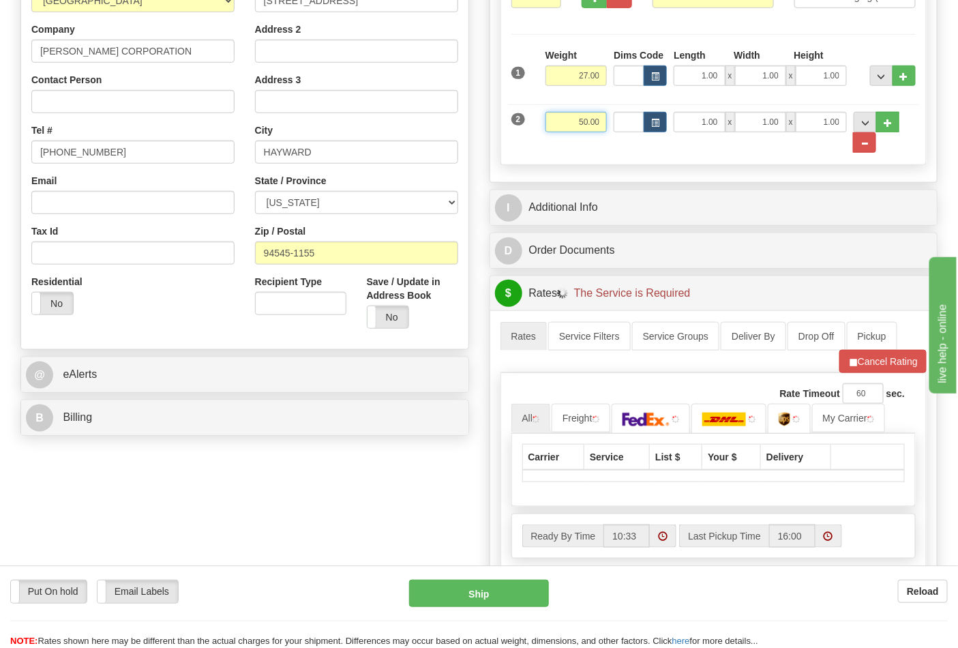
scroll to position [303, 0]
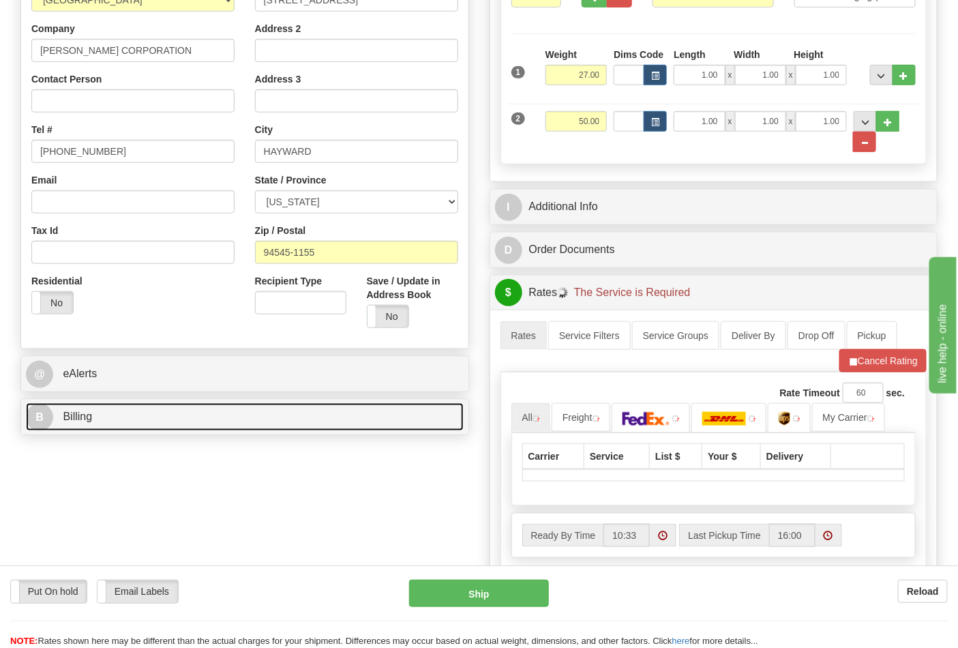
click at [341, 417] on link "B Billing" at bounding box center [245, 417] width 438 height 28
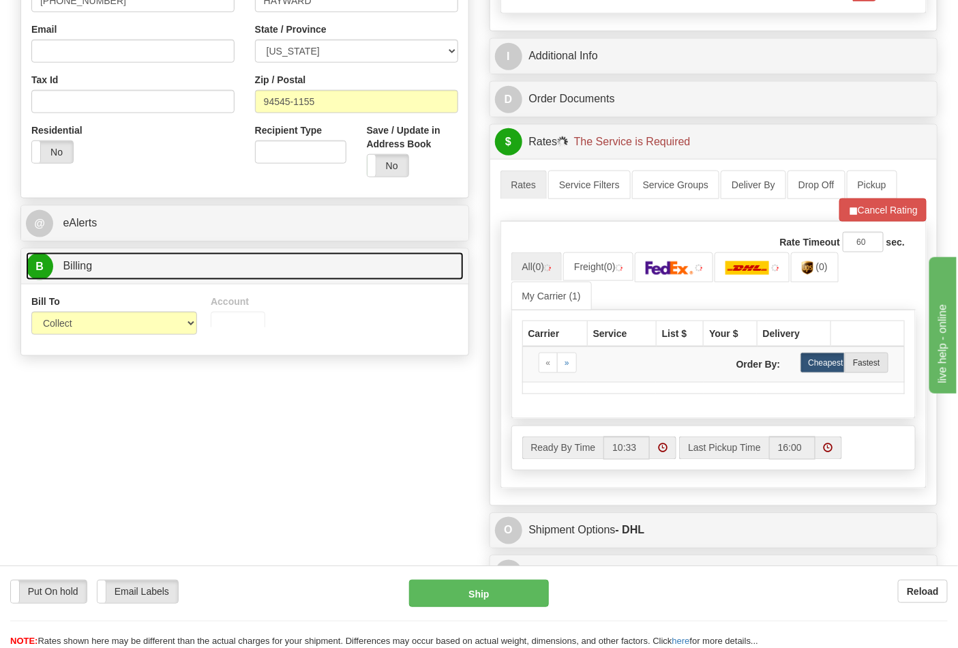
scroll to position [454, 0]
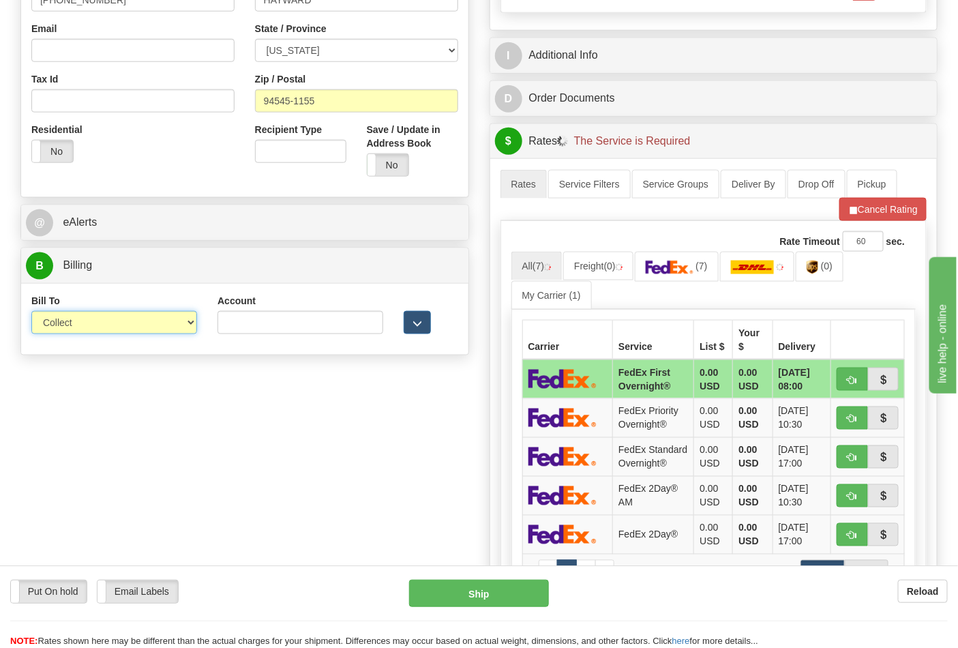
drag, startPoint x: 174, startPoint y: 326, endPoint x: 175, endPoint y: 335, distance: 8.9
click at [175, 326] on select "Sender Recipient Third Party Collect" at bounding box center [114, 322] width 166 height 23
select select "2"
click at [31, 312] on select "Sender Recipient Third Party Collect" at bounding box center [114, 322] width 166 height 23
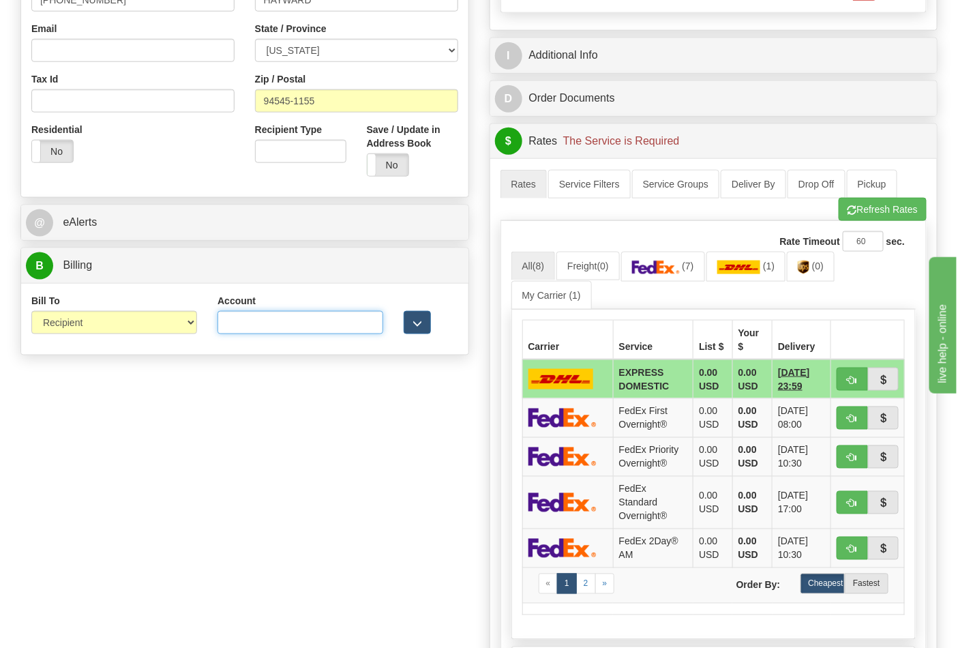
click at [319, 329] on input "Account" at bounding box center [301, 322] width 166 height 23
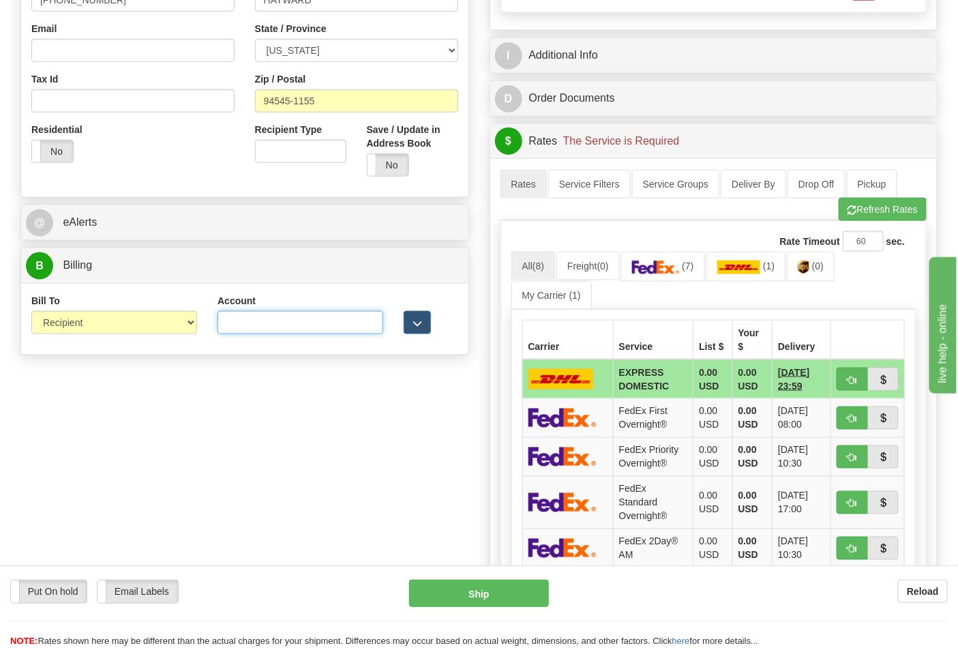
paste input "103538629"
type input "103538629"
click at [861, 210] on button "Refresh Rates" at bounding box center [883, 209] width 88 height 23
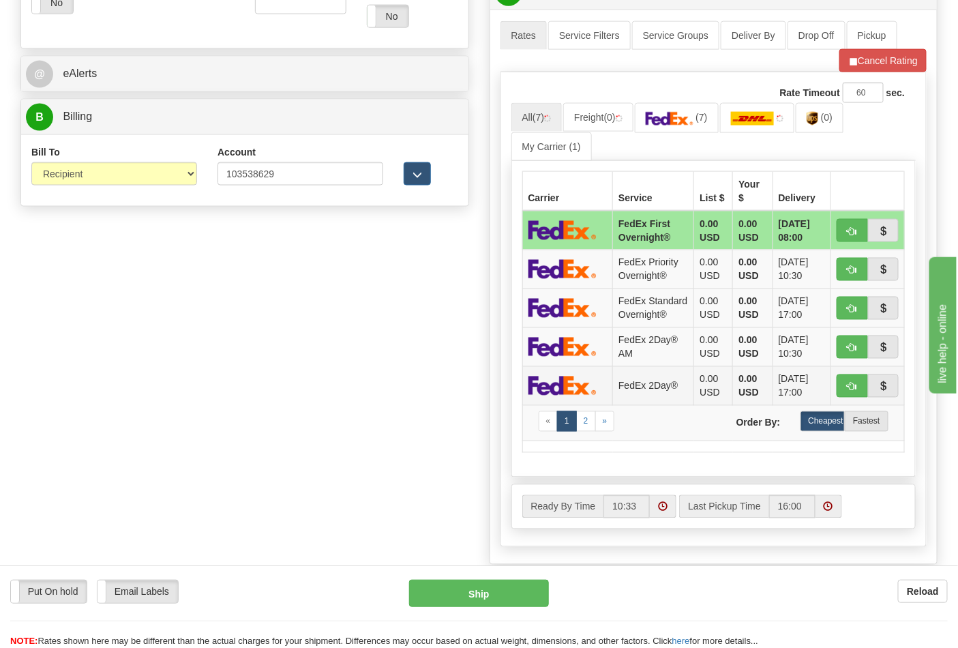
scroll to position [606, 0]
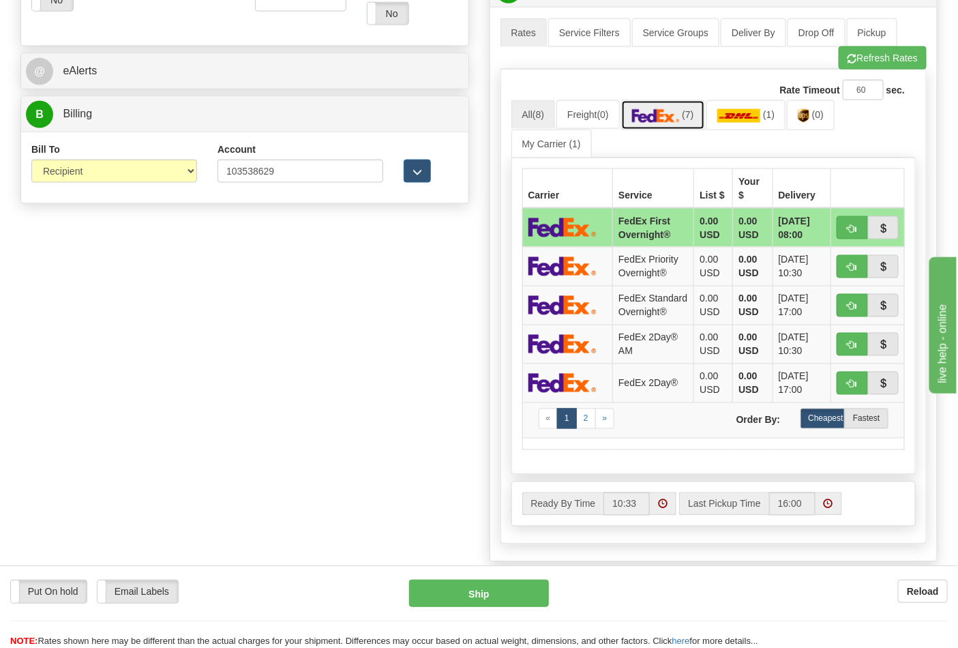
click at [694, 120] on span "(7)" at bounding box center [688, 114] width 12 height 11
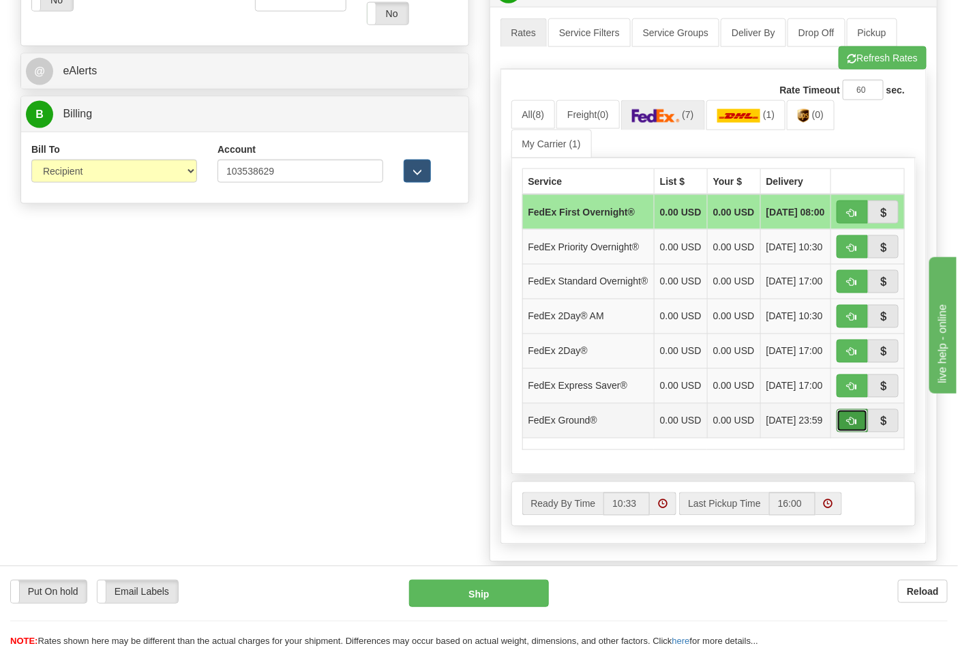
click at [840, 432] on button "button" at bounding box center [852, 420] width 31 height 23
type input "92"
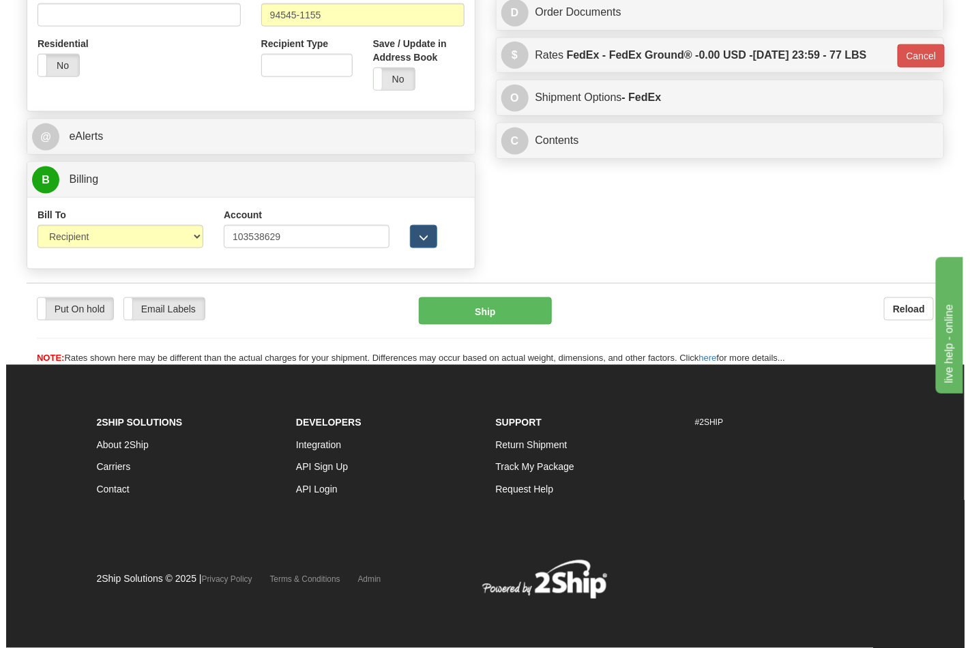
scroll to position [542, 0]
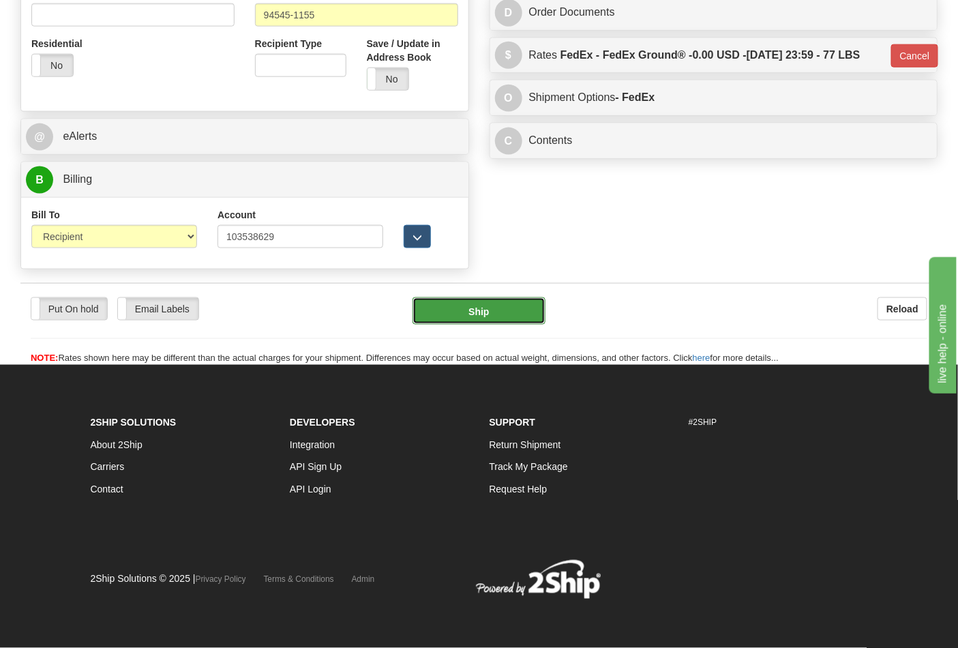
click at [527, 321] on button "Ship" at bounding box center [479, 310] width 132 height 27
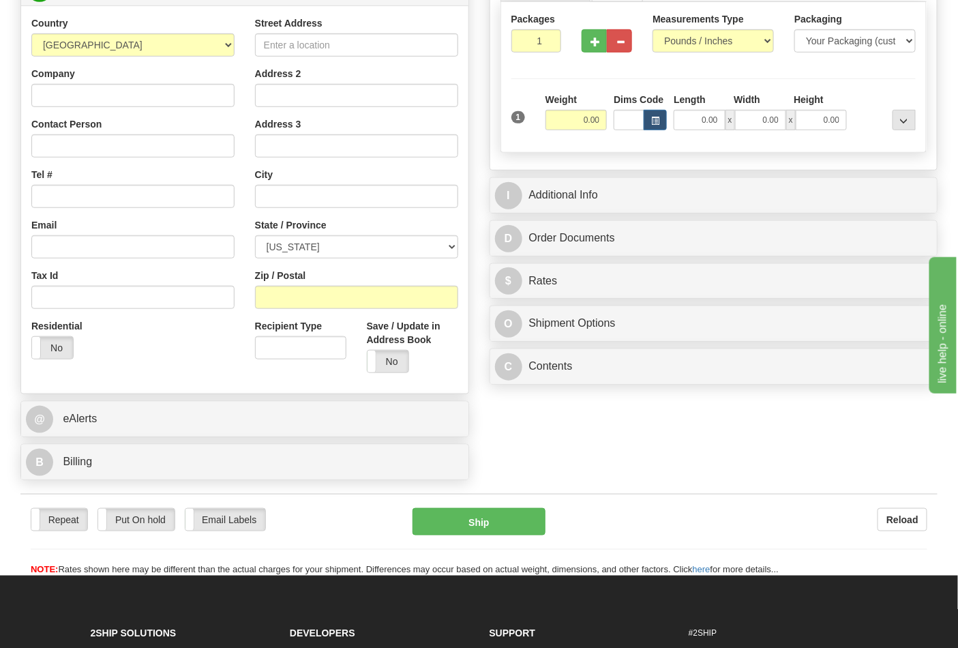
scroll to position [303, 0]
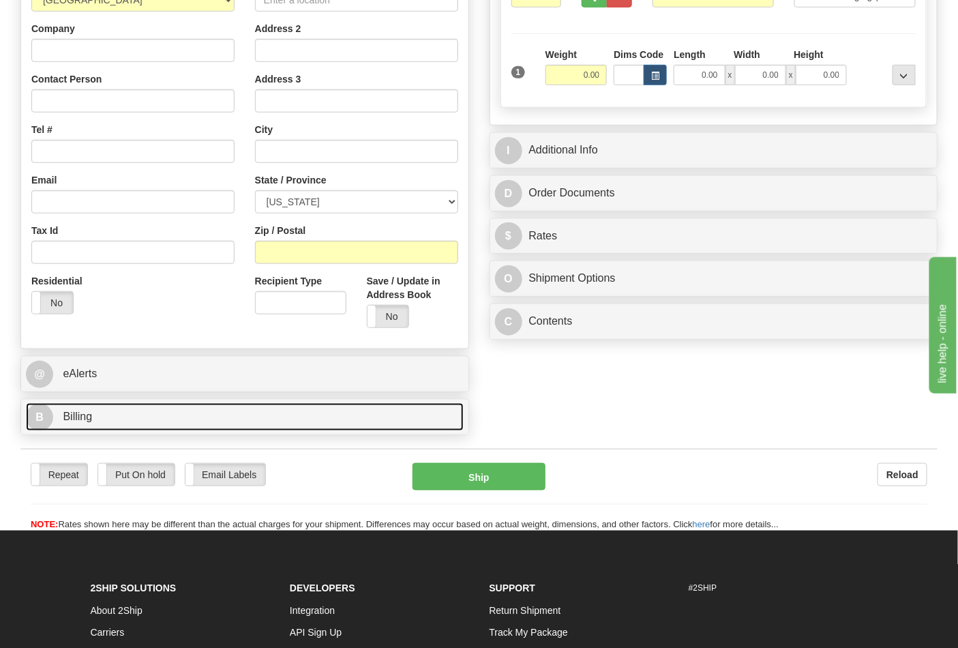
click at [254, 413] on link "B Billing" at bounding box center [245, 417] width 438 height 28
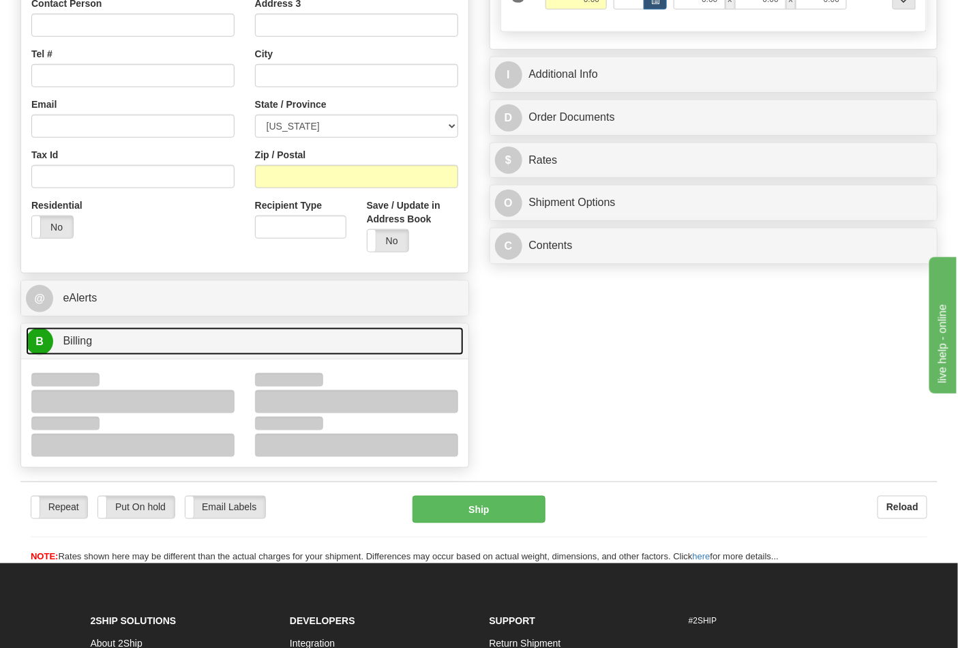
scroll to position [488, 0]
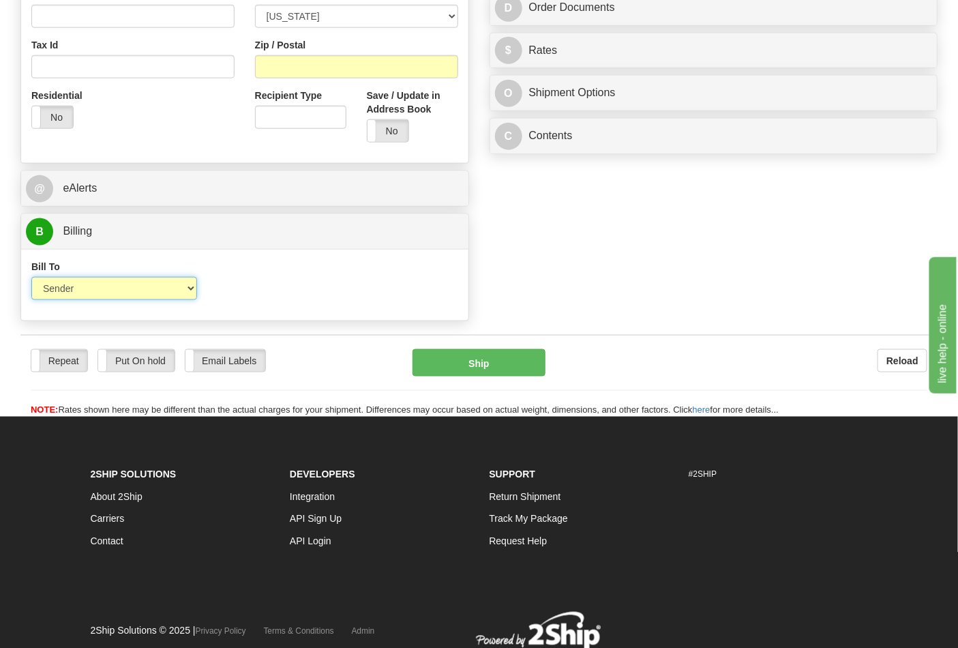
click at [184, 291] on select "Sender Recipient Third Party Collect" at bounding box center [114, 288] width 166 height 23
select select "2"
click at [31, 278] on select "Sender Recipient Third Party Collect" at bounding box center [114, 288] width 166 height 23
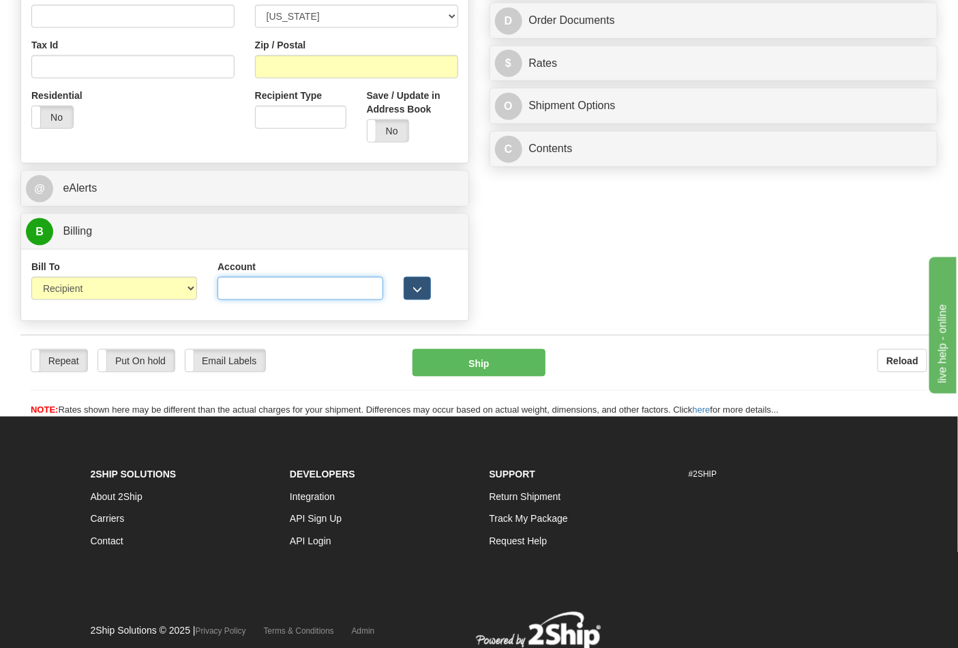
click at [246, 292] on input "Account" at bounding box center [301, 288] width 166 height 23
paste input "743FR1"
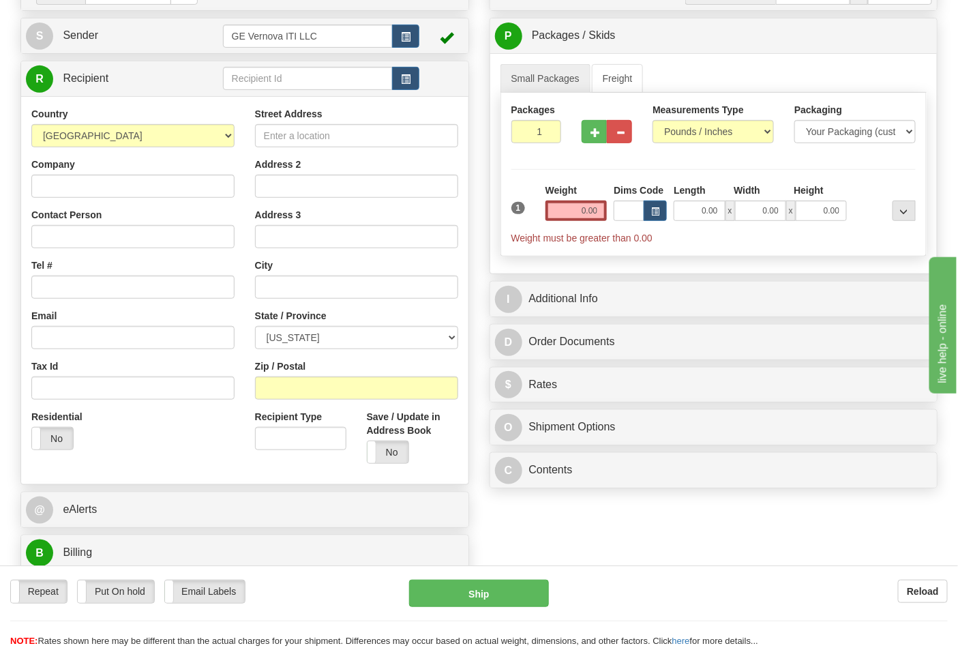
scroll to position [110, 0]
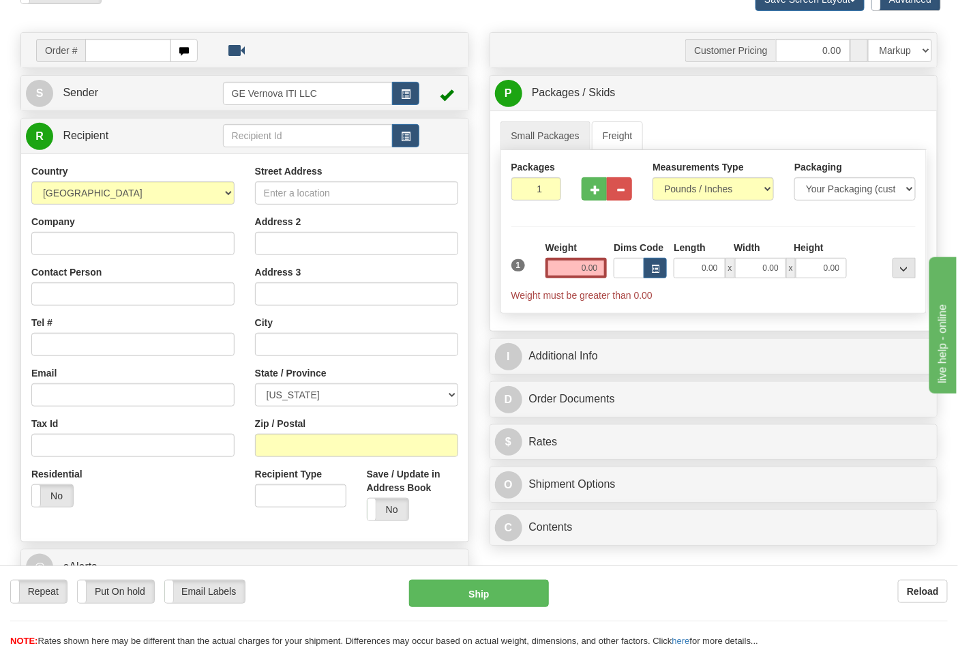
type input "743FR1"
click at [671, 193] on select "Pounds / Inches Kilograms / Centimeters" at bounding box center [713, 188] width 121 height 23
click at [653, 178] on select "Pounds / Inches Kilograms / Centimeters" at bounding box center [713, 188] width 121 height 23
click at [587, 192] on button "button" at bounding box center [594, 188] width 25 height 23
type input "2"
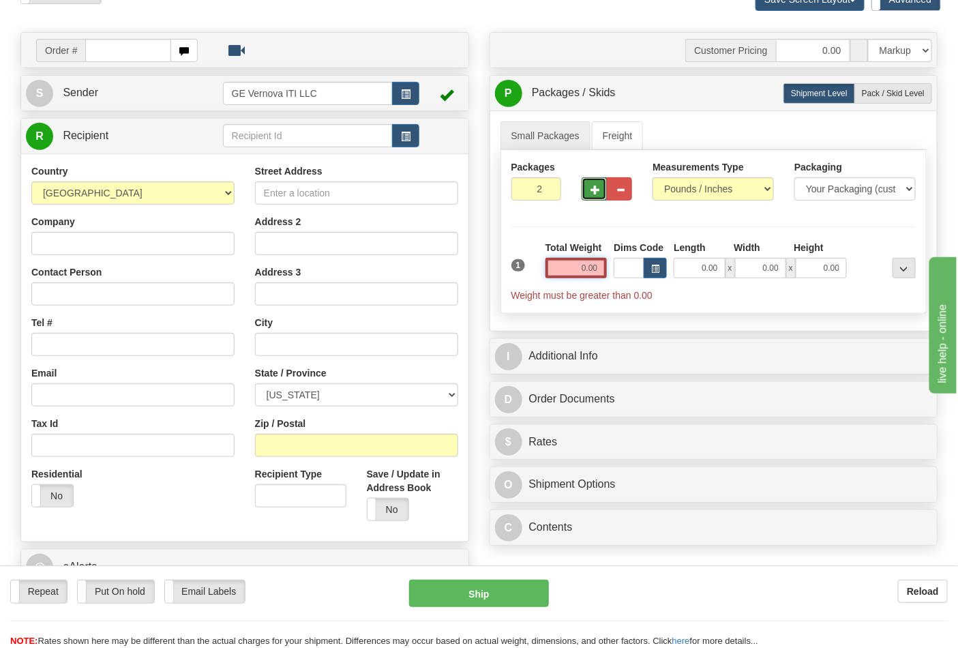
click at [576, 269] on input "0.00" at bounding box center [577, 268] width 62 height 20
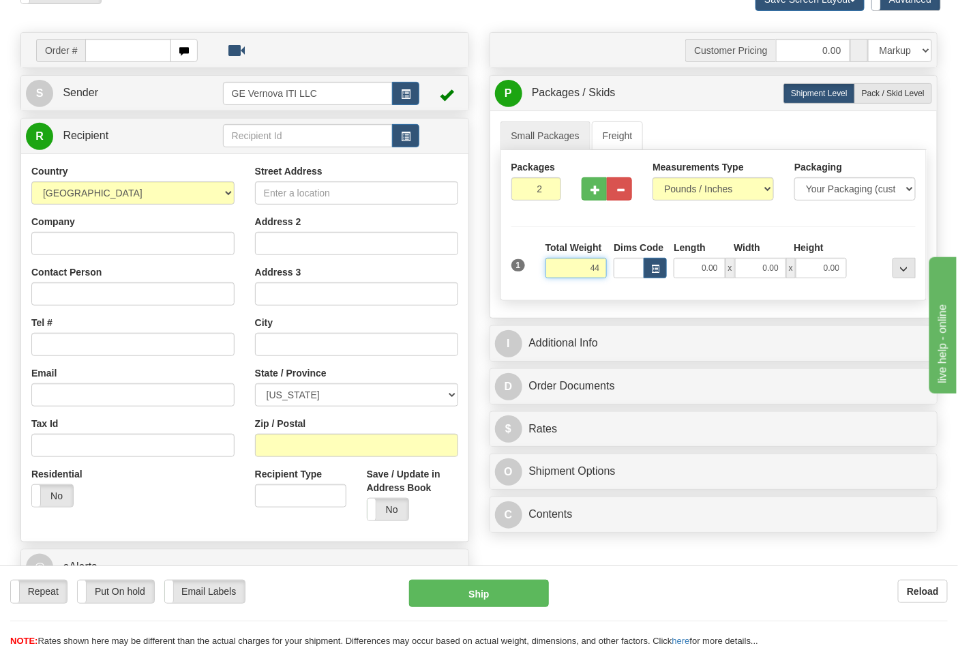
click button "Delete" at bounding box center [0, 0] width 0 height 0
type input "44.00"
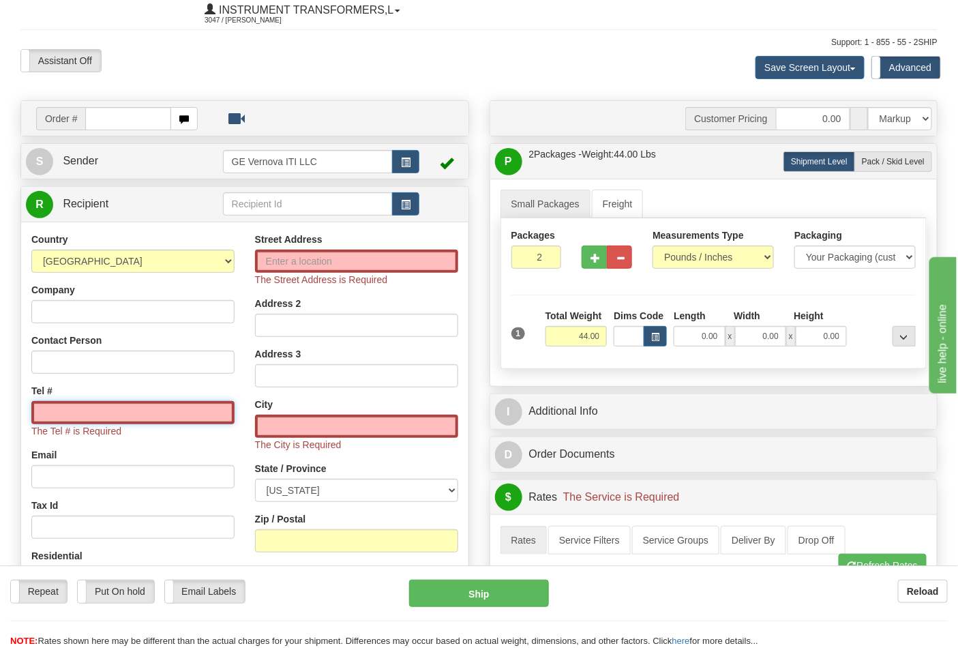
scroll to position [34, 0]
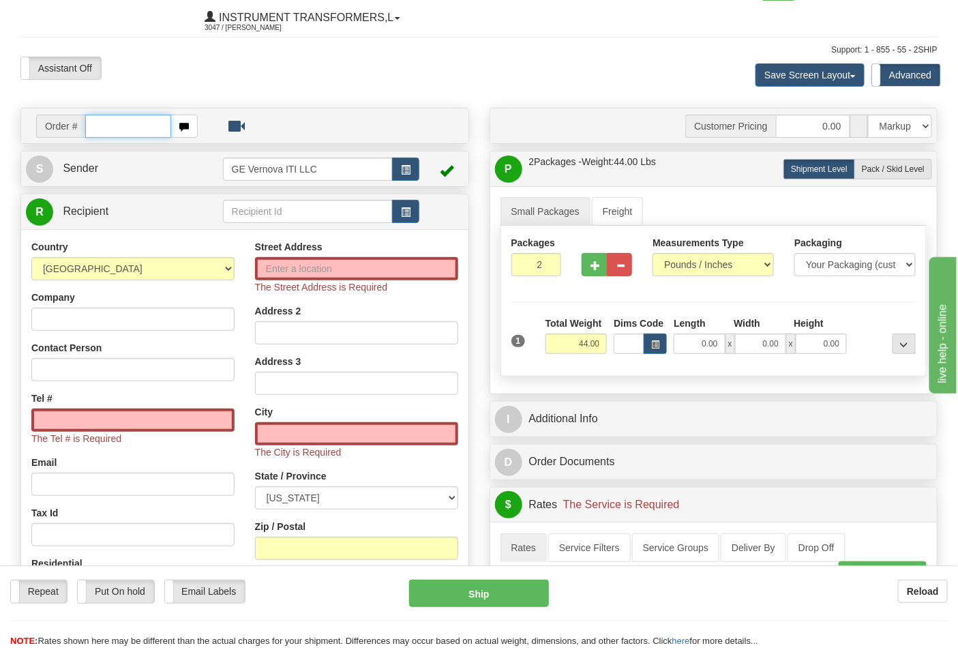
click at [134, 118] on input "text" at bounding box center [128, 126] width 86 height 23
type input "86708332"
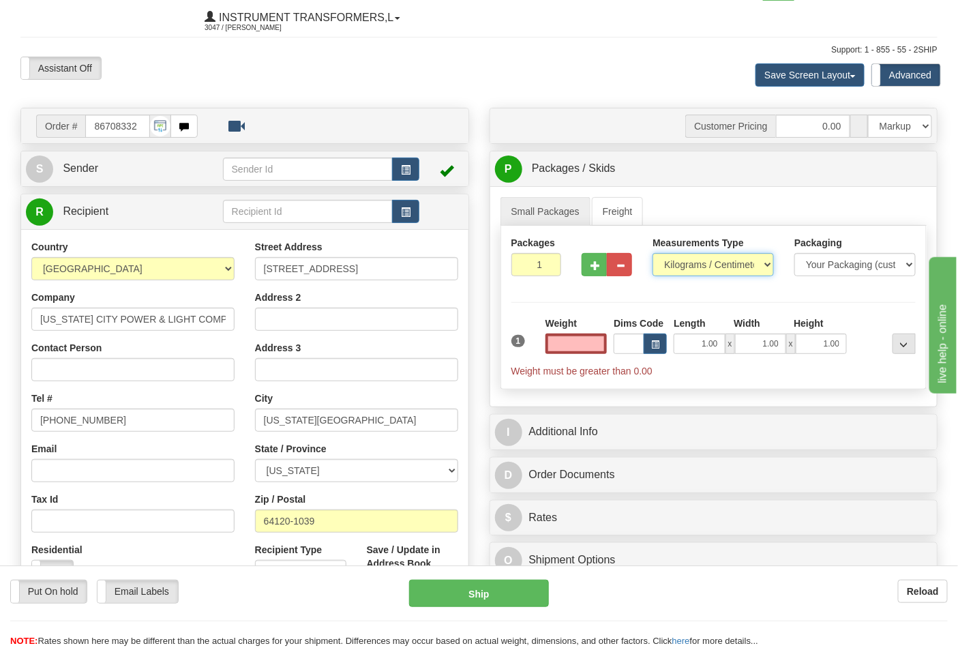
type input "0.00"
click at [748, 260] on select "Pounds / Inches Kilograms / Centimeters" at bounding box center [713, 264] width 121 height 23
select select "0"
click at [653, 254] on select "Pounds / Inches Kilograms / Centimeters" at bounding box center [713, 264] width 121 height 23
click at [576, 349] on input "0.00" at bounding box center [577, 344] width 62 height 20
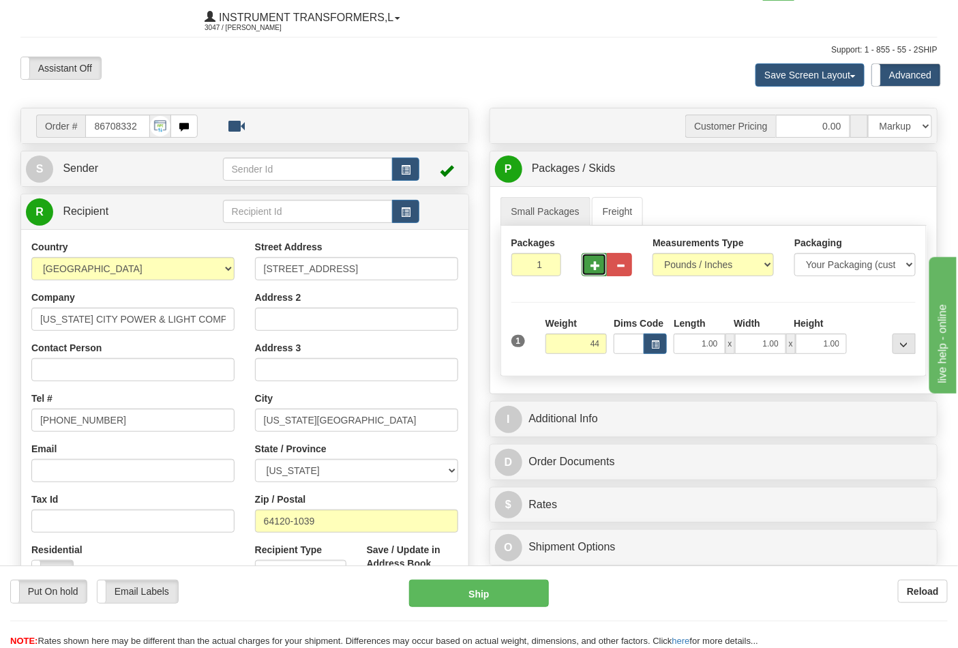
type input "44.00"
click at [598, 275] on button "button" at bounding box center [594, 264] width 25 height 23
type input "2"
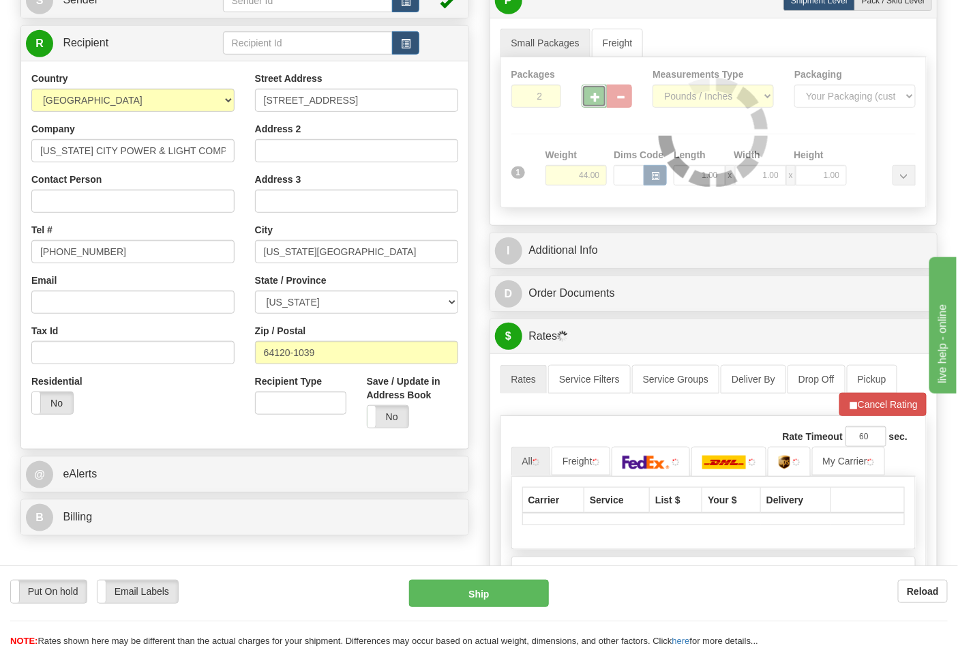
scroll to position [261, 0]
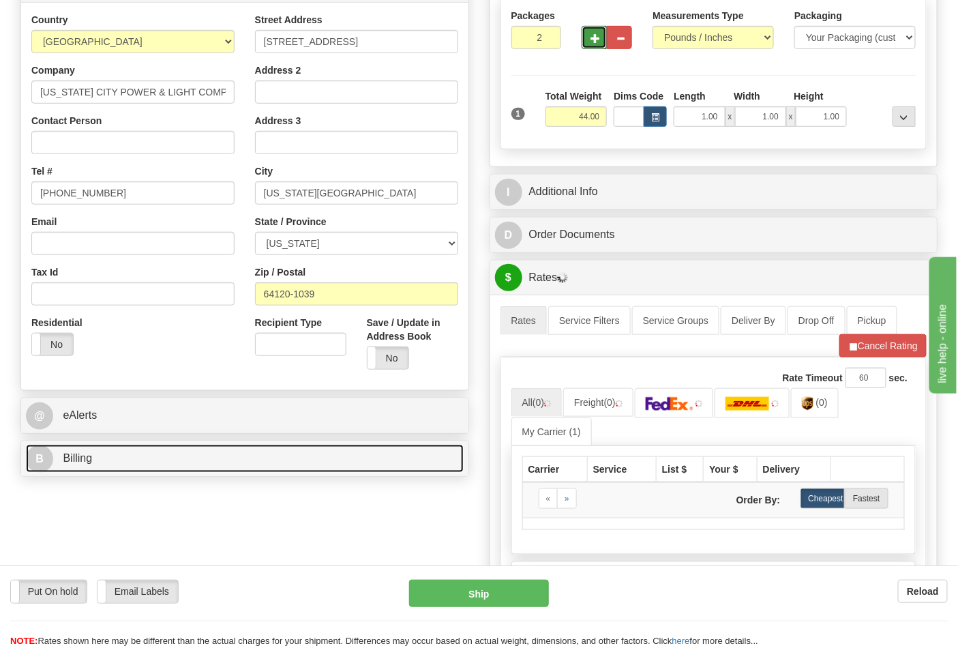
click at [290, 471] on link "B Billing" at bounding box center [245, 459] width 438 height 28
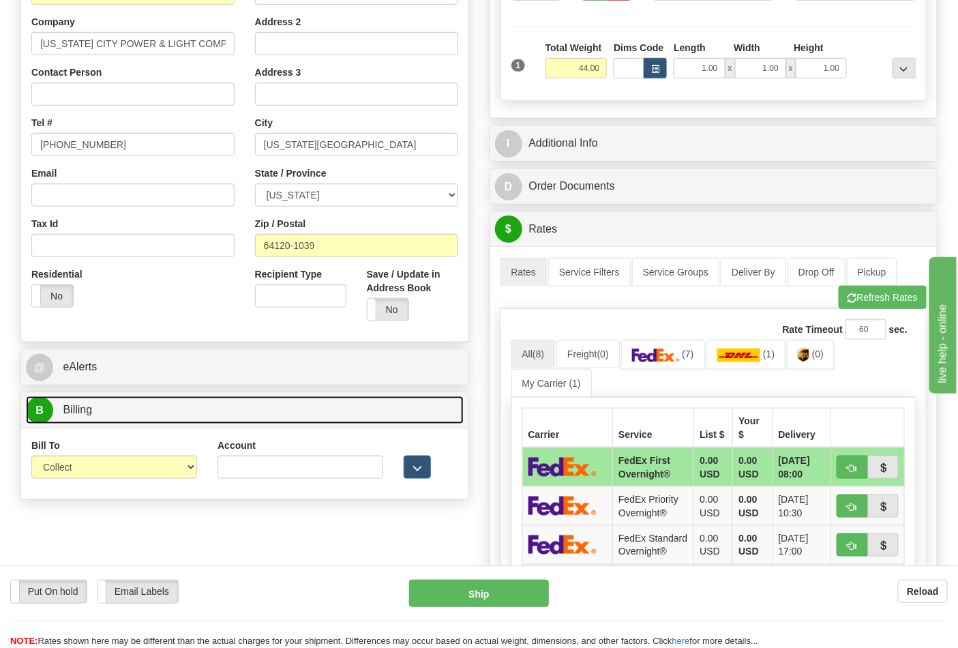
scroll to position [337, 0]
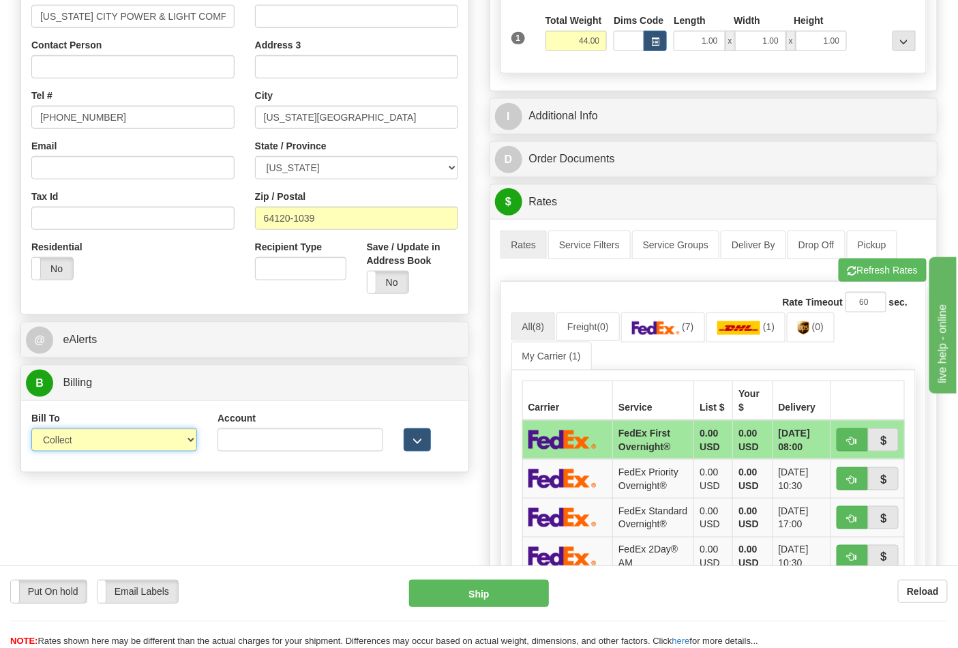
click at [173, 442] on select "Sender Recipient Third Party Collect" at bounding box center [114, 439] width 166 height 23
select select "2"
click at [31, 430] on select "Sender Recipient Third Party Collect" at bounding box center [114, 439] width 166 height 23
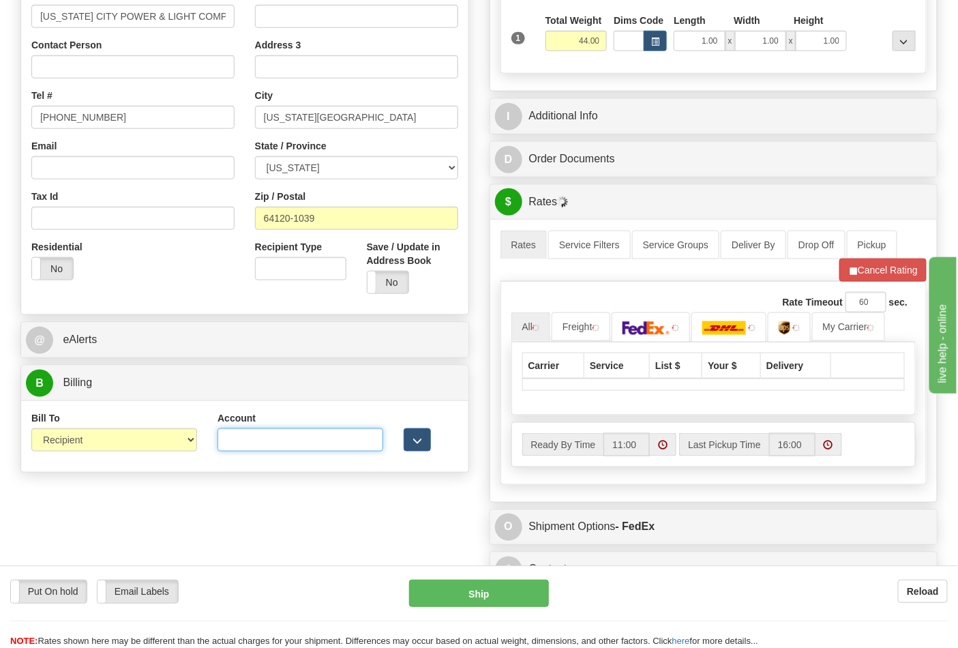
click at [244, 445] on input "Account" at bounding box center [301, 439] width 166 height 23
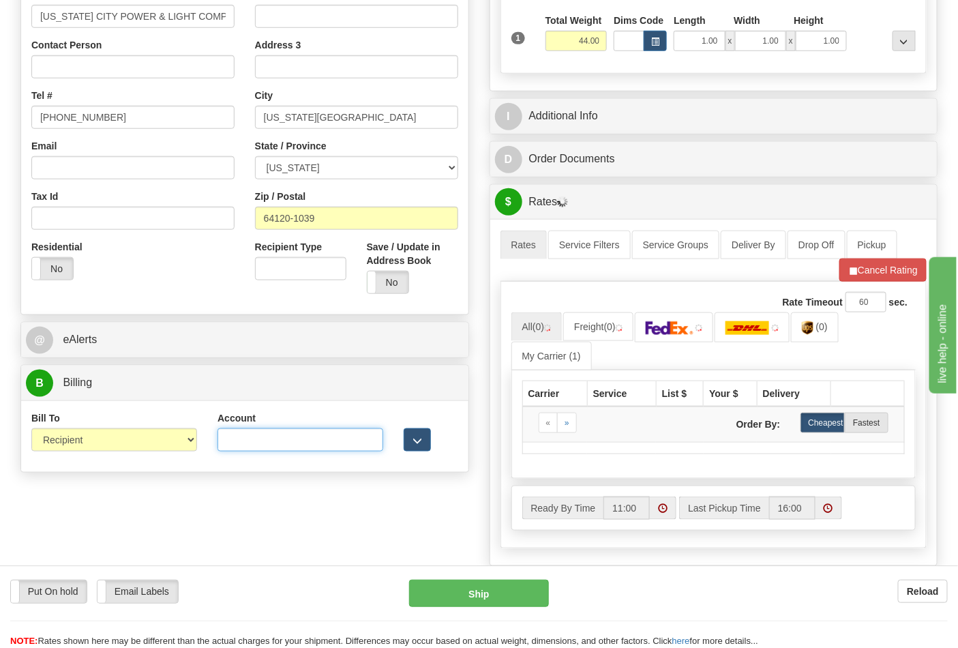
paste input "743FR1"
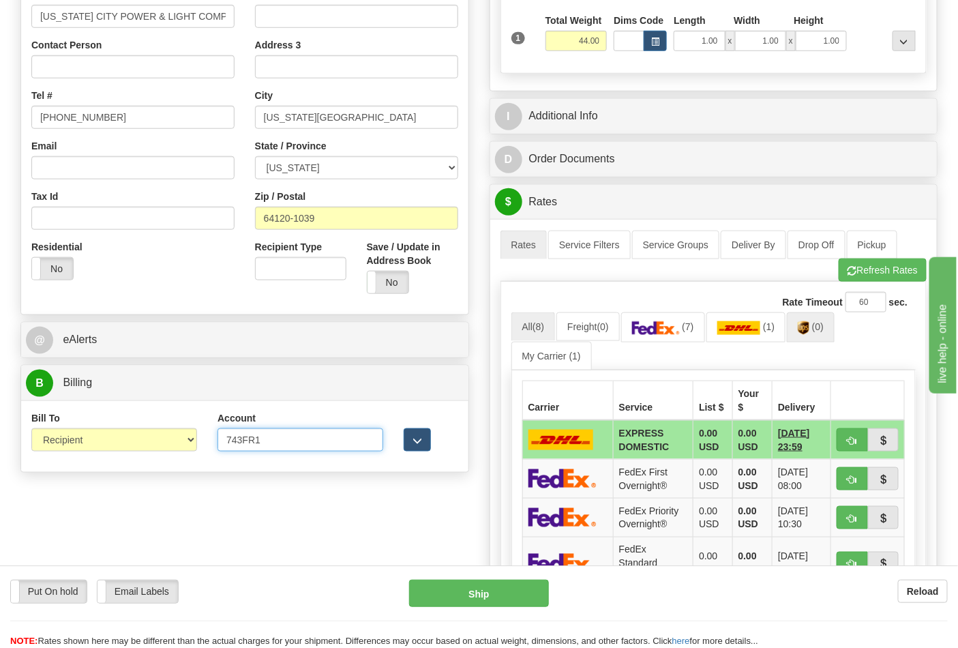
type input "743FR1"
click at [802, 335] on link "(0)" at bounding box center [811, 326] width 48 height 29
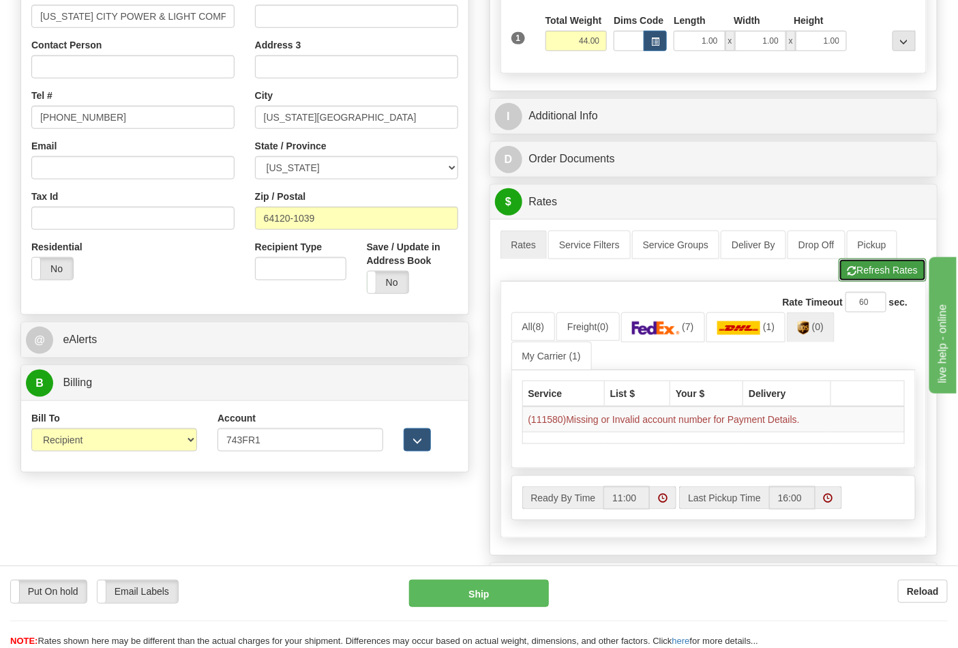
click at [844, 278] on button "Refresh Rates" at bounding box center [883, 269] width 88 height 23
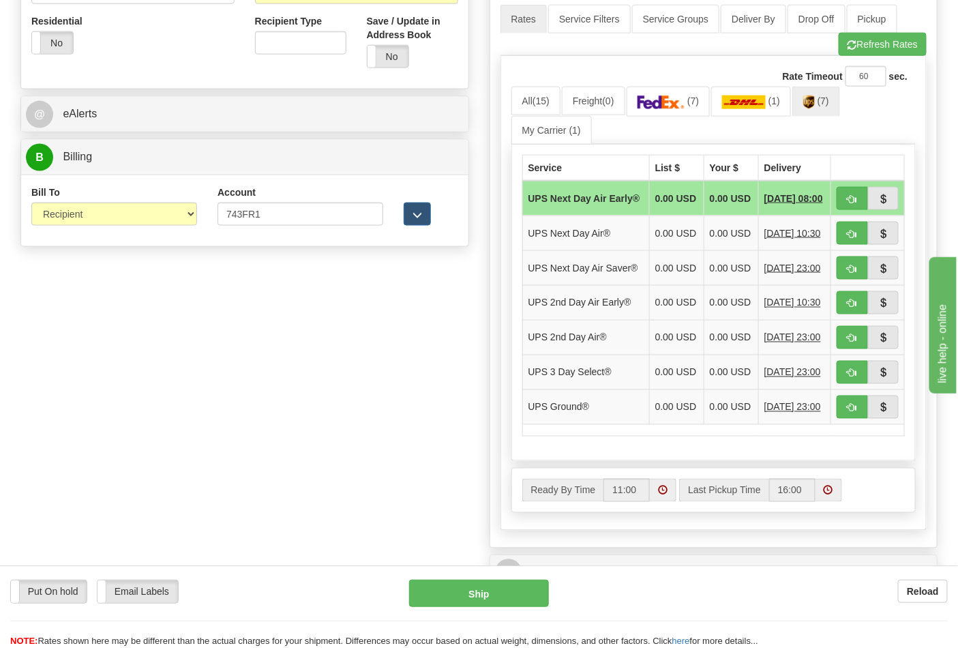
scroll to position [564, 0]
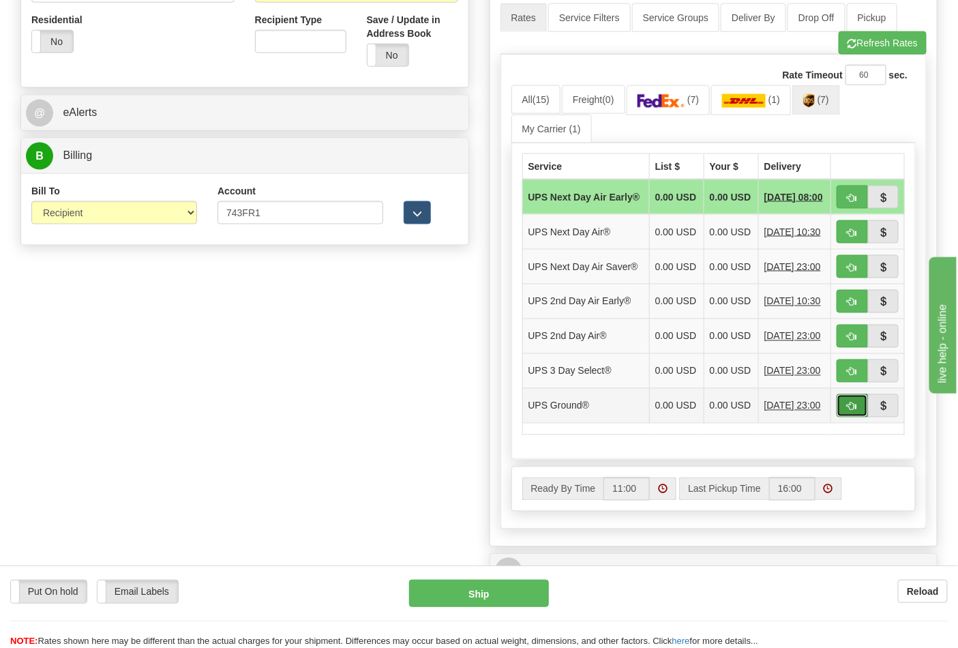
click at [855, 411] on span "button" at bounding box center [853, 406] width 10 height 9
type input "03"
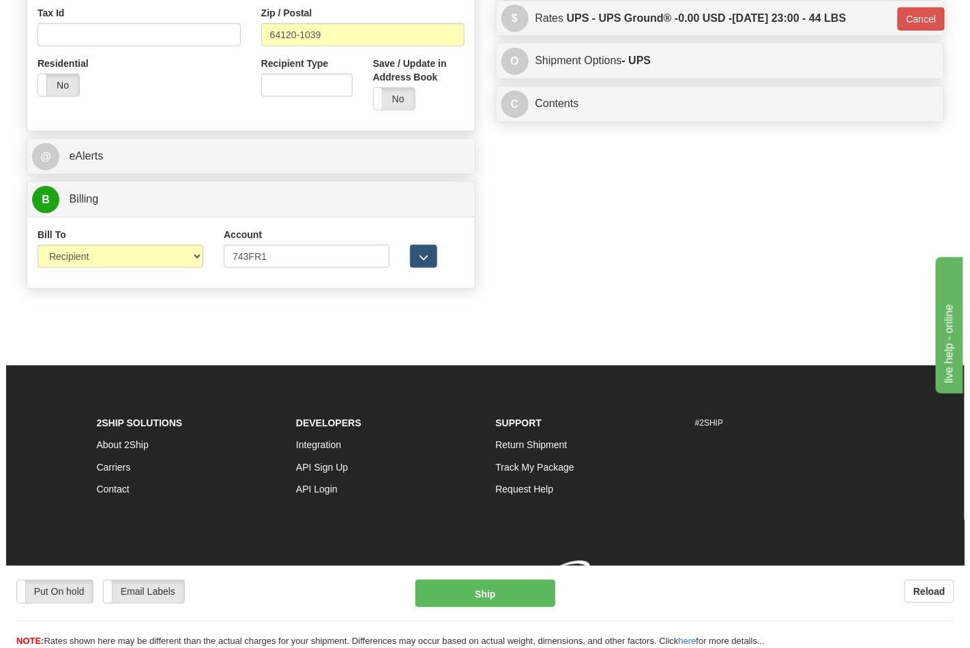
scroll to position [542, 0]
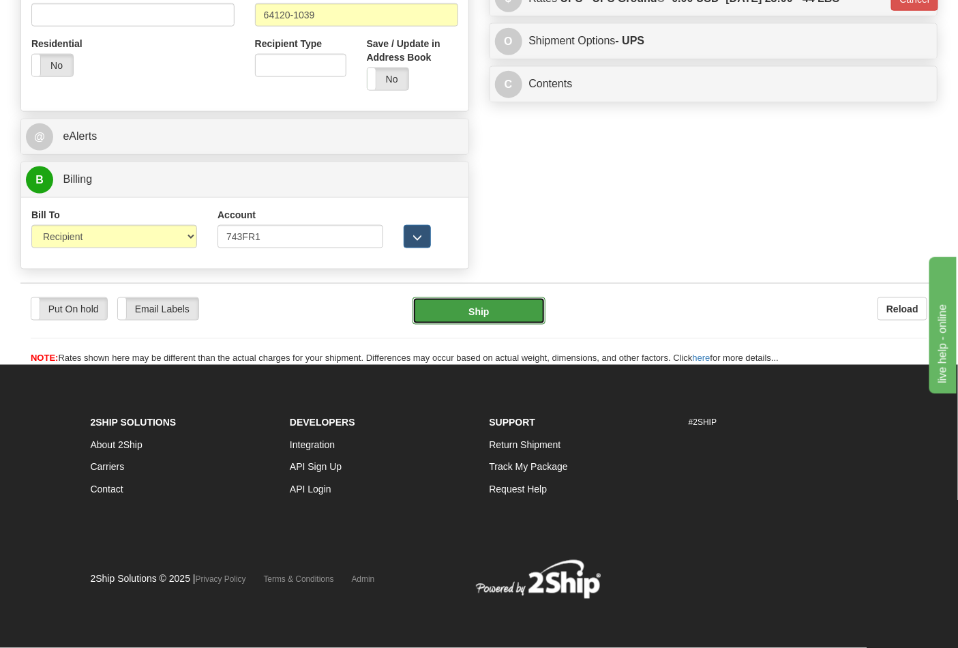
click at [509, 323] on button "Ship" at bounding box center [479, 310] width 132 height 27
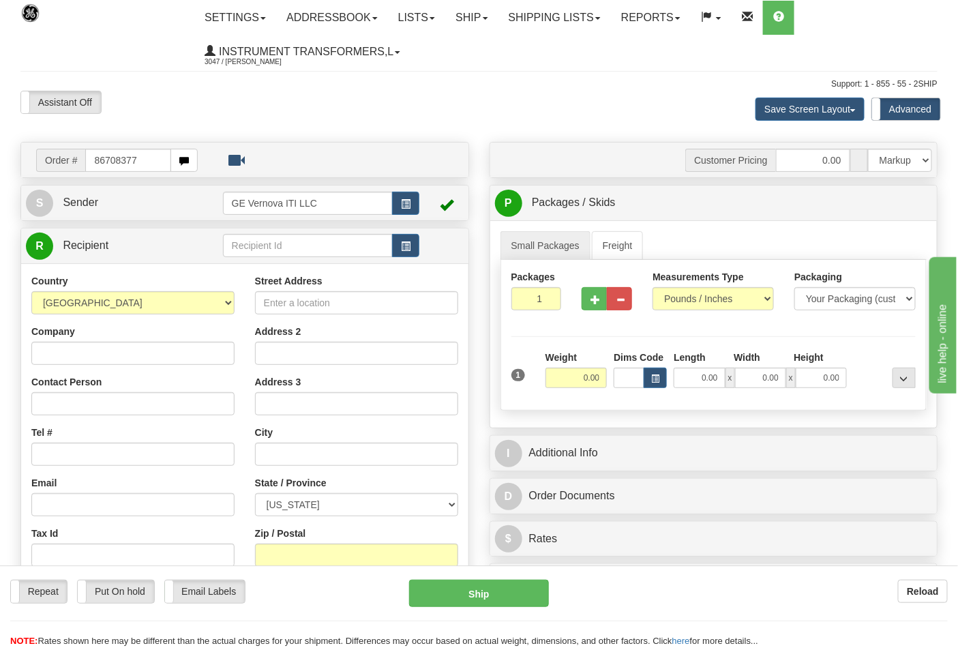
type input "86708377"
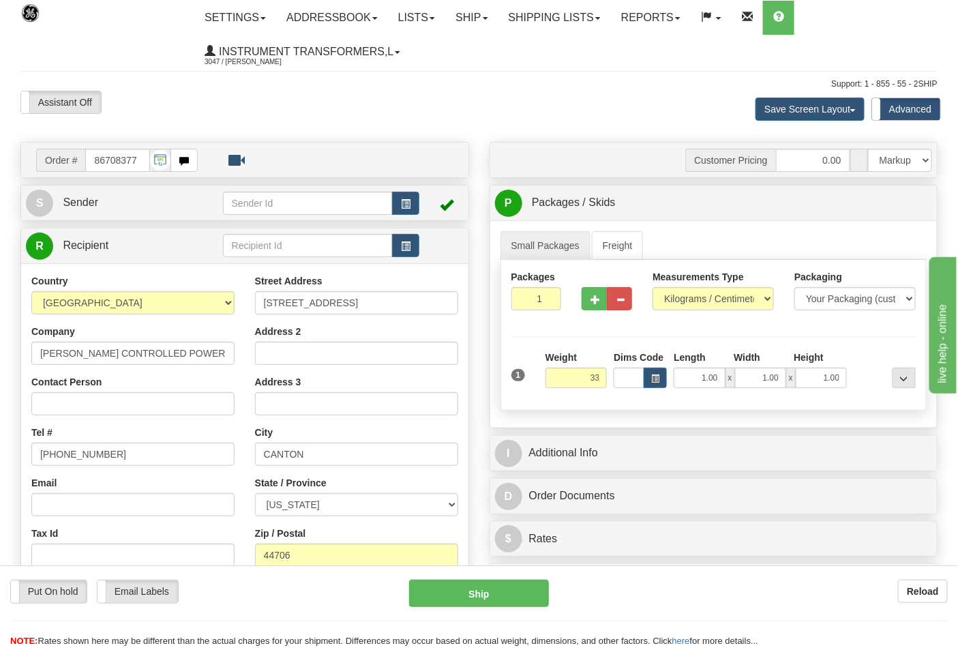
click button "Delete" at bounding box center [0, 0] width 0 height 0
type input "33.00"
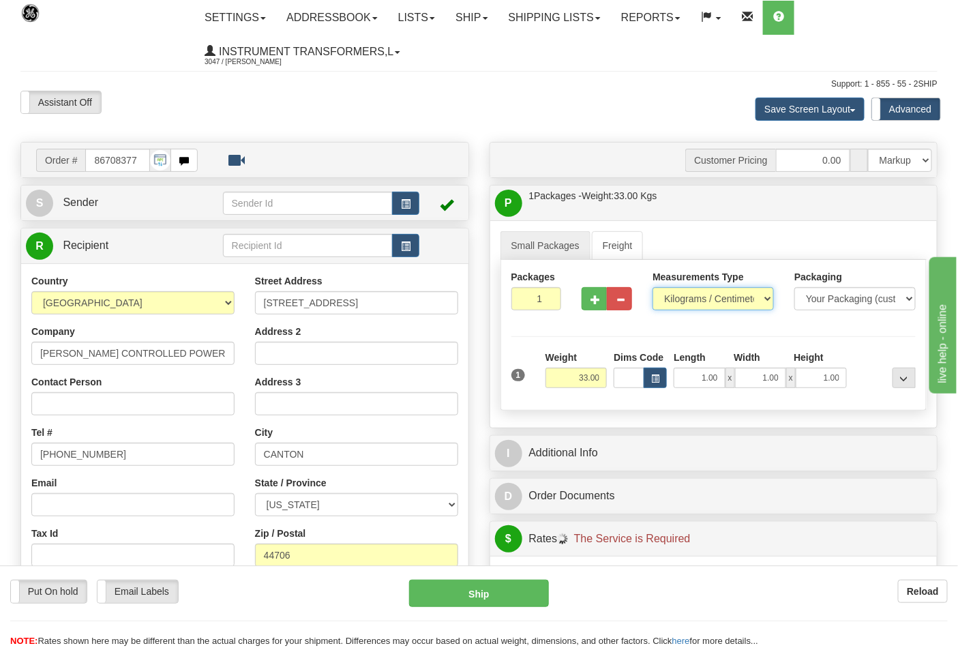
click at [694, 299] on select "Pounds / Inches Kilograms / Centimeters" at bounding box center [713, 298] width 121 height 23
select select "0"
click at [653, 288] on select "Pounds / Inches Kilograms / Centimeters" at bounding box center [713, 298] width 121 height 23
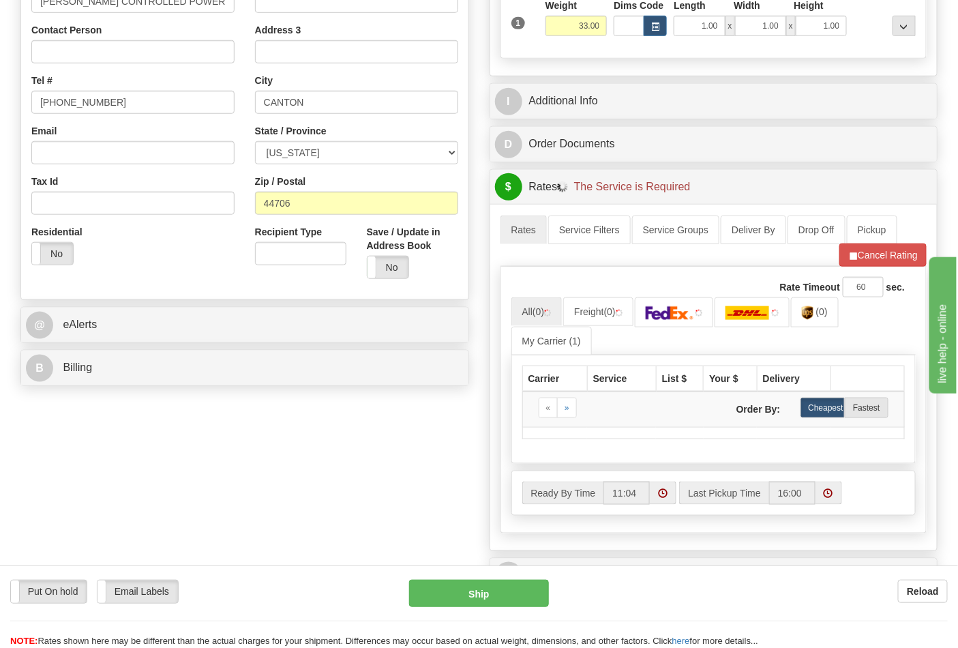
scroll to position [379, 0]
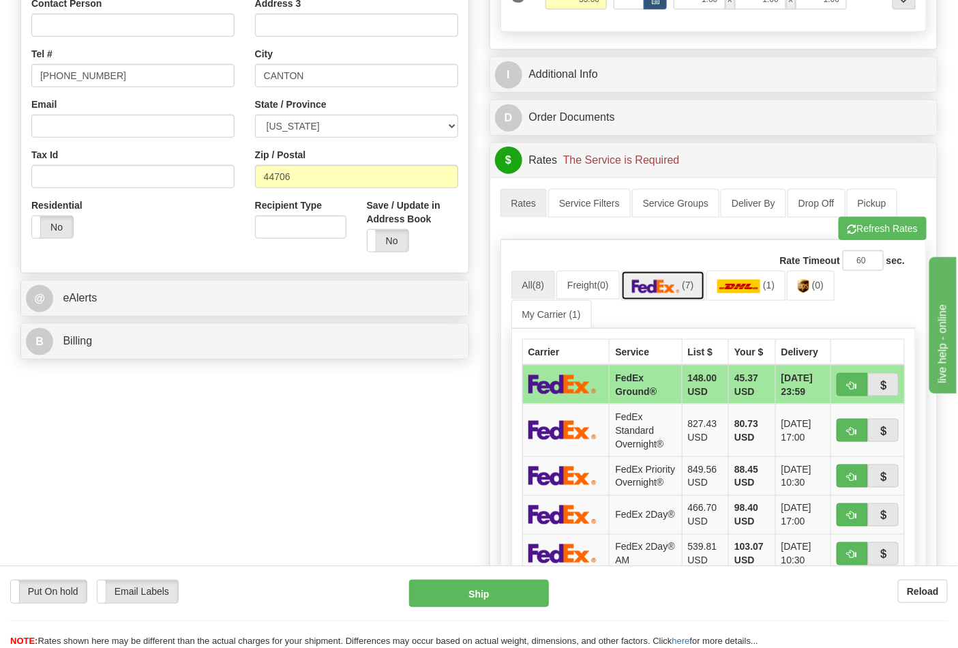
click at [657, 296] on link "(7)" at bounding box center [663, 285] width 84 height 29
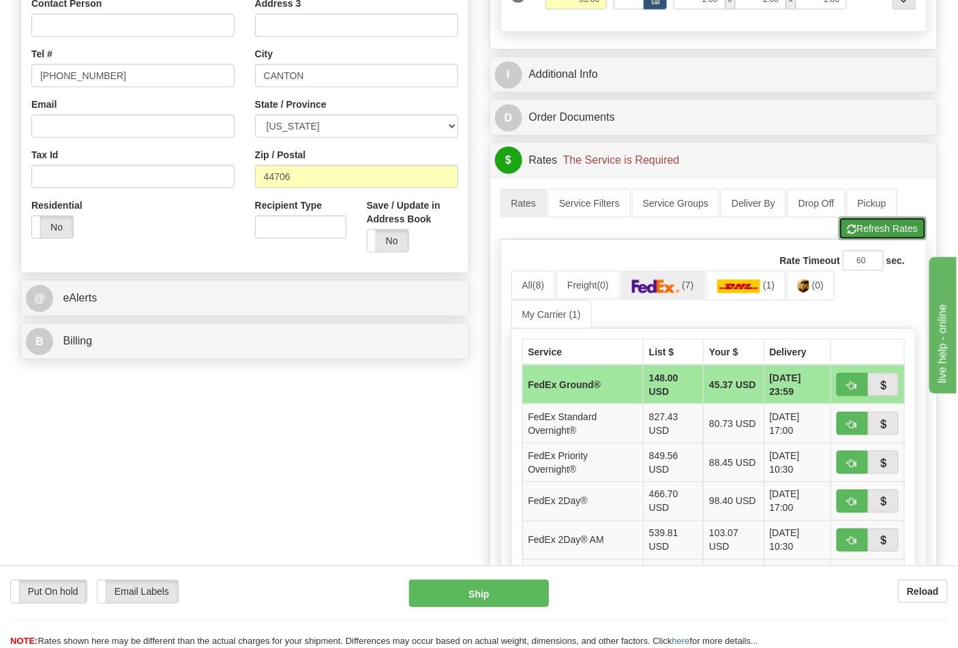
click at [891, 237] on button "Refresh Rates" at bounding box center [883, 228] width 88 height 23
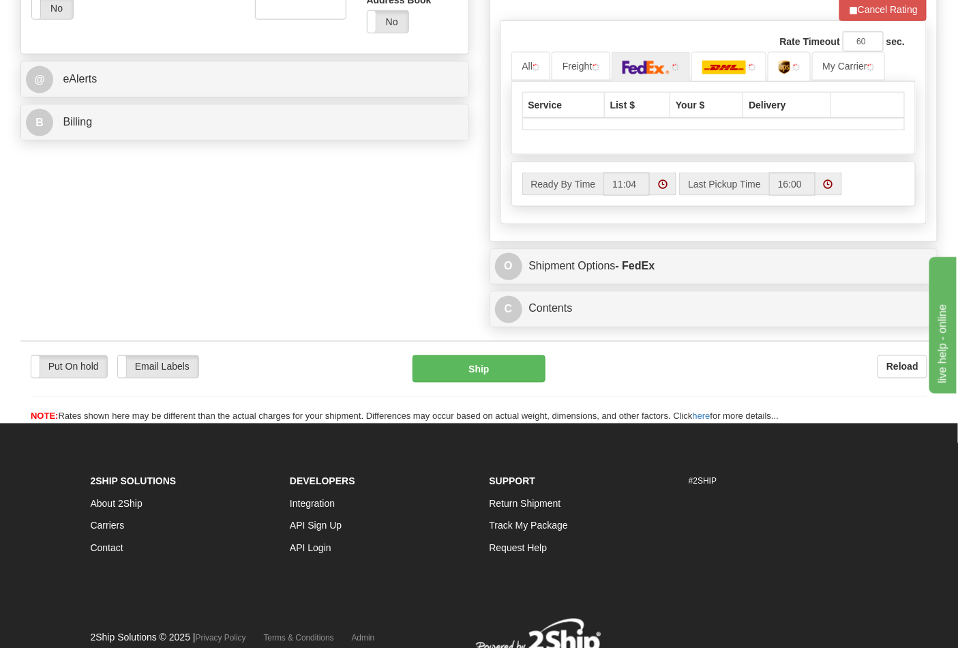
scroll to position [606, 0]
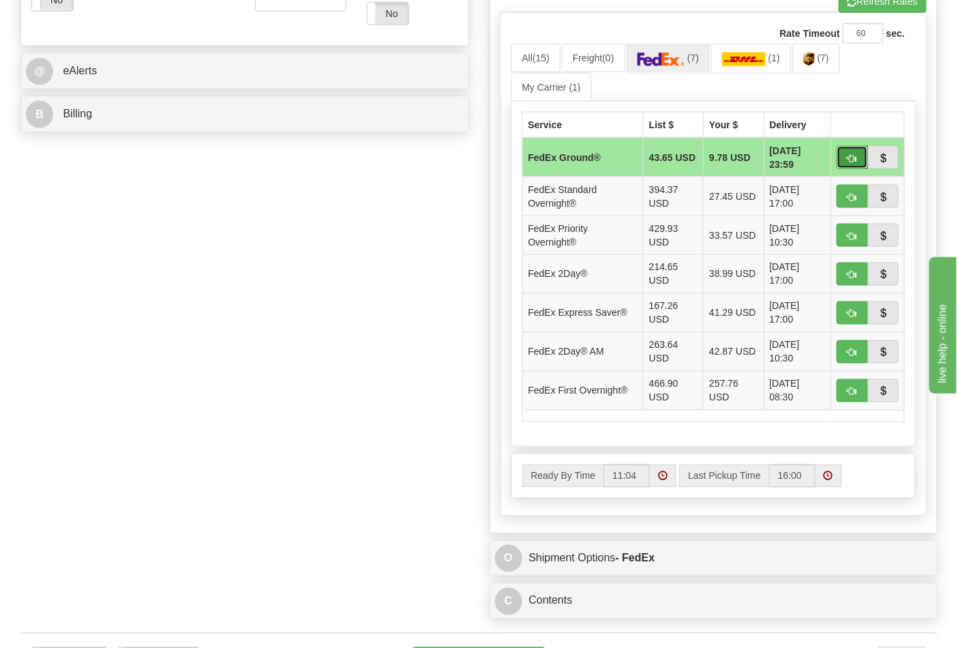
click at [853, 159] on span "button" at bounding box center [853, 158] width 10 height 9
type input "92"
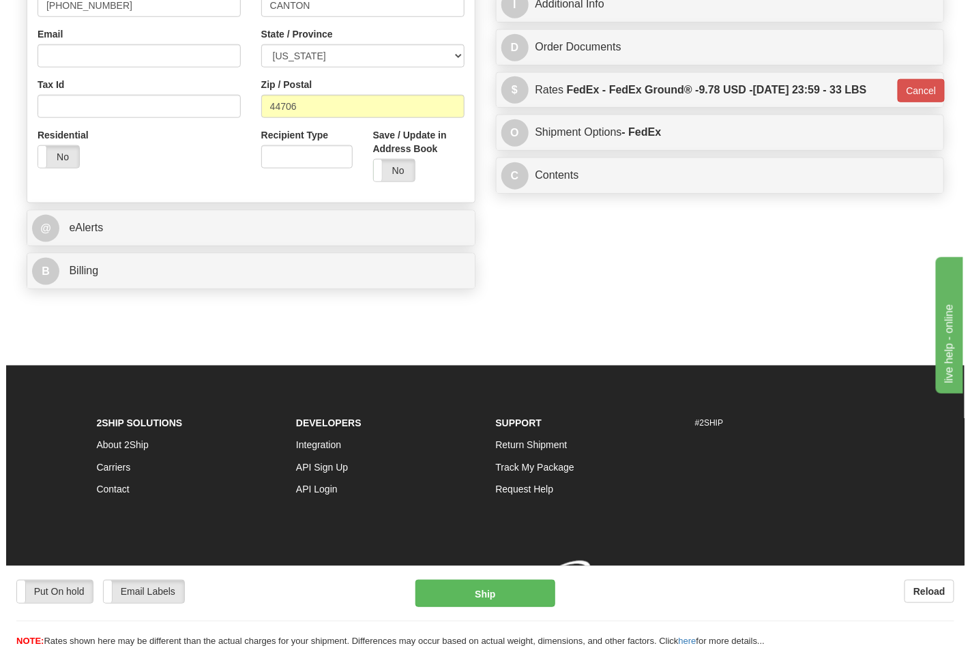
scroll to position [471, 0]
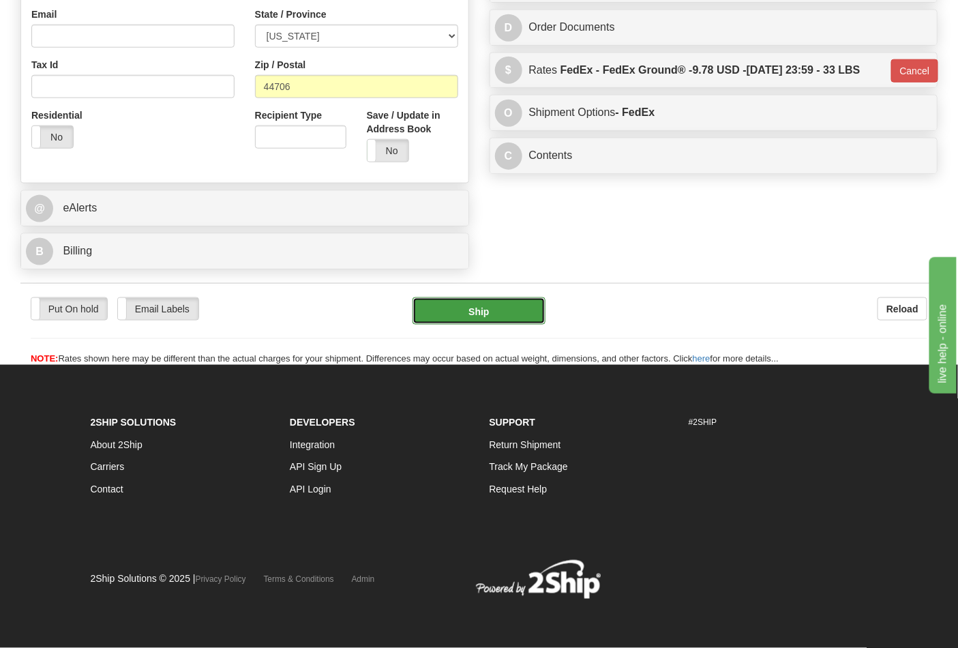
click at [516, 307] on button "Ship" at bounding box center [479, 310] width 132 height 27
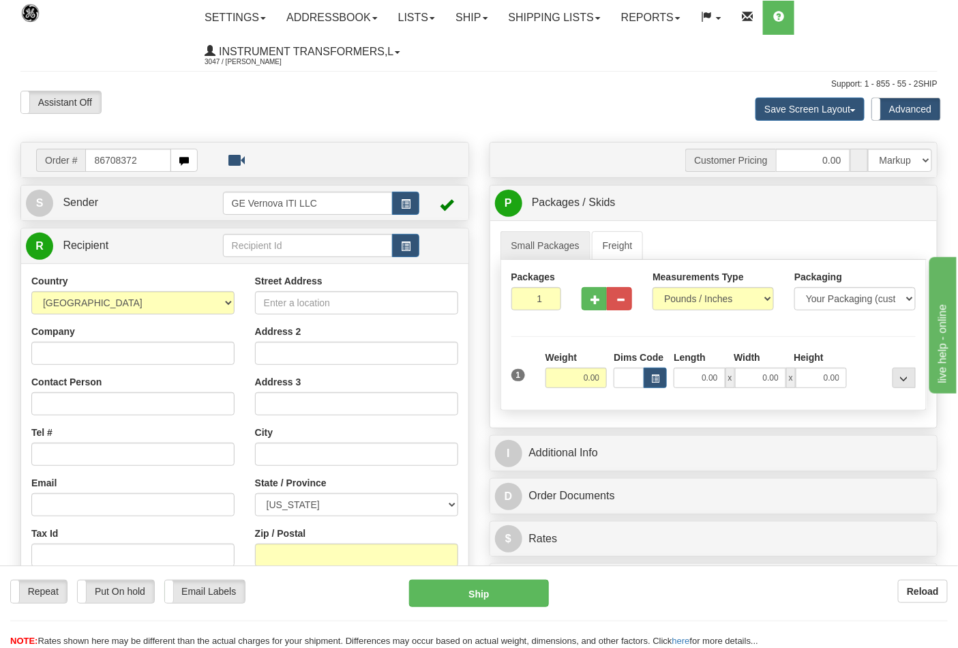
type input "86708372"
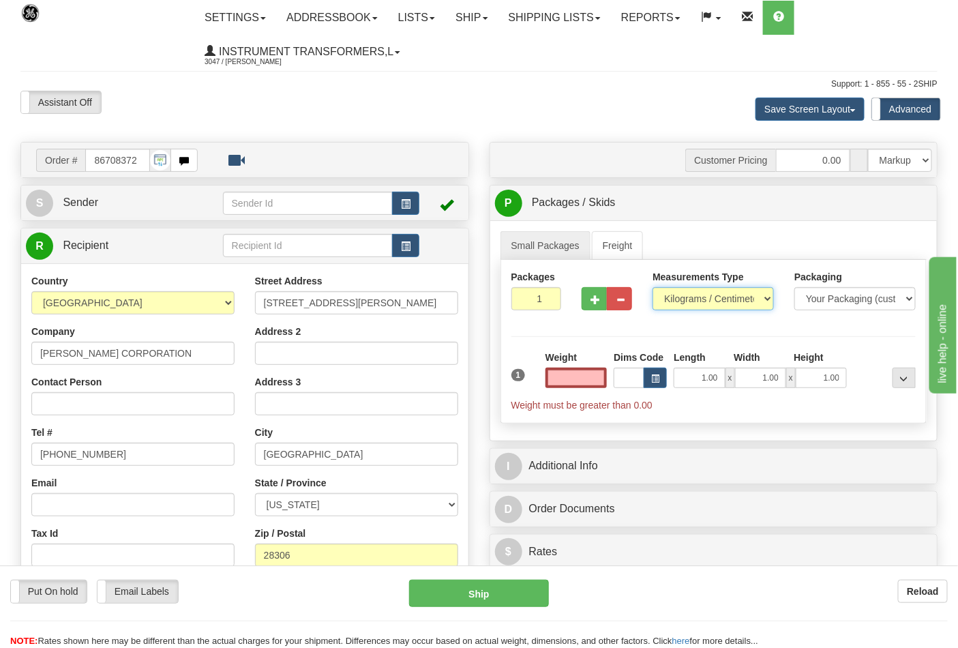
type input "0.00"
click at [755, 303] on select "Pounds / Inches Kilograms / Centimeters" at bounding box center [713, 298] width 121 height 23
select select "0"
click at [653, 288] on select "Pounds / Inches Kilograms / Centimeters" at bounding box center [713, 298] width 121 height 23
click at [558, 380] on input "0.00" at bounding box center [577, 378] width 62 height 20
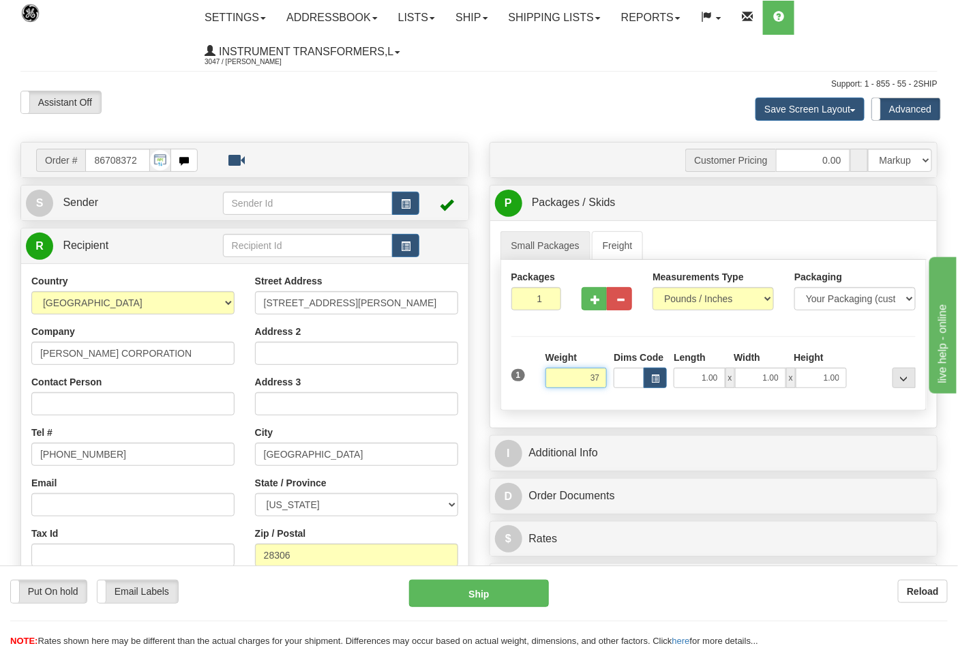
click button "Delete" at bounding box center [0, 0] width 0 height 0
type input "37.00"
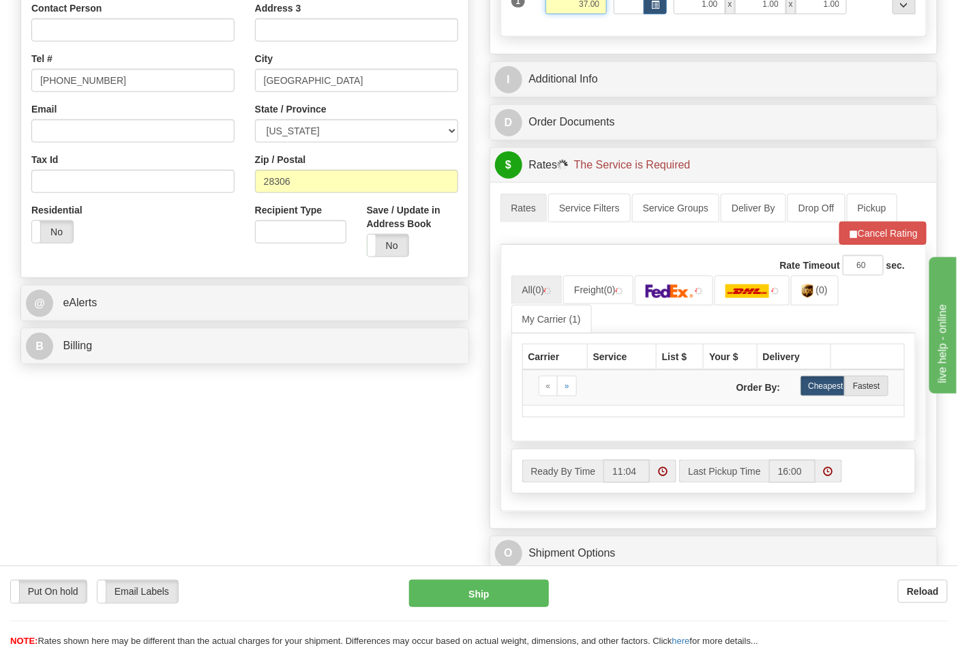
scroll to position [379, 0]
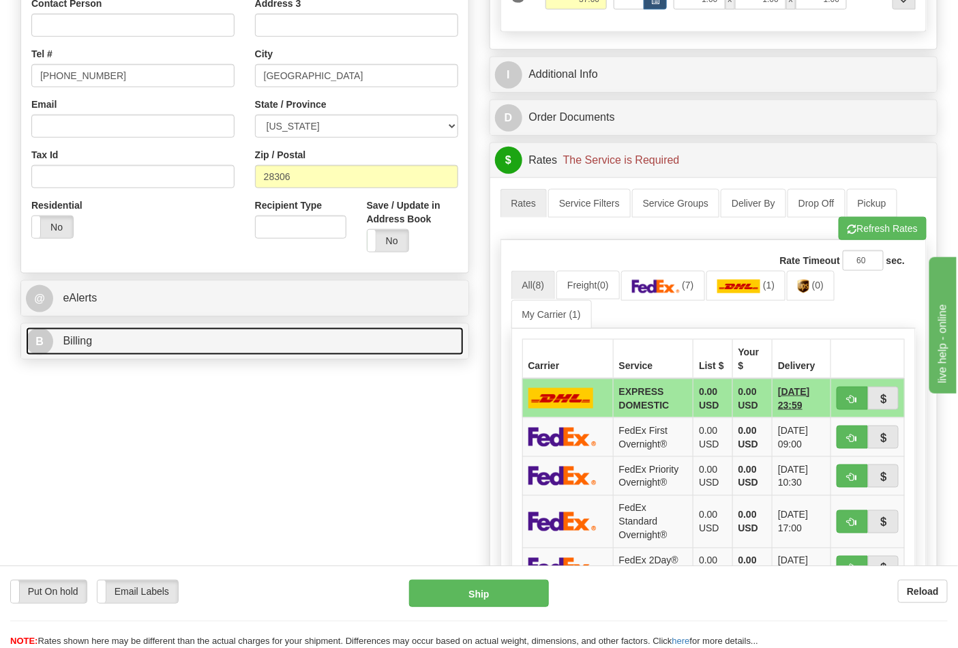
click at [322, 346] on link "B Billing" at bounding box center [245, 341] width 438 height 28
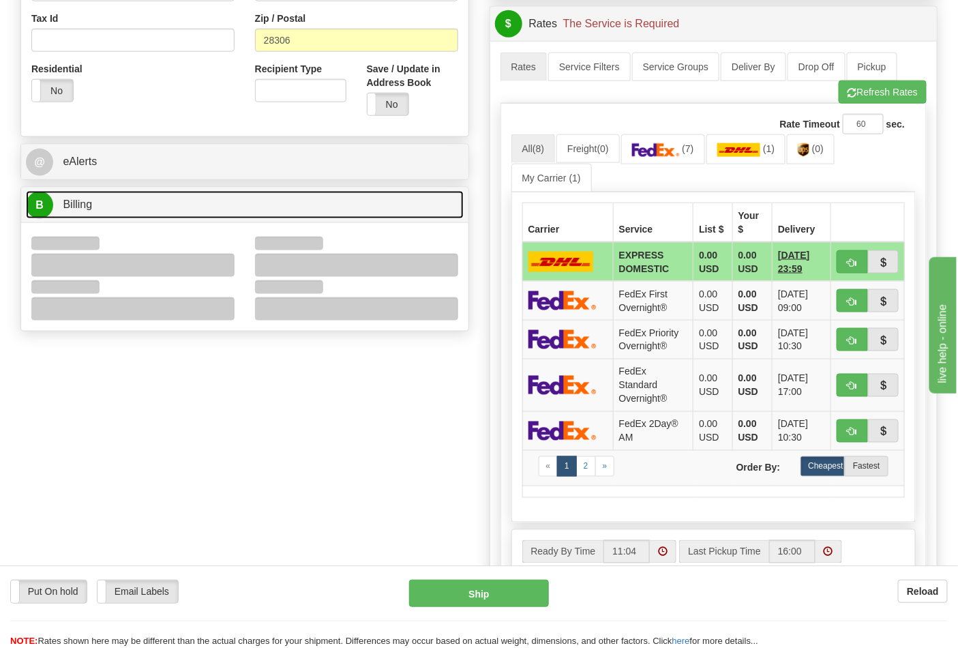
scroll to position [530, 0]
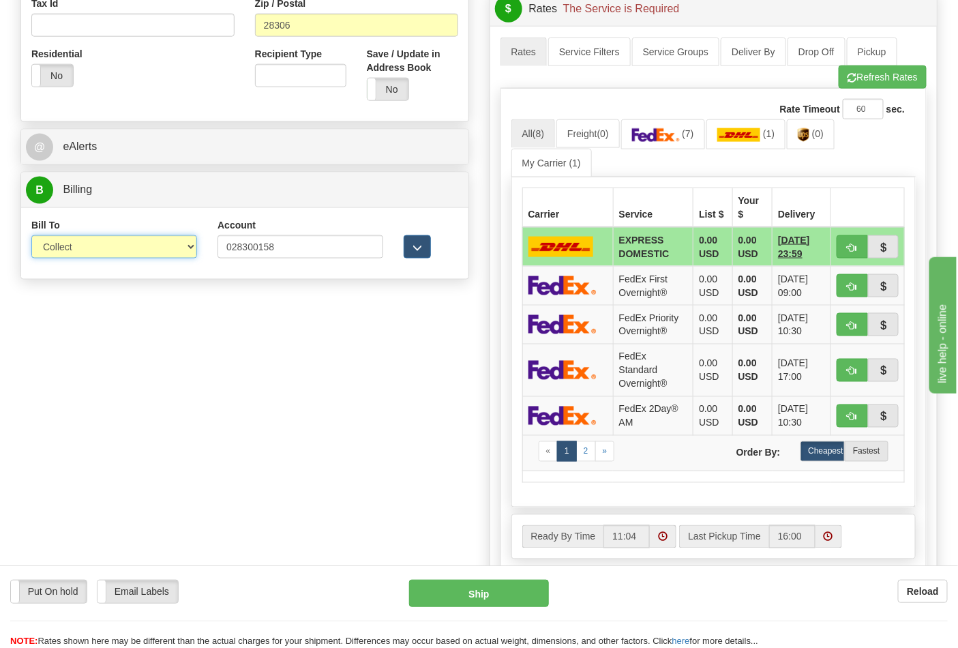
click at [192, 248] on select "Sender Recipient Third Party Collect" at bounding box center [114, 246] width 166 height 23
select select "2"
click at [31, 237] on select "Sender Recipient Third Party Collect" at bounding box center [114, 246] width 166 height 23
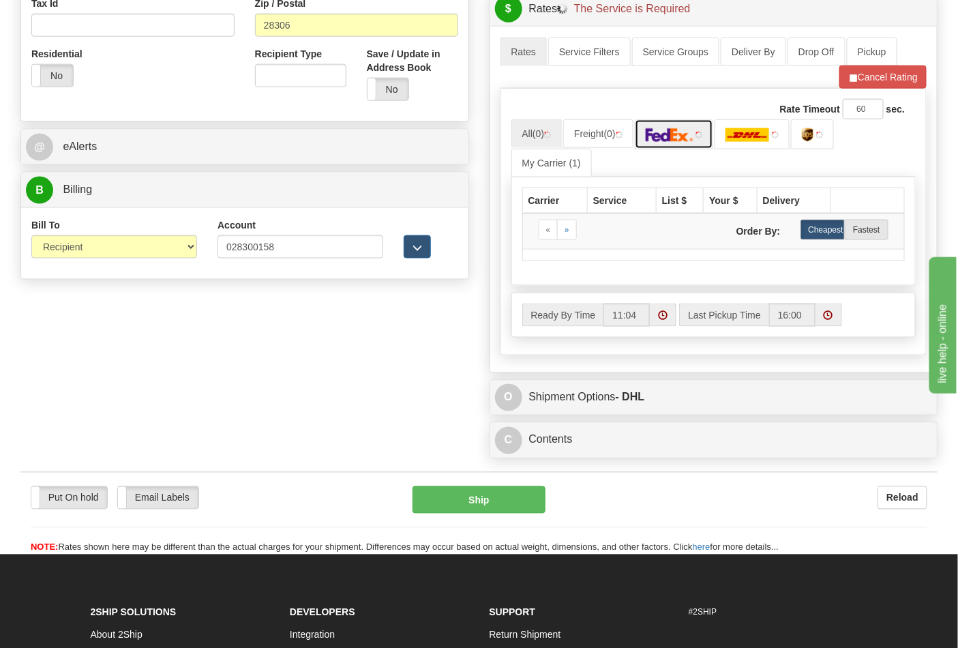
click at [665, 138] on img at bounding box center [670, 135] width 48 height 14
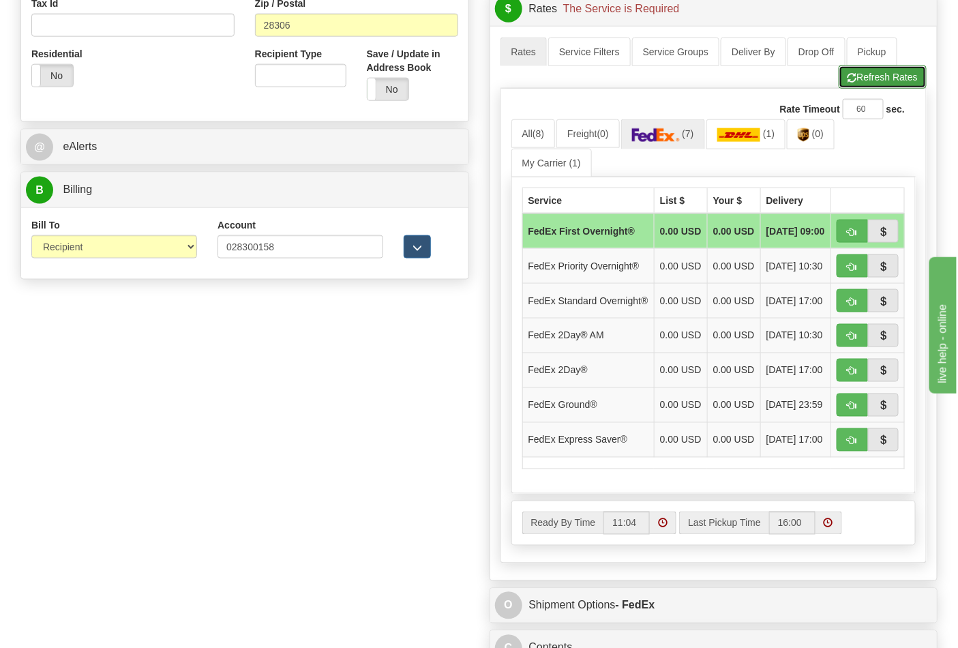
click at [882, 87] on button "Refresh Rates" at bounding box center [883, 76] width 88 height 23
click at [854, 411] on span "button" at bounding box center [853, 406] width 10 height 9
type input "92"
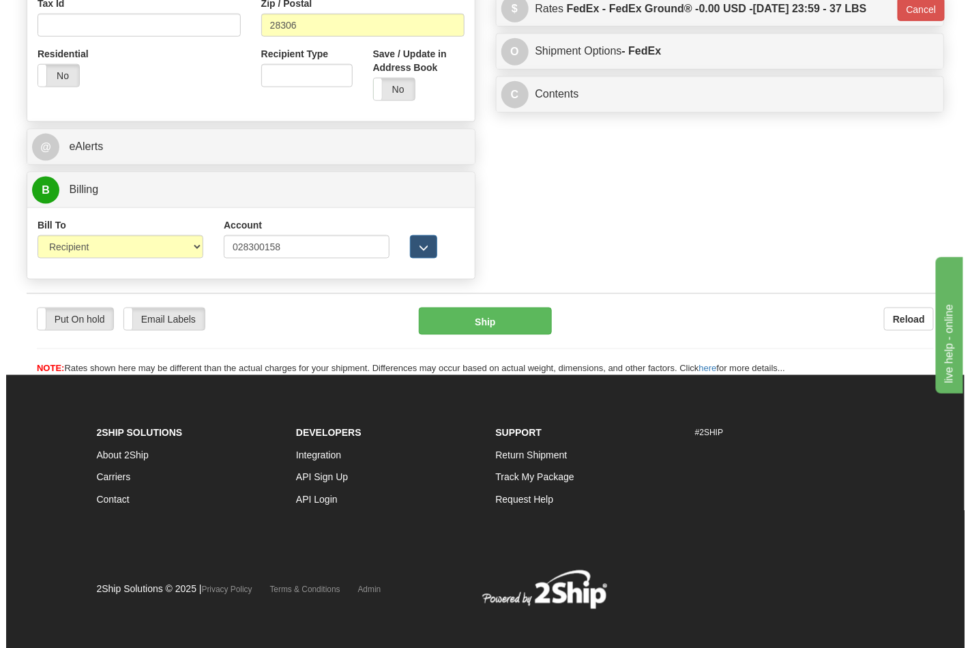
scroll to position [522, 0]
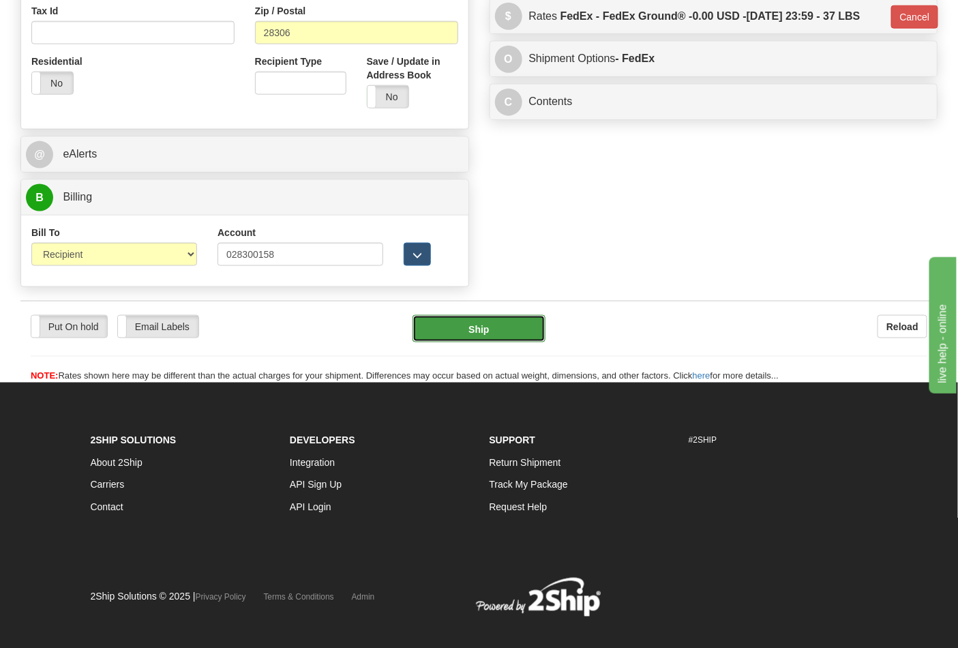
click at [524, 330] on button "Ship" at bounding box center [479, 328] width 132 height 27
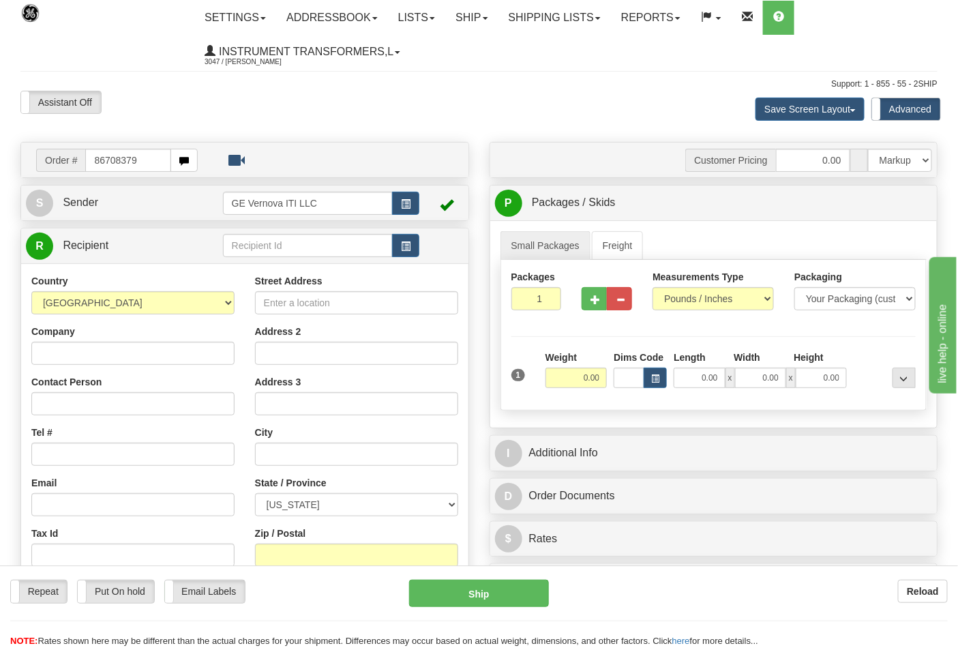
type input "86708379"
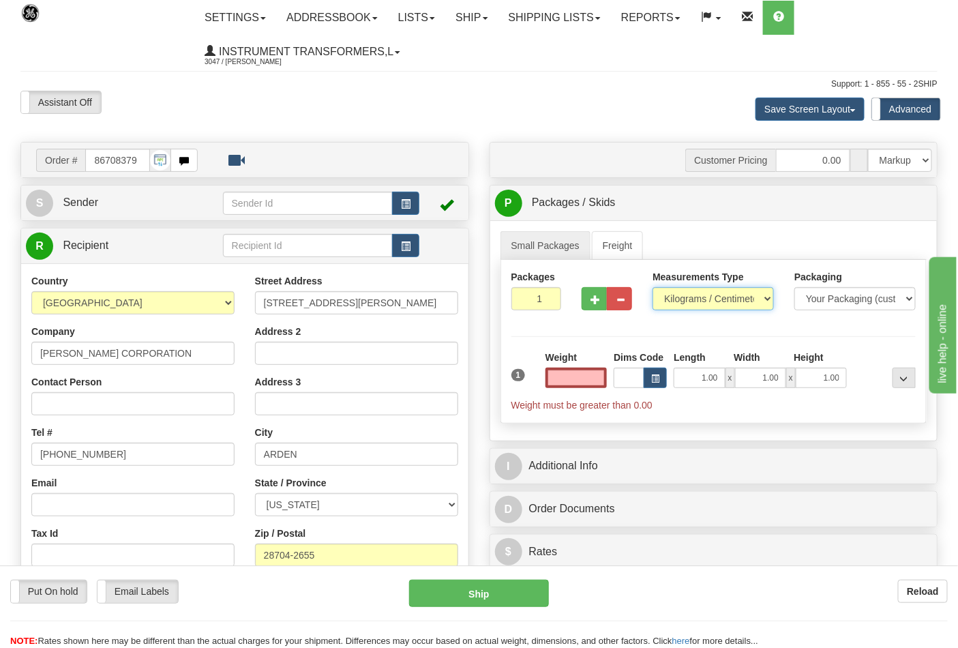
type input "0.00"
click at [696, 289] on select "Pounds / Inches Kilograms / Centimeters" at bounding box center [713, 298] width 121 height 23
click at [693, 309] on select "Pounds / Inches Kilograms / Centimeters" at bounding box center [713, 298] width 121 height 23
click at [692, 297] on select "Pounds / Inches Kilograms / Centimeters" at bounding box center [713, 298] width 121 height 23
select select "0"
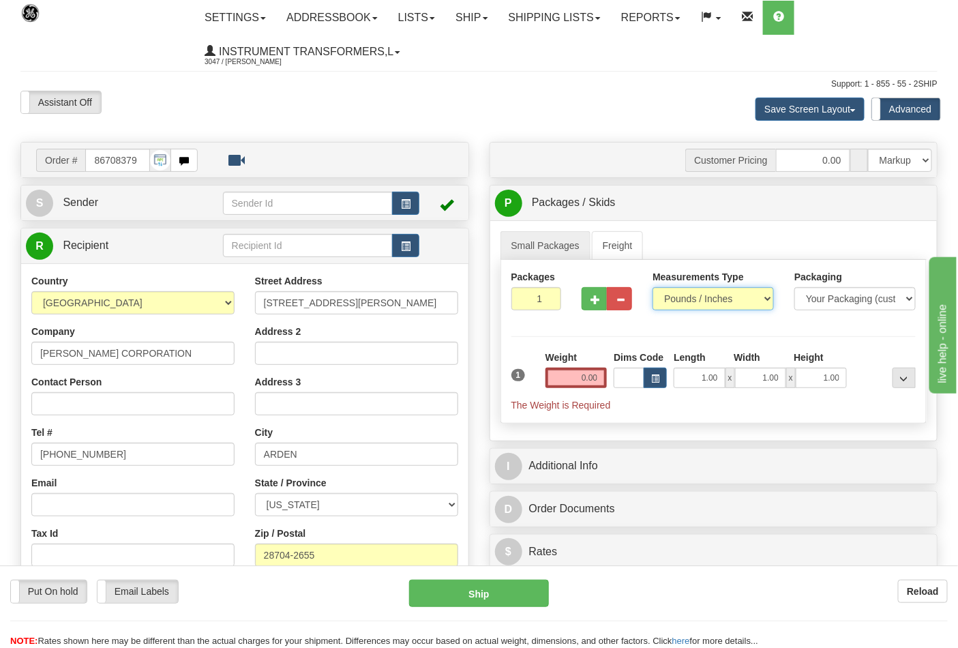
click at [653, 288] on select "Pounds / Inches Kilograms / Centimeters" at bounding box center [713, 298] width 121 height 23
click at [557, 385] on input "0.00" at bounding box center [577, 378] width 62 height 20
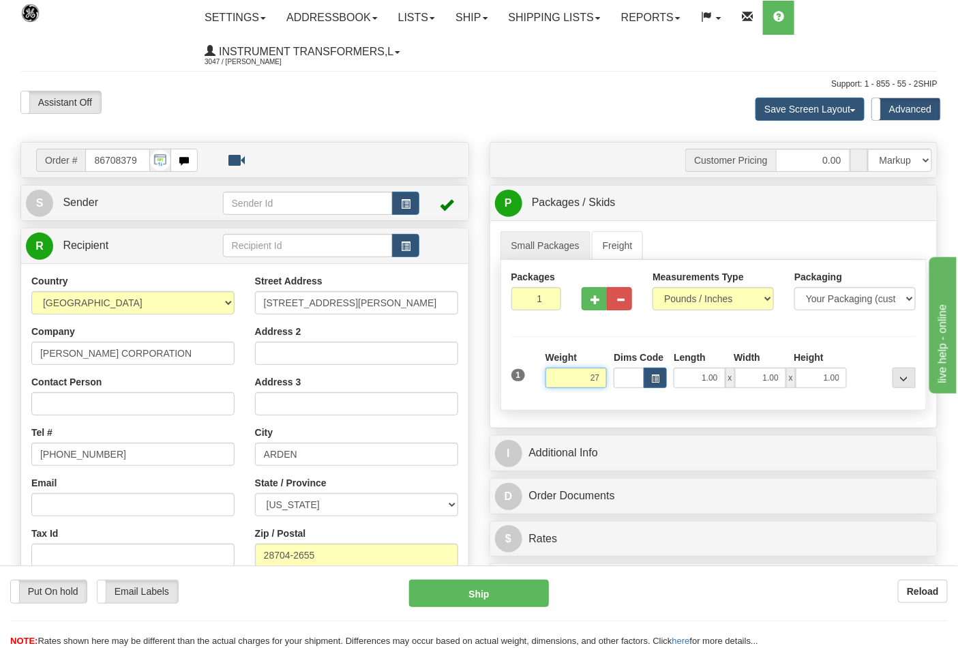
click button "Delete" at bounding box center [0, 0] width 0 height 0
type input "27.00"
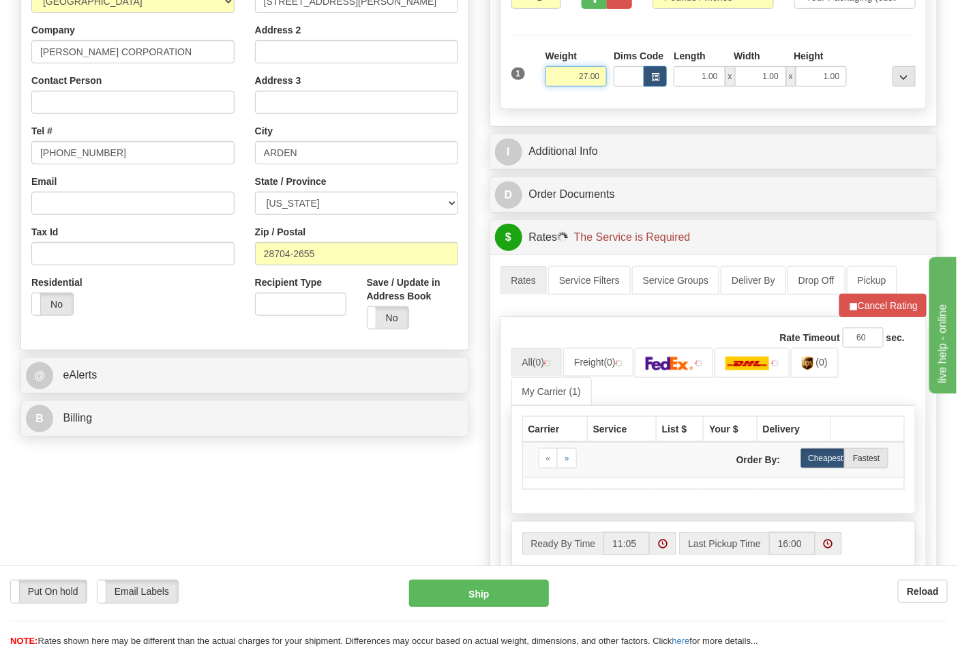
scroll to position [303, 0]
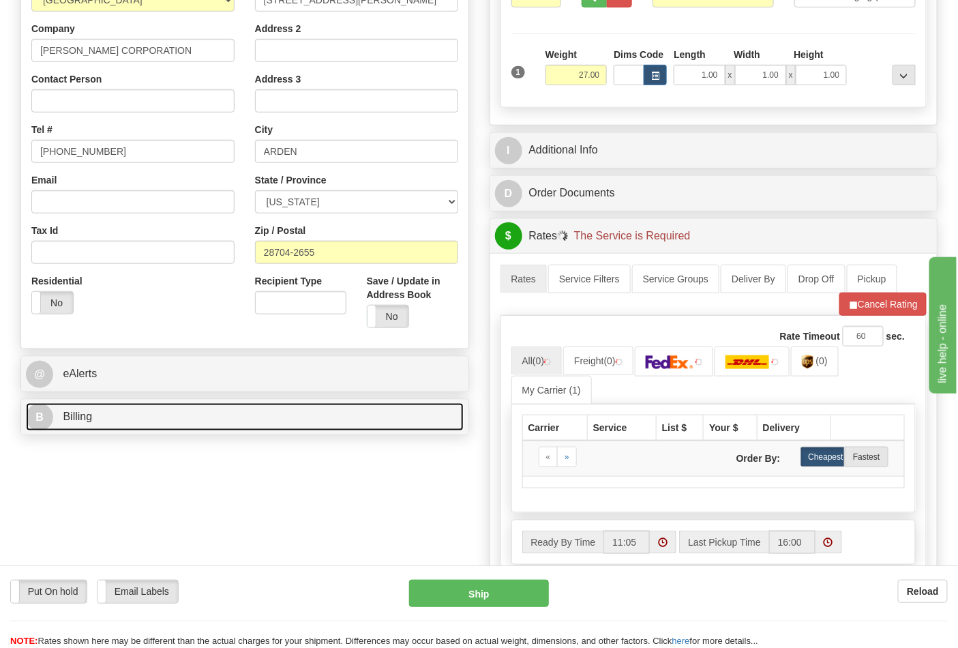
click at [379, 411] on link "B Billing" at bounding box center [245, 417] width 438 height 28
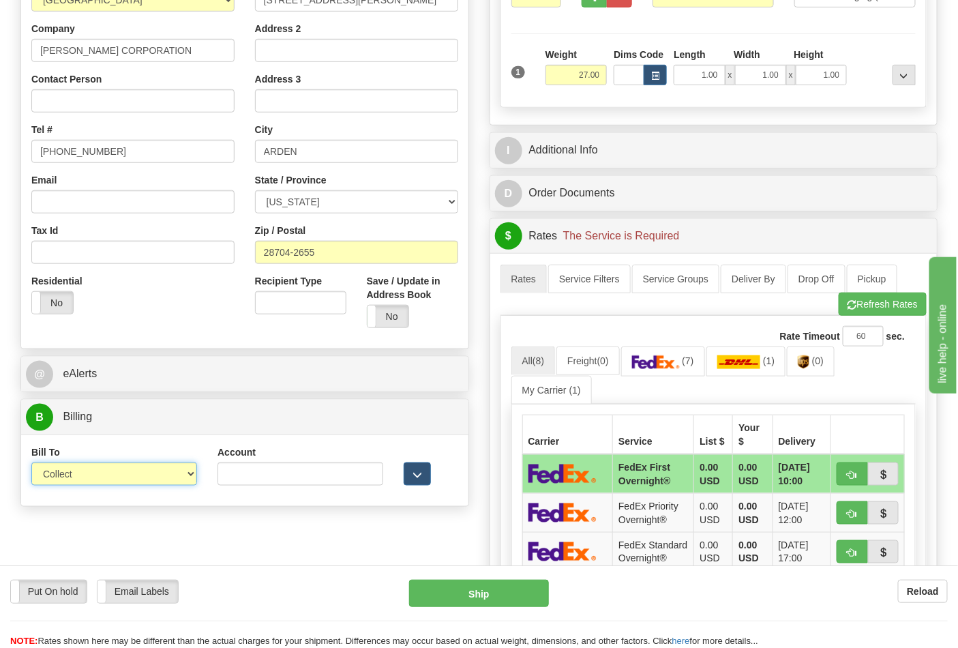
click at [165, 474] on select "Sender Recipient Third Party Collect" at bounding box center [114, 473] width 166 height 23
select select "2"
click at [31, 464] on select "Sender Recipient Third Party Collect" at bounding box center [114, 473] width 166 height 23
click at [302, 471] on input "Account" at bounding box center [301, 473] width 166 height 23
paste input "106052662"
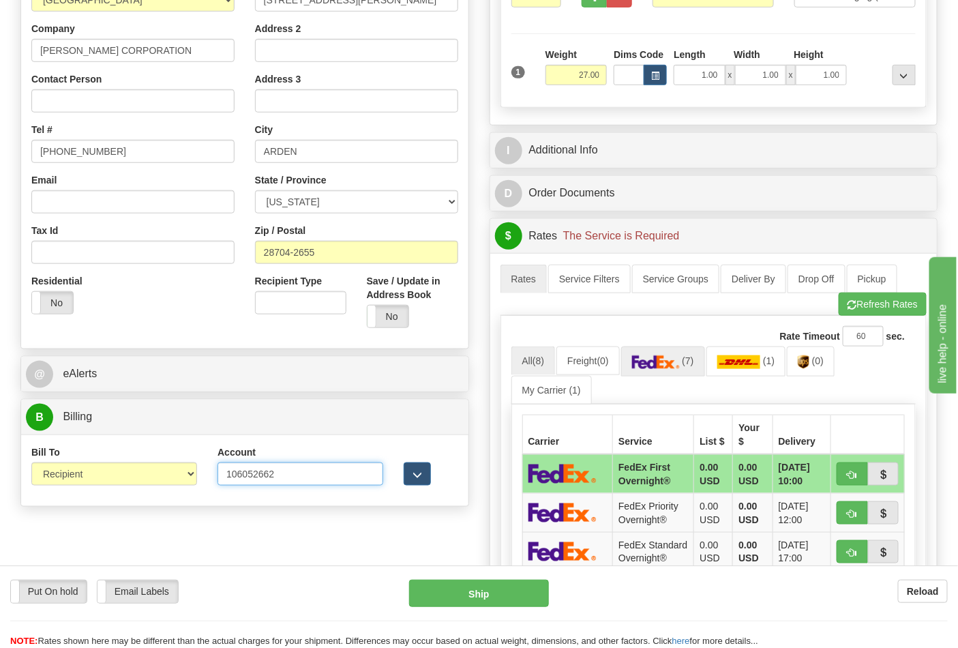
type input "106052662"
click at [674, 357] on img at bounding box center [656, 362] width 48 height 14
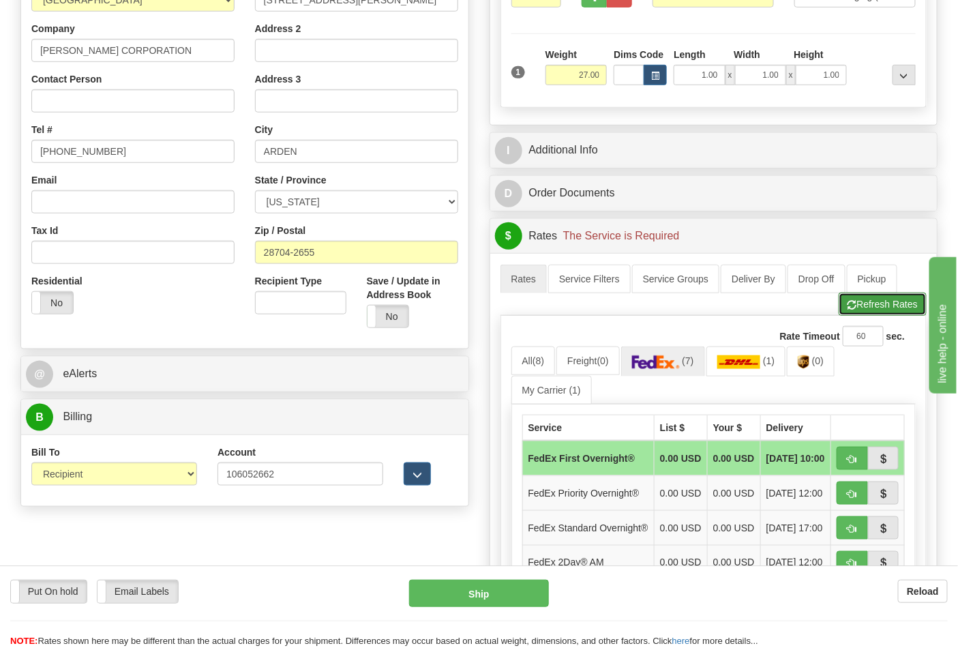
click at [888, 310] on button "Refresh Rates" at bounding box center [883, 304] width 88 height 23
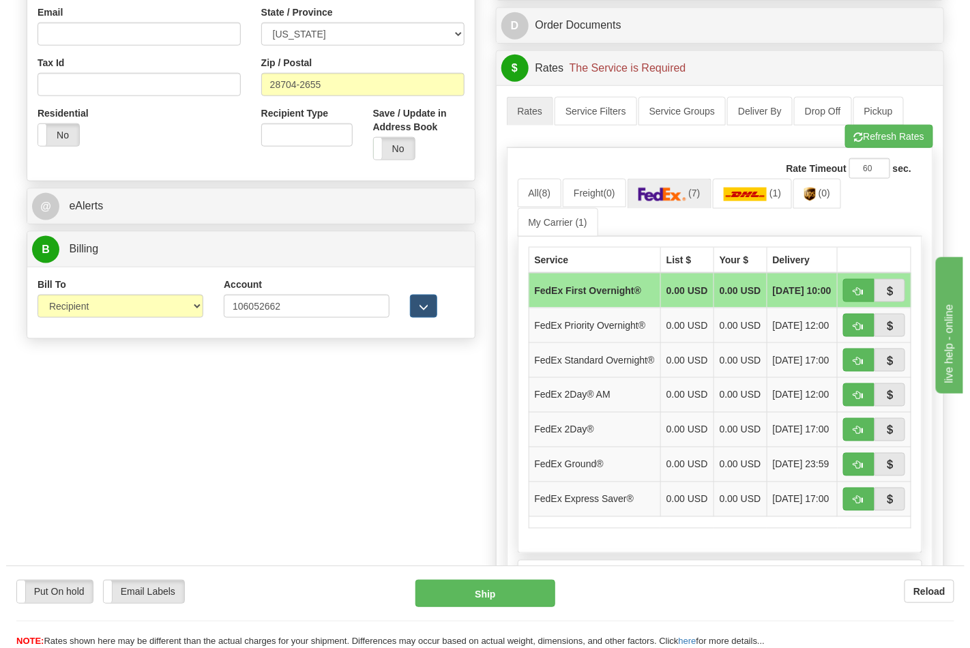
scroll to position [454, 0]
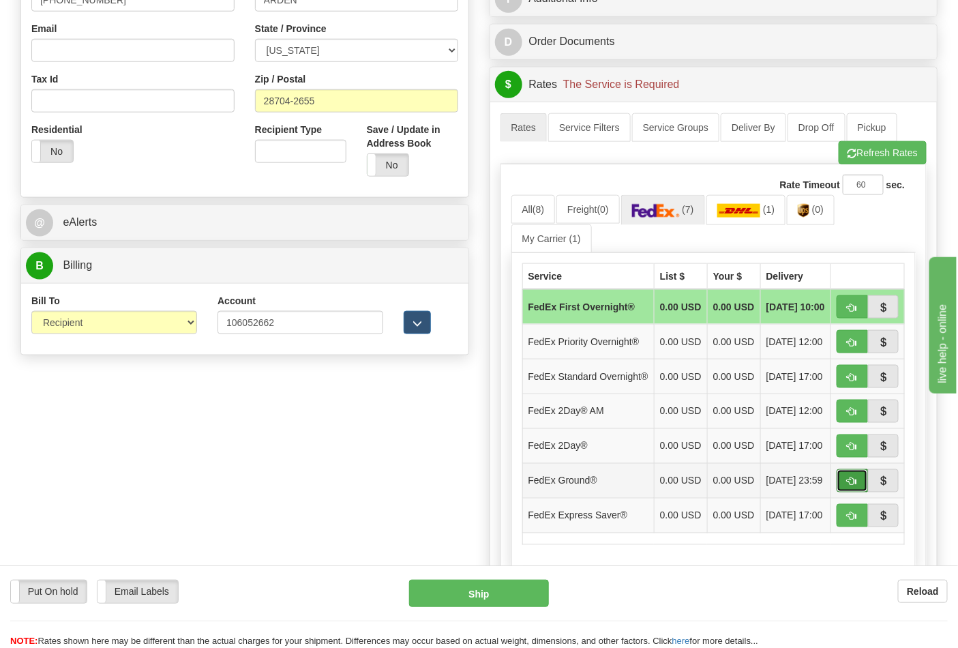
click at [849, 486] on span "button" at bounding box center [853, 481] width 10 height 9
type input "92"
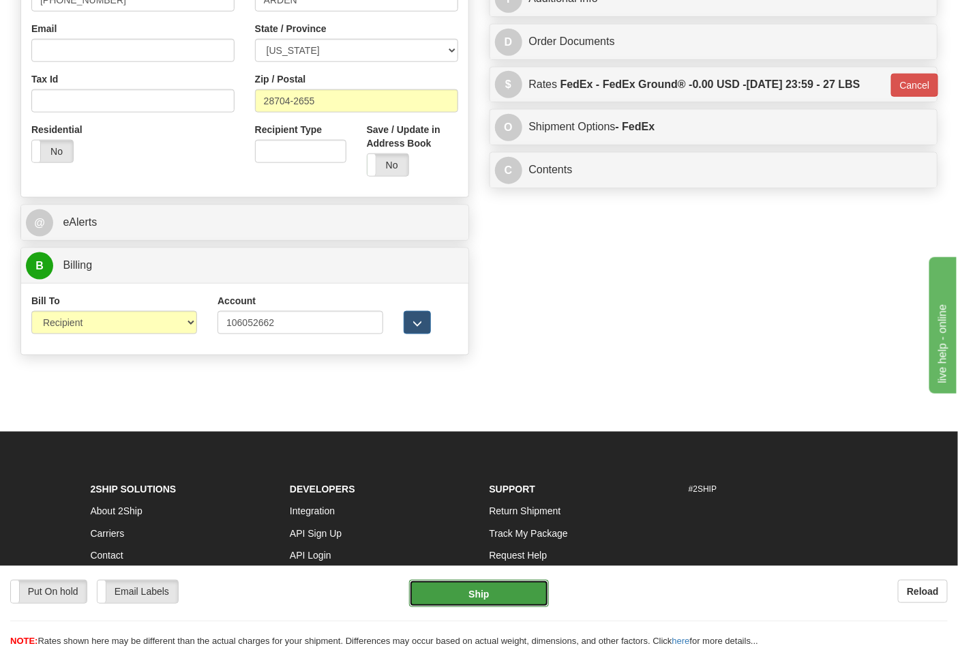
click at [492, 599] on button "Ship" at bounding box center [478, 593] width 139 height 27
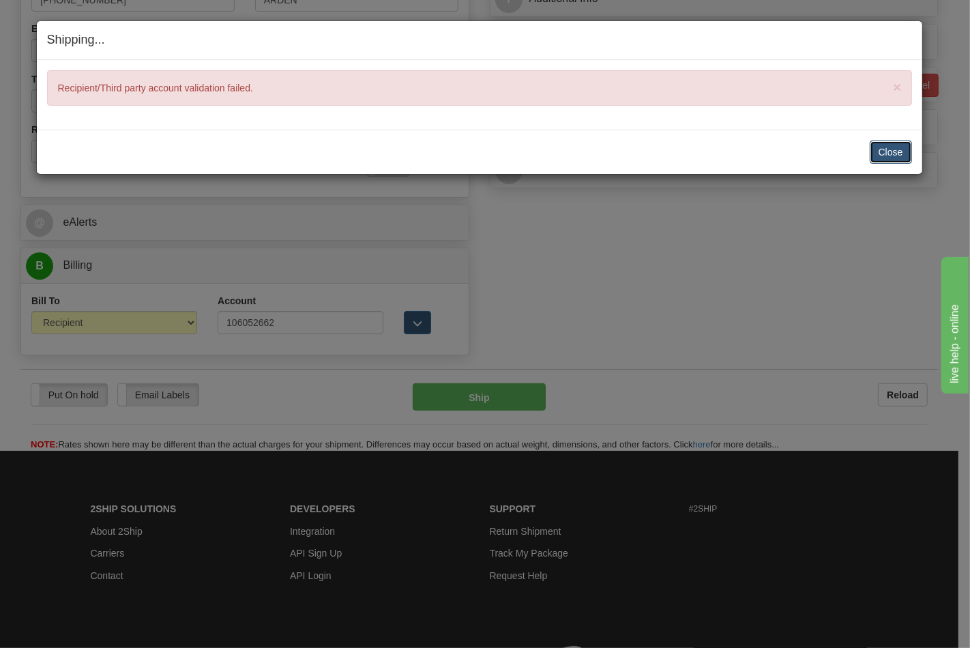
click at [887, 145] on button "Close" at bounding box center [891, 151] width 42 height 23
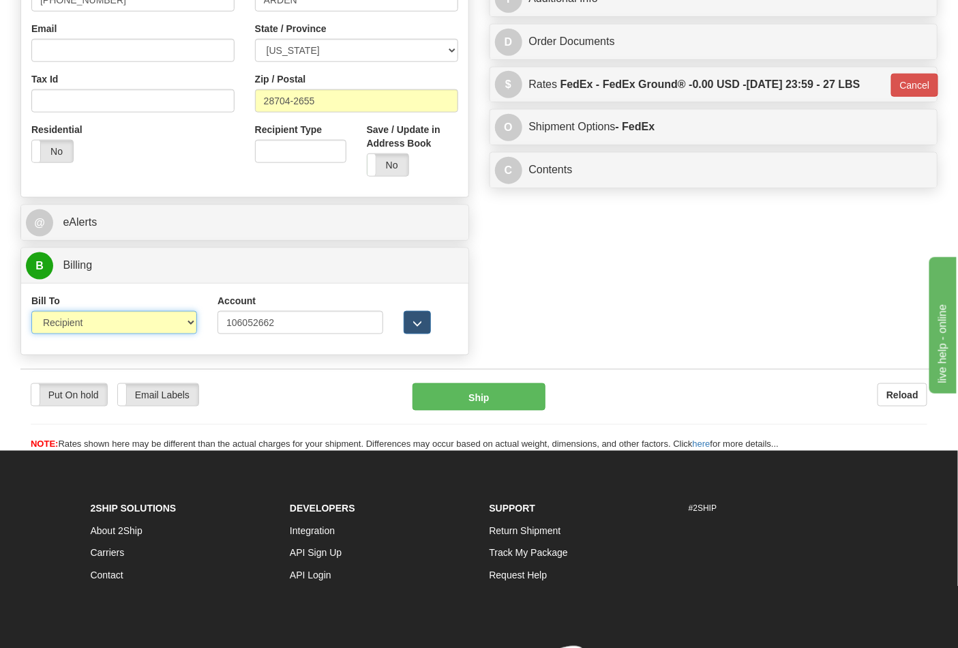
click at [179, 329] on select "Sender Recipient Third Party Collect" at bounding box center [114, 322] width 166 height 23
select select "4"
click at [31, 312] on select "Sender Recipient Third Party Collect" at bounding box center [114, 322] width 166 height 23
type input "92"
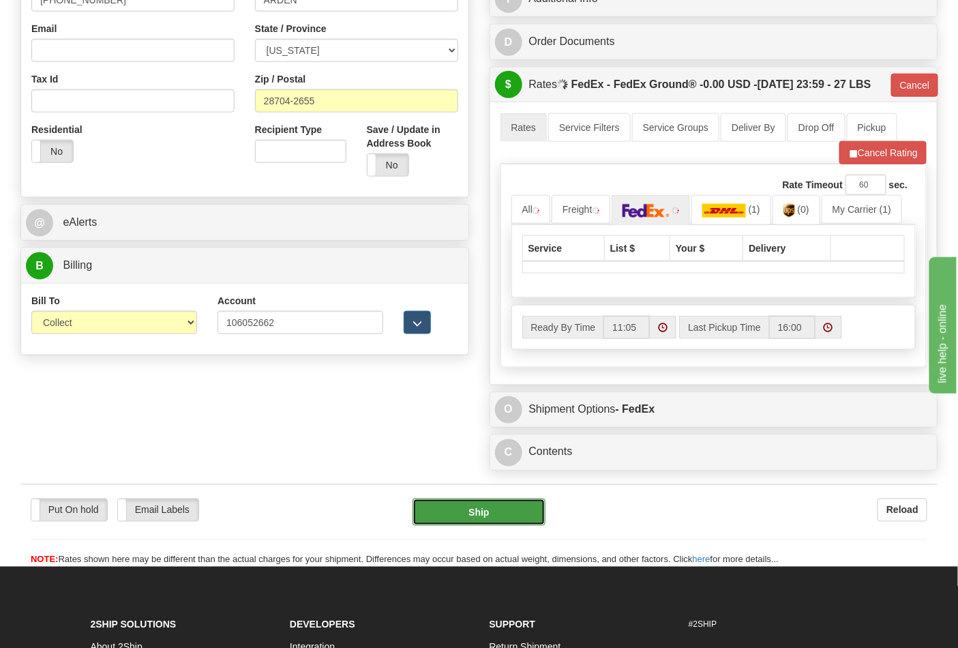
click at [460, 526] on button "Ship" at bounding box center [479, 512] width 132 height 27
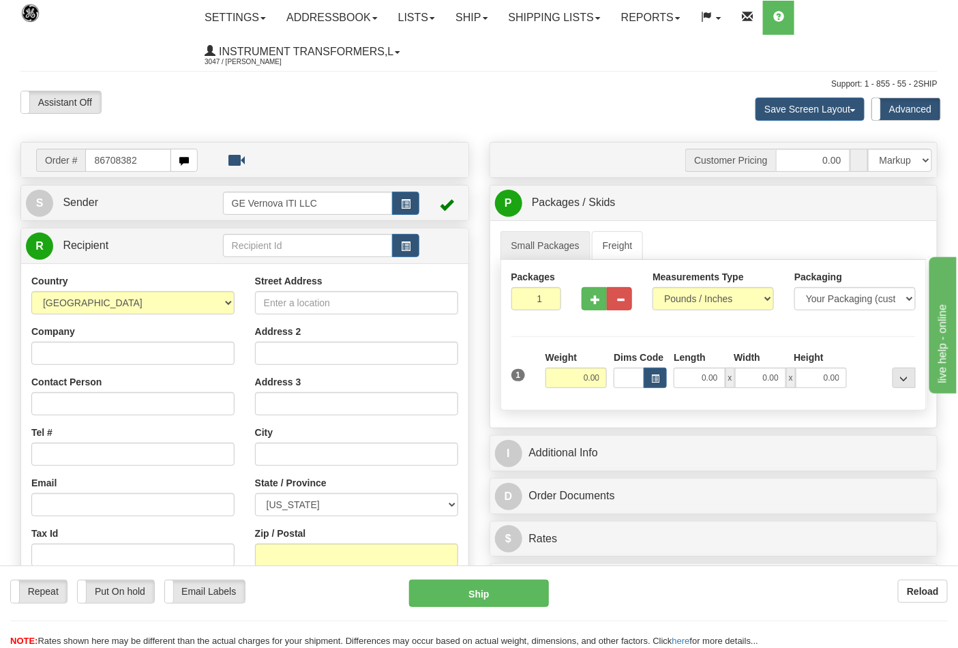
type input "86708382"
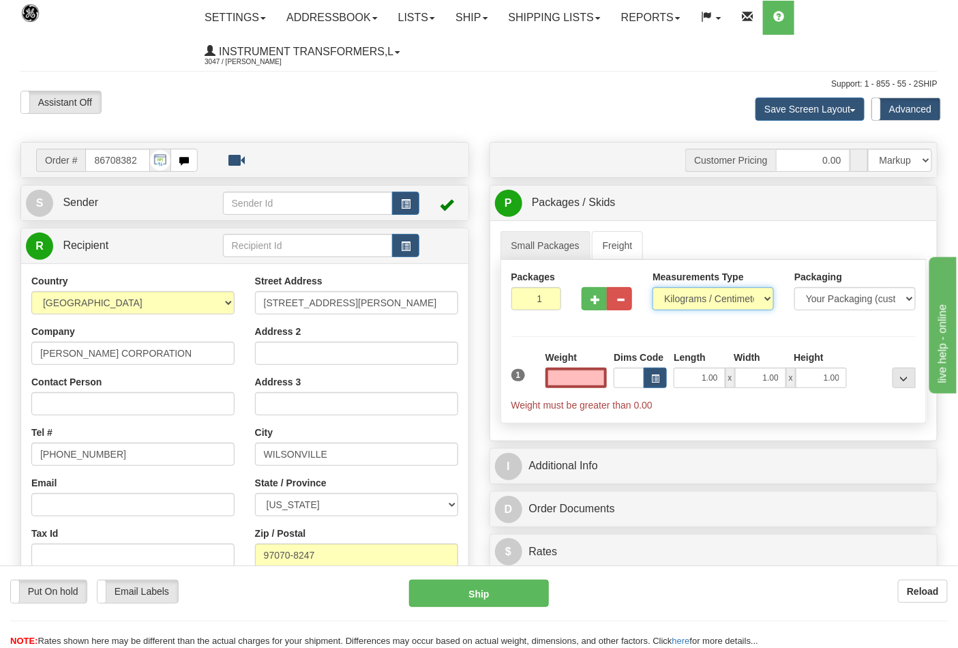
type input "0.00"
click at [745, 297] on select "Pounds / Inches Kilograms / Centimeters" at bounding box center [713, 298] width 121 height 23
select select "0"
click at [653, 288] on select "Pounds / Inches Kilograms / Centimeters" at bounding box center [713, 298] width 121 height 23
click at [568, 388] on input "0.00" at bounding box center [577, 378] width 62 height 20
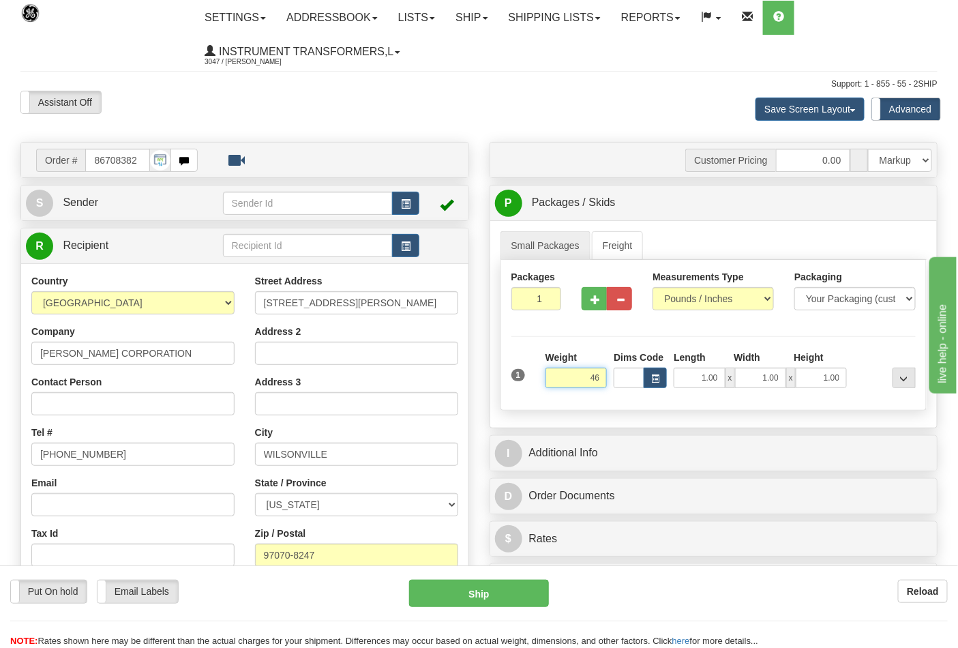
click button "Delete" at bounding box center [0, 0] width 0 height 0
type input "46.00"
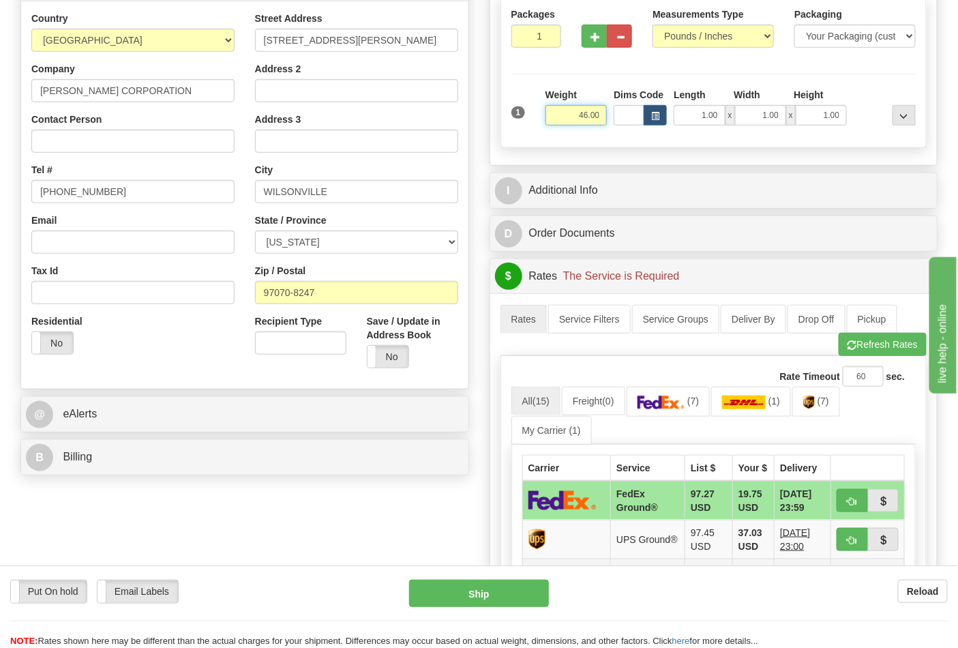
scroll to position [303, 0]
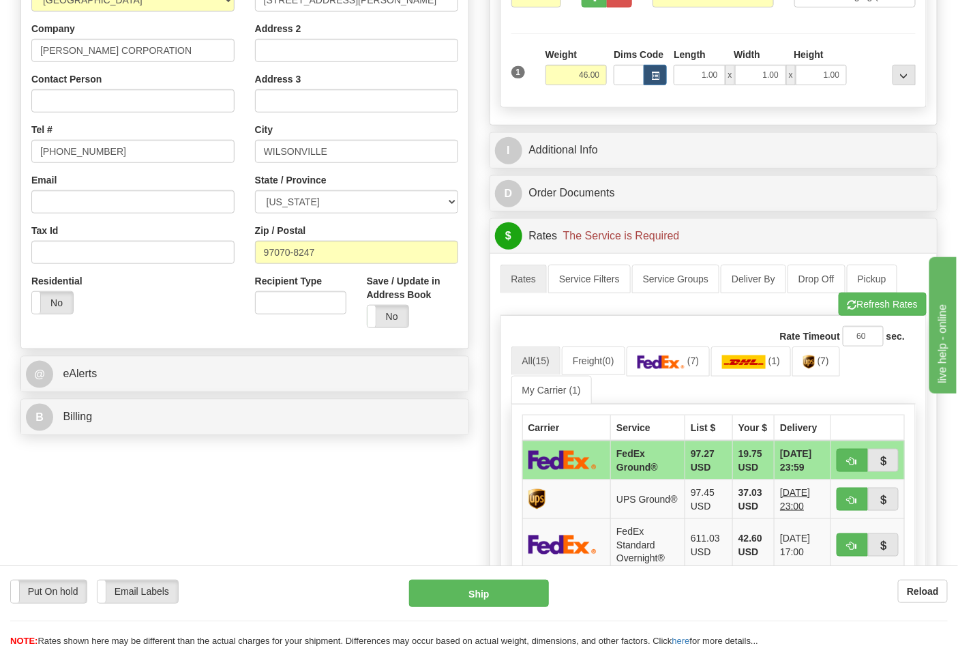
click at [242, 398] on div "Order # 86708382 S" at bounding box center [244, 140] width 469 height 602
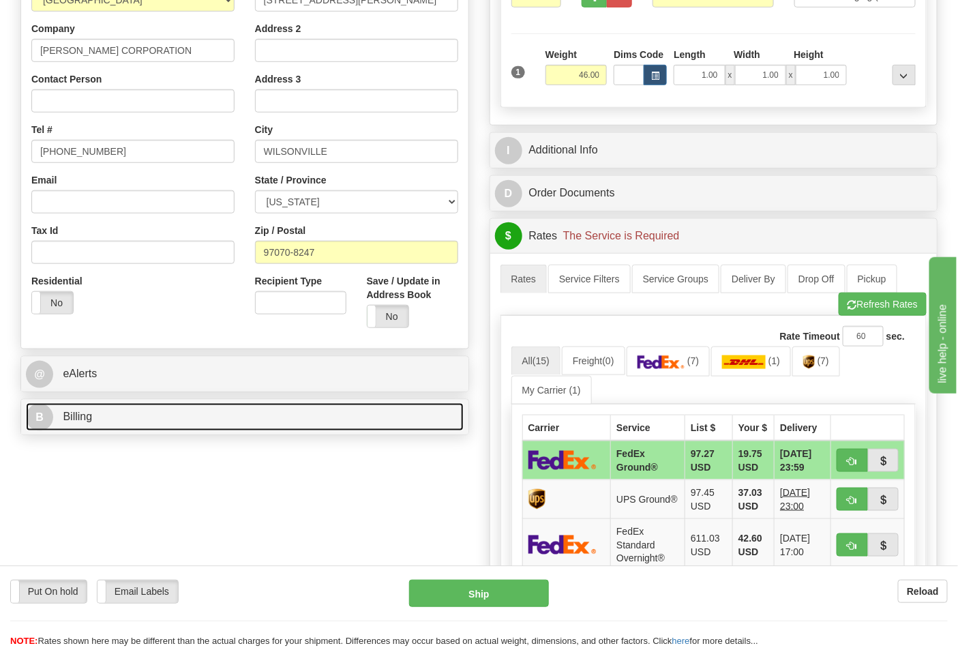
click at [342, 412] on link "B Billing" at bounding box center [245, 417] width 438 height 28
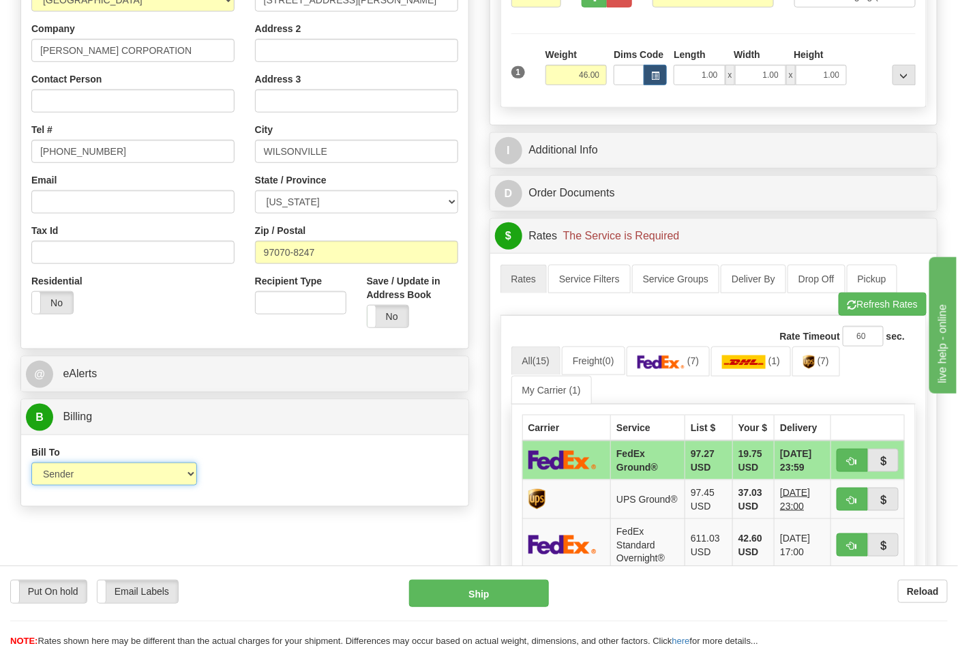
click at [134, 473] on select "Sender Recipient Third Party Collect" at bounding box center [114, 473] width 166 height 23
select select "2"
click at [31, 464] on select "Sender Recipient Third Party Collect" at bounding box center [114, 473] width 166 height 23
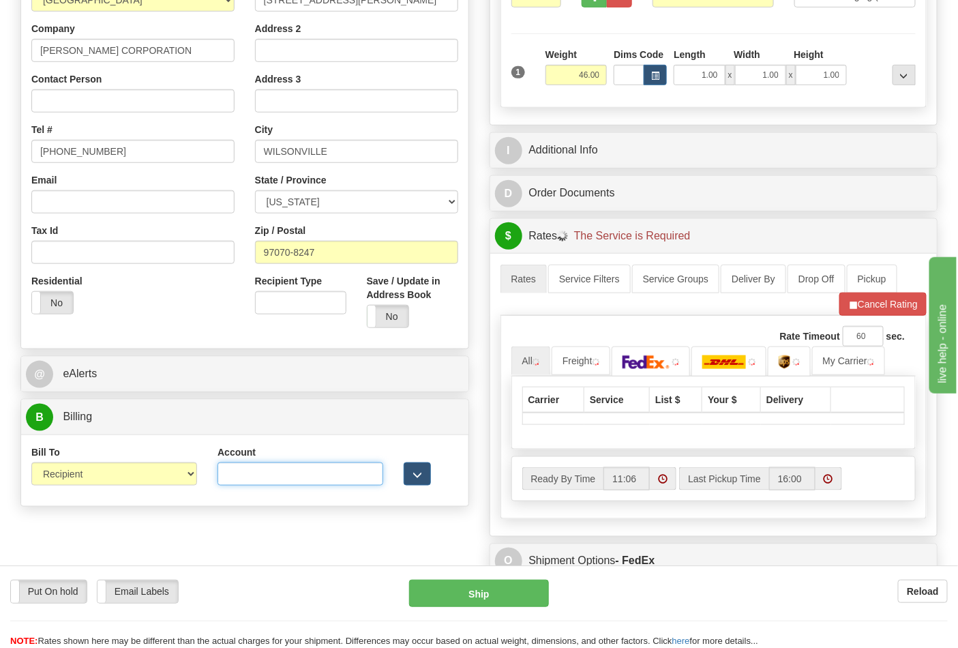
click at [253, 479] on input "Account" at bounding box center [301, 473] width 166 height 23
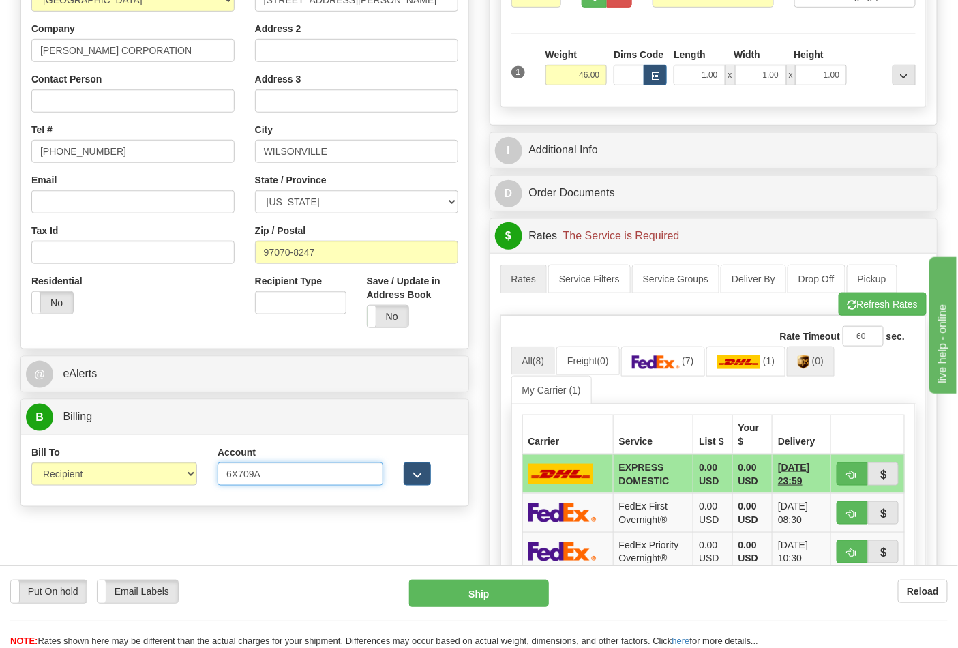
type input "6X709A"
click at [819, 365] on span "(0)" at bounding box center [818, 360] width 12 height 11
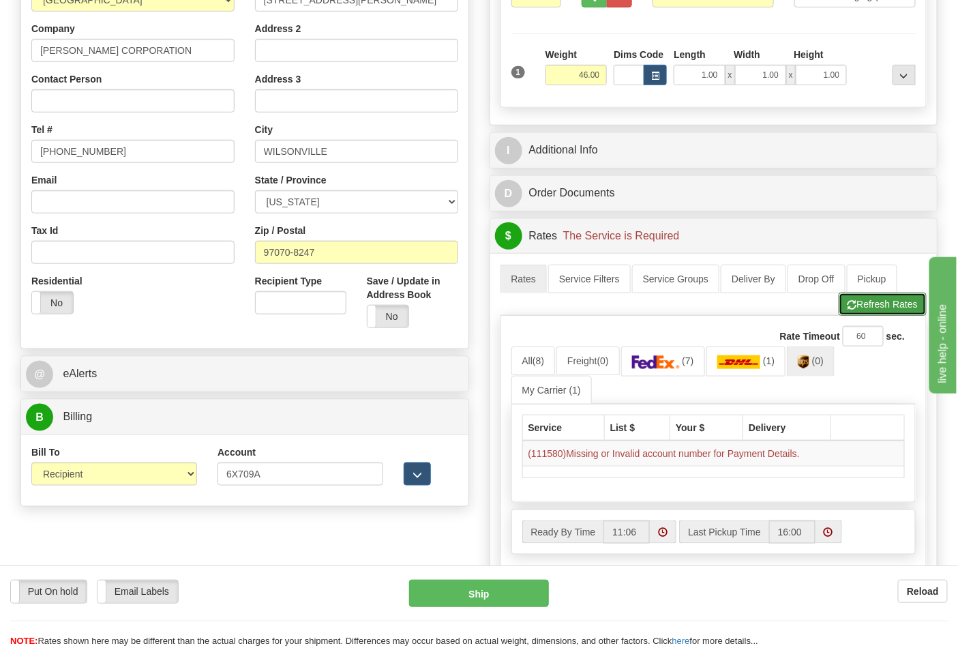
click at [855, 300] on button "Refresh Rates" at bounding box center [883, 304] width 88 height 23
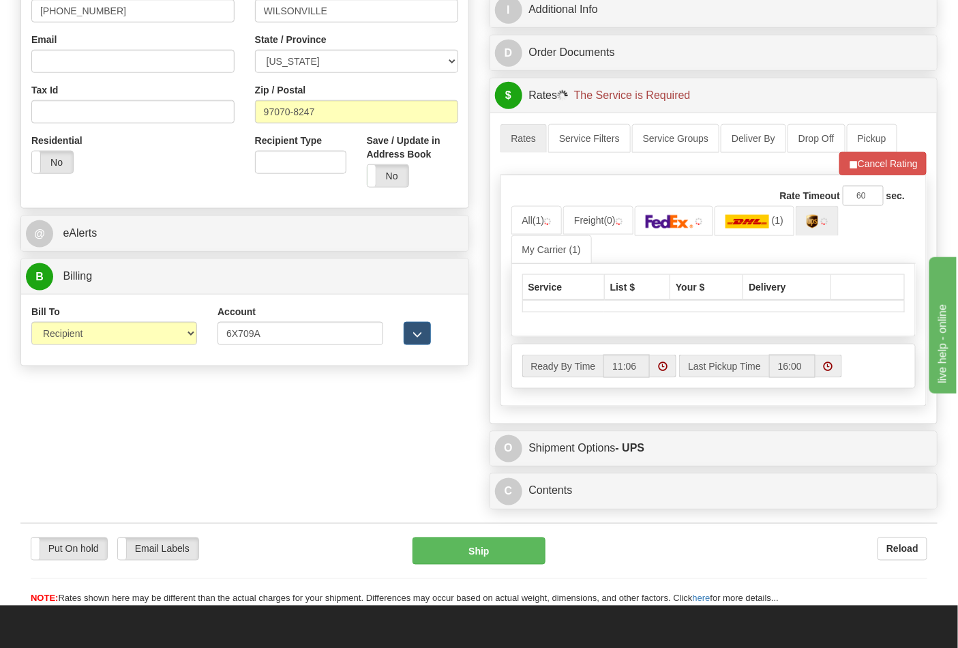
scroll to position [530, 0]
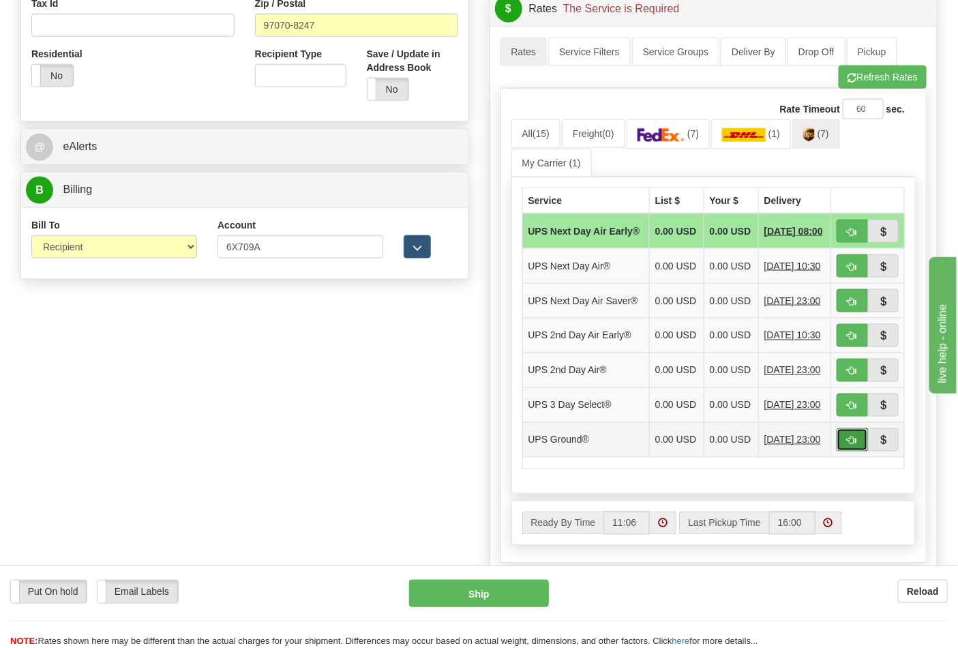
click at [844, 452] on button "button" at bounding box center [852, 439] width 31 height 23
type input "03"
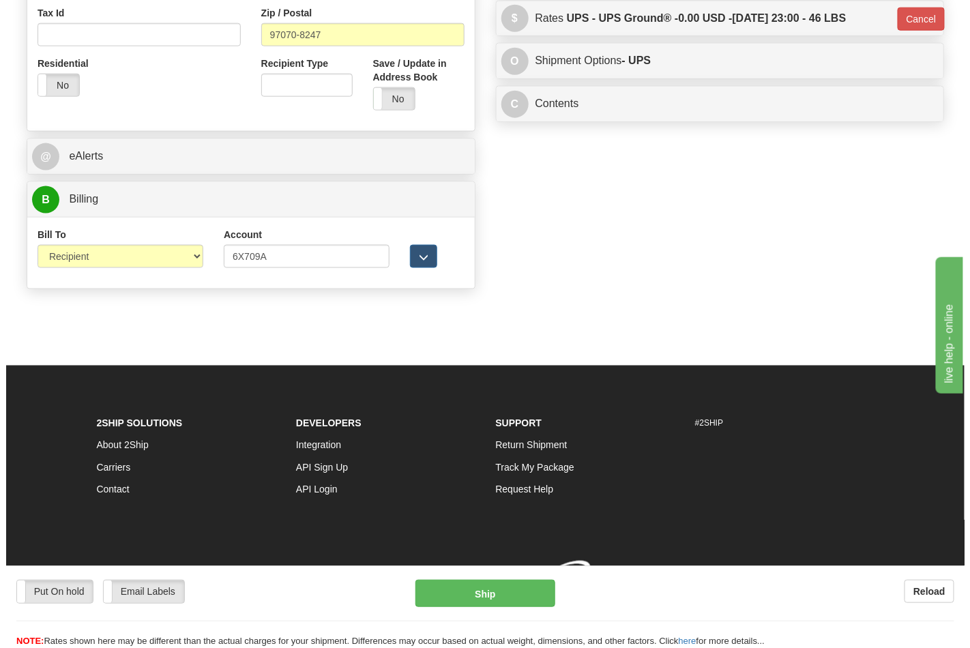
scroll to position [522, 0]
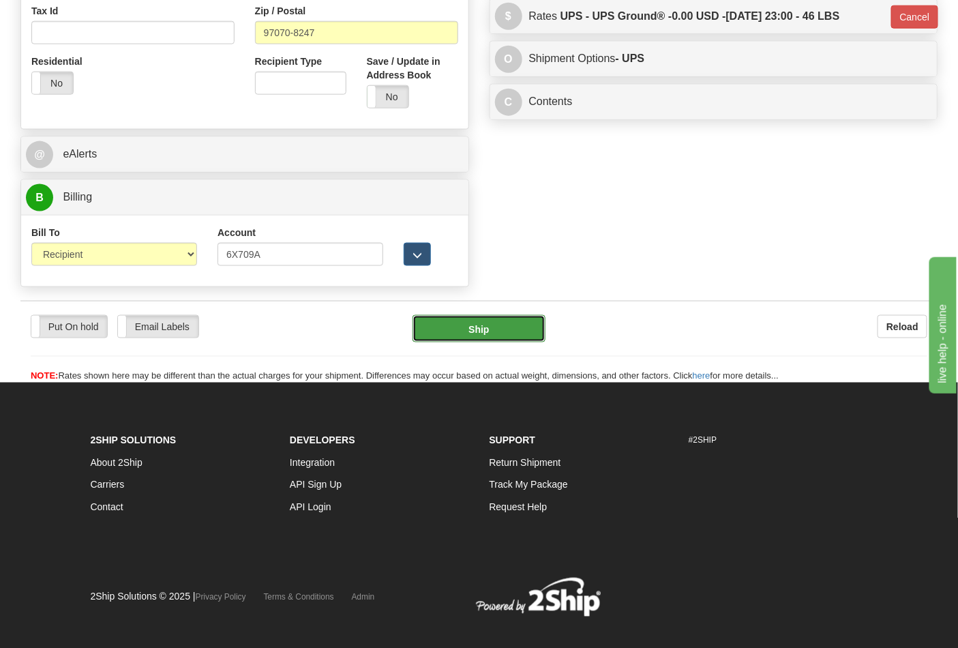
click at [491, 324] on button "Ship" at bounding box center [479, 328] width 132 height 27
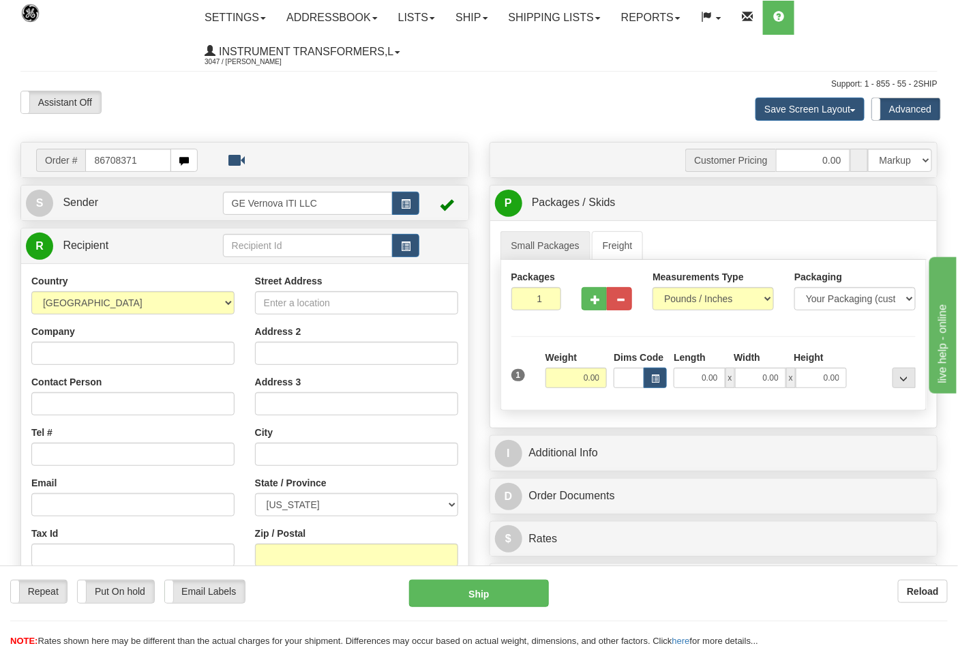
type input "86708371"
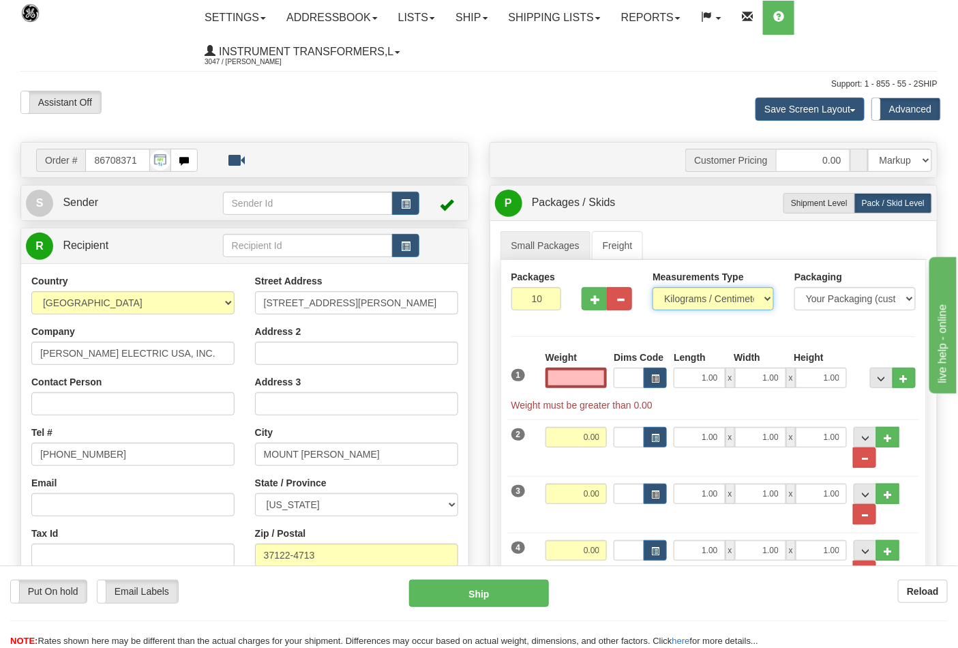
type input "0.00"
click at [676, 295] on select "Pounds / Inches Kilograms / Centimeters" at bounding box center [713, 298] width 121 height 23
select select "0"
click at [653, 288] on select "Pounds / Inches Kilograms / Centimeters" at bounding box center [713, 298] width 121 height 23
click at [870, 452] on button "..." at bounding box center [864, 457] width 23 height 20
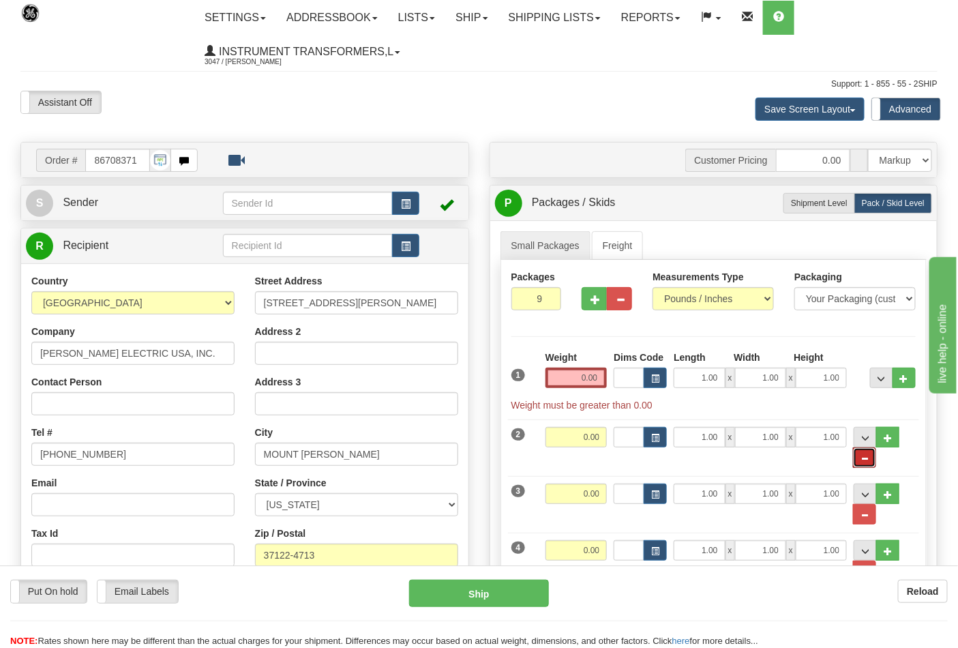
click at [870, 452] on button "..." at bounding box center [864, 457] width 23 height 20
click at [865, 524] on button "..." at bounding box center [864, 514] width 23 height 20
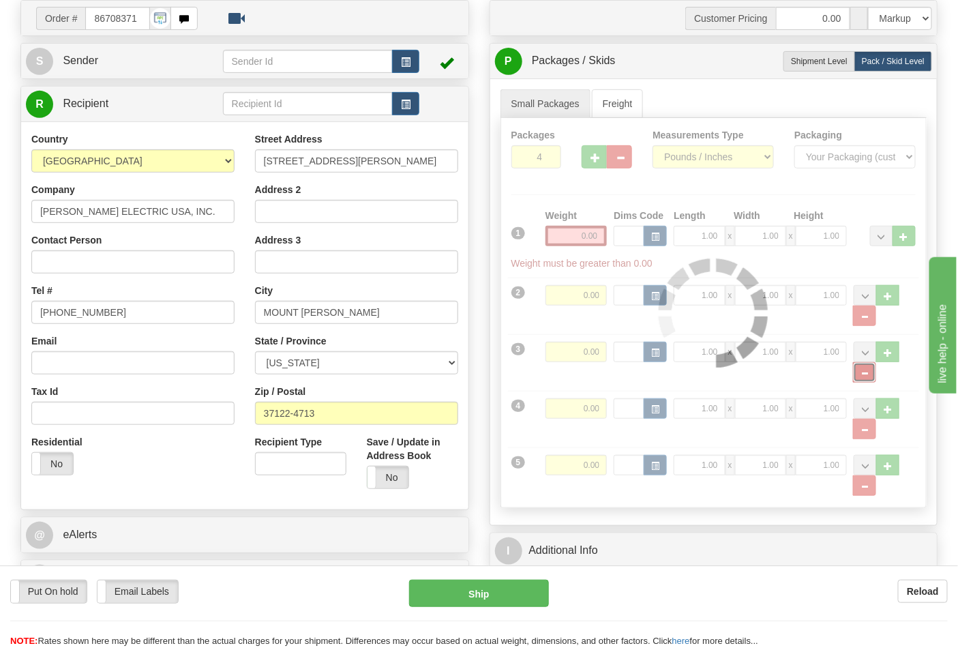
scroll to position [151, 0]
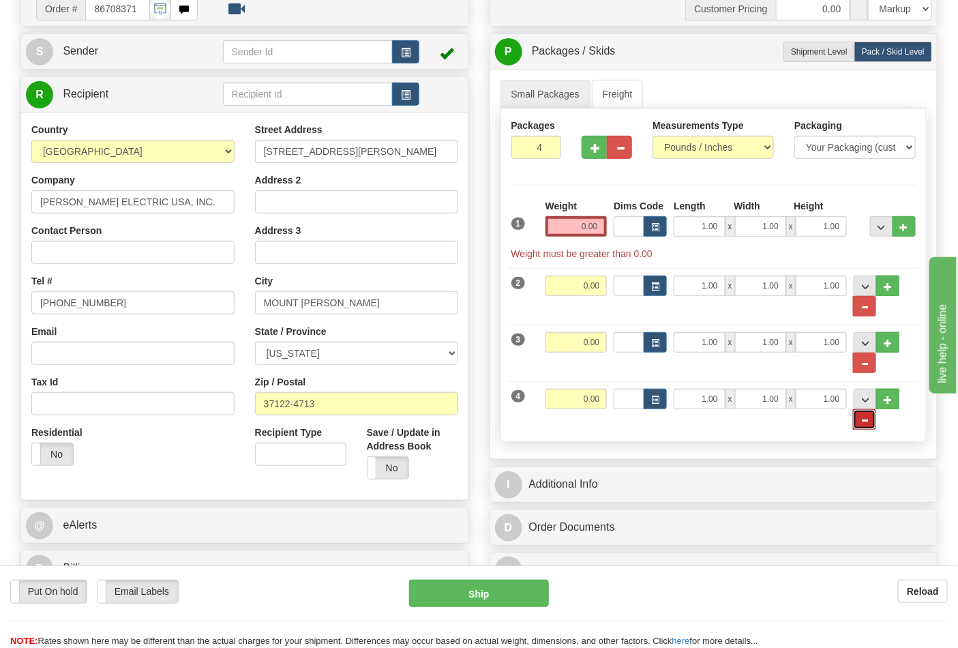
click at [868, 421] on span "..." at bounding box center [865, 421] width 8 height 8
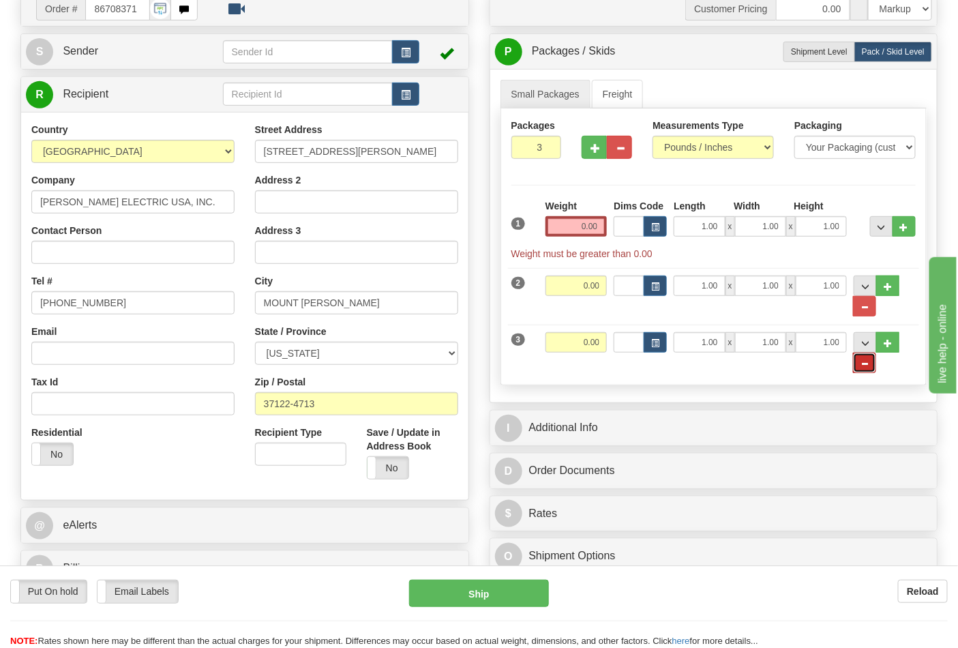
click at [868, 358] on button "..." at bounding box center [864, 363] width 23 height 20
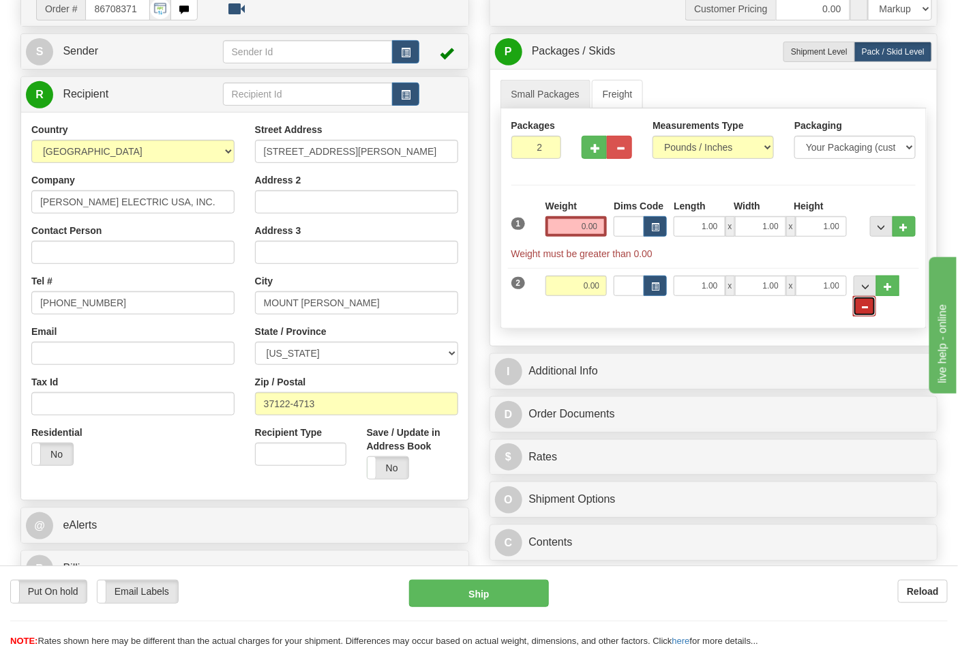
click at [864, 310] on span "..." at bounding box center [865, 308] width 8 height 8
type input "1"
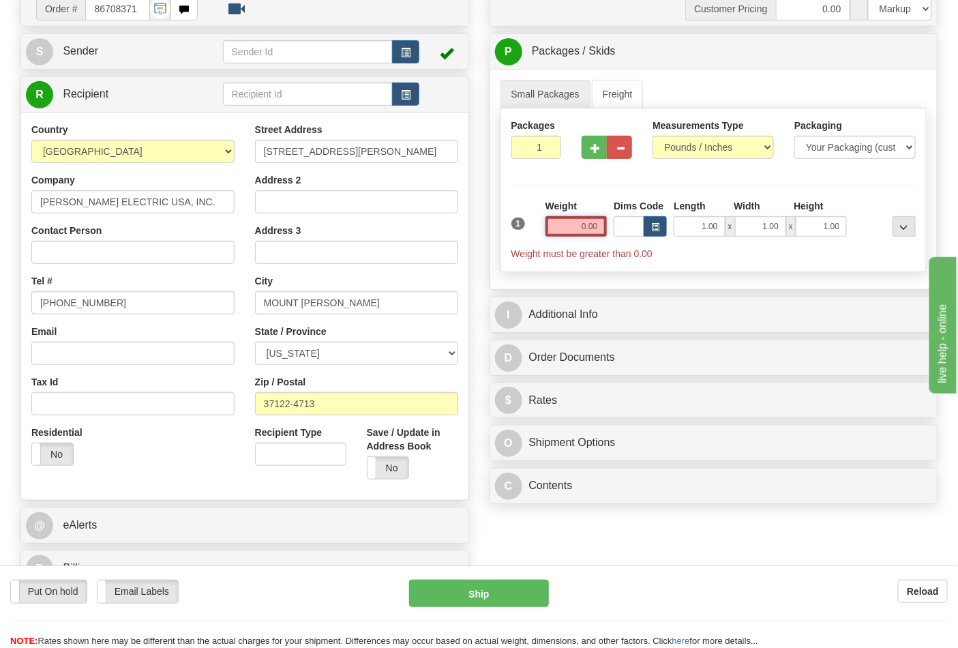
click at [558, 228] on input "0.00" at bounding box center [577, 226] width 62 height 20
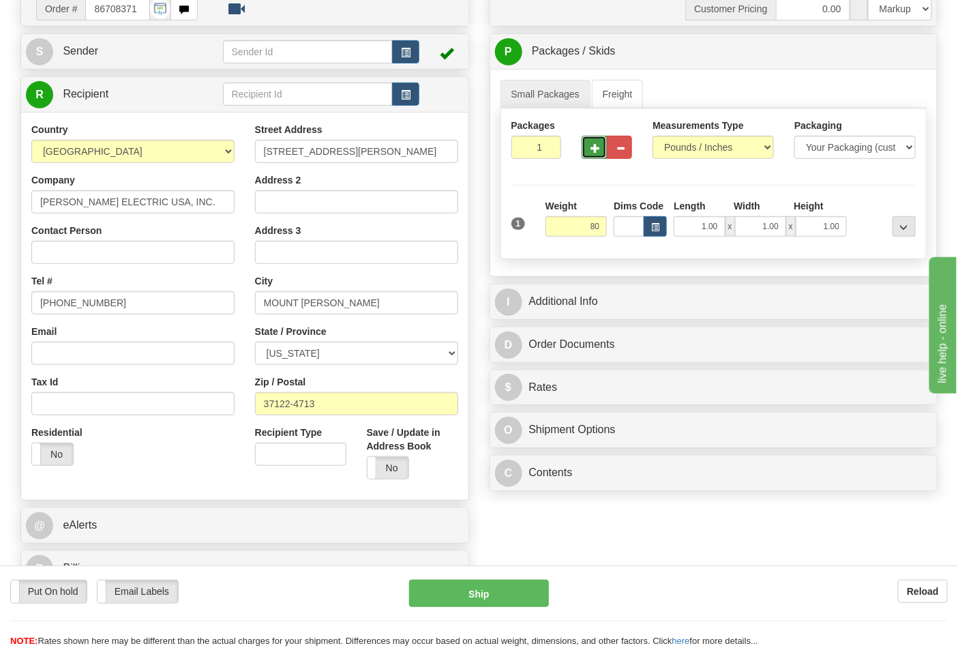
type input "80.00"
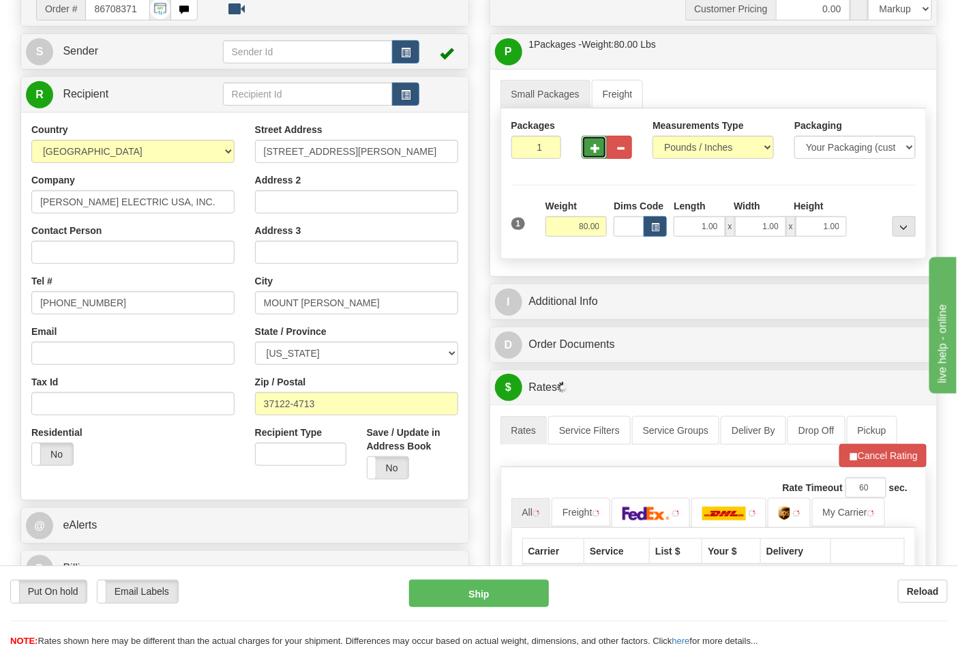
click at [602, 147] on button "button" at bounding box center [594, 147] width 25 height 23
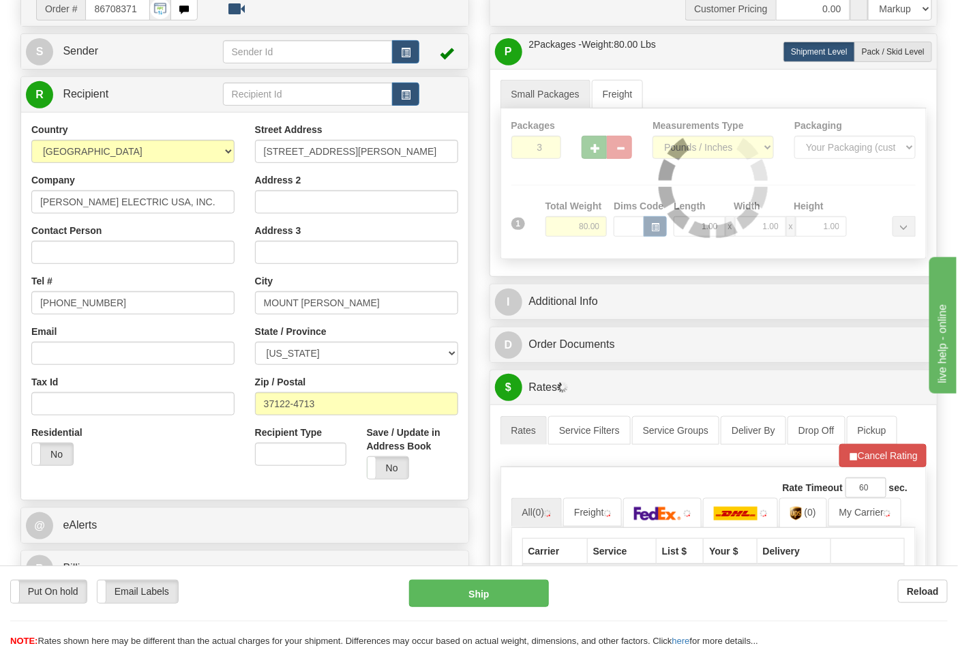
click at [602, 147] on div at bounding box center [714, 183] width 426 height 150
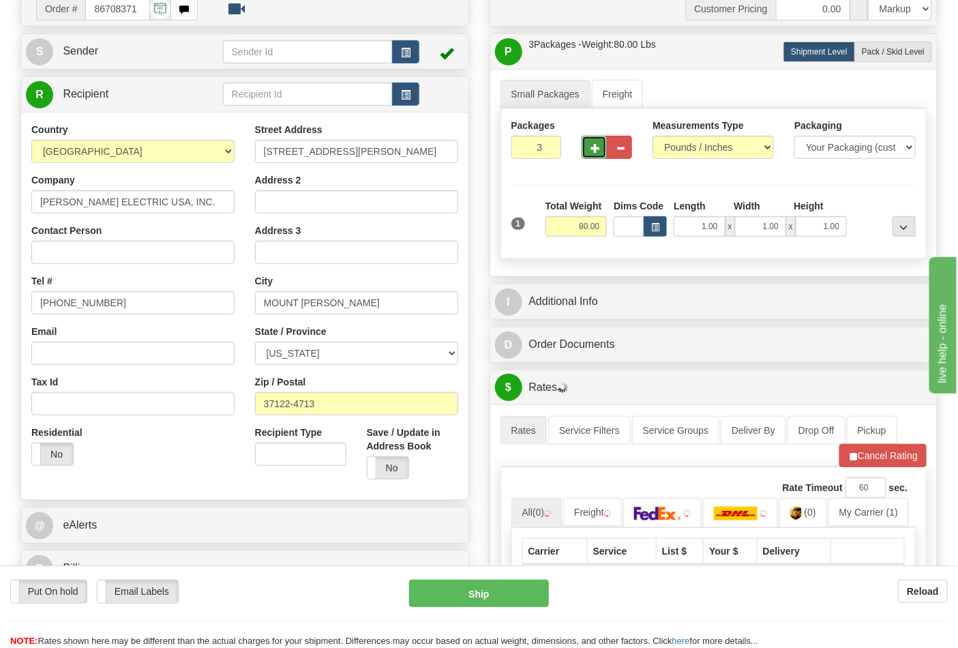
click at [602, 147] on button "button" at bounding box center [594, 147] width 25 height 23
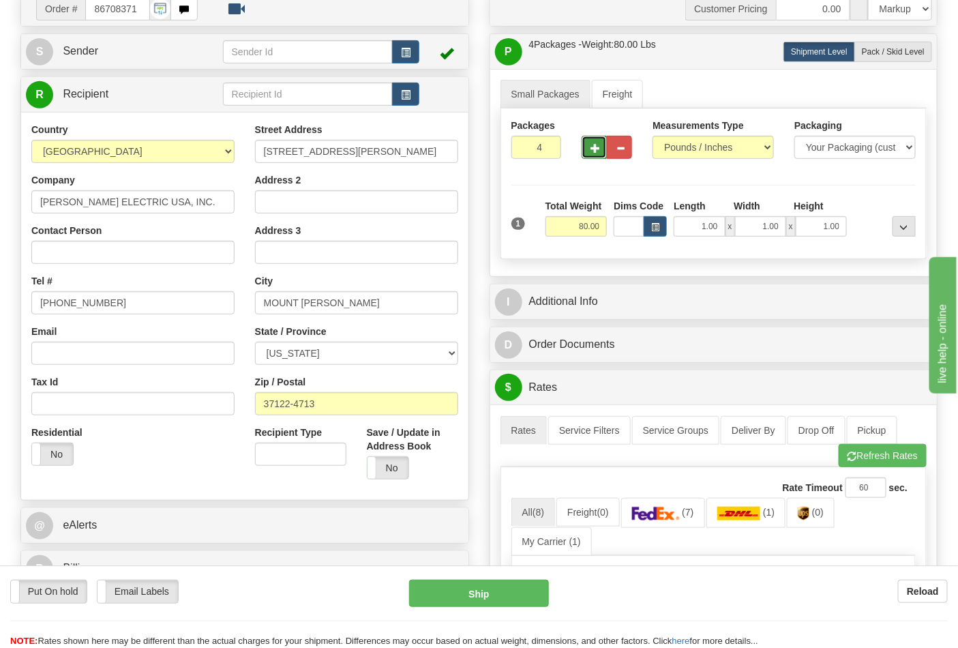
click at [602, 147] on button "button" at bounding box center [594, 147] width 25 height 23
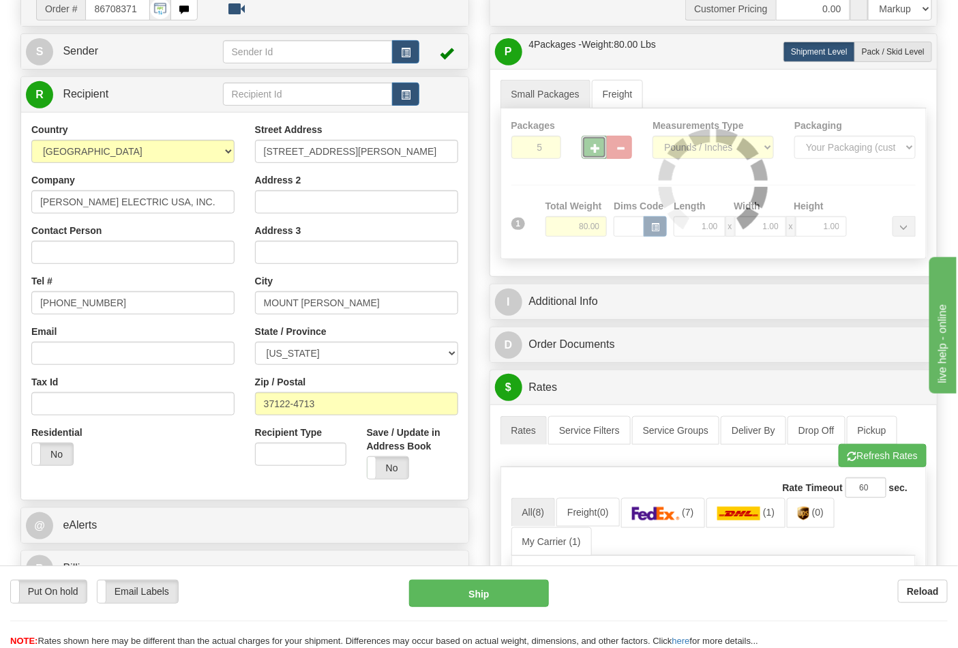
click at [602, 147] on div "Packages 5 1 Measurements Type" at bounding box center [714, 183] width 427 height 151
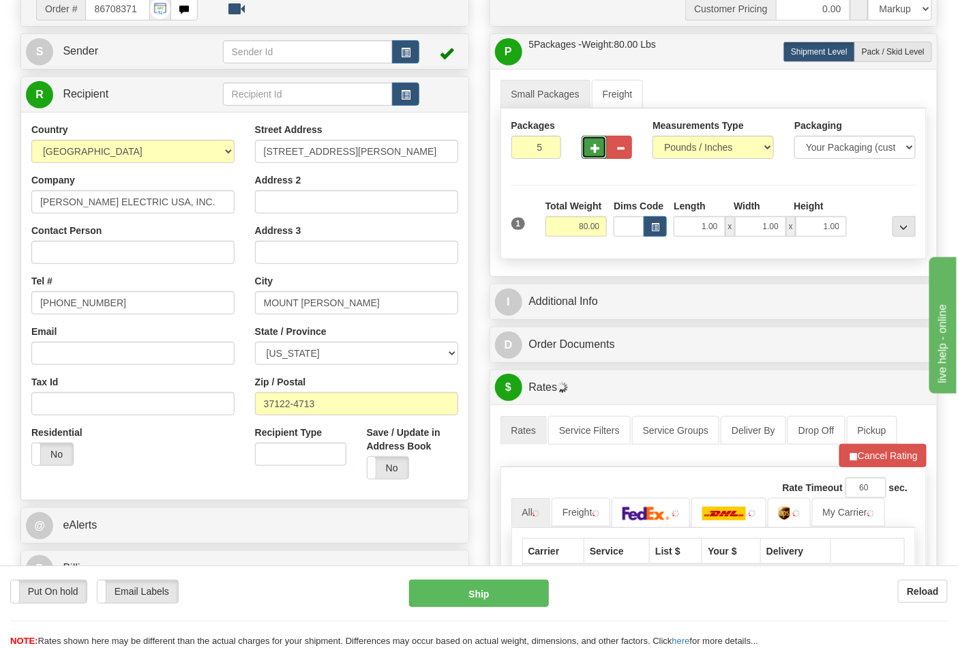
click at [602, 147] on button "button" at bounding box center [594, 147] width 25 height 23
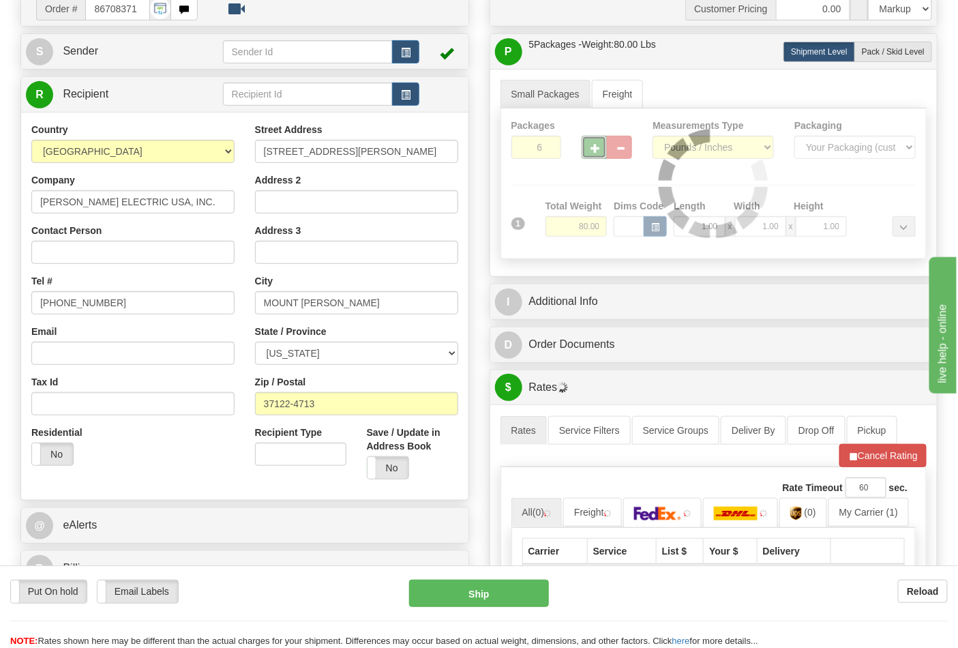
click at [602, 147] on div "Packages 6 1 Measurements Type" at bounding box center [714, 183] width 427 height 151
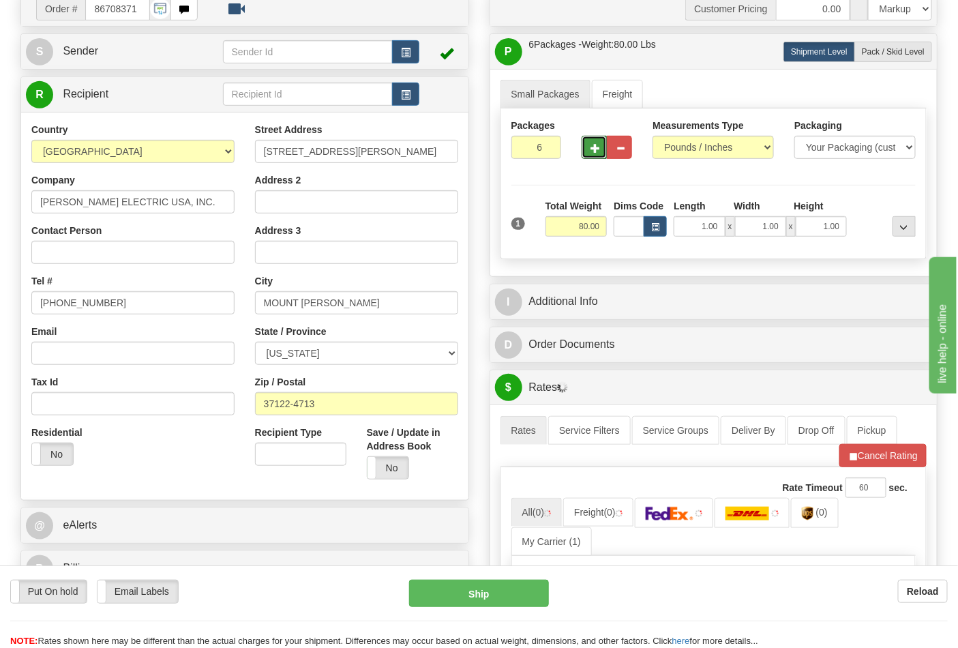
click at [602, 147] on button "button" at bounding box center [594, 147] width 25 height 23
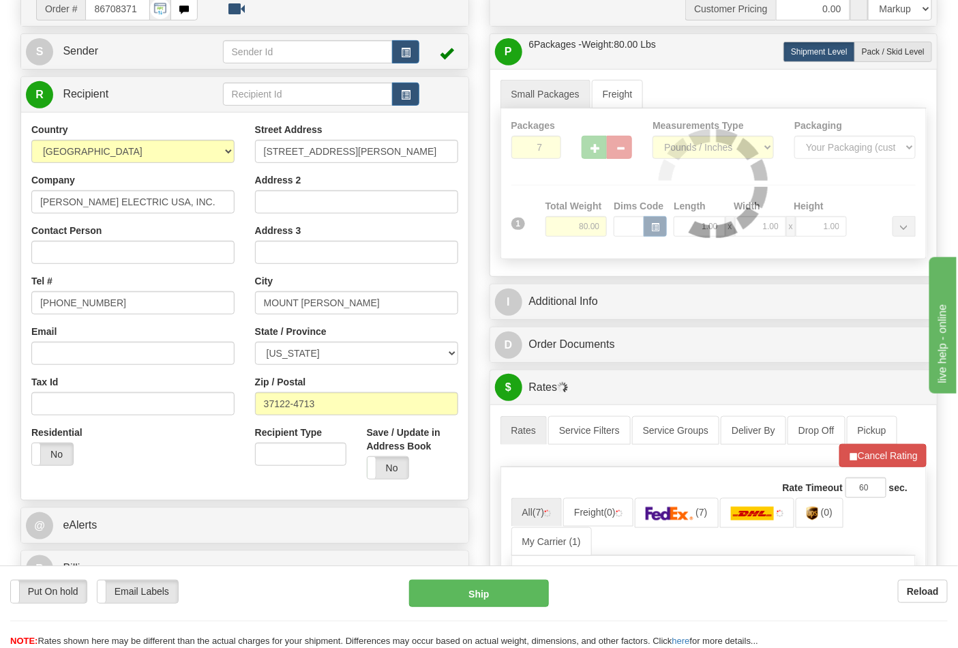
click at [602, 147] on div at bounding box center [714, 183] width 426 height 150
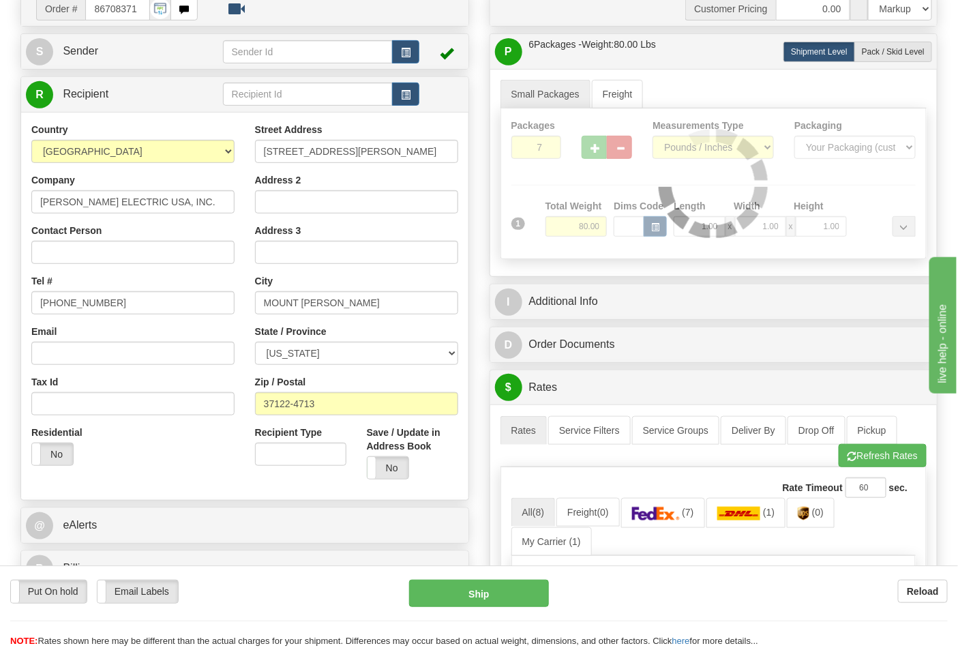
click at [602, 147] on div at bounding box center [714, 183] width 426 height 150
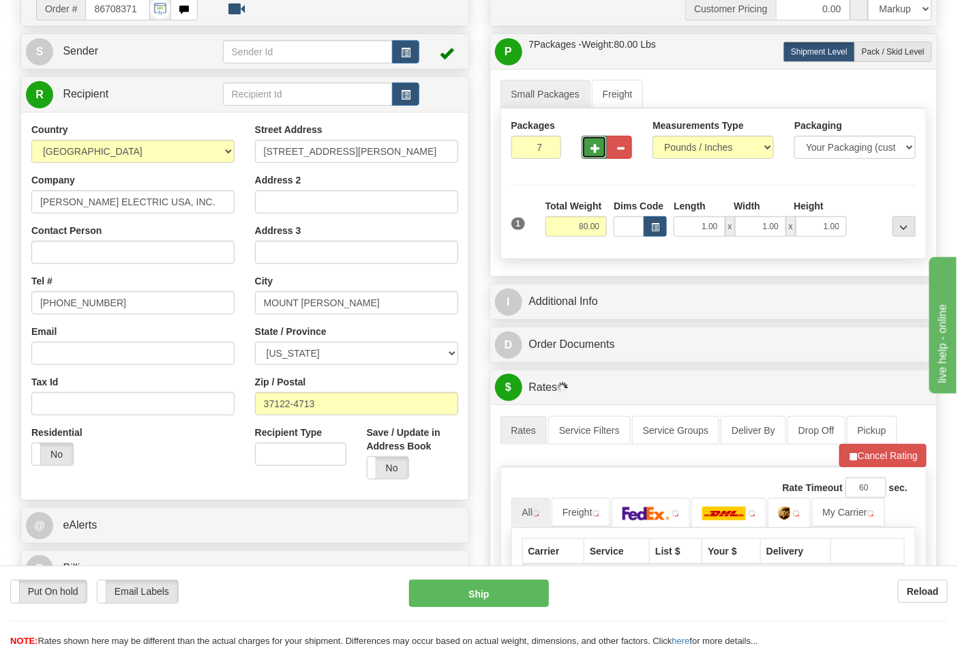
click at [602, 147] on button "button" at bounding box center [594, 147] width 25 height 23
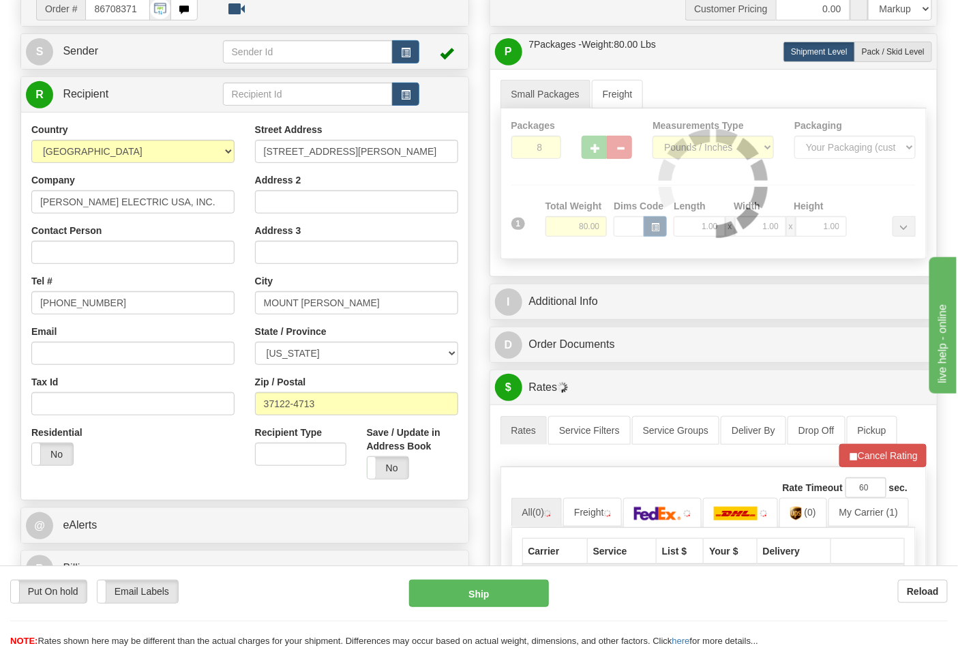
click at [602, 147] on div "Packages 8 1 Measurements Type" at bounding box center [714, 183] width 427 height 151
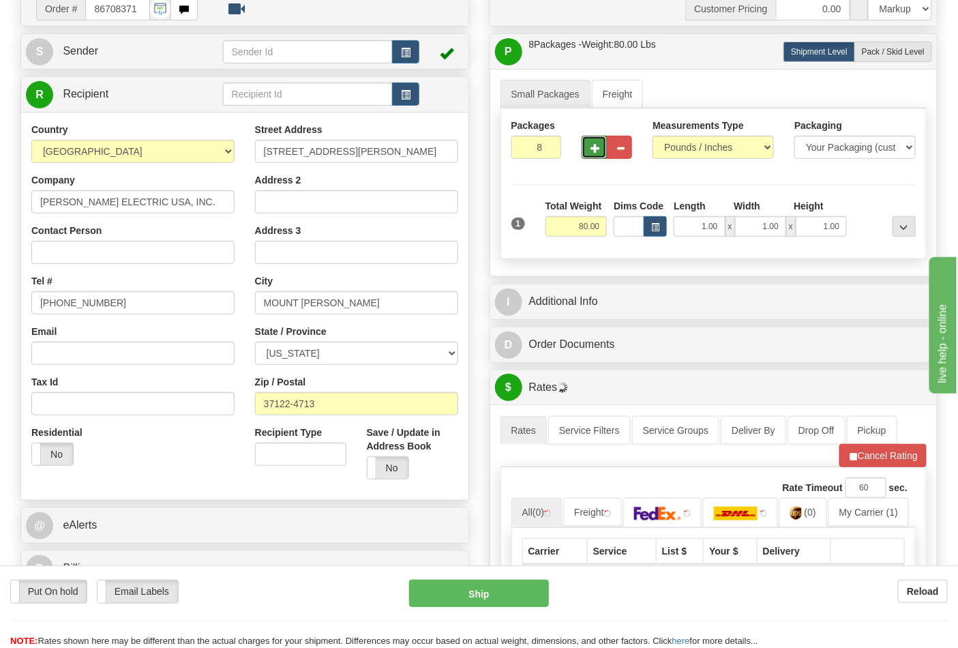
click at [602, 147] on button "button" at bounding box center [594, 147] width 25 height 23
type input "10"
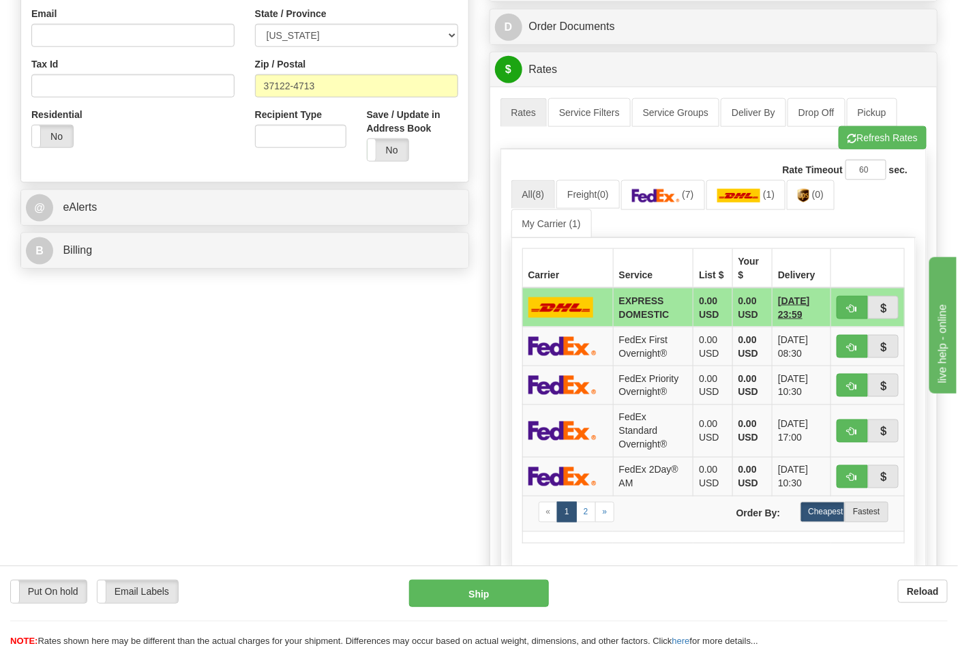
scroll to position [530, 0]
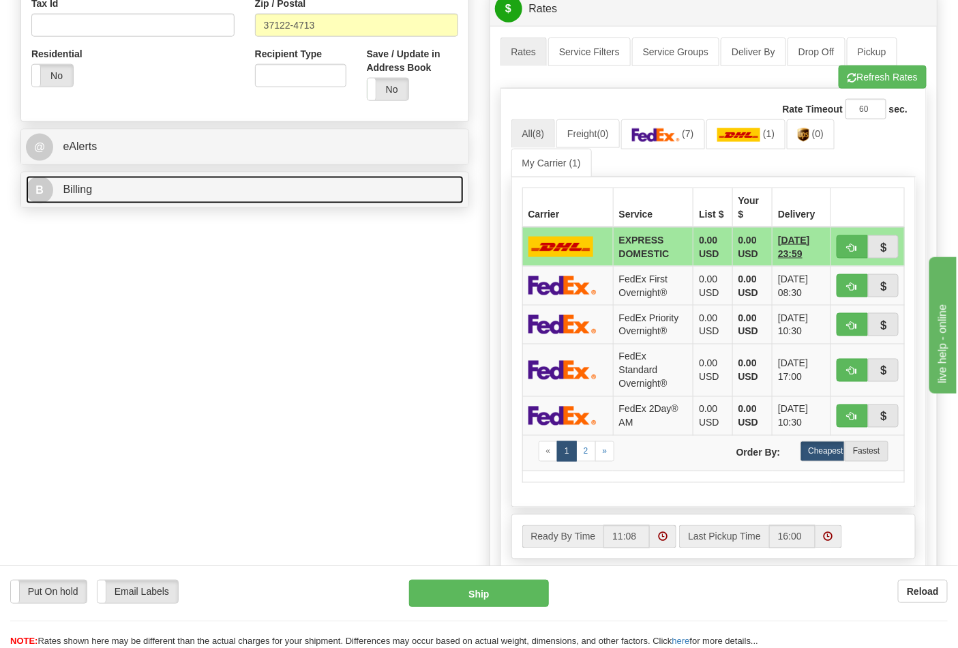
click at [316, 182] on link "B Billing" at bounding box center [245, 190] width 438 height 28
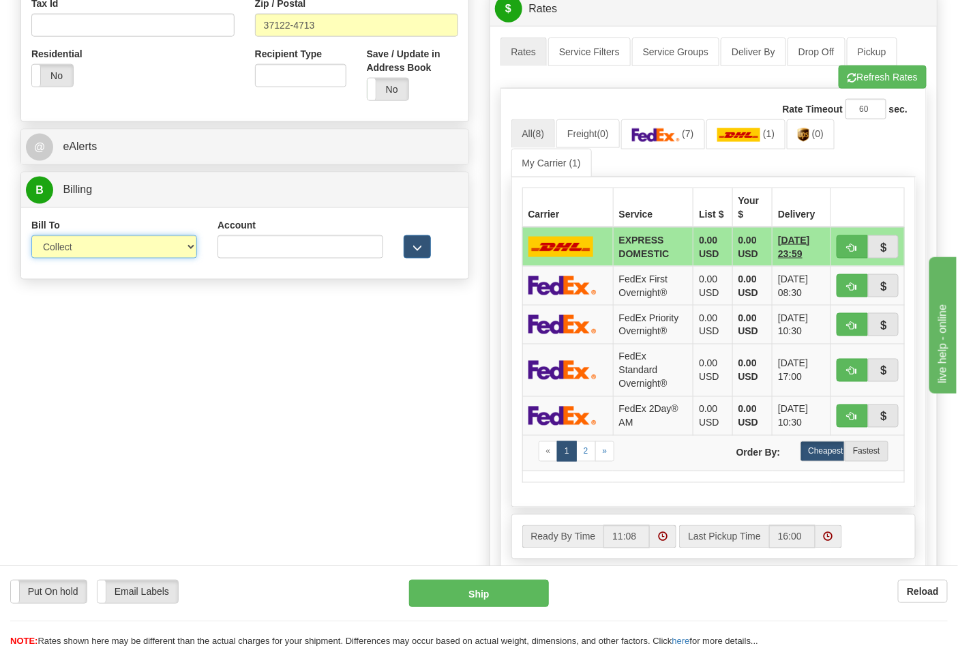
drag, startPoint x: 191, startPoint y: 241, endPoint x: 182, endPoint y: 254, distance: 15.1
click at [191, 241] on select "Sender Recipient Third Party Collect" at bounding box center [114, 246] width 166 height 23
select select "2"
click at [31, 237] on select "Sender Recipient Third Party Collect" at bounding box center [114, 246] width 166 height 23
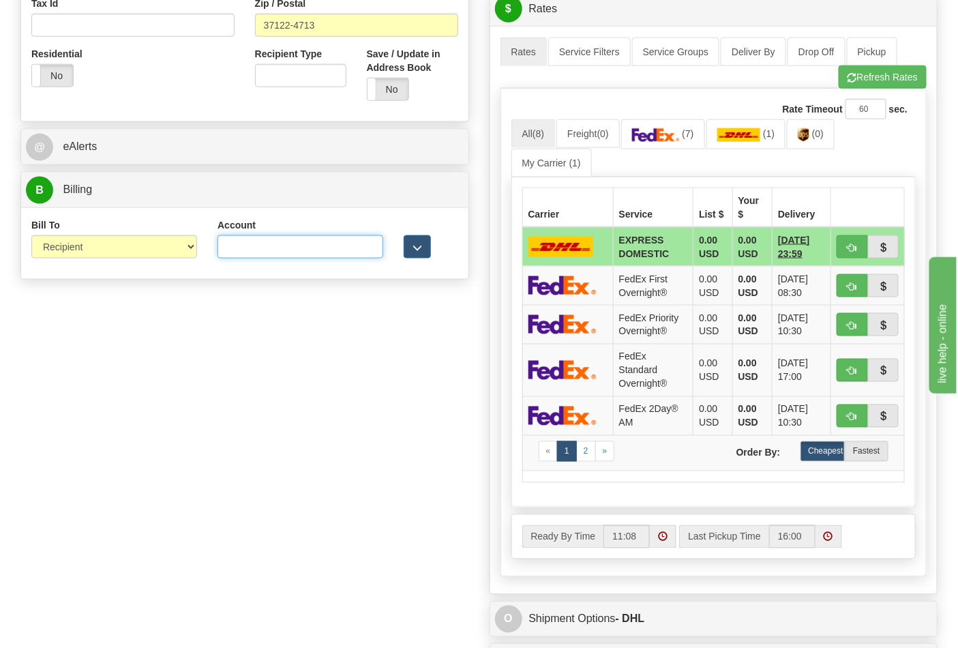
click at [315, 253] on input "Account" at bounding box center [301, 246] width 166 height 23
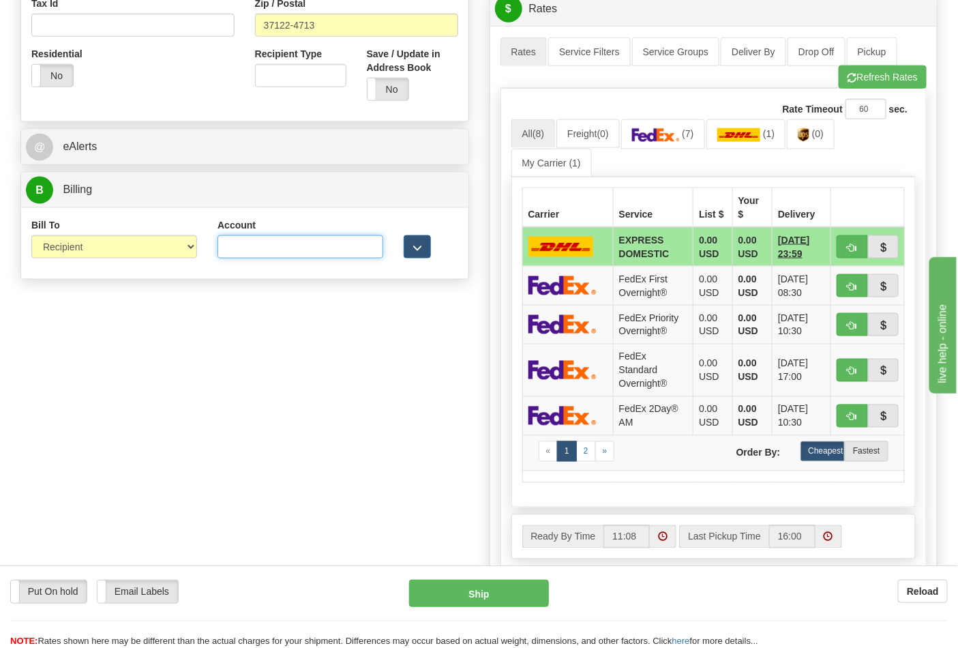
paste input "106052662"
type input "106052662"
click at [680, 139] on img at bounding box center [656, 135] width 48 height 14
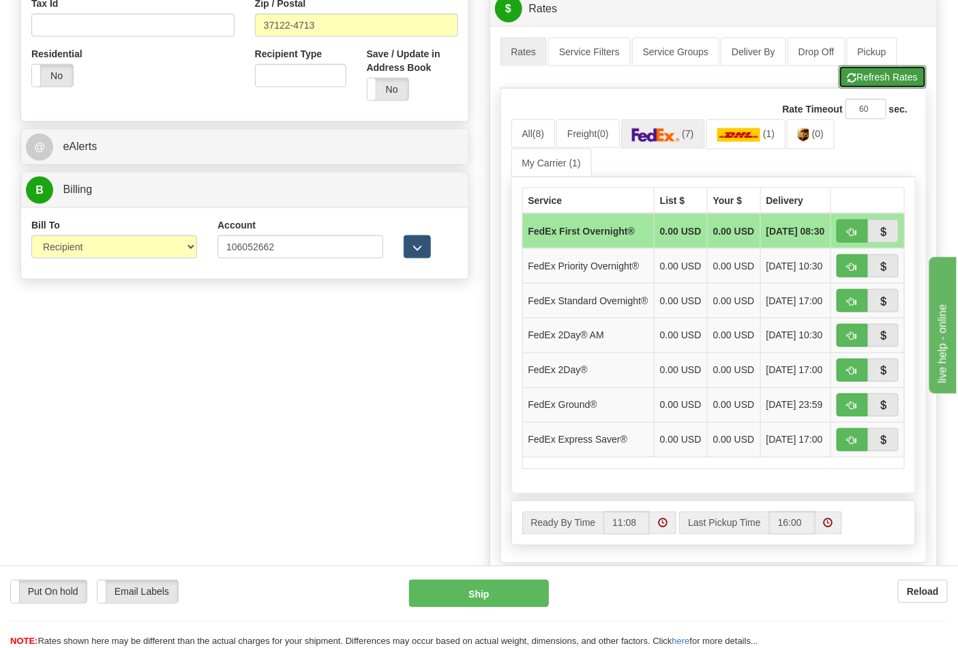
click at [887, 84] on button "Refresh Rates" at bounding box center [883, 76] width 88 height 23
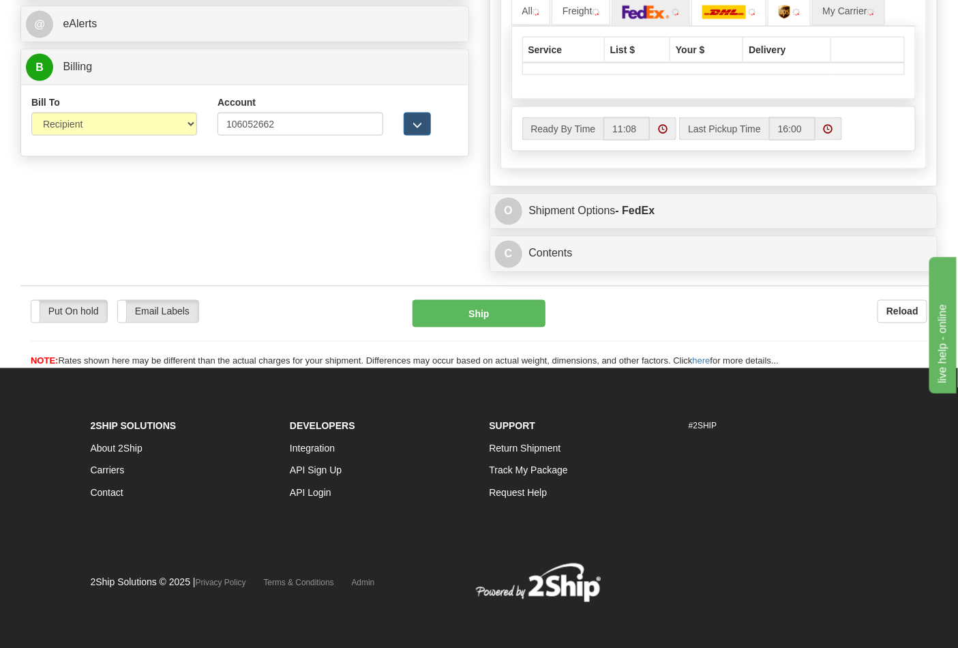
scroll to position [659, 0]
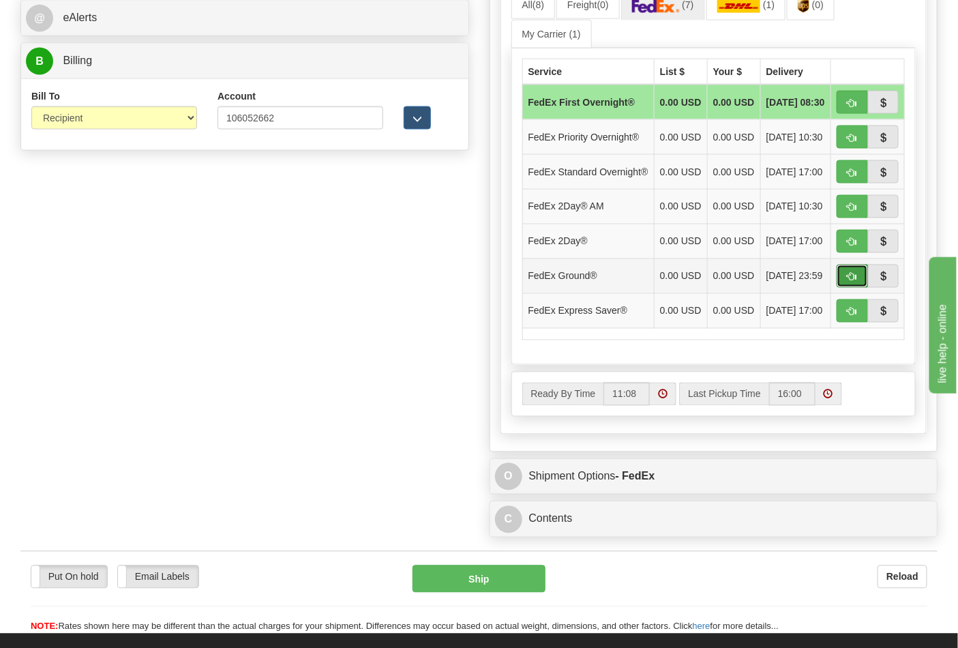
click at [863, 288] on button "button" at bounding box center [852, 276] width 31 height 23
type input "92"
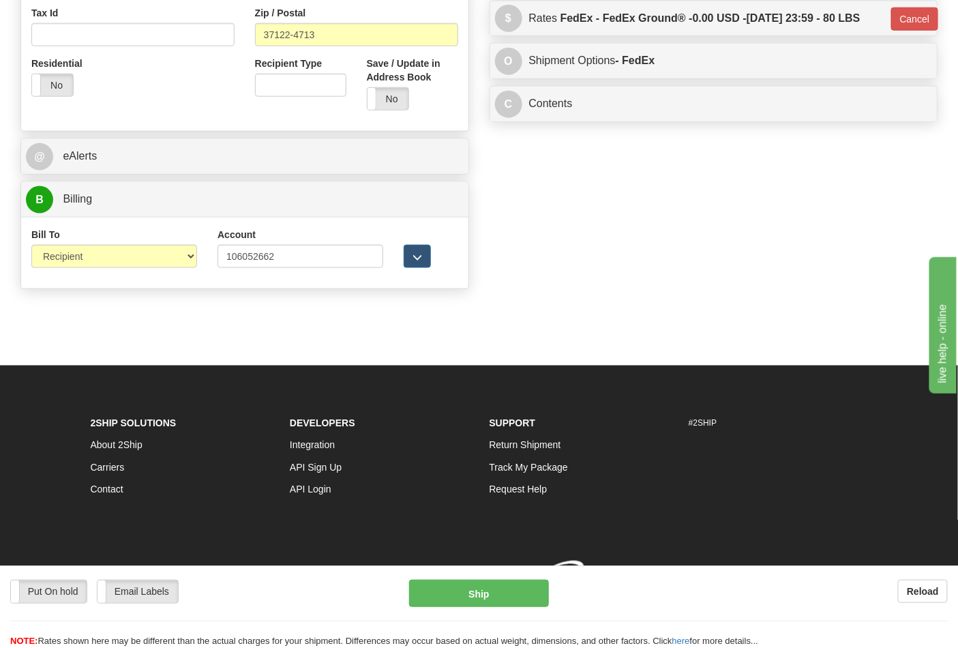
scroll to position [542, 0]
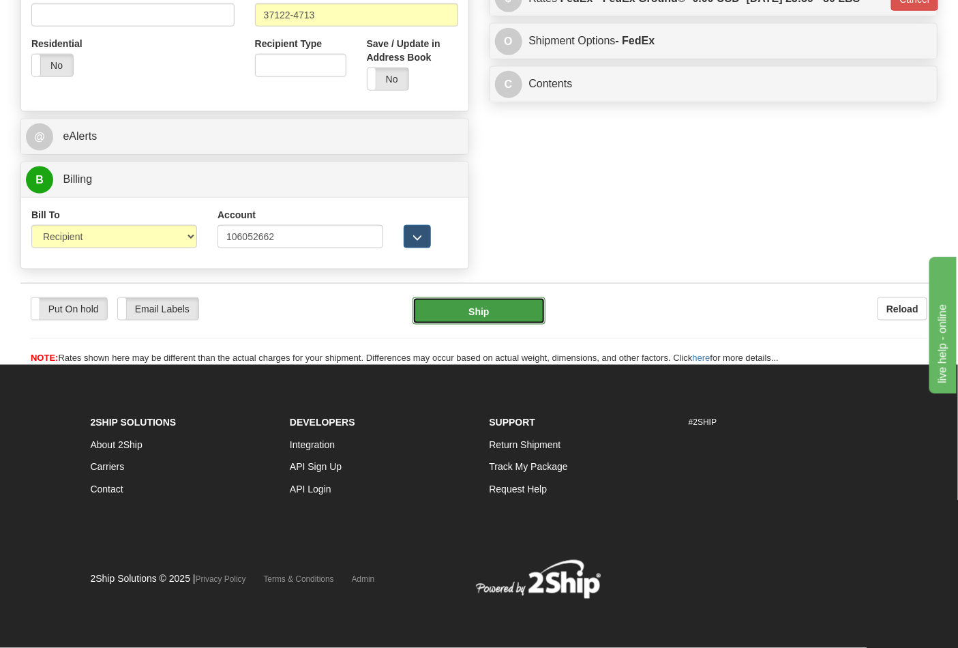
click at [467, 307] on button "Ship" at bounding box center [479, 310] width 132 height 27
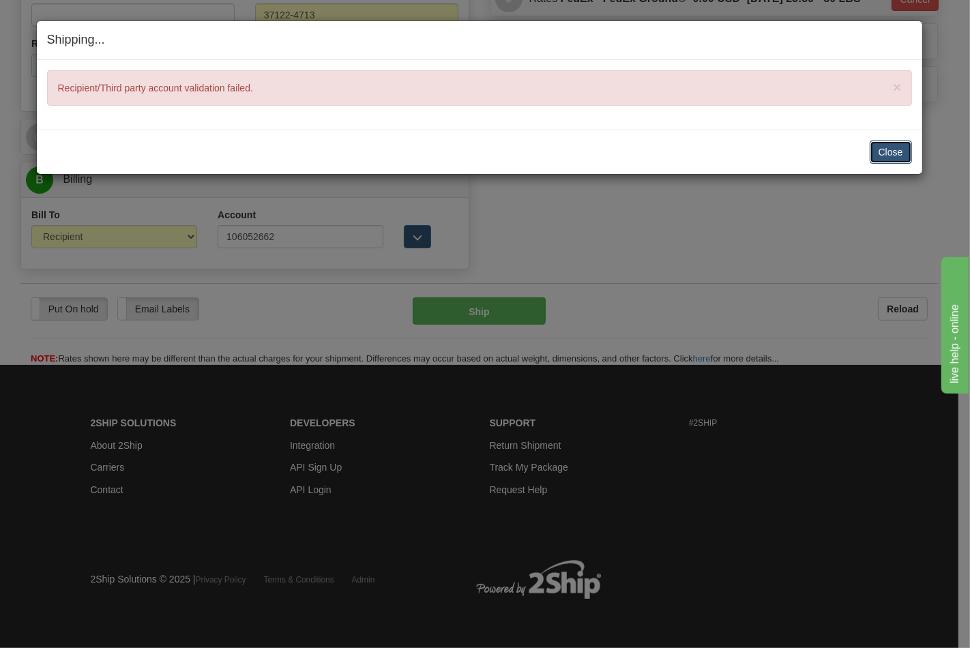
click at [874, 149] on button "Close" at bounding box center [891, 151] width 42 height 23
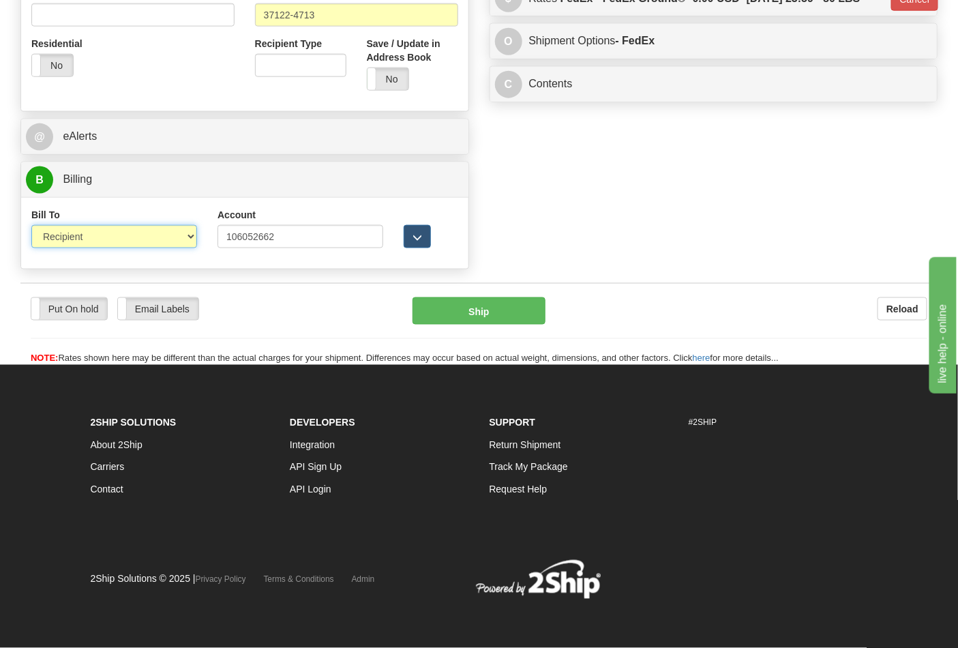
click at [168, 228] on select "Sender Recipient Third Party Collect" at bounding box center [114, 236] width 166 height 23
select select "4"
click at [31, 225] on select "Sender Recipient Third Party Collect" at bounding box center [114, 236] width 166 height 23
type input "92"
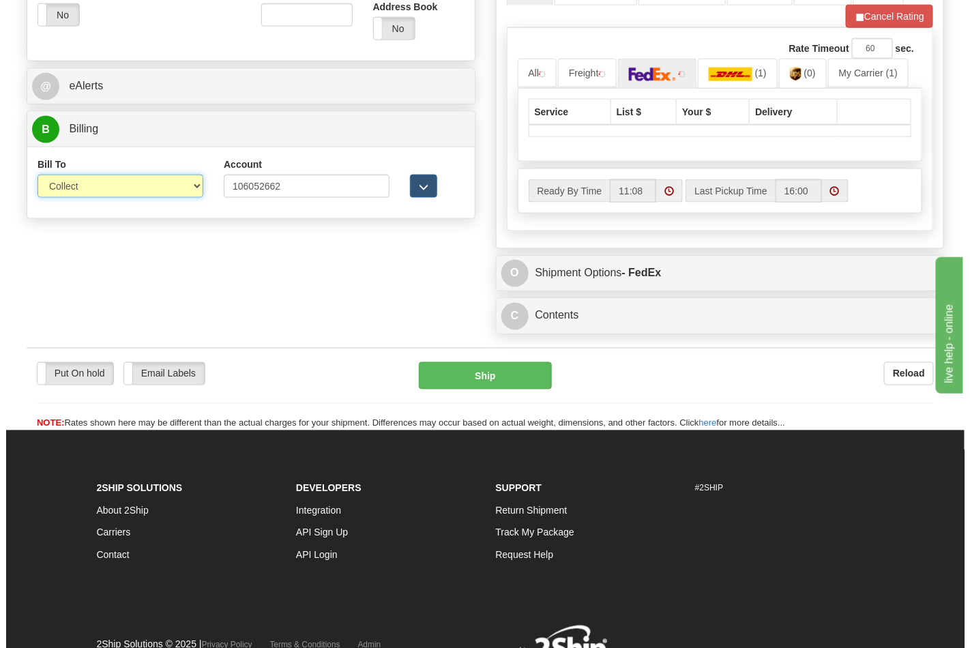
scroll to position [618, 0]
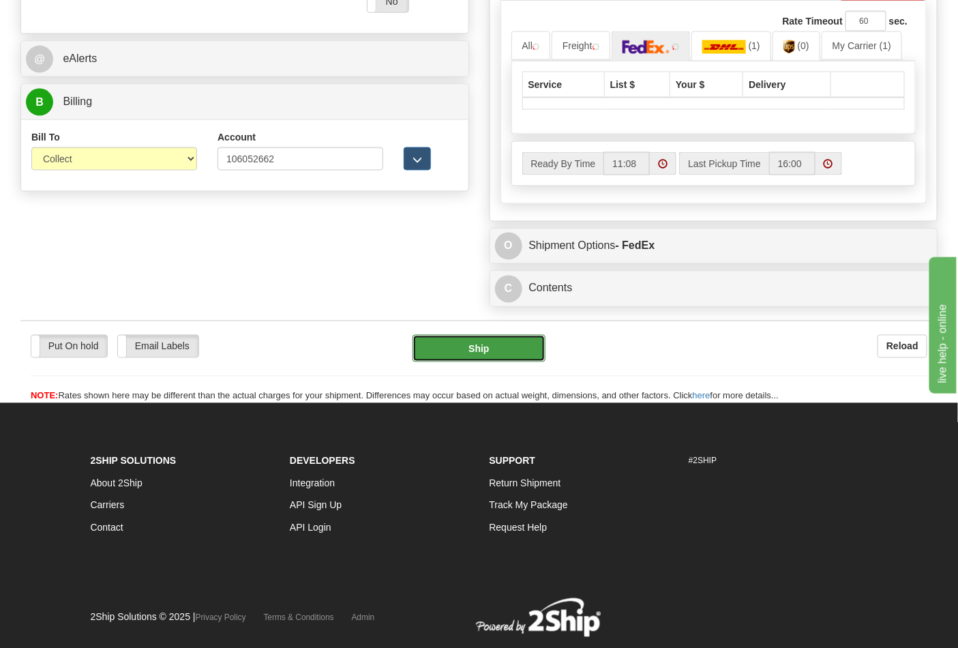
click at [458, 362] on button "Ship" at bounding box center [479, 348] width 132 height 27
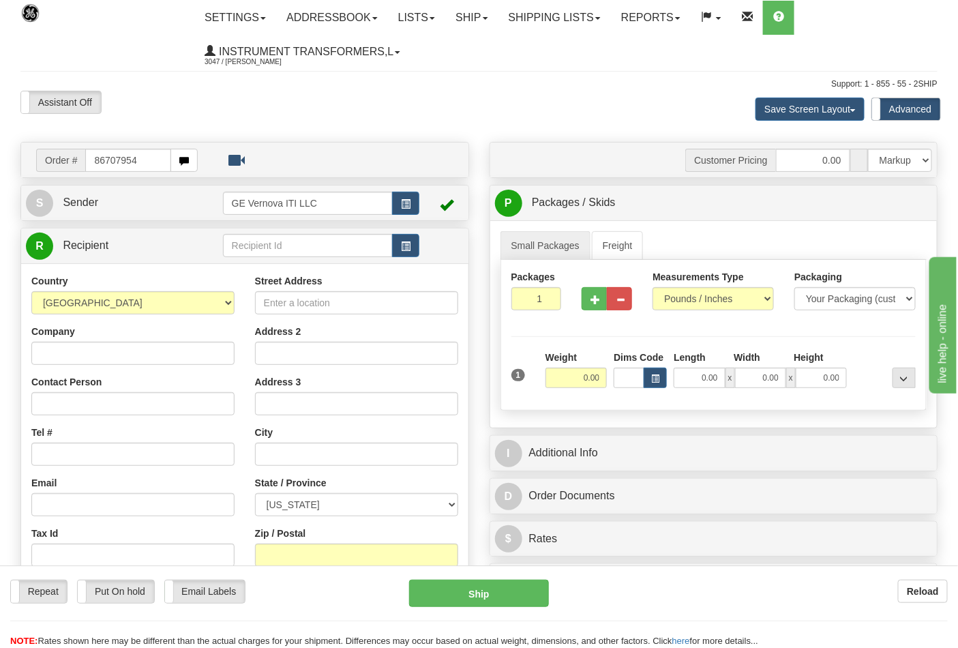
type input "86707954"
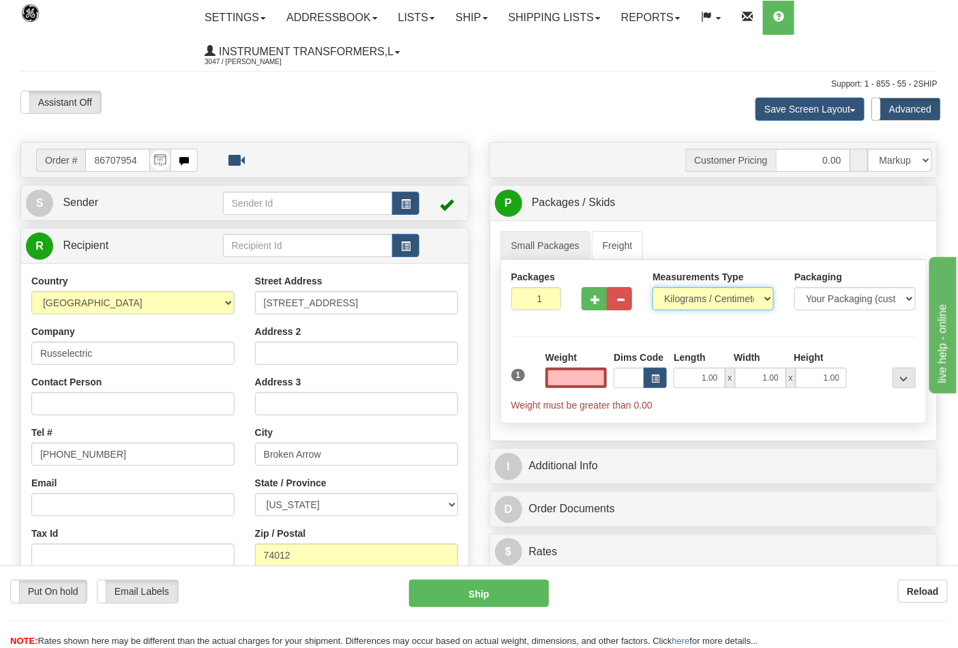
type input "0.00"
drag, startPoint x: 760, startPoint y: 297, endPoint x: 748, endPoint y: 304, distance: 14.0
click at [760, 297] on select "Pounds / Inches Kilograms / Centimeters" at bounding box center [713, 298] width 121 height 23
select select "0"
click at [653, 288] on select "Pounds / Inches Kilograms / Centimeters" at bounding box center [713, 298] width 121 height 23
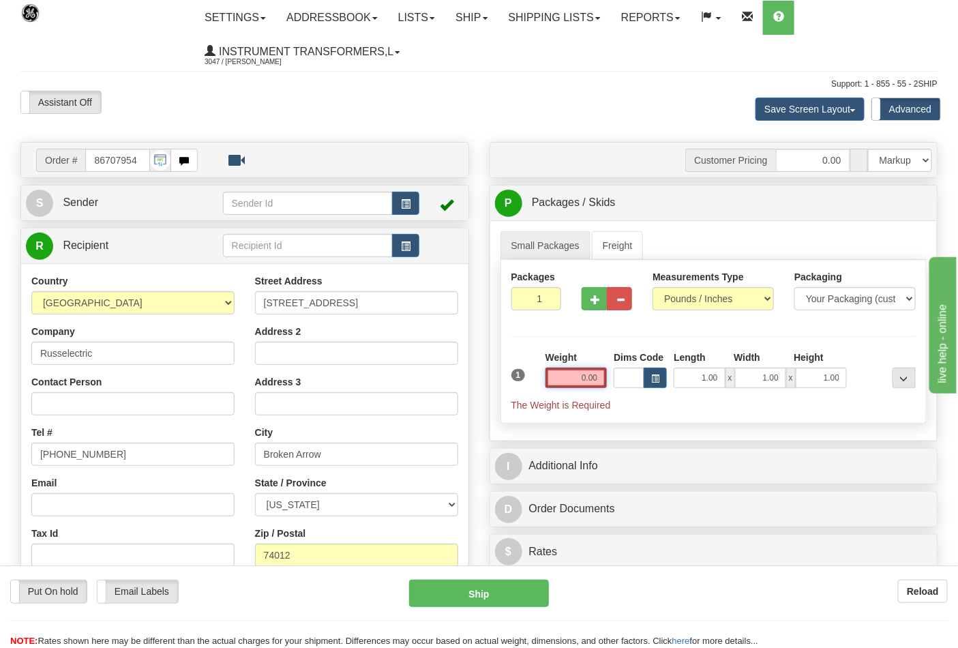
click at [565, 374] on input "0.00" at bounding box center [577, 378] width 62 height 20
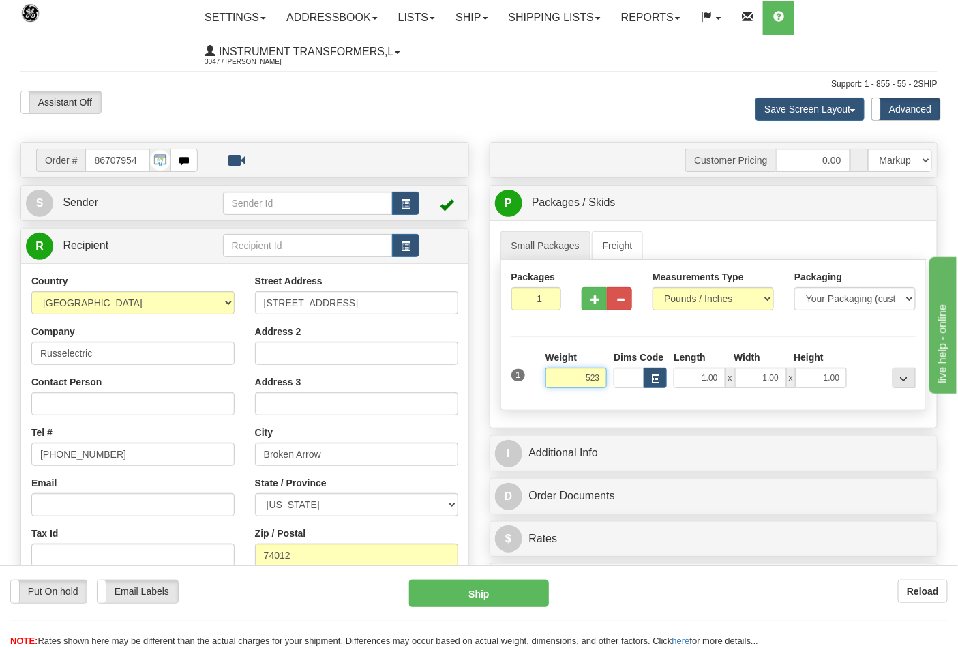
click button "Delete" at bounding box center [0, 0] width 0 height 0
type input "523.00"
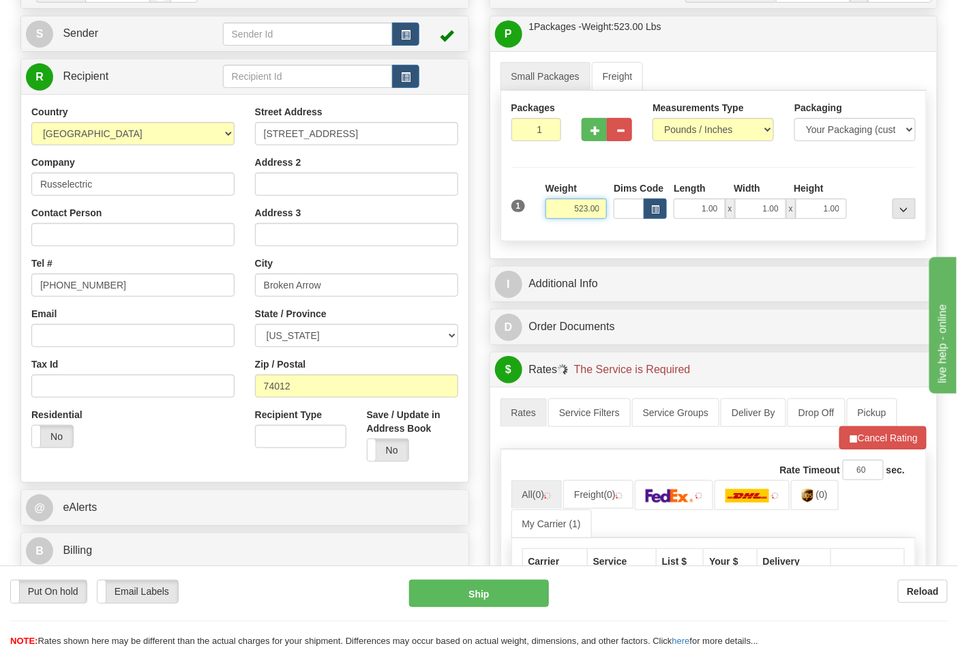
scroll to position [227, 0]
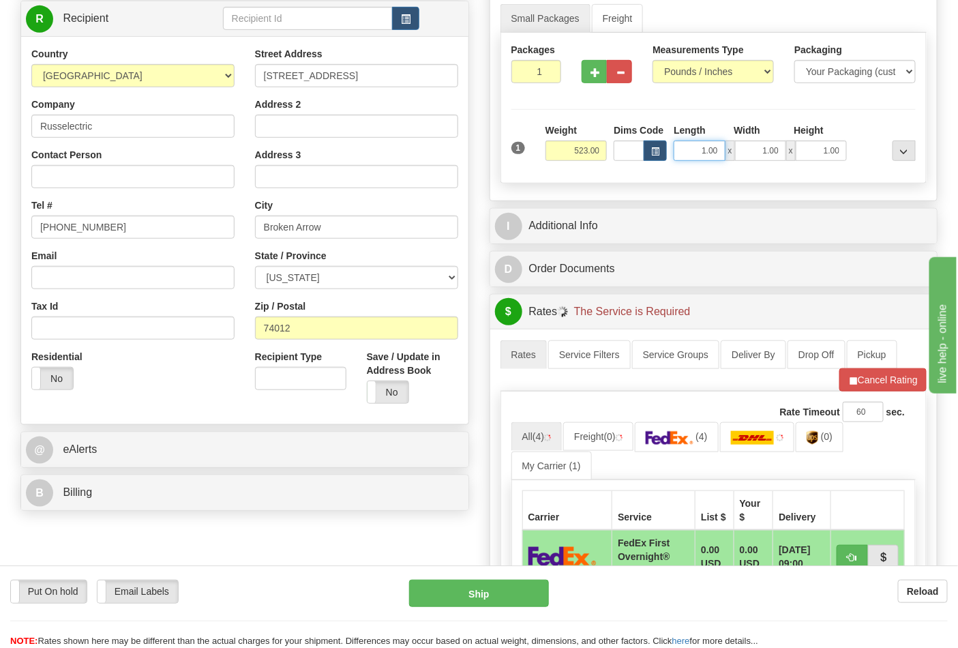
click at [690, 153] on input "1.00" at bounding box center [699, 150] width 51 height 20
drag, startPoint x: 690, startPoint y: 153, endPoint x: 716, endPoint y: 153, distance: 25.9
click at [716, 153] on input "1.00" at bounding box center [699, 150] width 51 height 20
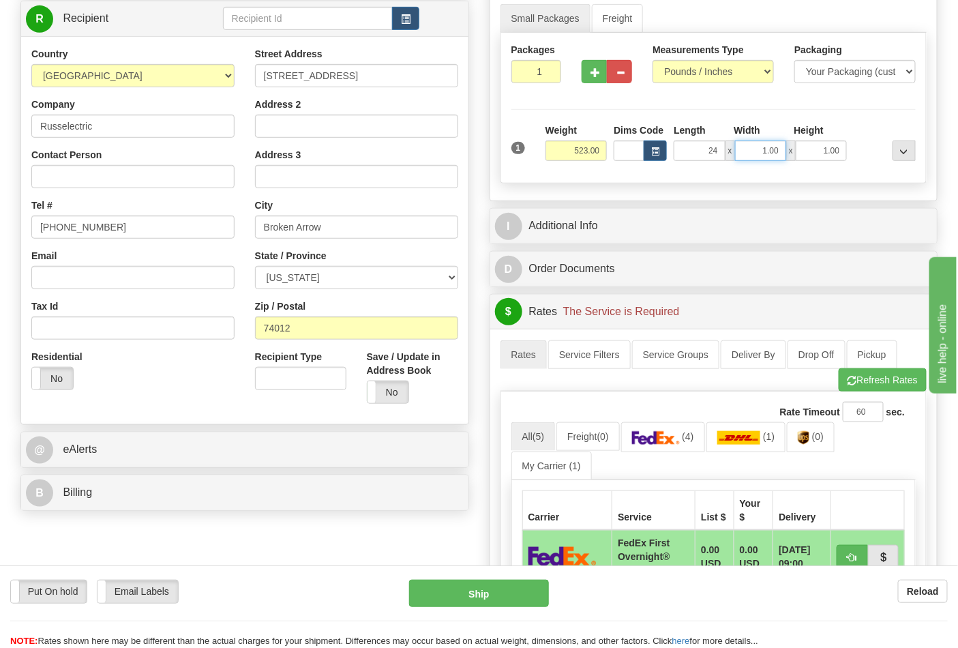
type input "24.00"
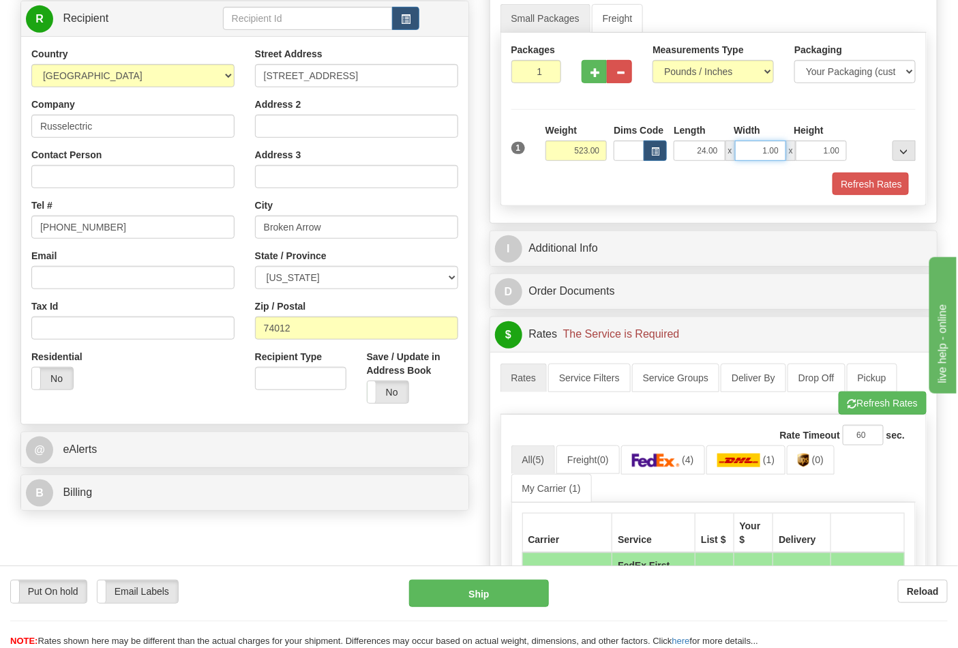
drag, startPoint x: 749, startPoint y: 150, endPoint x: 799, endPoint y: 138, distance: 51.3
click at [799, 138] on div "Length Width Height 24.00 x 1.00 x 1.00" at bounding box center [760, 142] width 180 height 38
type input "40.00"
click at [859, 145] on div at bounding box center [884, 142] width 69 height 38
drag, startPoint x: 821, startPoint y: 153, endPoint x: 844, endPoint y: 147, distance: 24.0
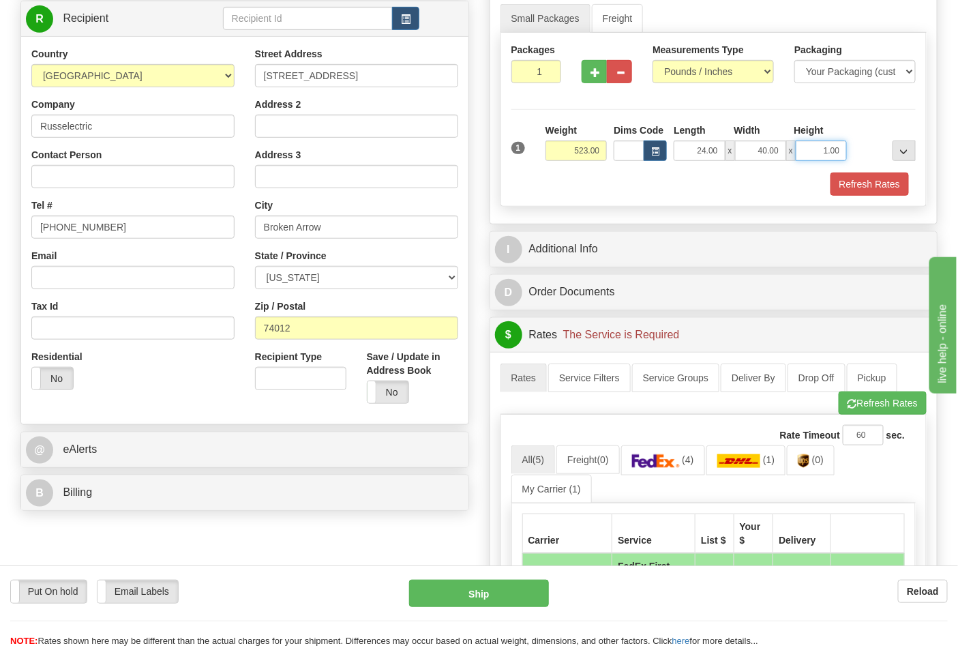
click at [844, 147] on input "1.00" at bounding box center [821, 150] width 51 height 20
click button "Delete" at bounding box center [0, 0] width 0 height 0
type input "18.00"
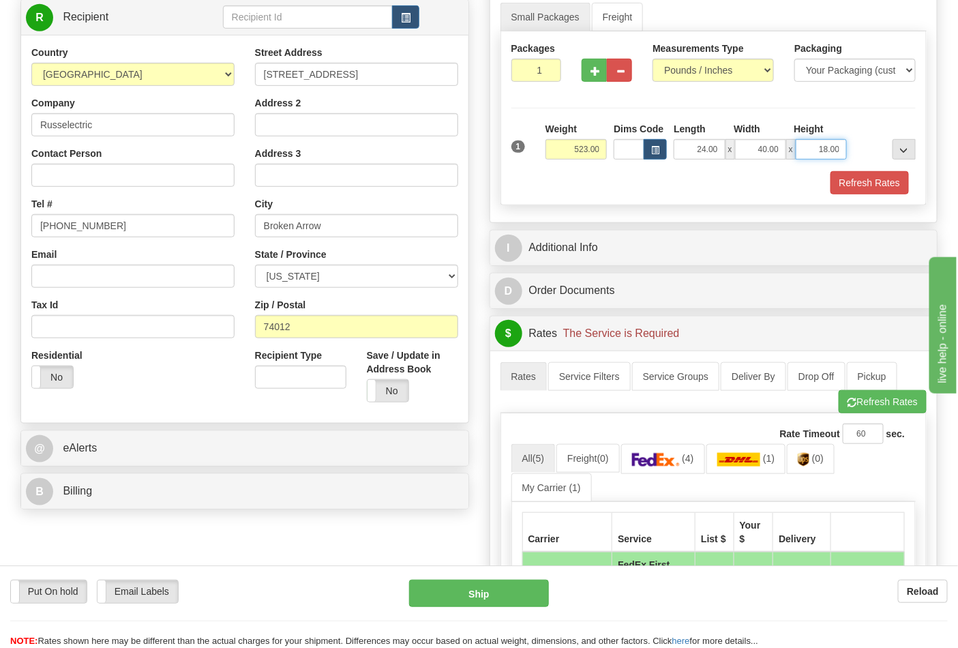
scroll to position [303, 0]
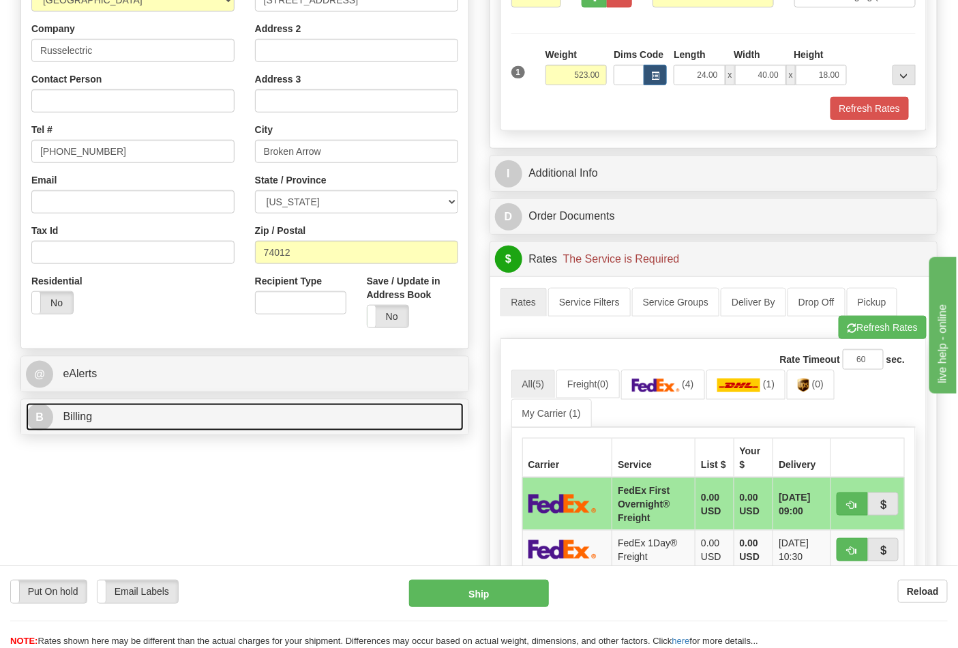
click at [321, 424] on link "B Billing" at bounding box center [245, 417] width 438 height 28
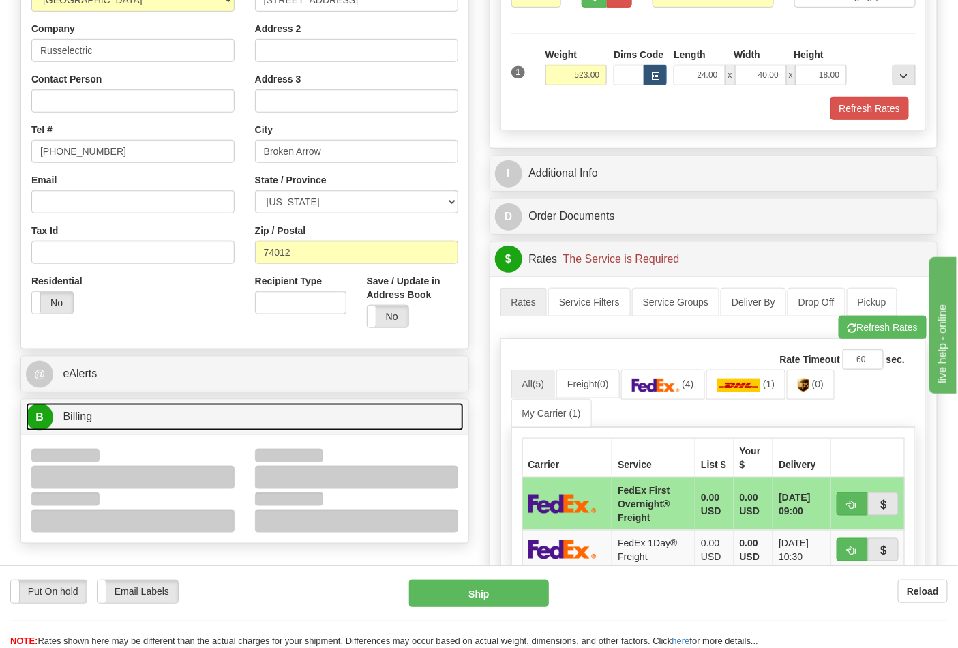
scroll to position [379, 0]
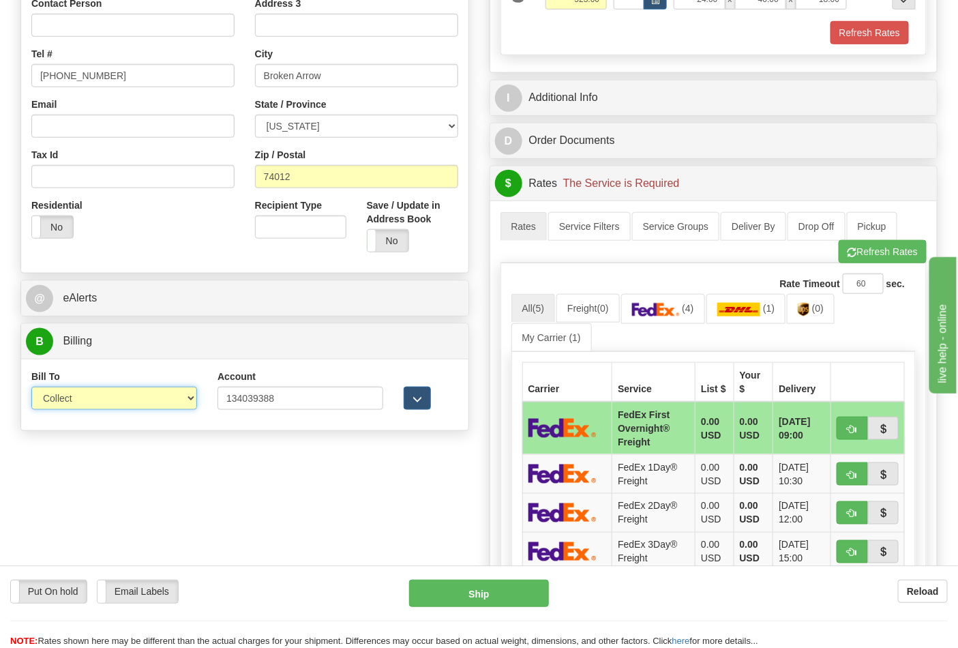
click at [186, 396] on select "Sender Recipient Third Party Collect" at bounding box center [114, 398] width 166 height 23
select select "2"
click at [31, 388] on select "Sender Recipient Third Party Collect" at bounding box center [114, 398] width 166 height 23
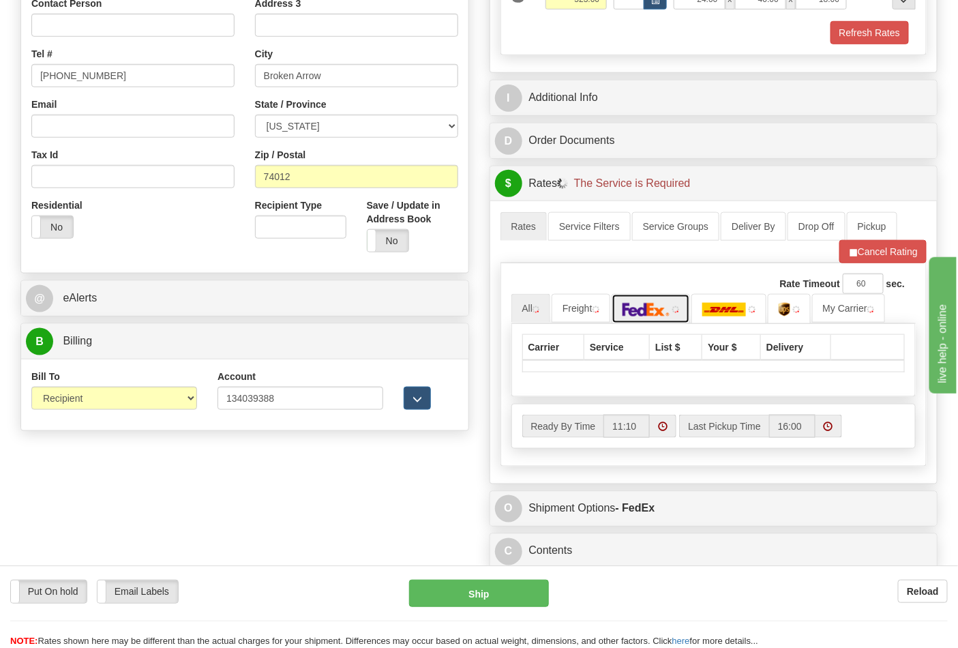
click at [655, 309] on img at bounding box center [647, 310] width 48 height 14
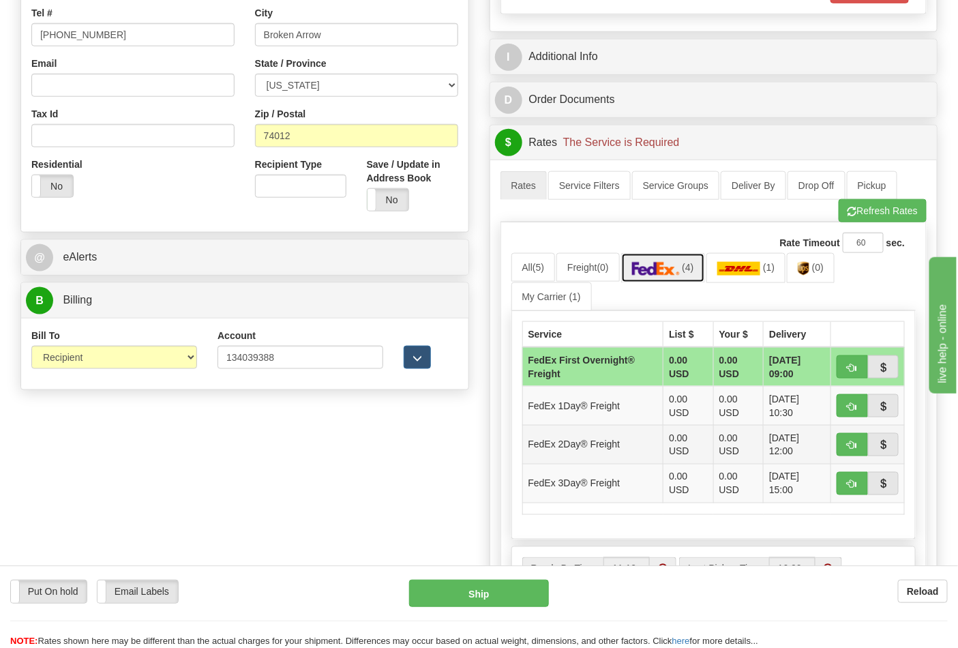
scroll to position [454, 0]
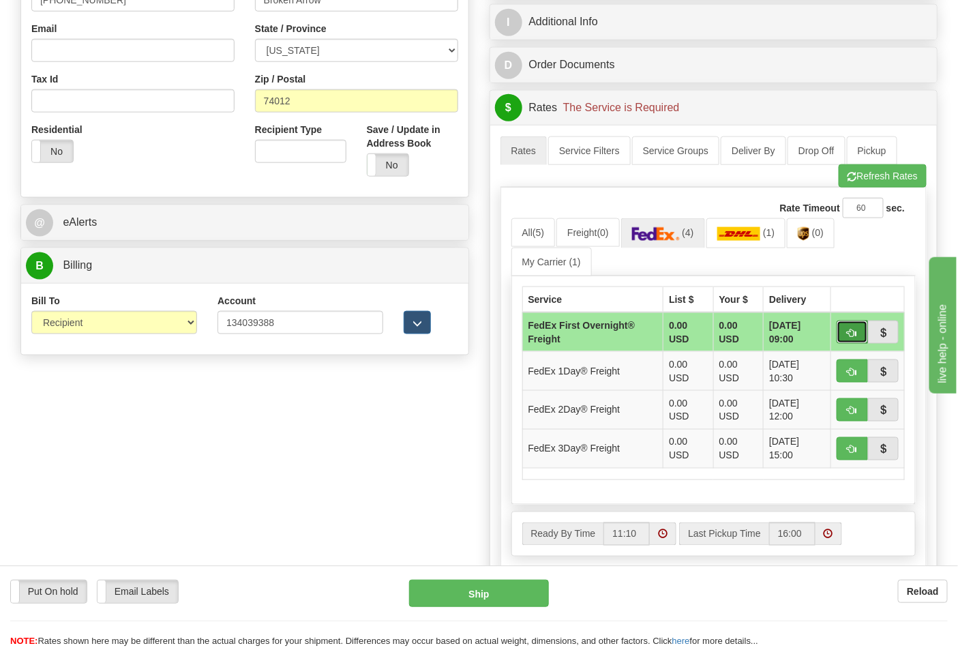
click at [854, 336] on span "button" at bounding box center [853, 333] width 10 height 9
type input "39"
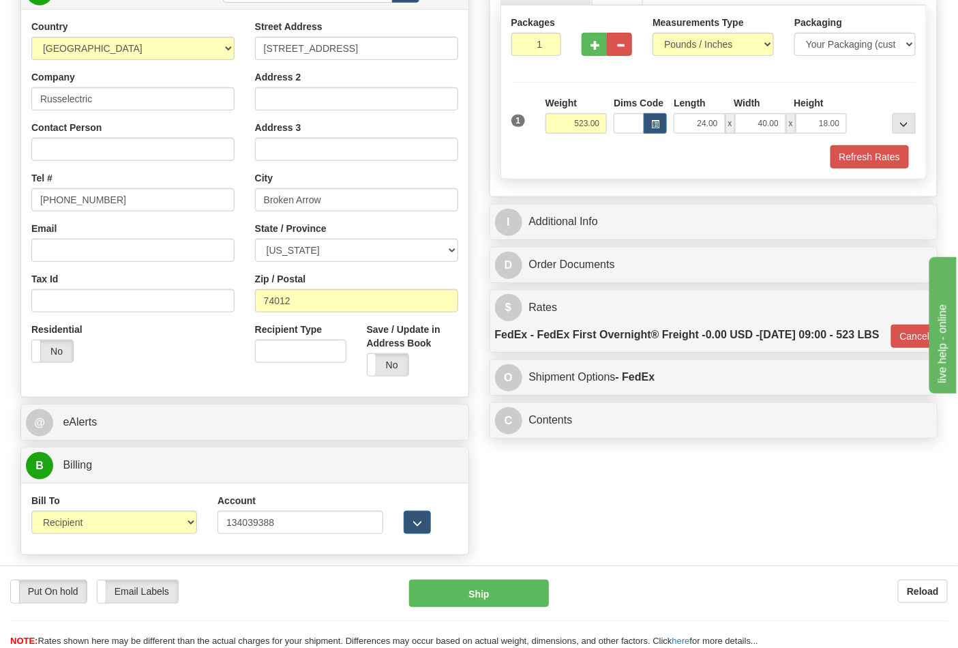
scroll to position [227, 0]
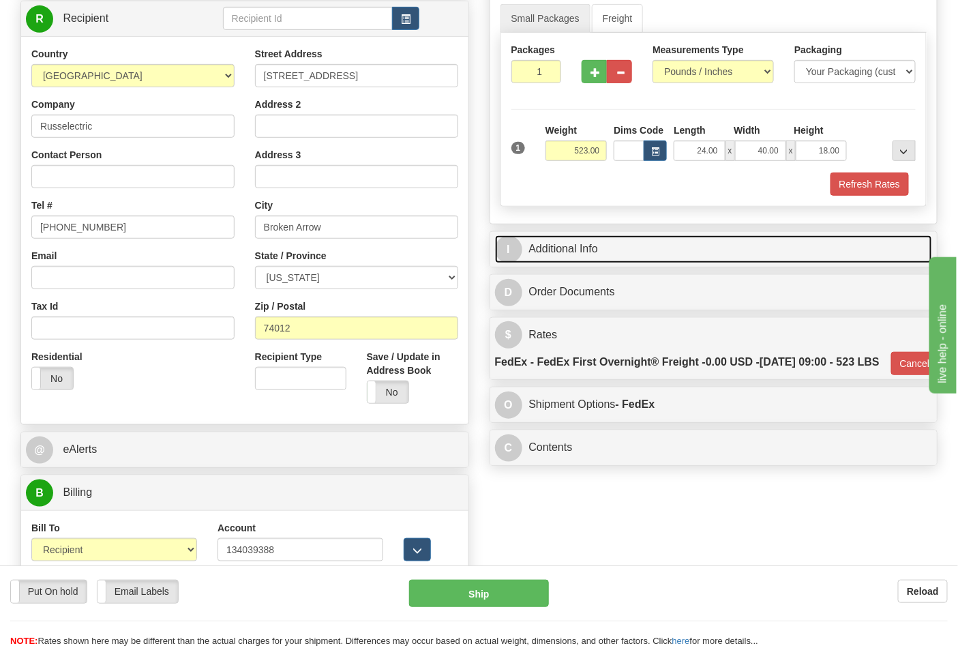
click at [730, 261] on link "I Additional Info" at bounding box center [714, 249] width 438 height 28
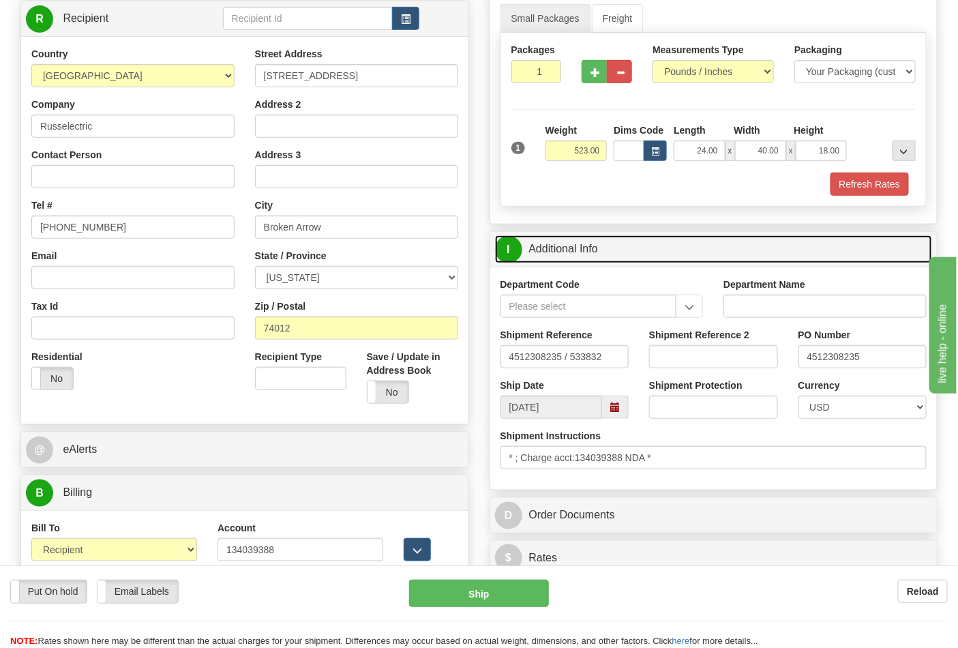
click at [672, 251] on link "I Additional Info" at bounding box center [714, 249] width 438 height 28
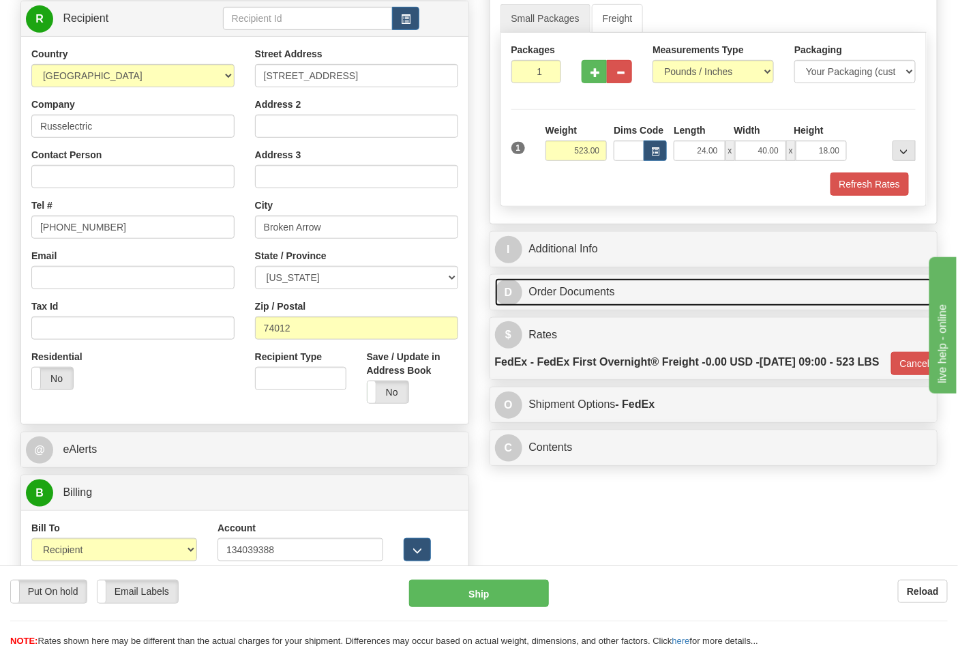
click at [674, 296] on link "D Order Documents" at bounding box center [714, 292] width 438 height 28
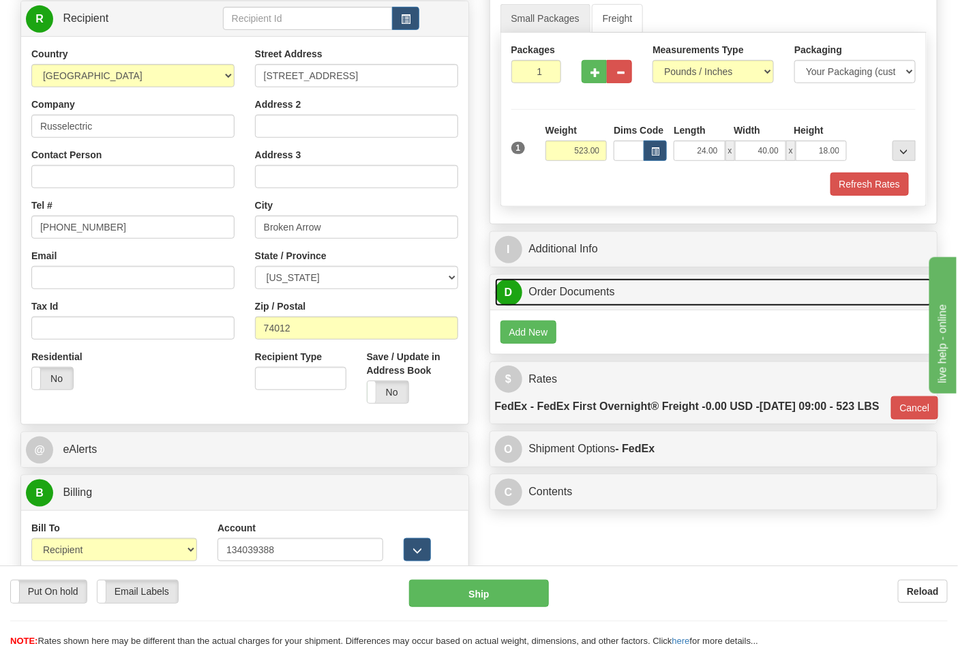
click at [671, 298] on link "D Order Documents" at bounding box center [714, 292] width 438 height 28
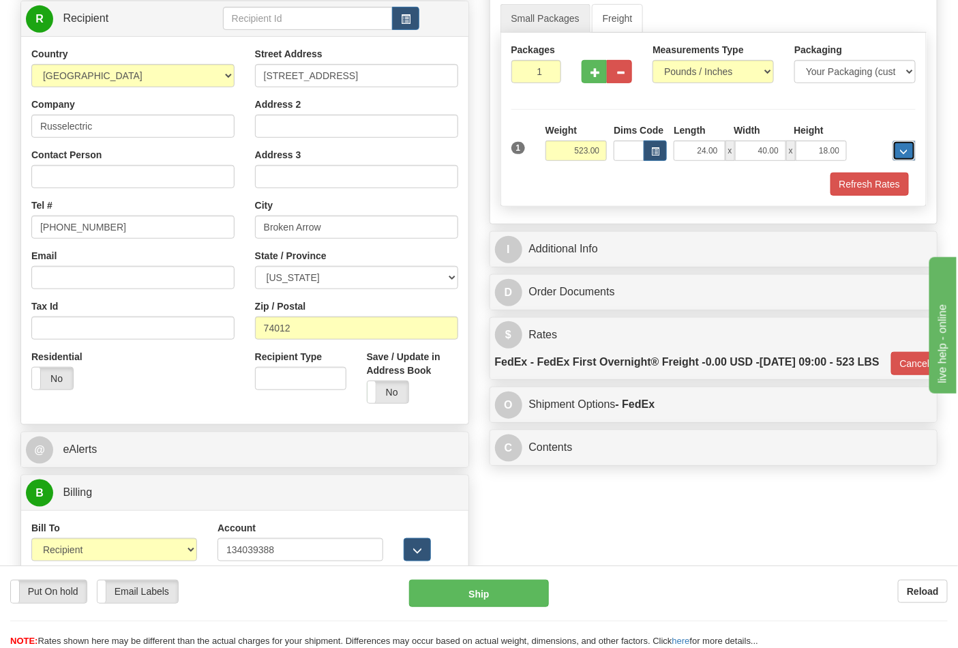
click at [900, 158] on button "..." at bounding box center [904, 150] width 23 height 20
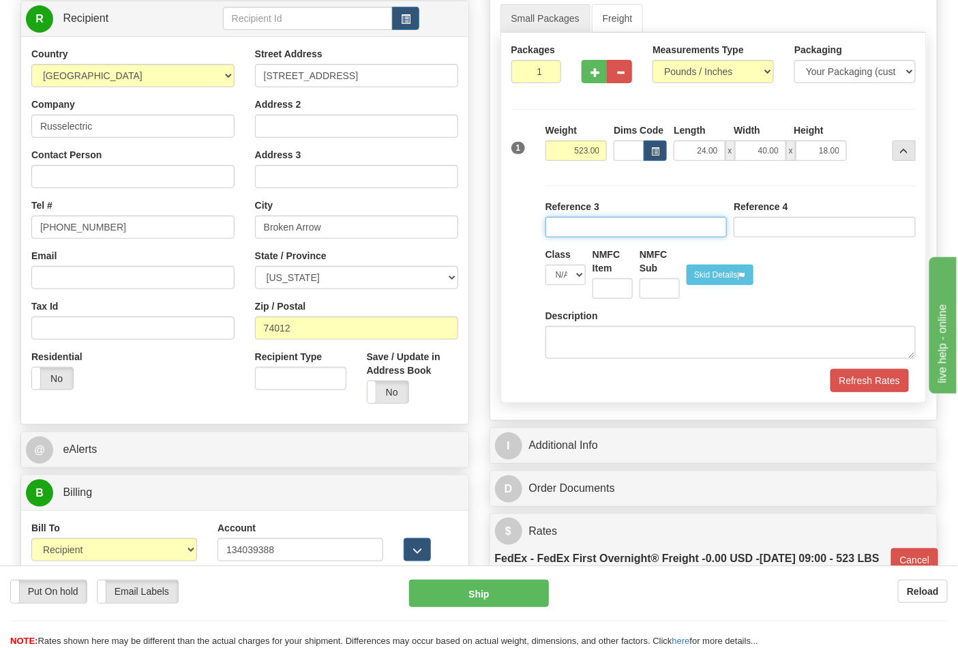
click at [651, 234] on input "Reference" at bounding box center [637, 227] width 182 height 20
click at [602, 223] on input "Reference" at bounding box center [637, 227] width 182 height 20
click at [604, 232] on input "Reference" at bounding box center [637, 227] width 182 height 20
click at [604, 229] on input "Reference" at bounding box center [637, 227] width 182 height 20
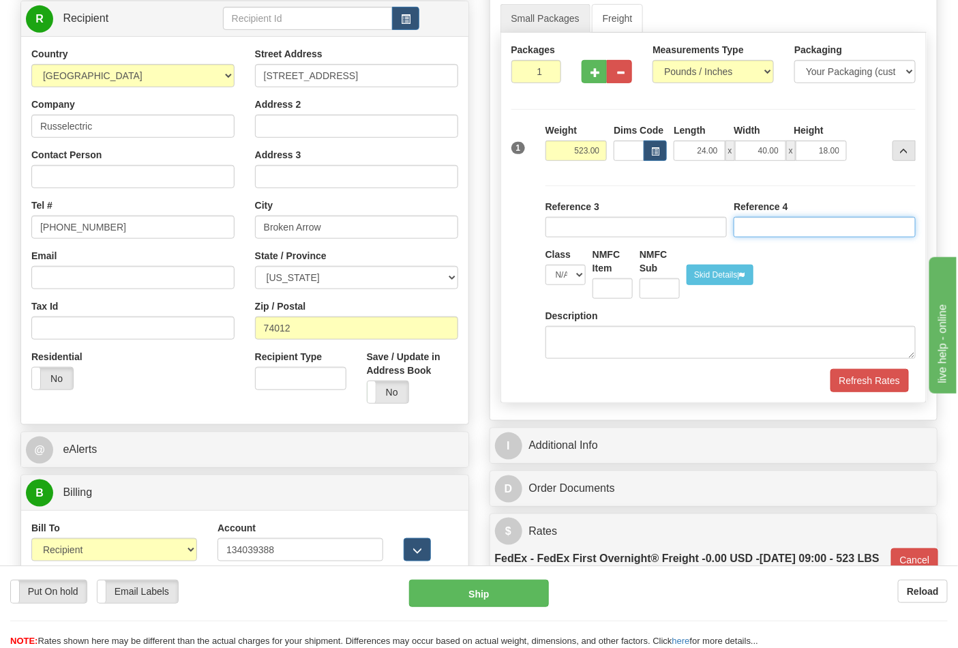
click at [764, 228] on input "Reference" at bounding box center [825, 227] width 182 height 20
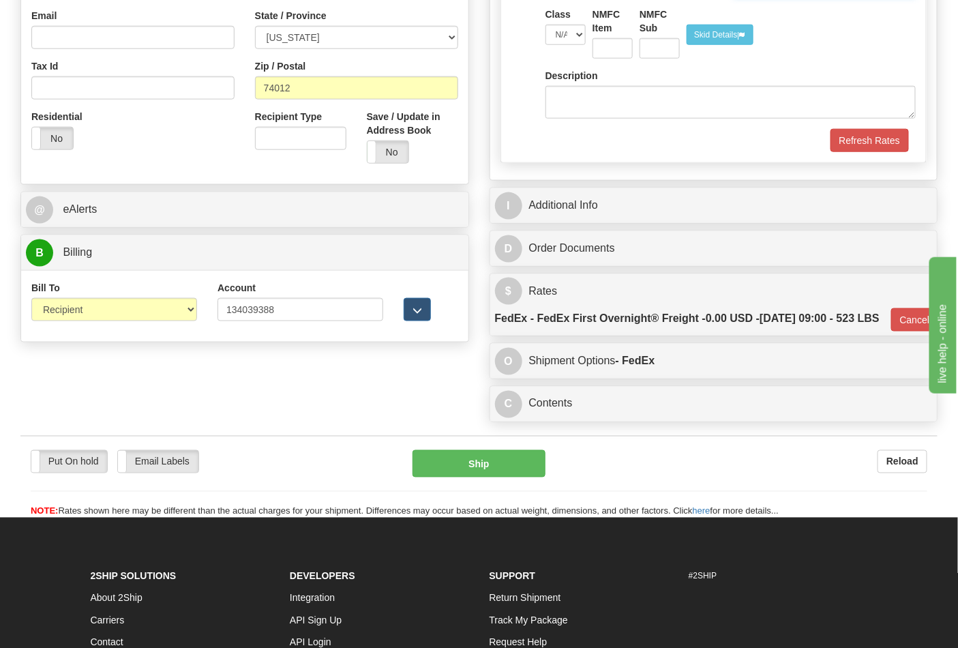
scroll to position [454, 0]
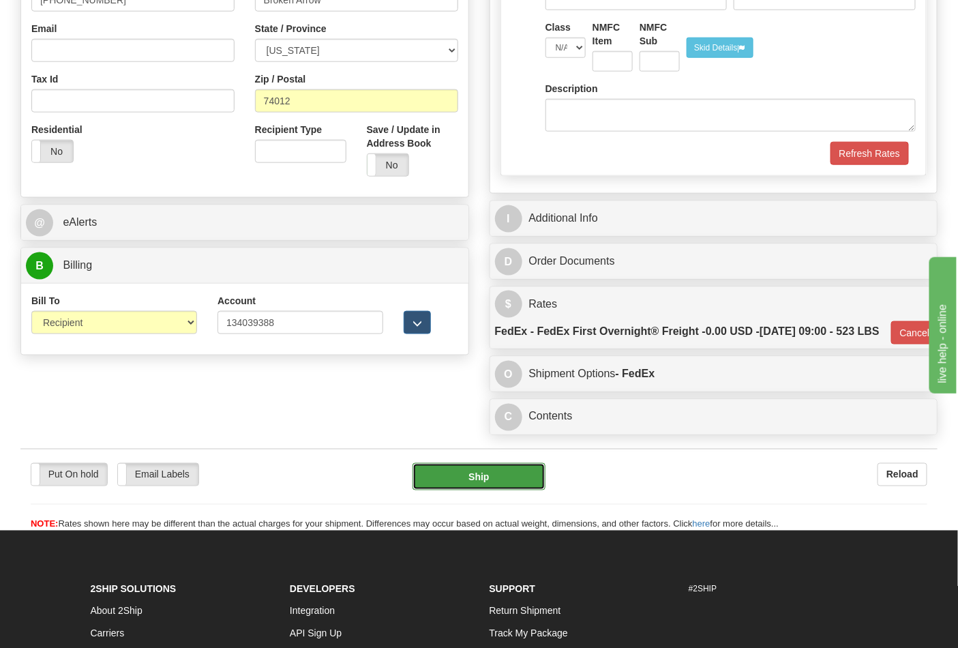
click at [496, 490] on button "Ship" at bounding box center [479, 476] width 132 height 27
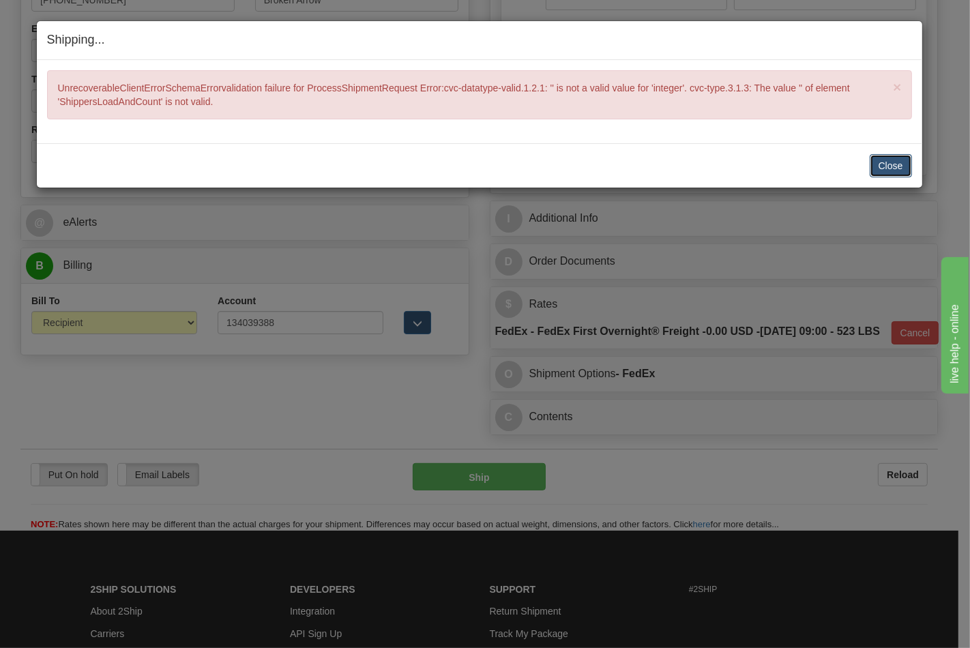
click at [902, 161] on button "Close" at bounding box center [891, 165] width 42 height 23
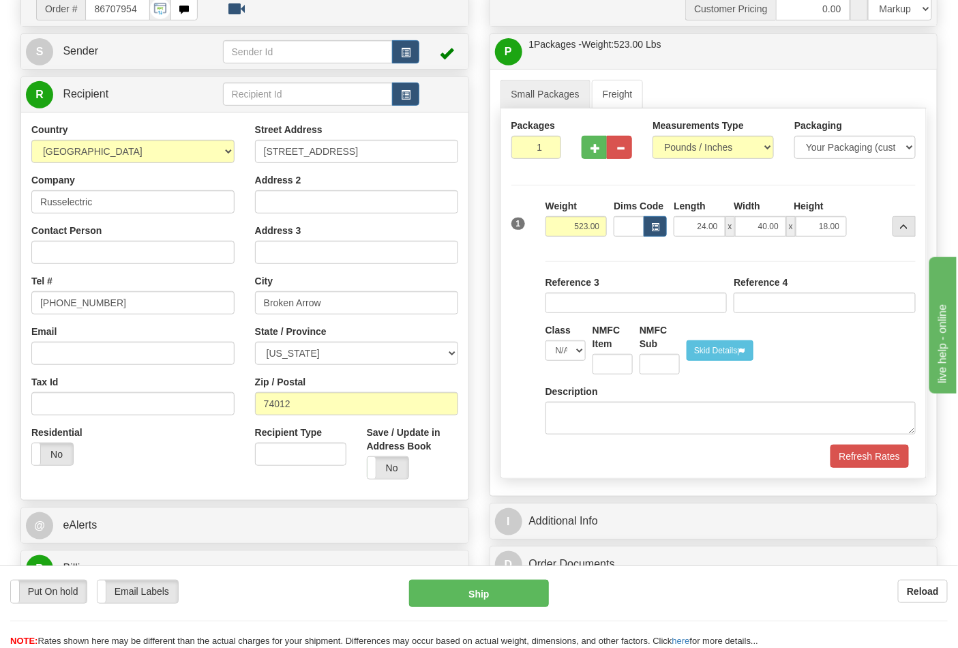
scroll to position [227, 0]
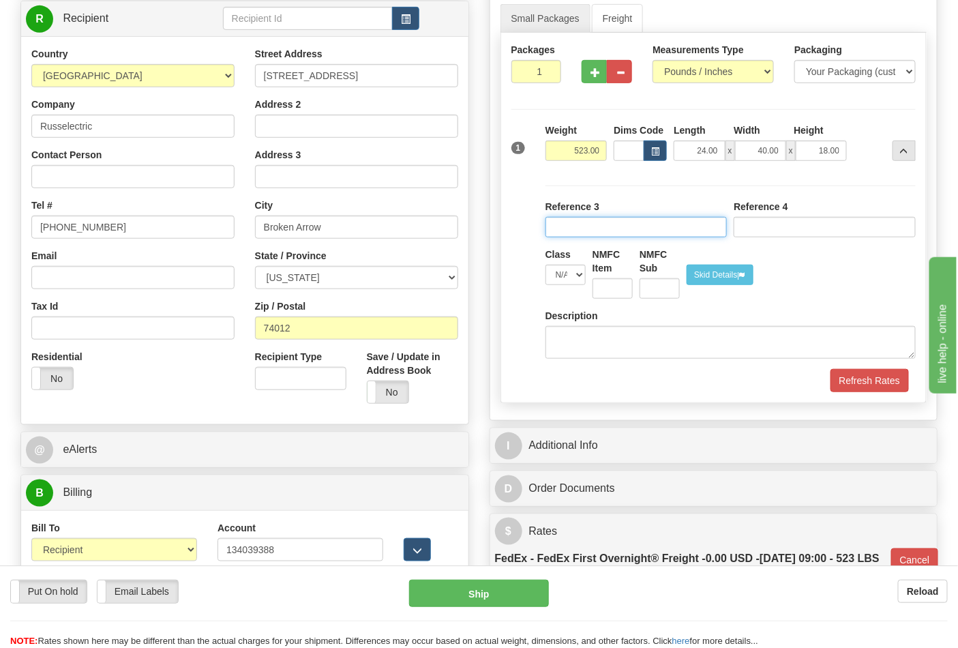
click at [674, 228] on input "Reference" at bounding box center [637, 227] width 182 height 20
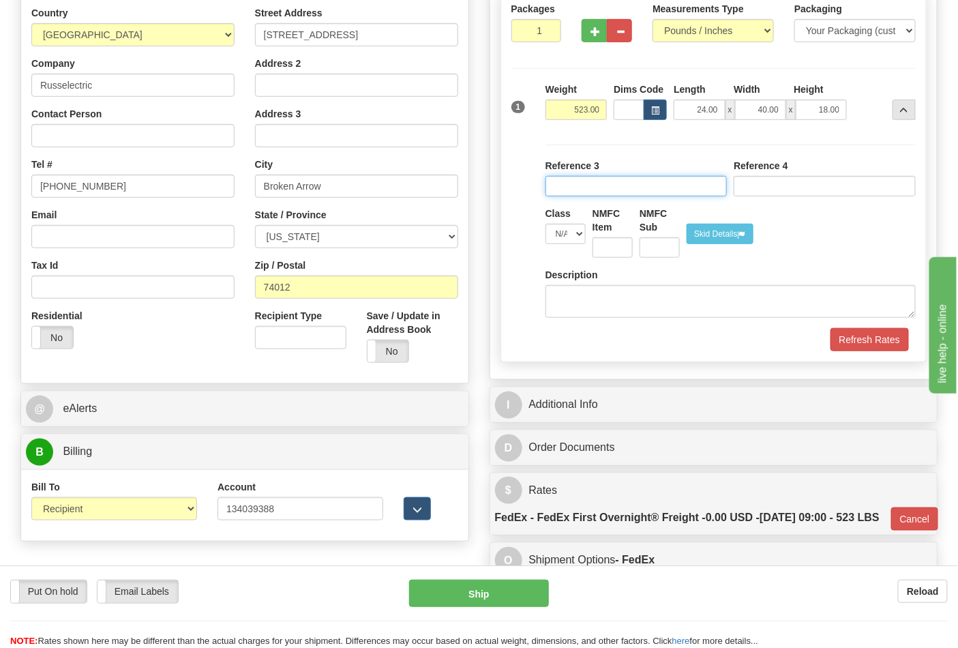
scroll to position [303, 0]
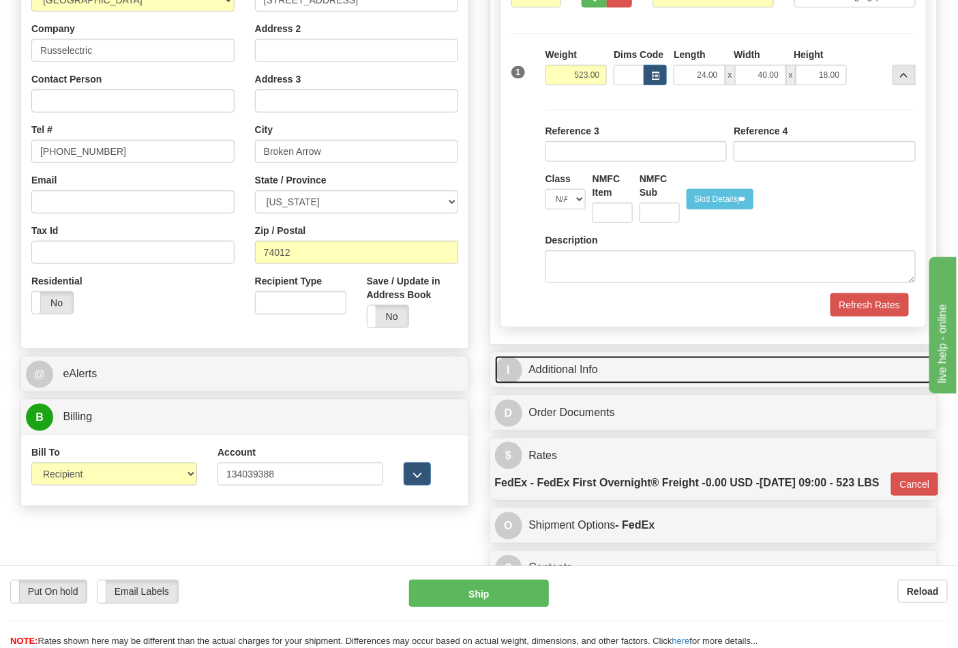
click at [632, 379] on link "I Additional Info" at bounding box center [714, 370] width 438 height 28
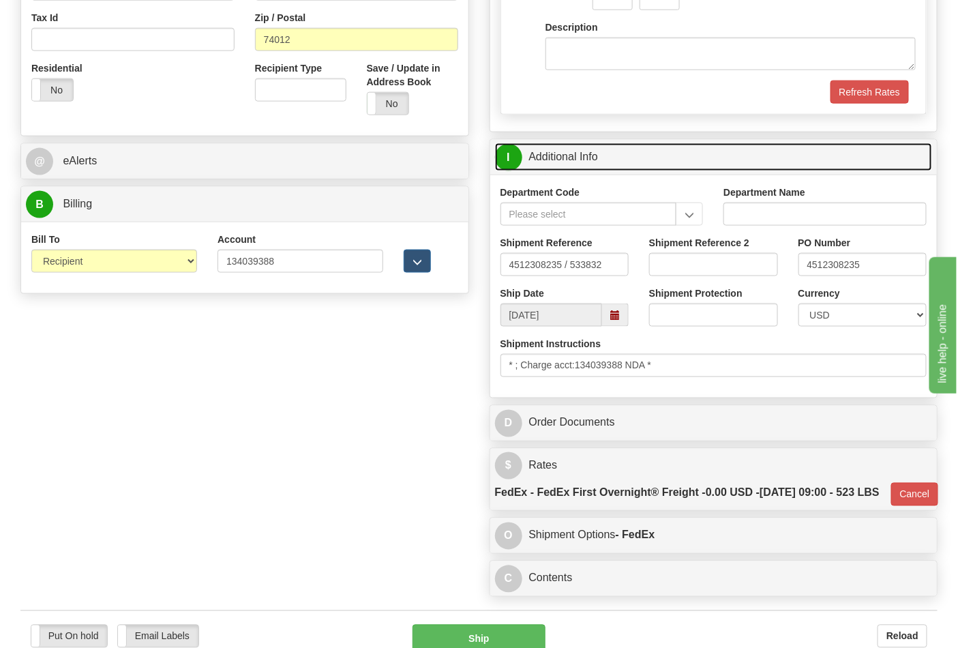
scroll to position [682, 0]
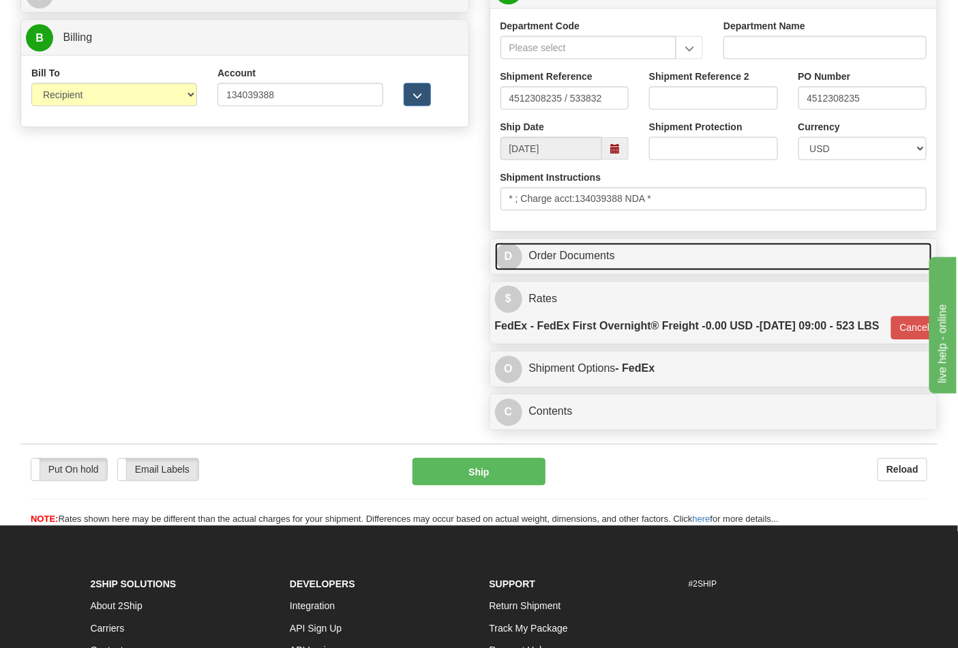
click at [670, 264] on link "D Order Documents" at bounding box center [714, 257] width 438 height 28
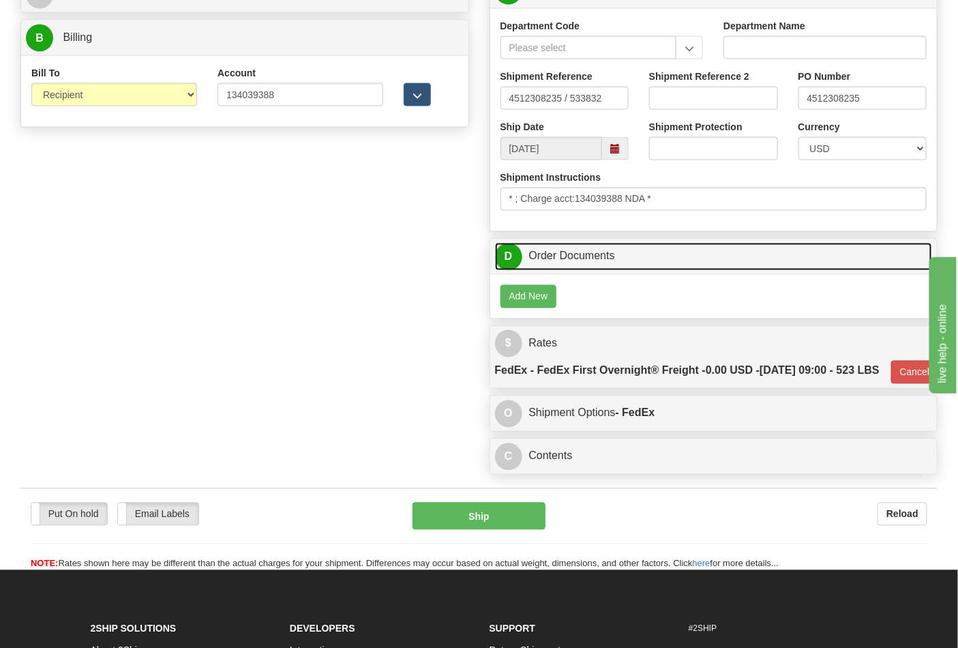
click at [675, 267] on link "D Order Documents" at bounding box center [714, 257] width 438 height 28
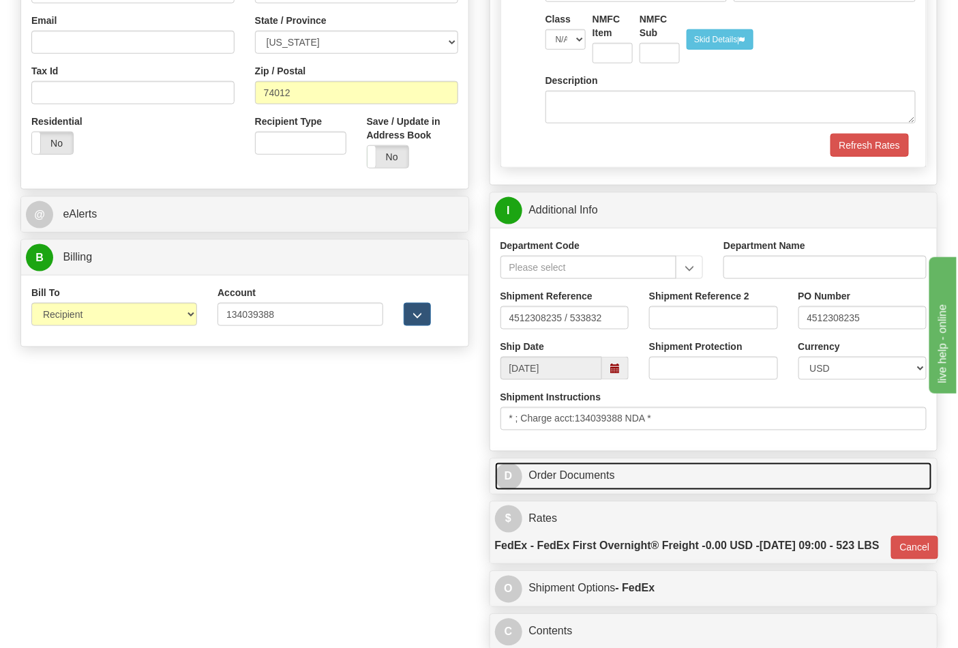
scroll to position [454, 0]
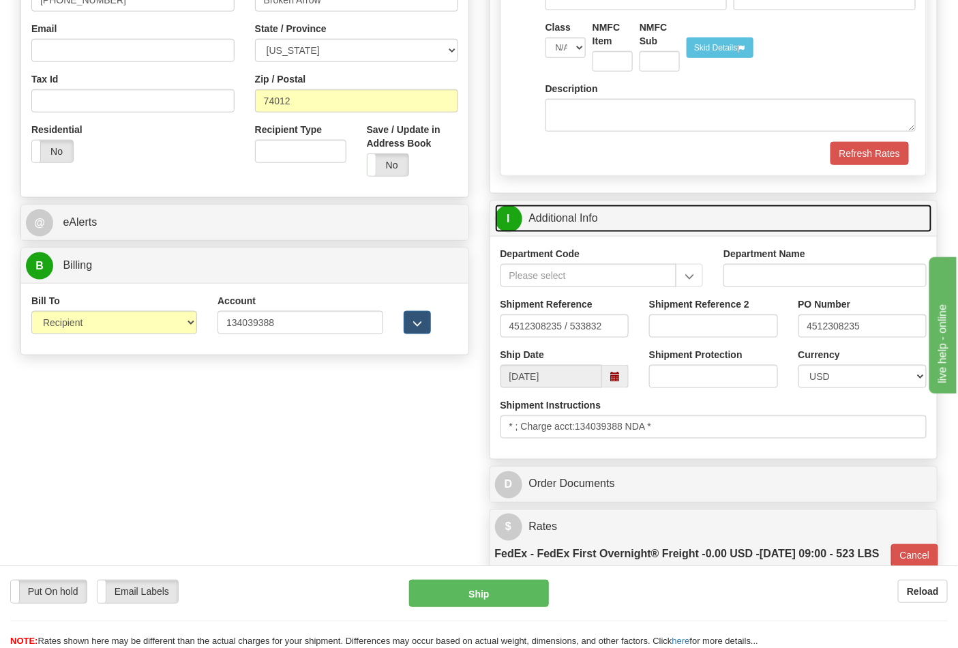
click at [684, 224] on link "I Additional Info" at bounding box center [714, 219] width 438 height 28
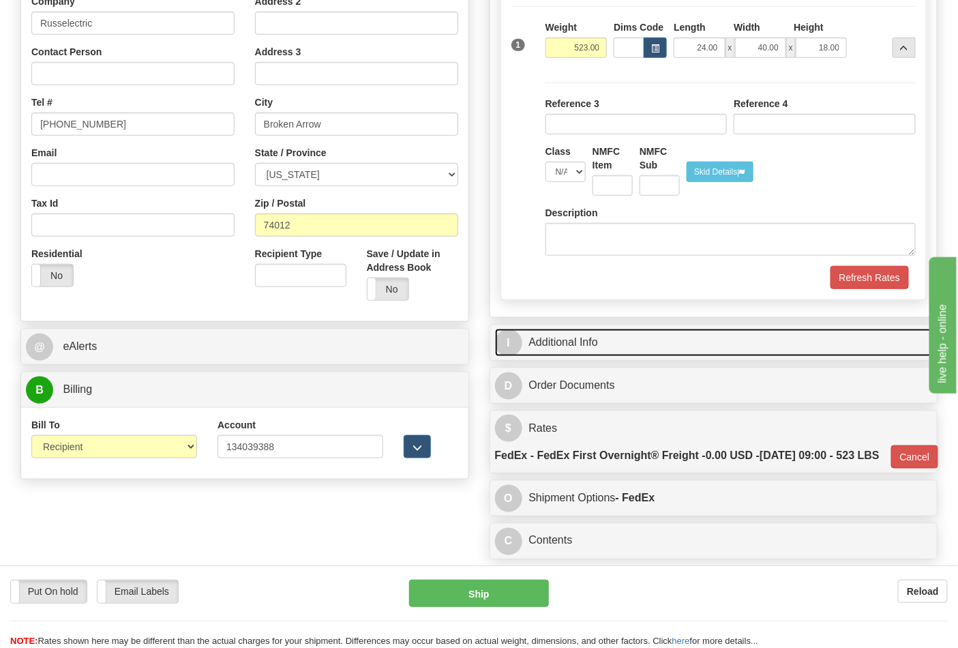
scroll to position [151, 0]
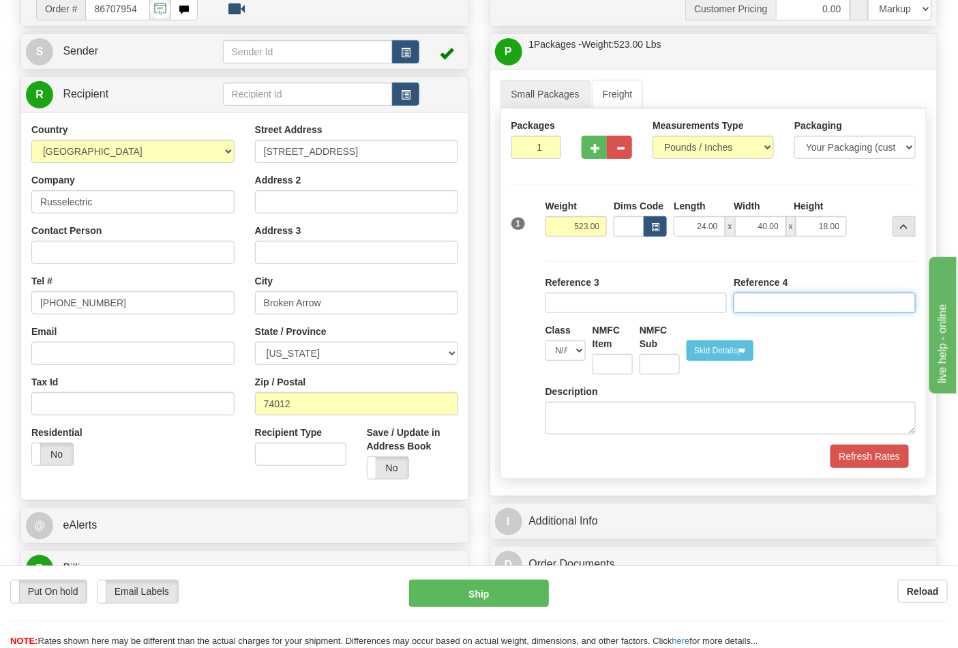
click at [863, 313] on input "Reference" at bounding box center [825, 303] width 182 height 20
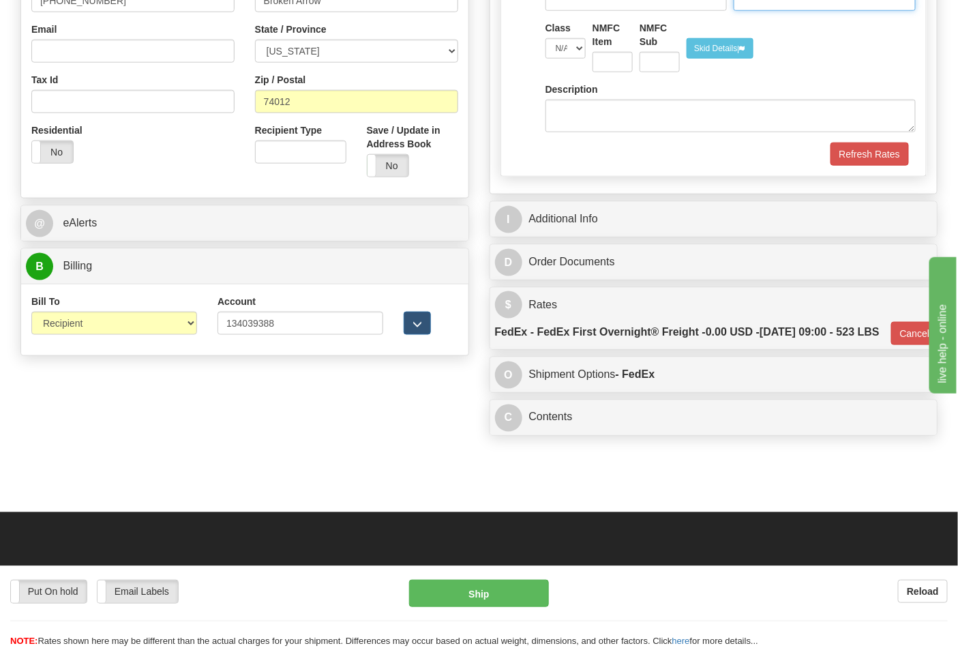
scroll to position [454, 0]
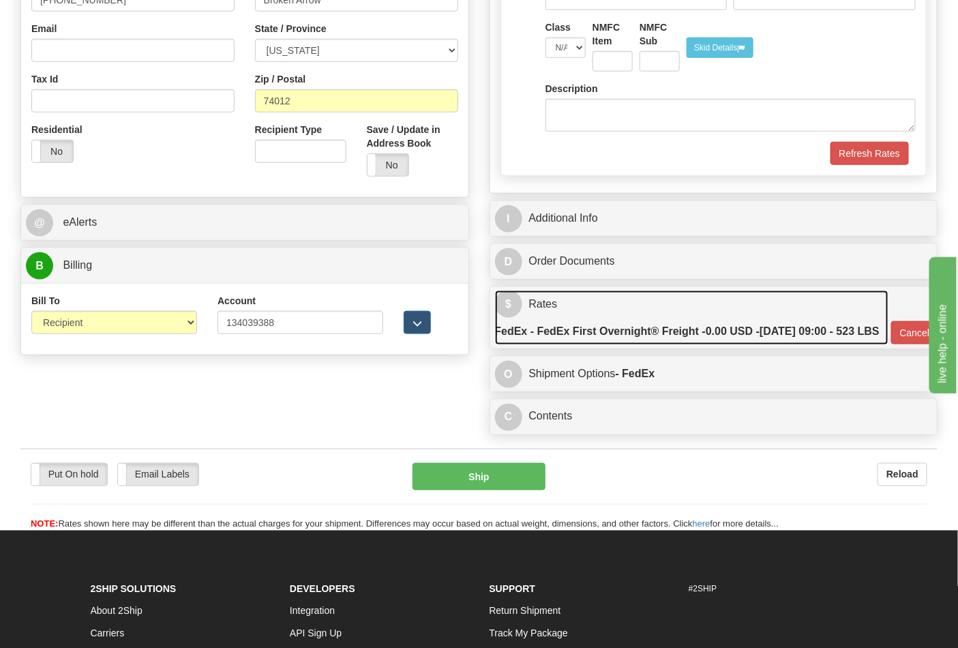
click at [768, 345] on label "FedEx - FedEx First Overnight® Freight - 0.00 USD - 10/10/2025 09:00 - 523 LBS" at bounding box center [687, 331] width 385 height 27
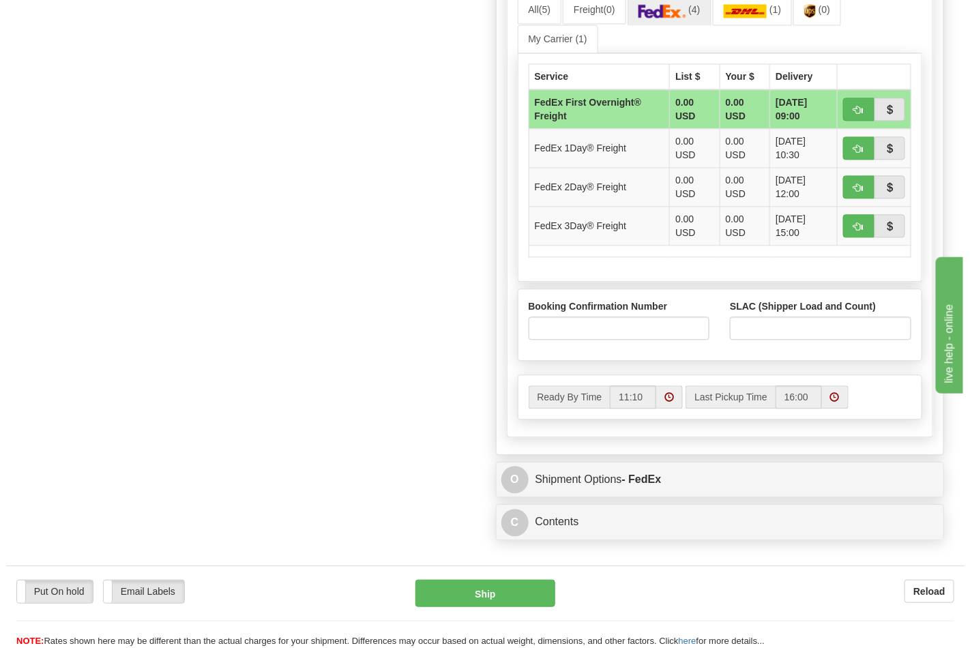
scroll to position [909, 0]
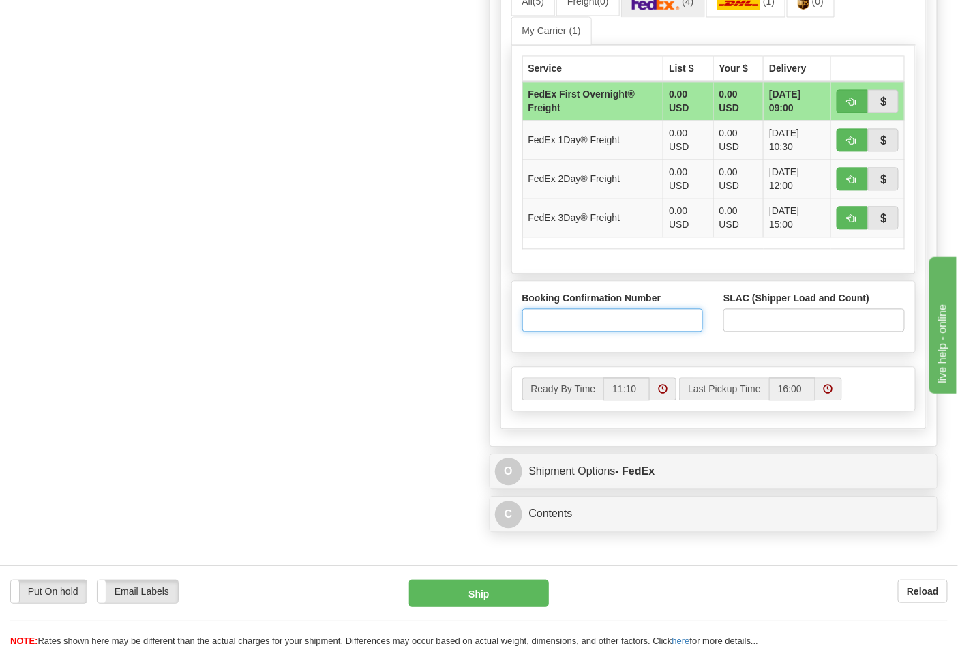
click at [585, 331] on input "Booking Confirmation Number" at bounding box center [612, 319] width 181 height 23
type input "N/A"
click at [765, 331] on input "SLAC (Shipper Load and Count)" at bounding box center [814, 319] width 181 height 23
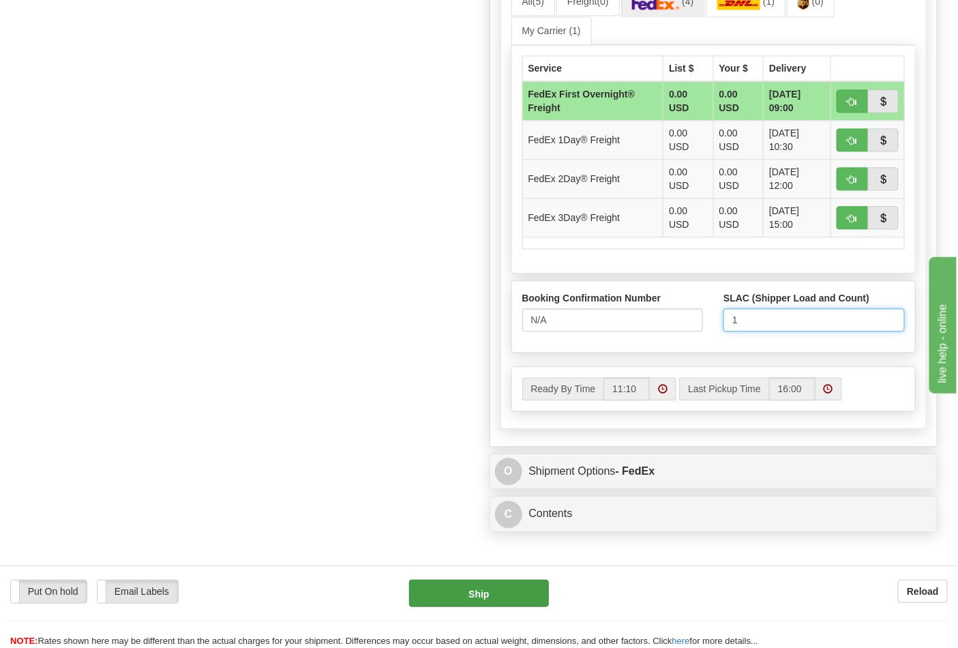
type input "1"
click at [464, 585] on button "Ship" at bounding box center [478, 593] width 139 height 27
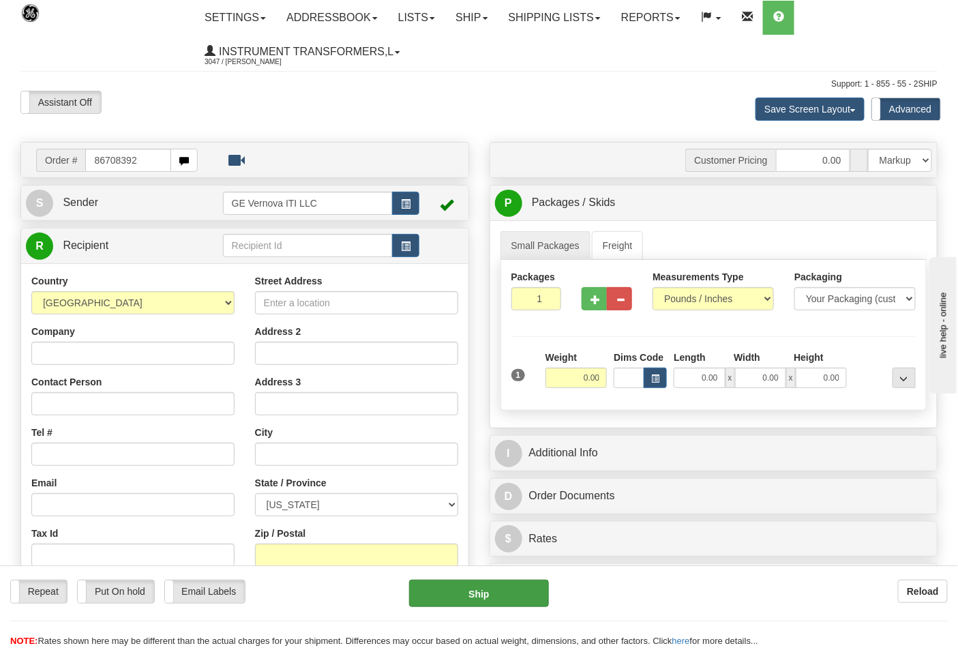
type input "86708392"
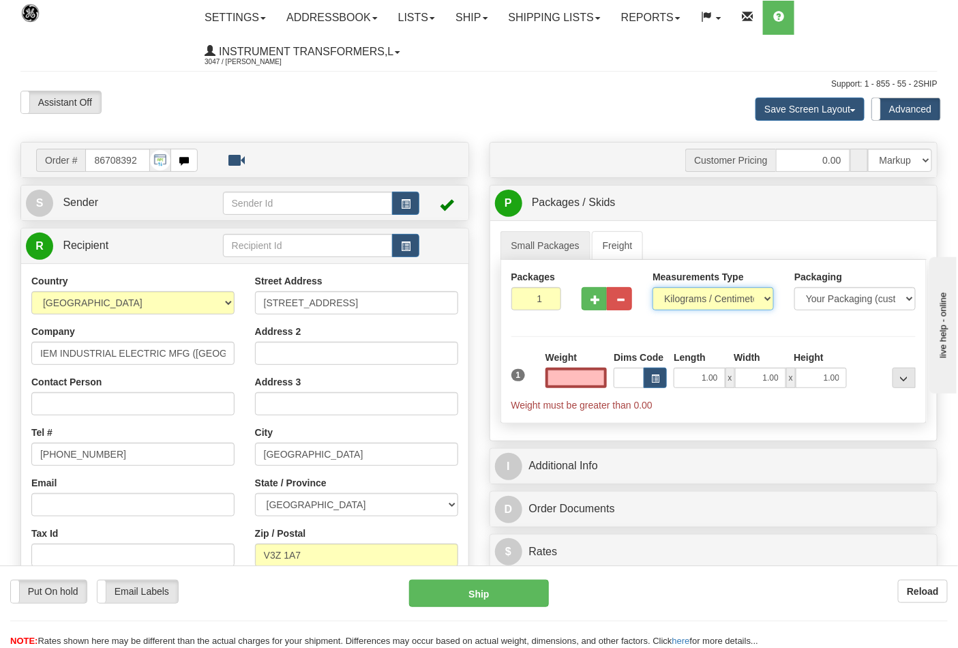
type input "0.00"
click at [718, 301] on select "Pounds / Inches Kilograms / Centimeters" at bounding box center [713, 298] width 121 height 23
select select "0"
click at [653, 288] on select "Pounds / Inches Kilograms / Centimeters" at bounding box center [713, 298] width 121 height 23
drag, startPoint x: 585, startPoint y: 376, endPoint x: 597, endPoint y: 370, distance: 13.7
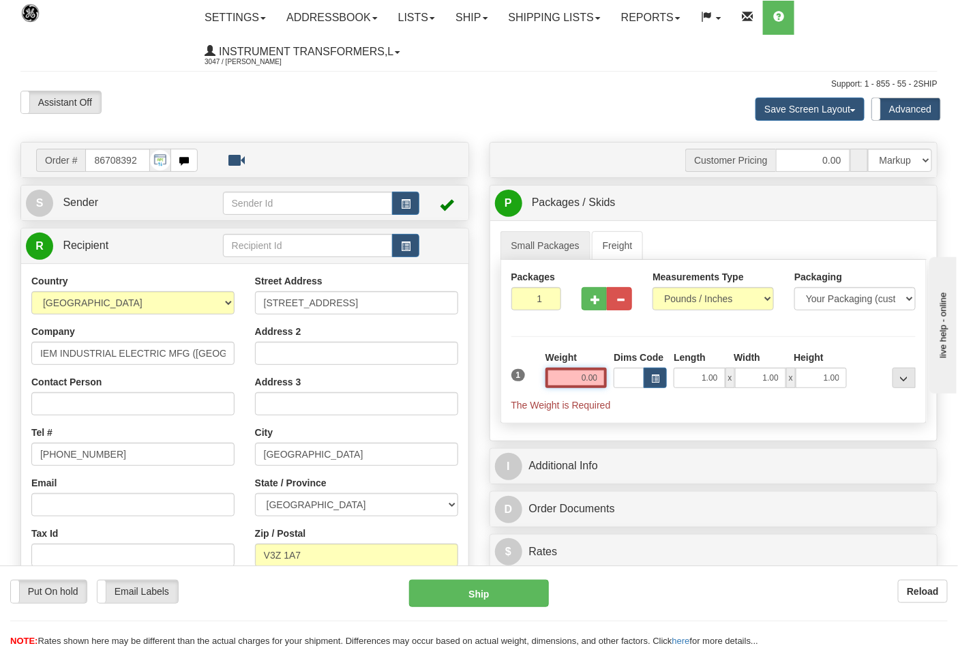
click at [595, 372] on input "0.00" at bounding box center [577, 378] width 62 height 20
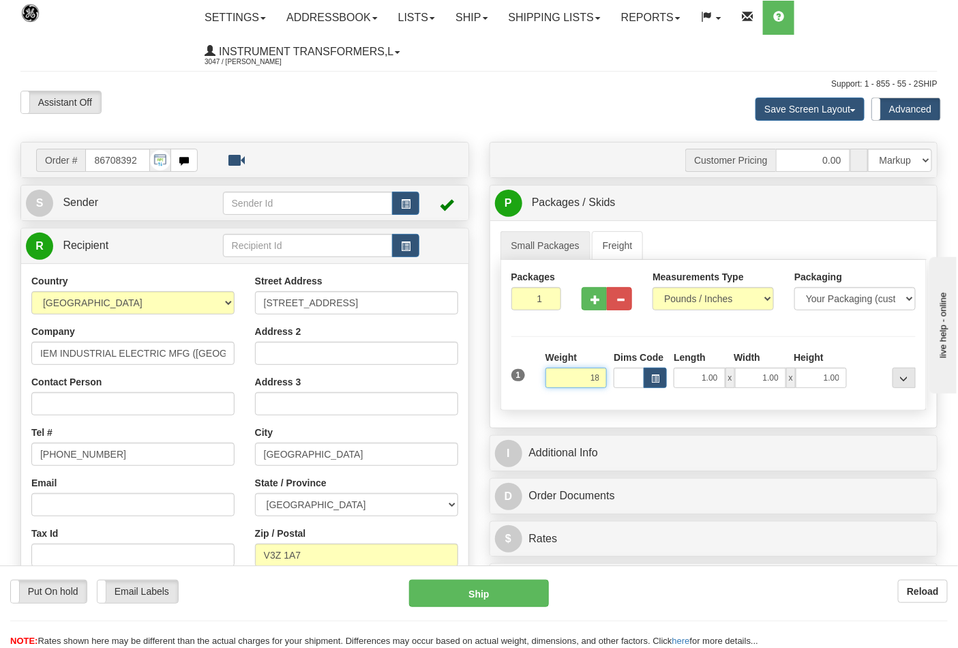
click button "Delete" at bounding box center [0, 0] width 0 height 0
type input "18.00"
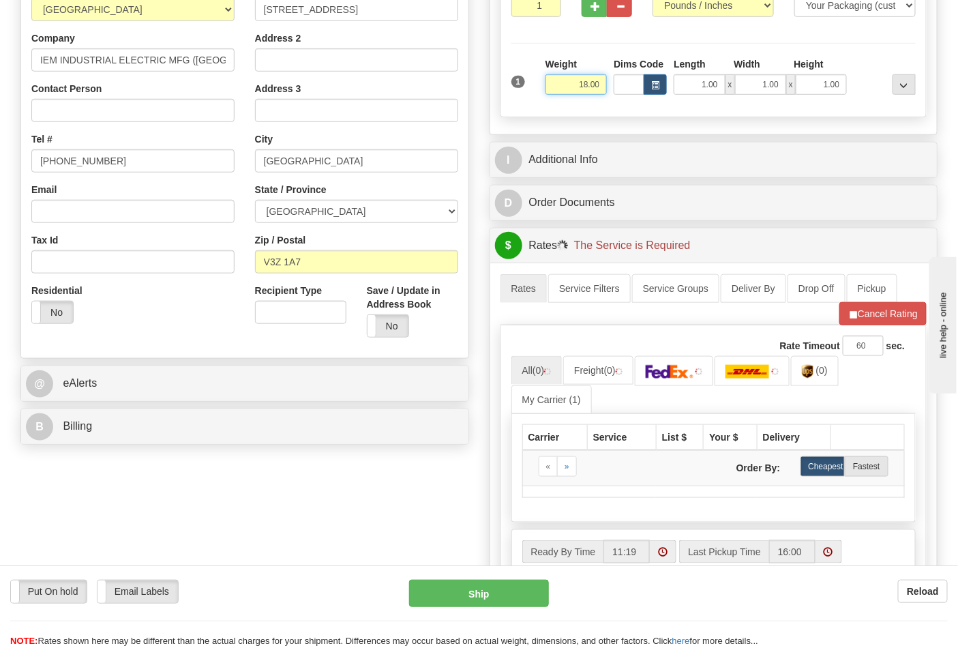
scroll to position [303, 0]
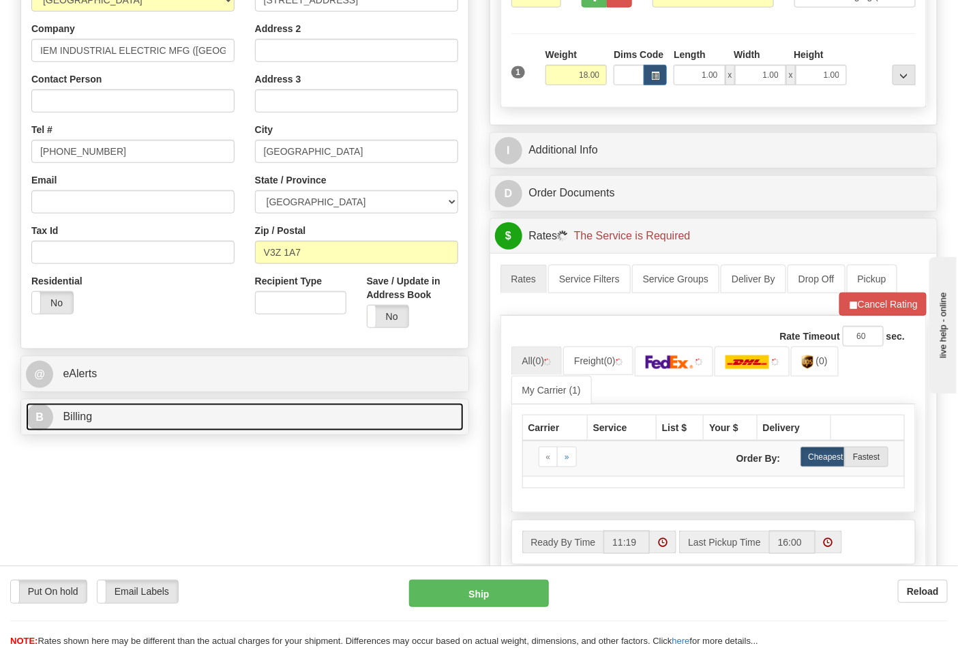
click at [329, 411] on link "B Billing" at bounding box center [245, 417] width 438 height 28
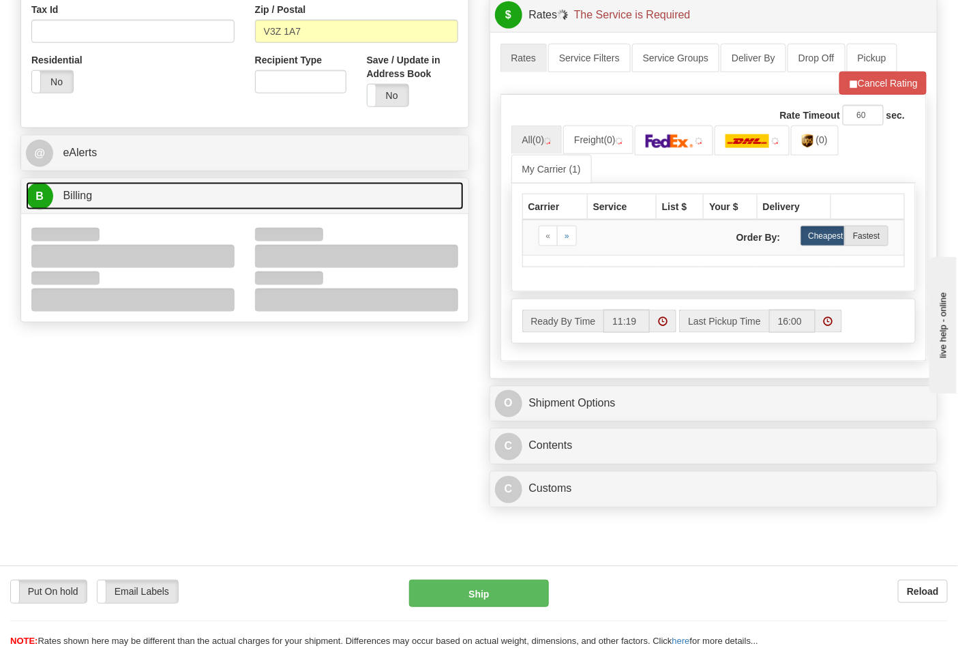
scroll to position [530, 0]
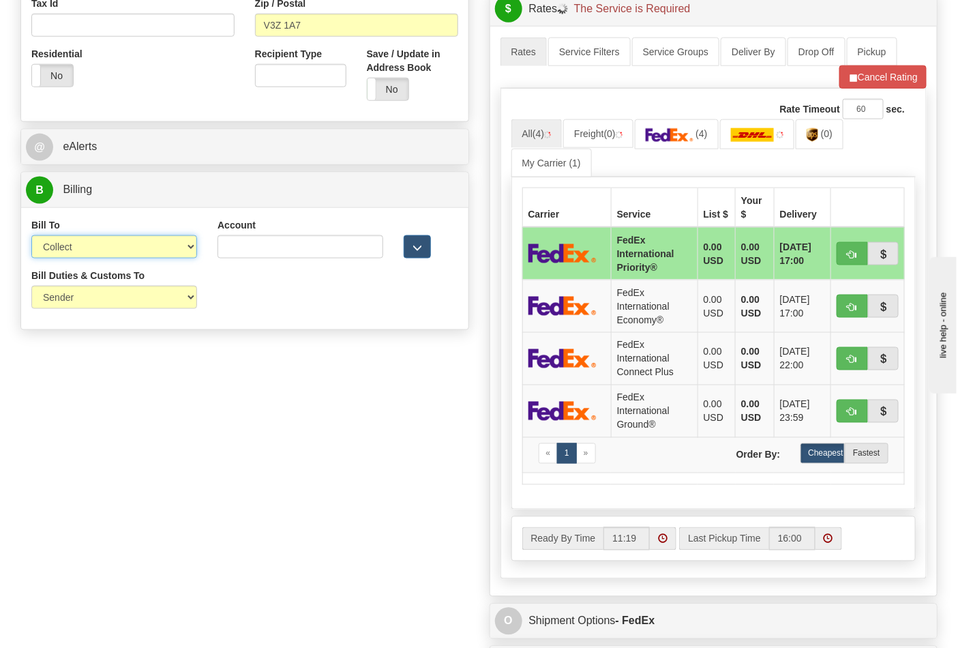
click at [165, 246] on select "Sender Recipient Third Party Collect" at bounding box center [114, 246] width 166 height 23
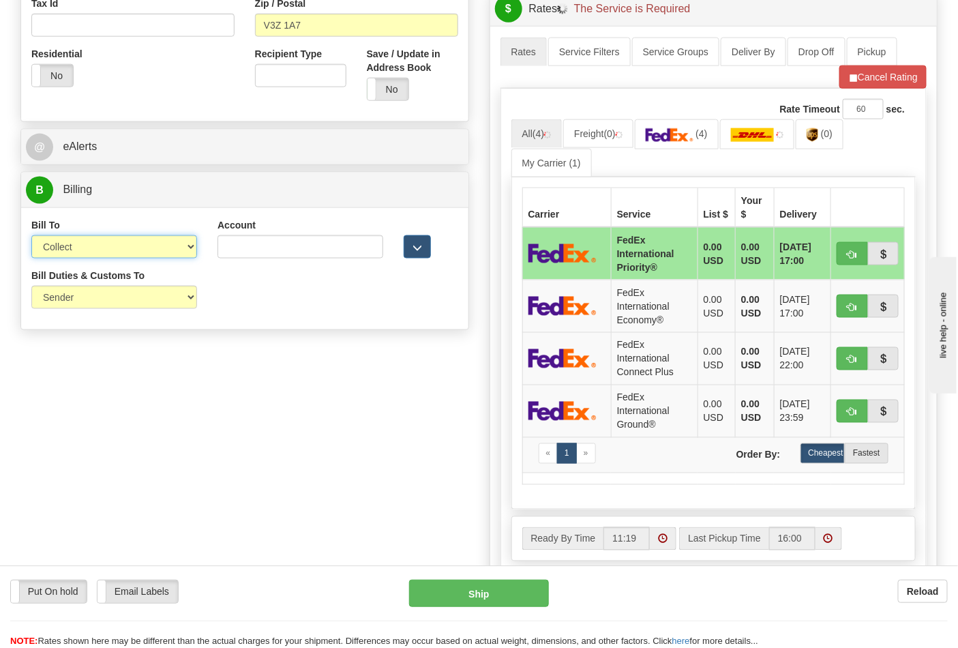
select select "2"
click at [31, 237] on select "Sender Recipient Third Party Collect" at bounding box center [114, 246] width 166 height 23
click at [252, 252] on input "Account" at bounding box center [301, 246] width 166 height 23
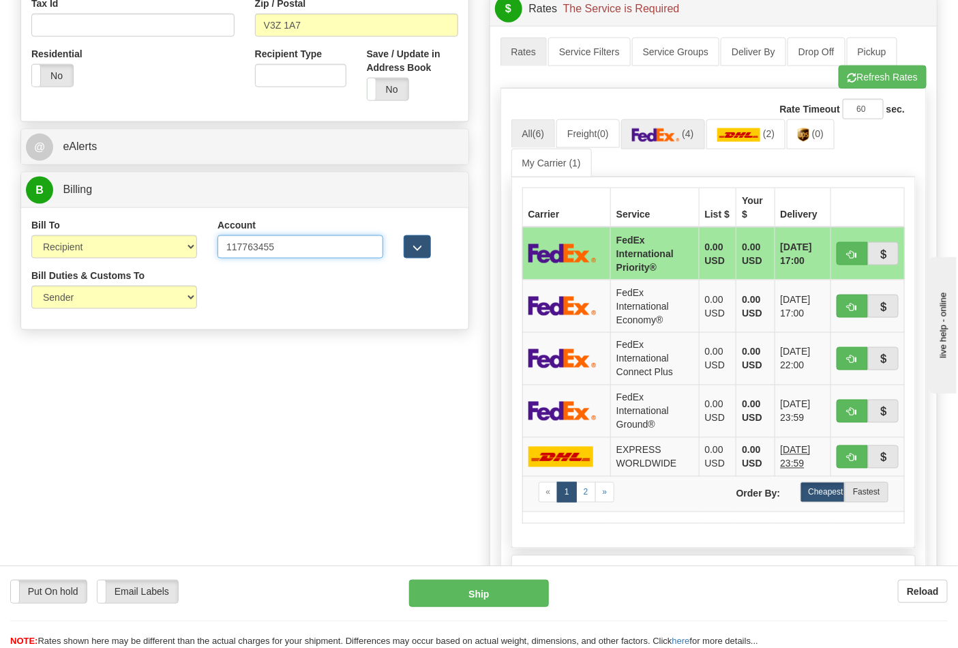
type input "117763455"
click at [642, 140] on img at bounding box center [656, 135] width 48 height 14
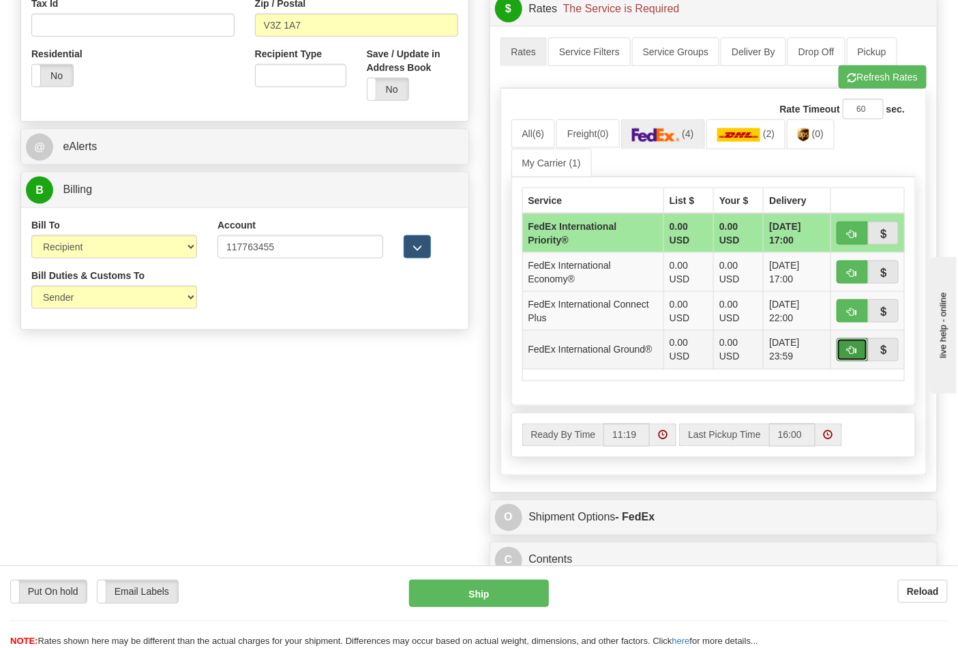
click at [844, 353] on button "button" at bounding box center [852, 349] width 31 height 23
type input "92"
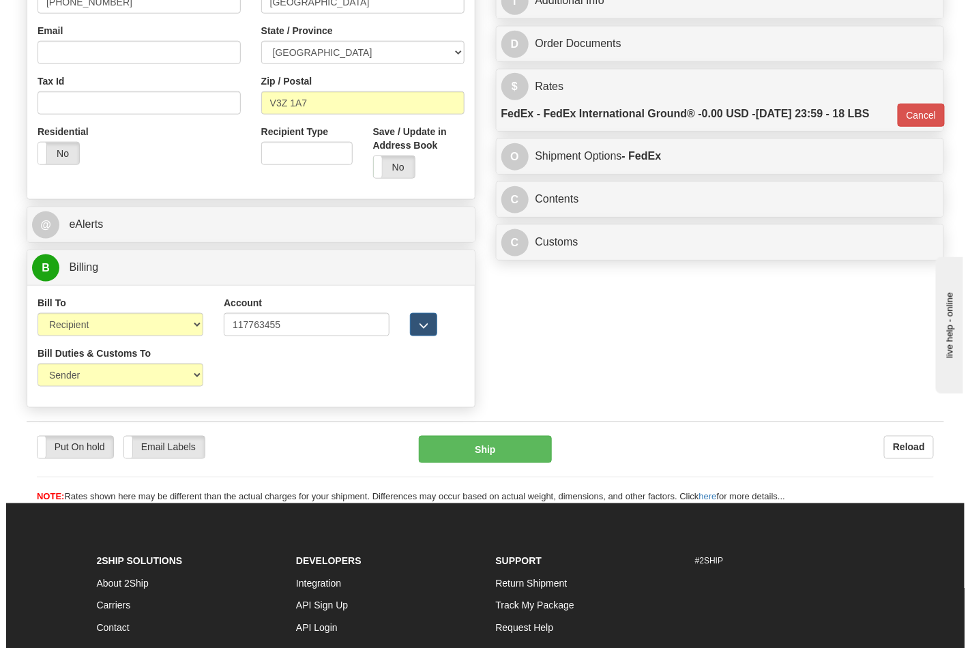
scroll to position [379, 0]
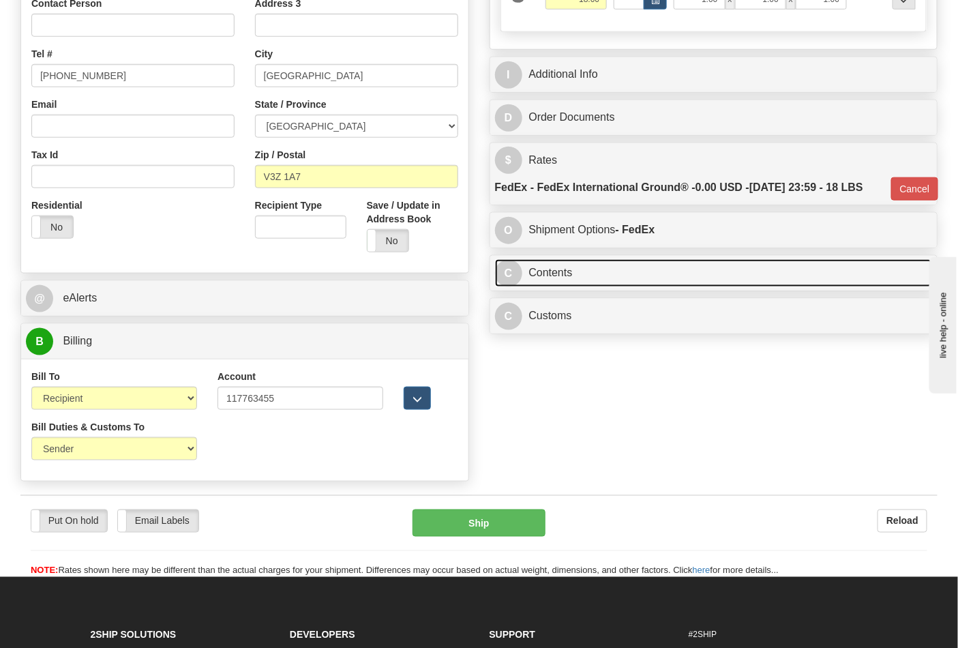
click at [623, 284] on link "C Contents" at bounding box center [714, 273] width 438 height 28
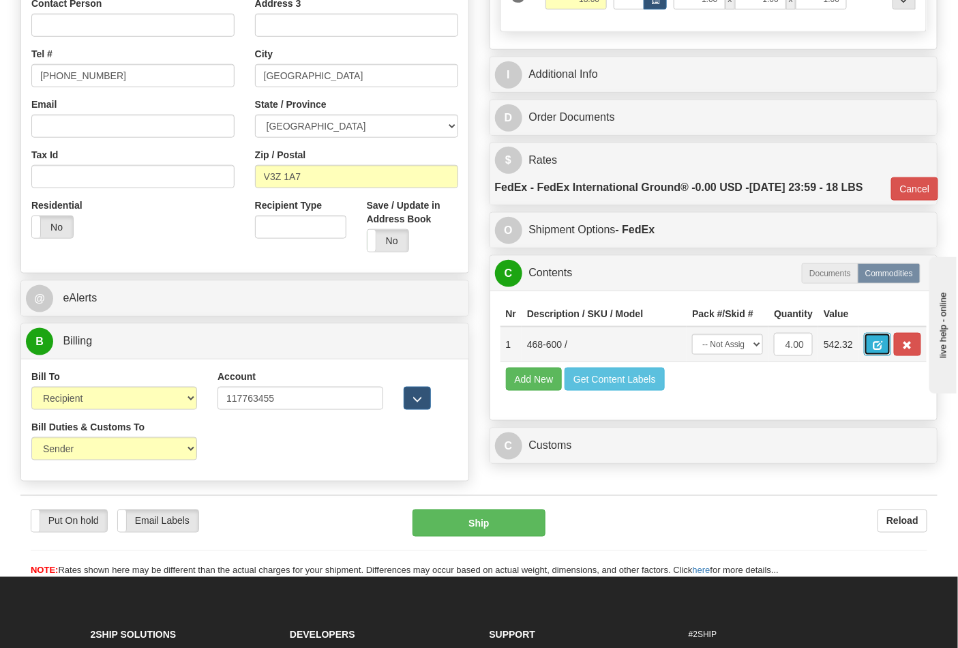
click at [883, 350] on span "button" at bounding box center [878, 345] width 10 height 9
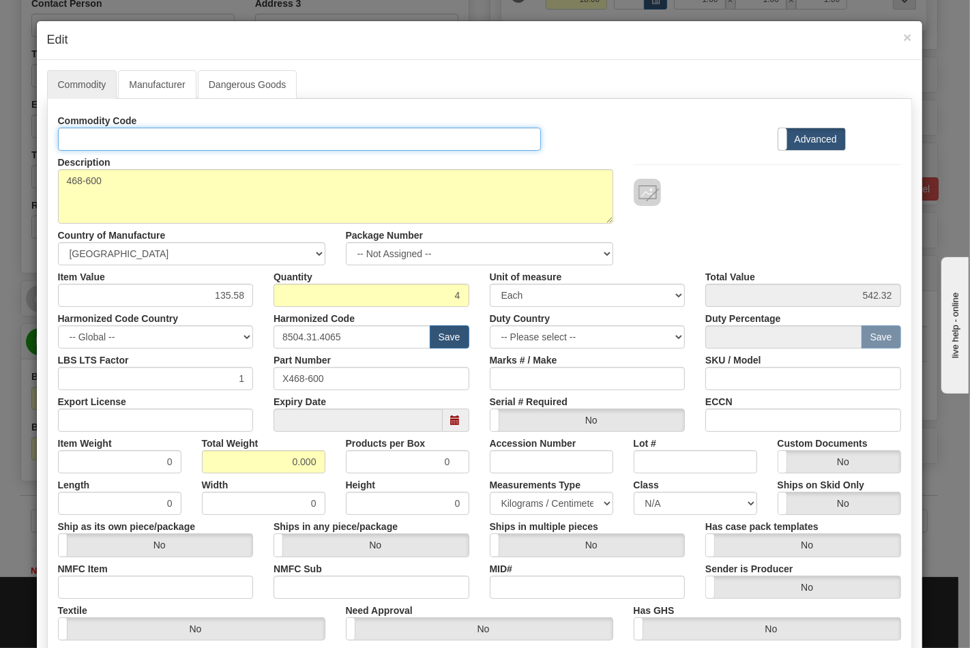
click at [89, 147] on input "Id" at bounding box center [300, 139] width 484 height 23
type input "TRANSFORMERS"
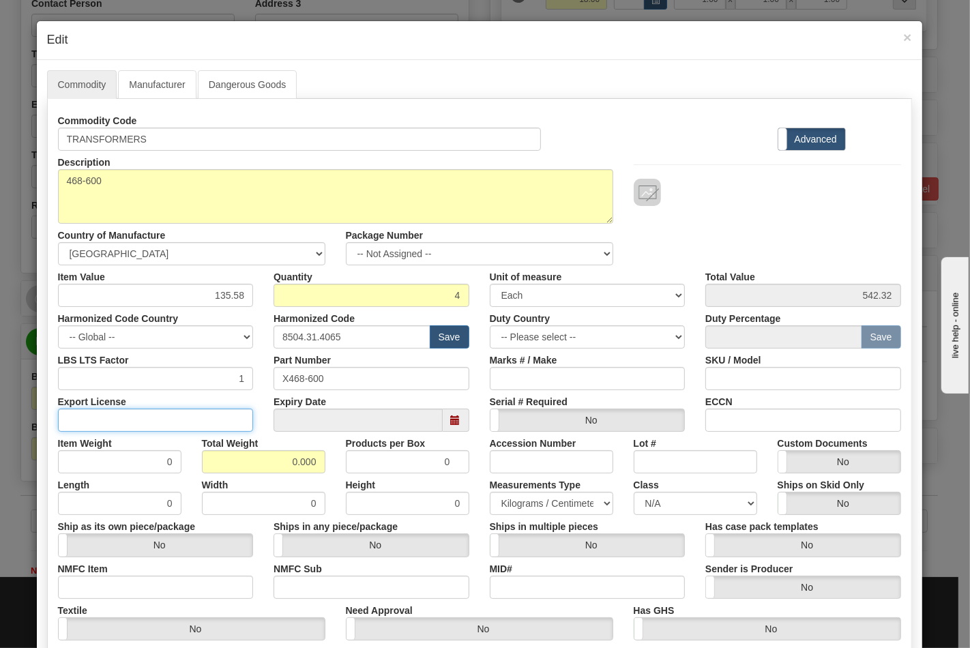
click at [99, 426] on input "Export License" at bounding box center [156, 420] width 196 height 23
type input "NLR"
click at [323, 459] on div "Total Weight 0.000" at bounding box center [264, 453] width 144 height 42
type input "18"
type input "4.5000"
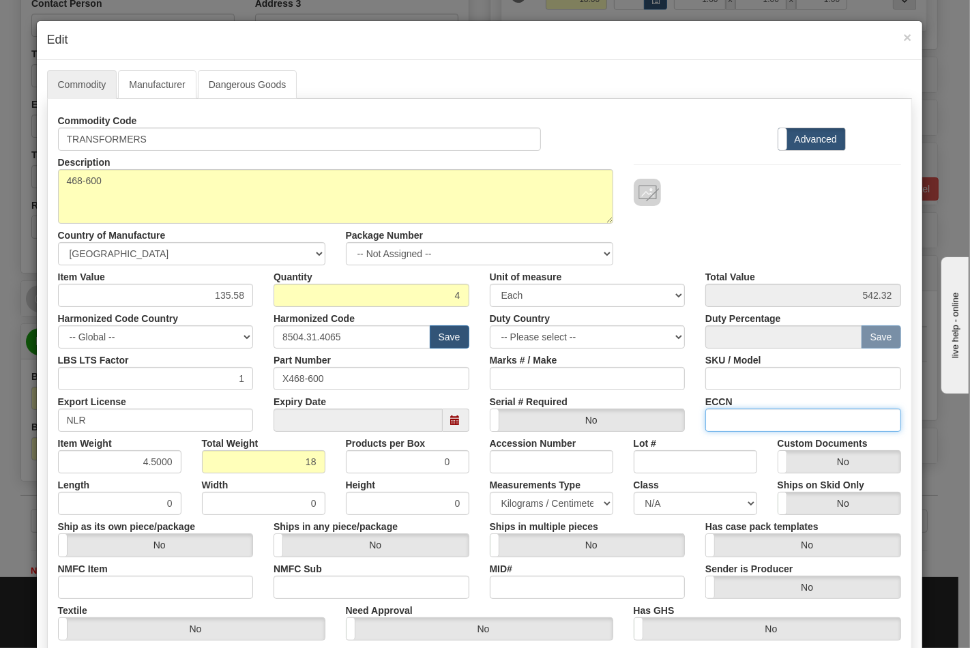
drag, startPoint x: 778, startPoint y: 414, endPoint x: 778, endPoint y: 424, distance: 9.5
click at [778, 414] on input "ECCN" at bounding box center [803, 420] width 196 height 23
type input "EAR99"
click at [690, 500] on select "N/A 50.0 55.0 60.0 65.0 70.0 85.0 92.5 100.0 125.0 175.0 250.0 300.0 400.0" at bounding box center [695, 503] width 123 height 23
select select "70.0"
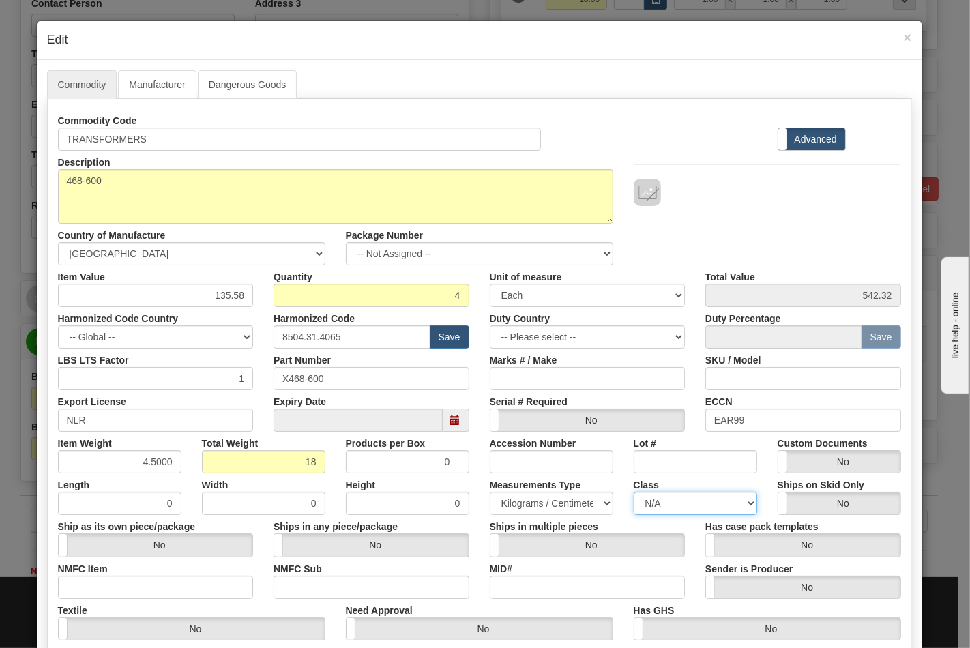
click at [634, 492] on select "N/A 50.0 55.0 60.0 65.0 70.0 85.0 92.5 100.0 125.0 175.0 250.0 300.0 400.0" at bounding box center [695, 503] width 123 height 23
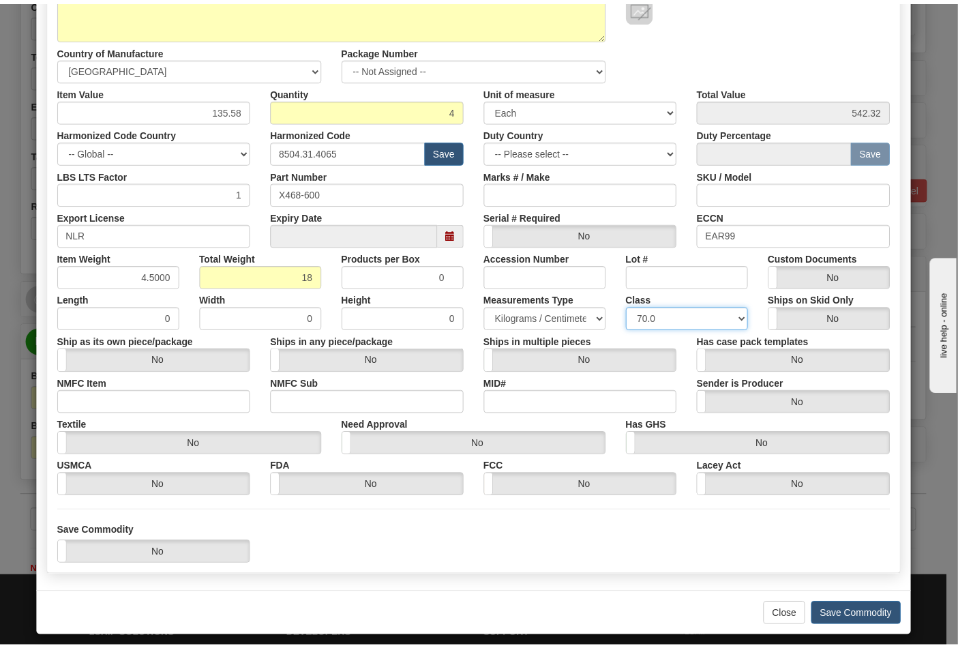
scroll to position [196, 0]
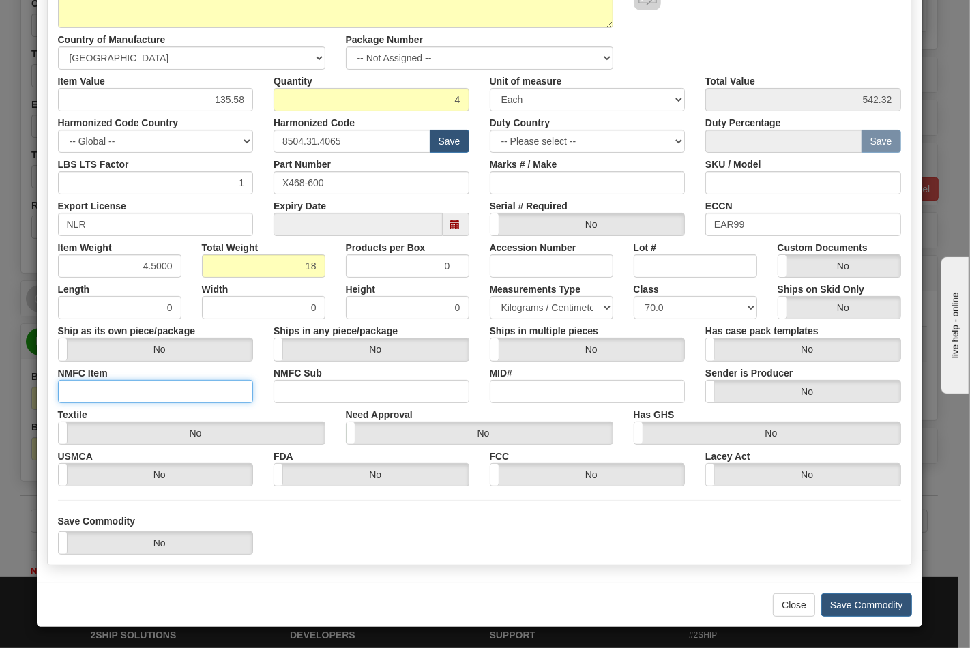
click at [128, 400] on input "NMFC Item" at bounding box center [156, 391] width 196 height 23
type input "63170"
click at [323, 386] on input "NMFC Sub" at bounding box center [371, 391] width 196 height 23
type input "4"
click at [848, 597] on button "Save Commodity" at bounding box center [866, 604] width 91 height 23
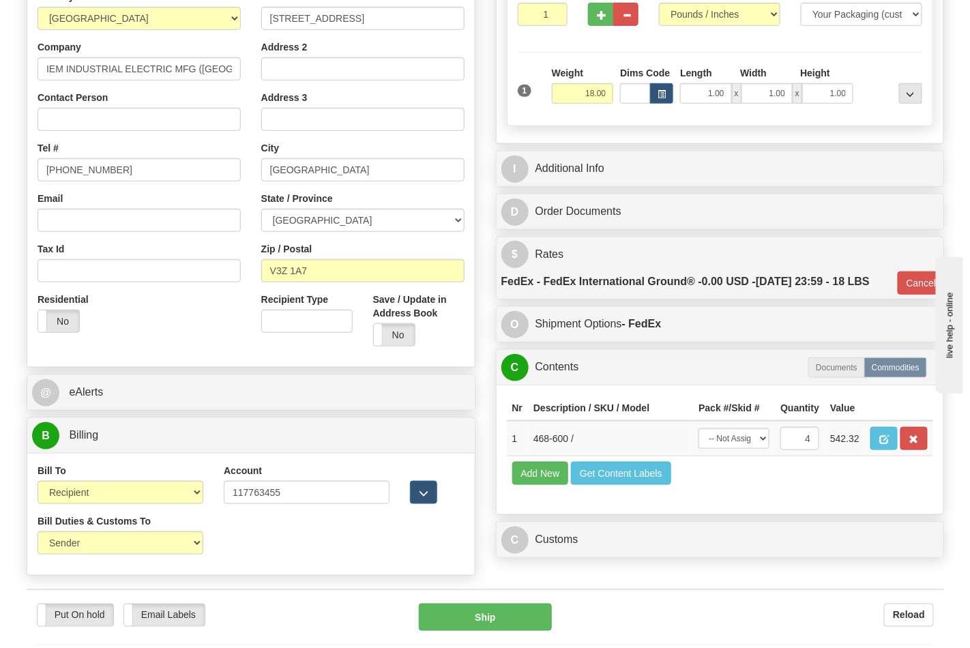
scroll to position [454, 0]
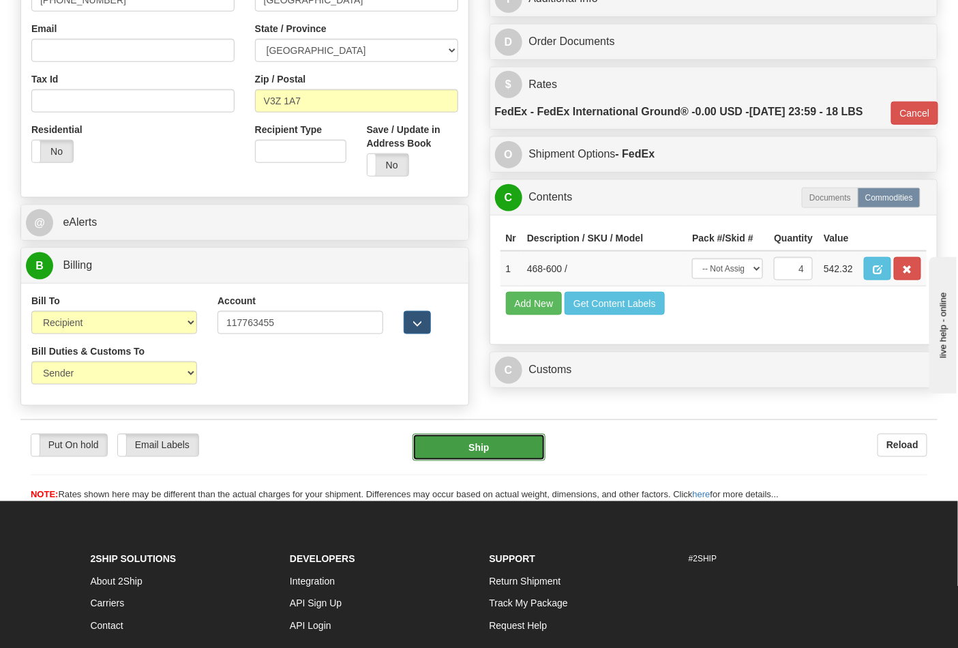
click at [472, 456] on button "Ship" at bounding box center [479, 447] width 132 height 27
